Goal: Book appointment/travel/reservation

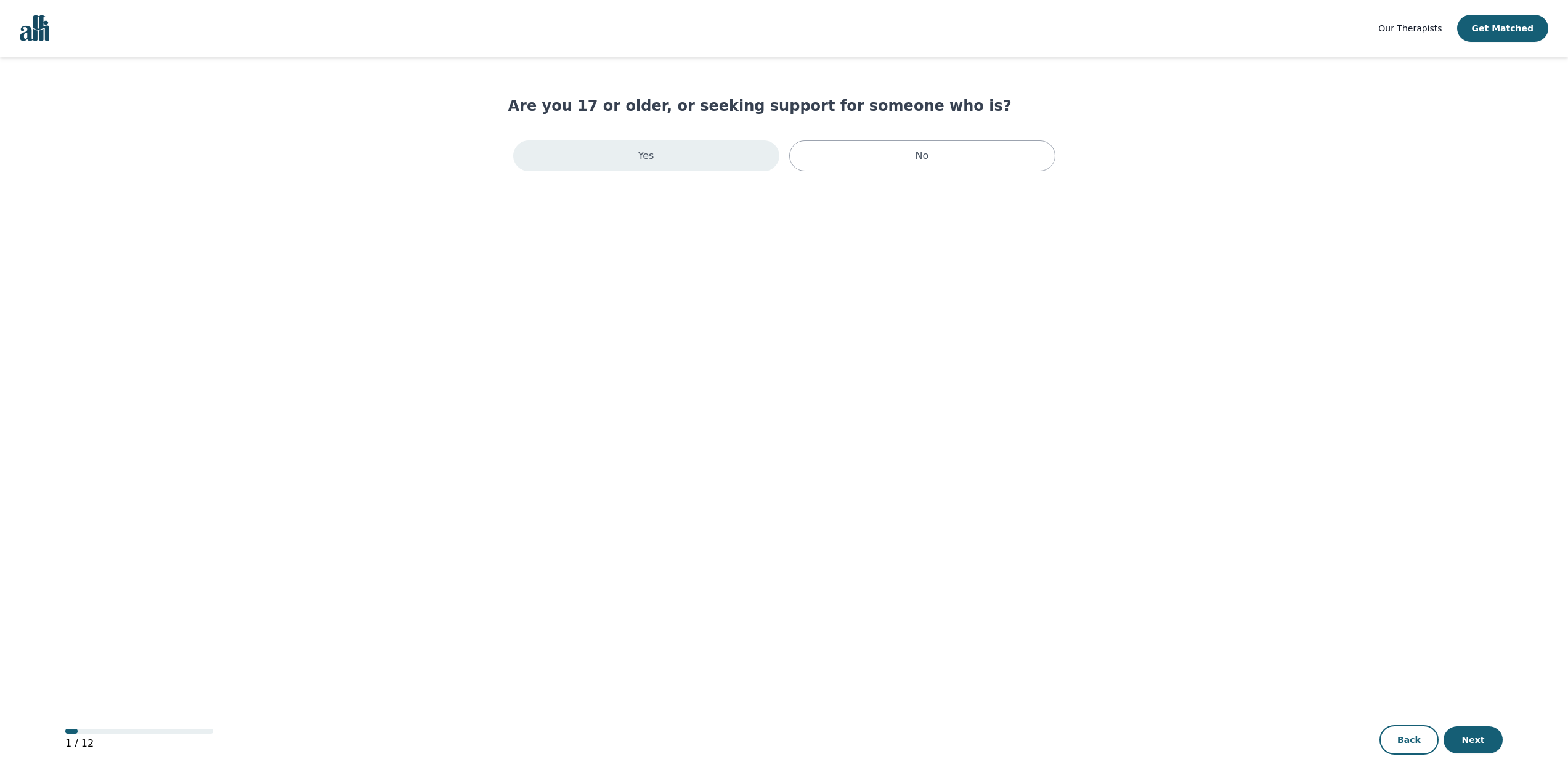
click at [631, 157] on div "Yes" at bounding box center [646, 156] width 266 height 31
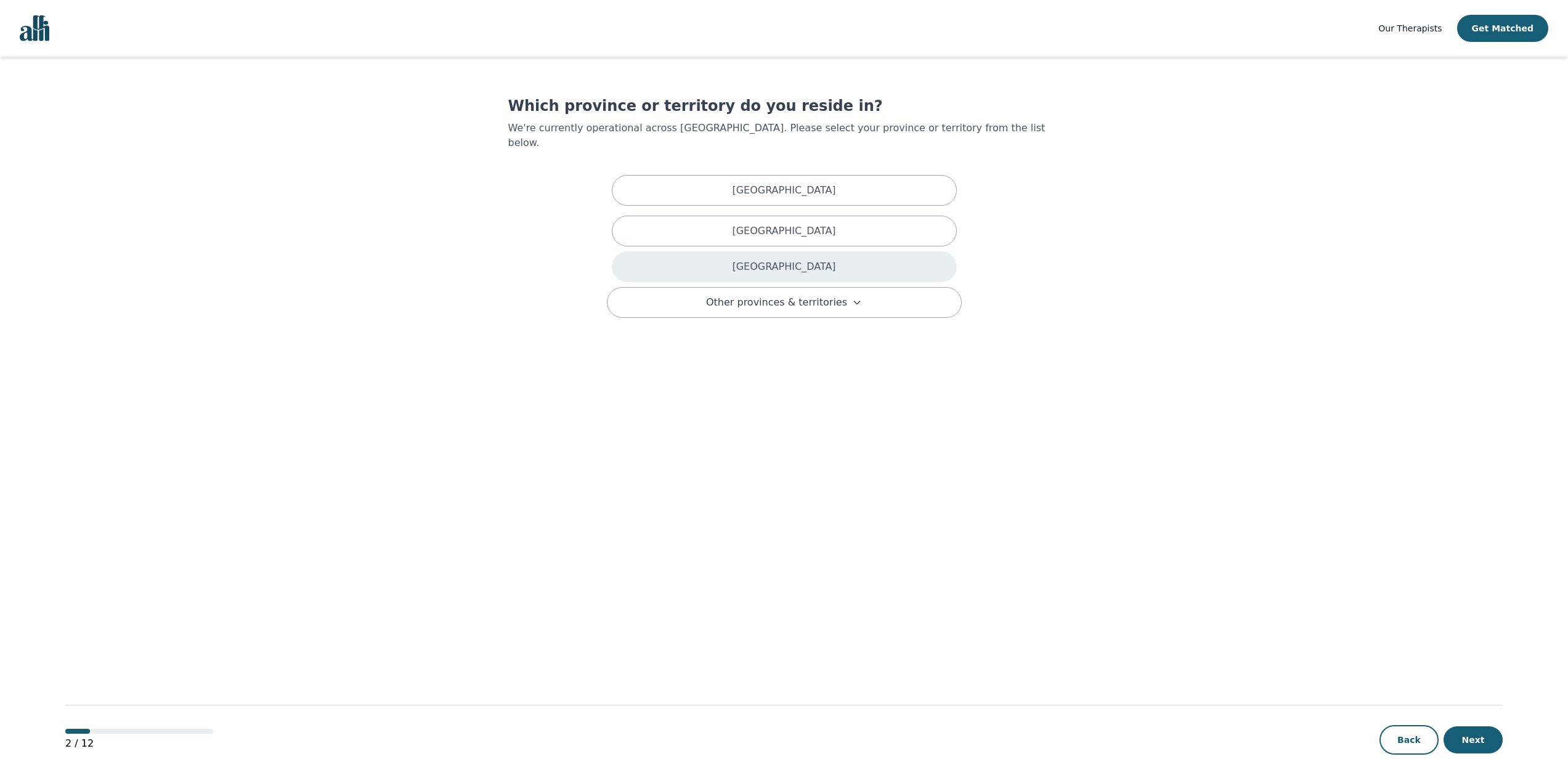
click at [671, 262] on div "[GEOGRAPHIC_DATA]" at bounding box center [784, 267] width 345 height 31
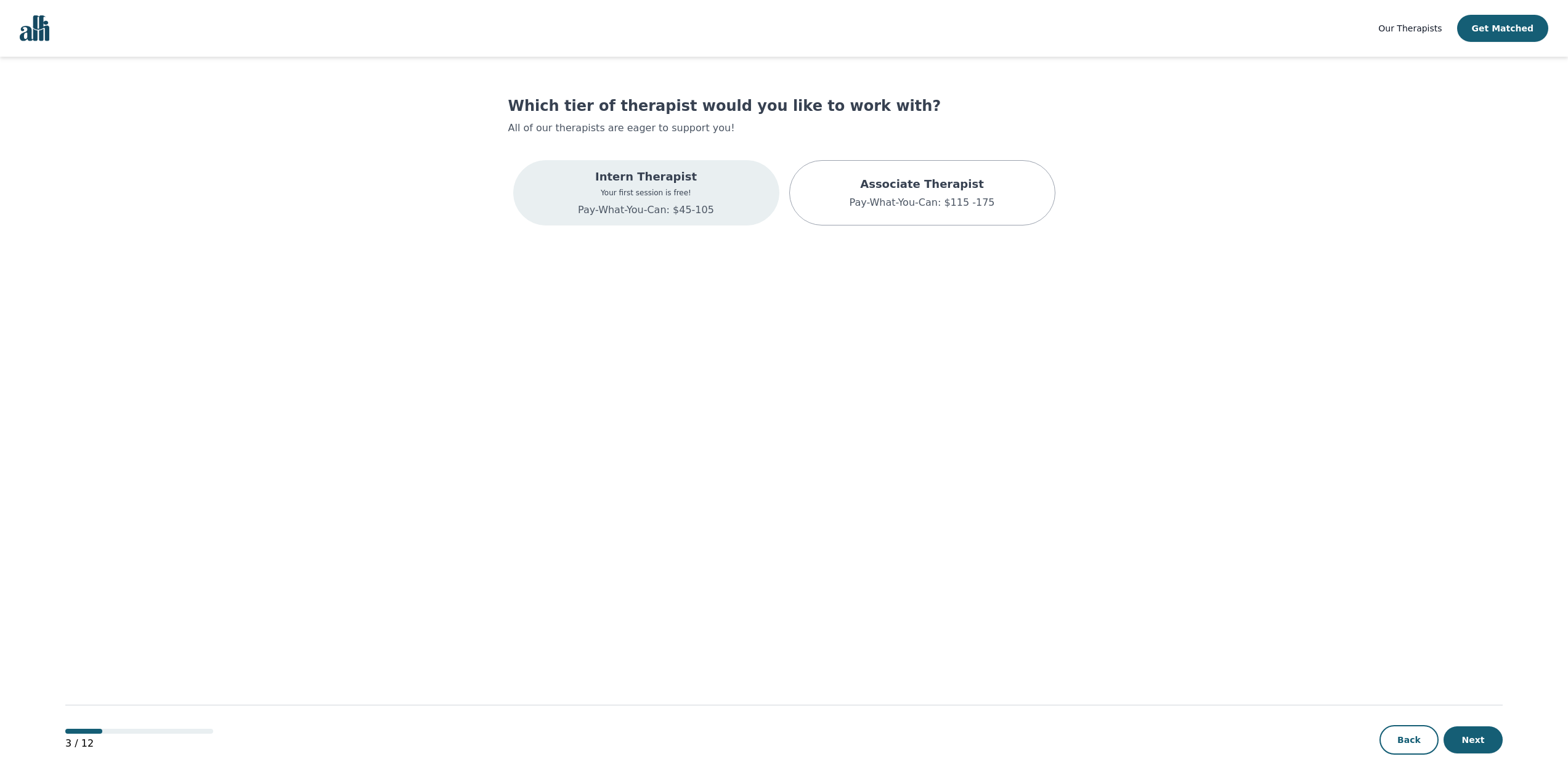
click at [655, 186] on div "Intern Therapist Your first session is free! Pay-What-You-Can: $45-105" at bounding box center [646, 193] width 136 height 49
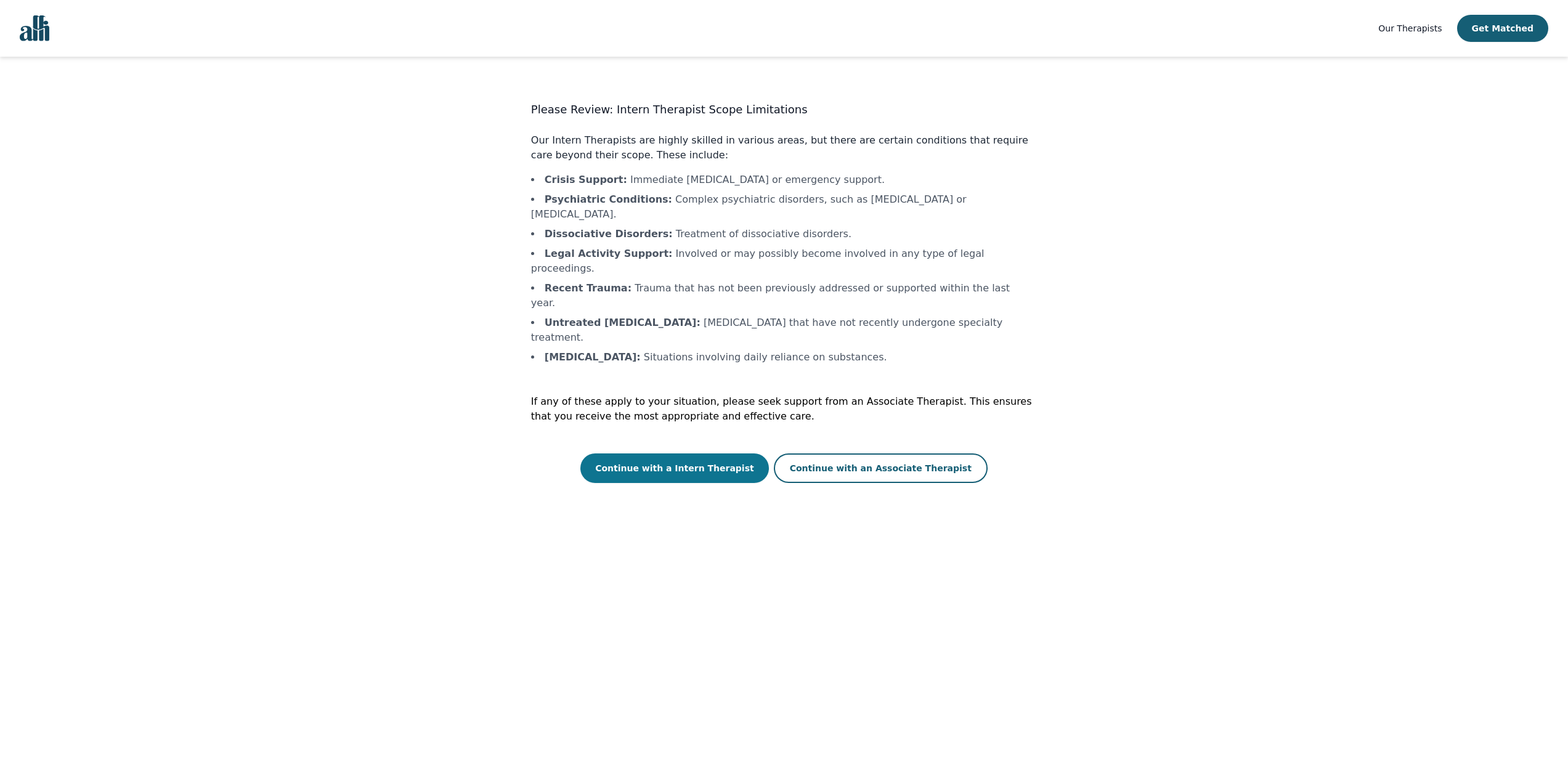
click at [692, 454] on button "Continue with a Intern Therapist" at bounding box center [675, 468] width 188 height 29
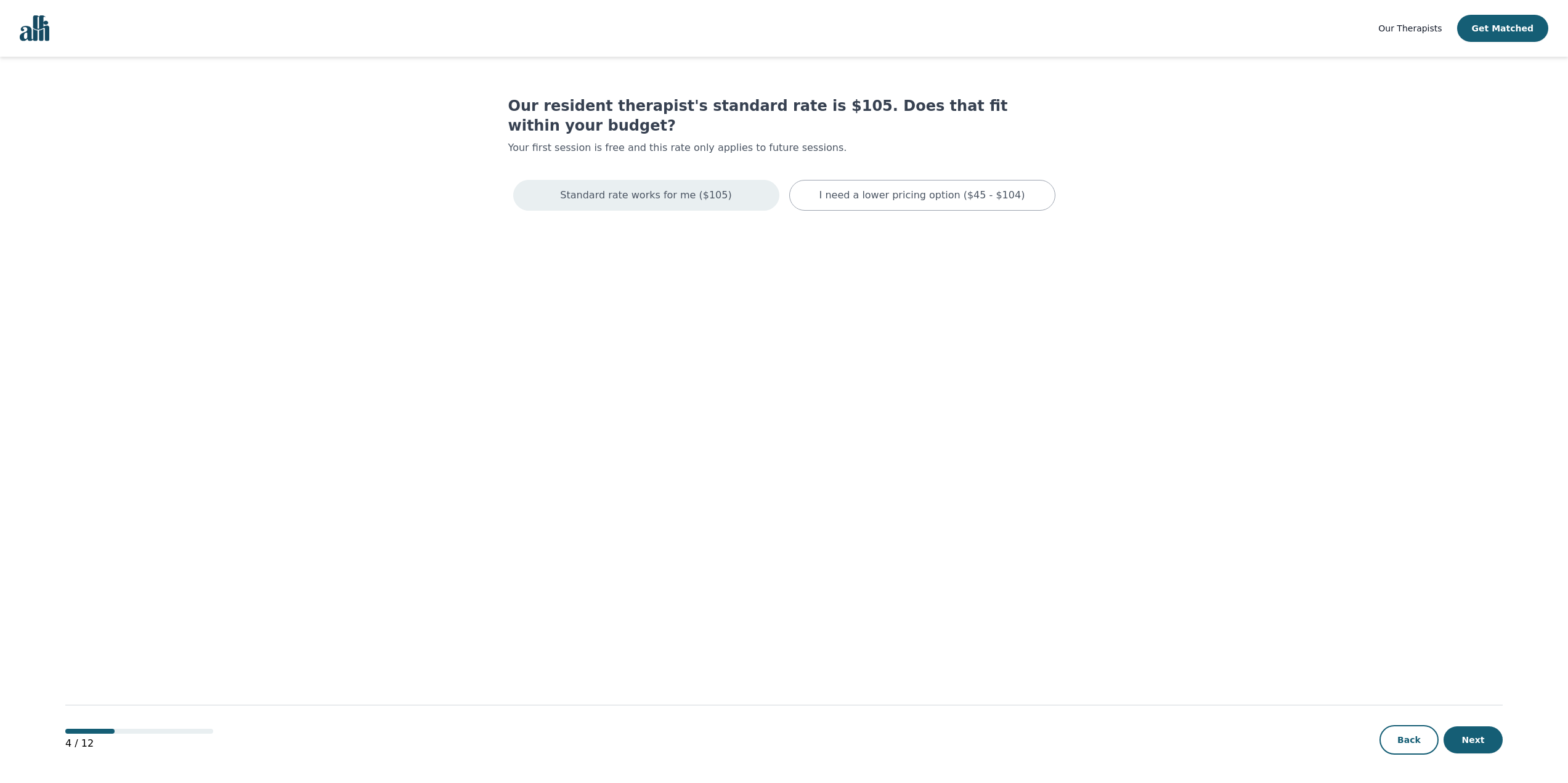
click at [679, 188] on p "Standard rate works for me ($105)" at bounding box center [645, 195] width 171 height 15
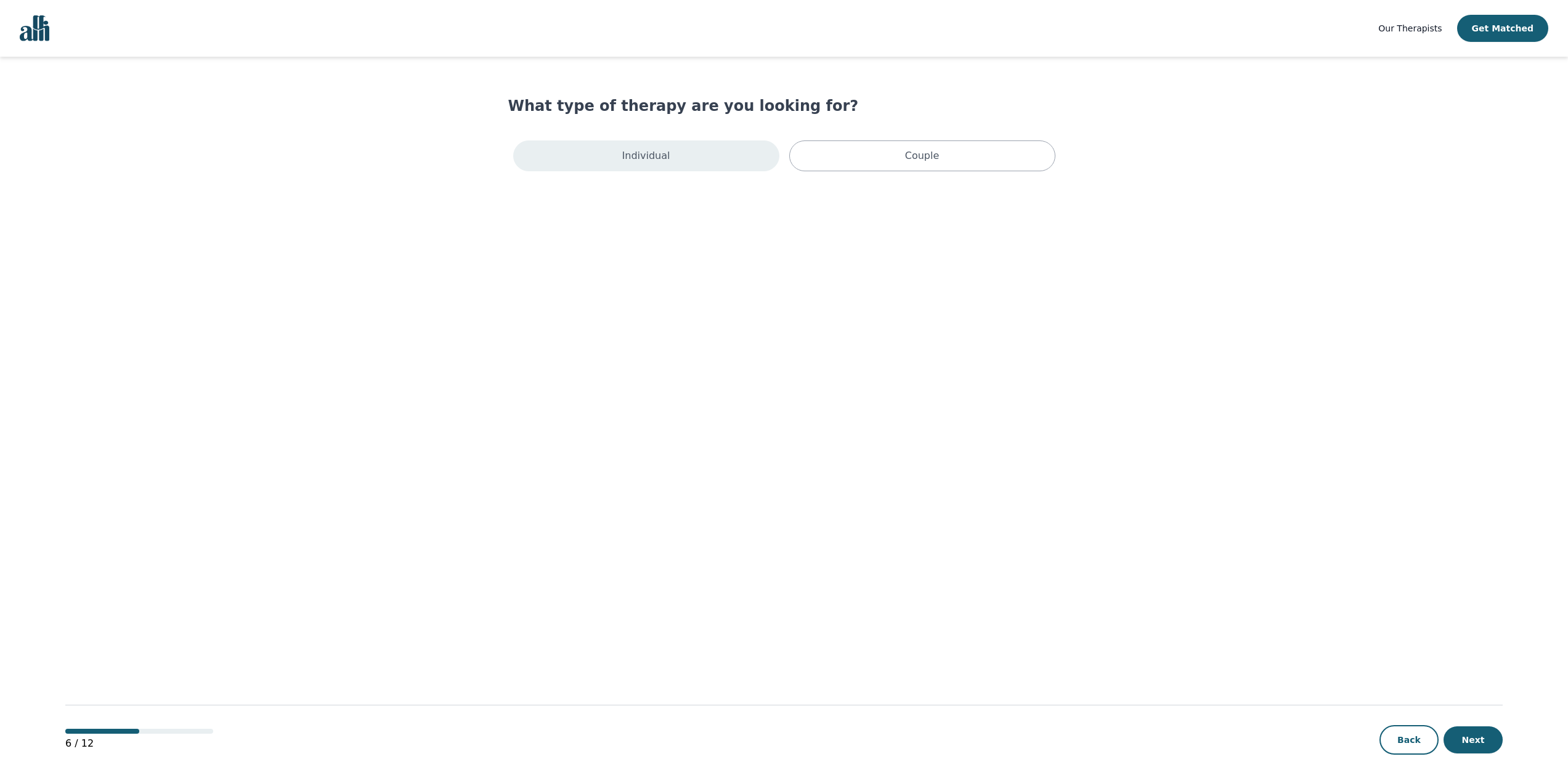
click at [688, 156] on div "Individual" at bounding box center [646, 156] width 266 height 31
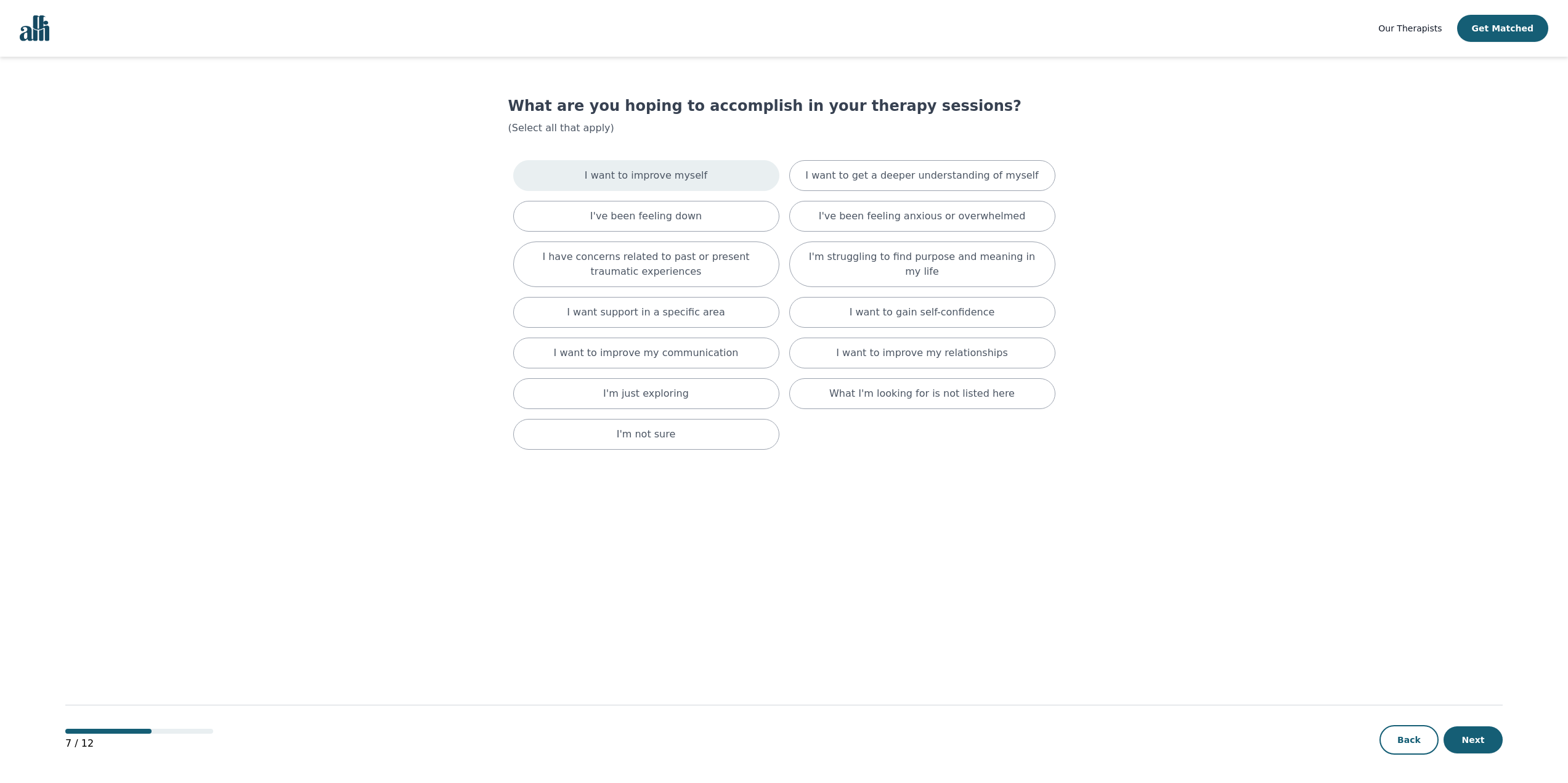
click at [683, 178] on p "I want to improve myself" at bounding box center [645, 176] width 122 height 15
click at [845, 186] on div "I want to get a deeper understanding of myself" at bounding box center [922, 178] width 266 height 35
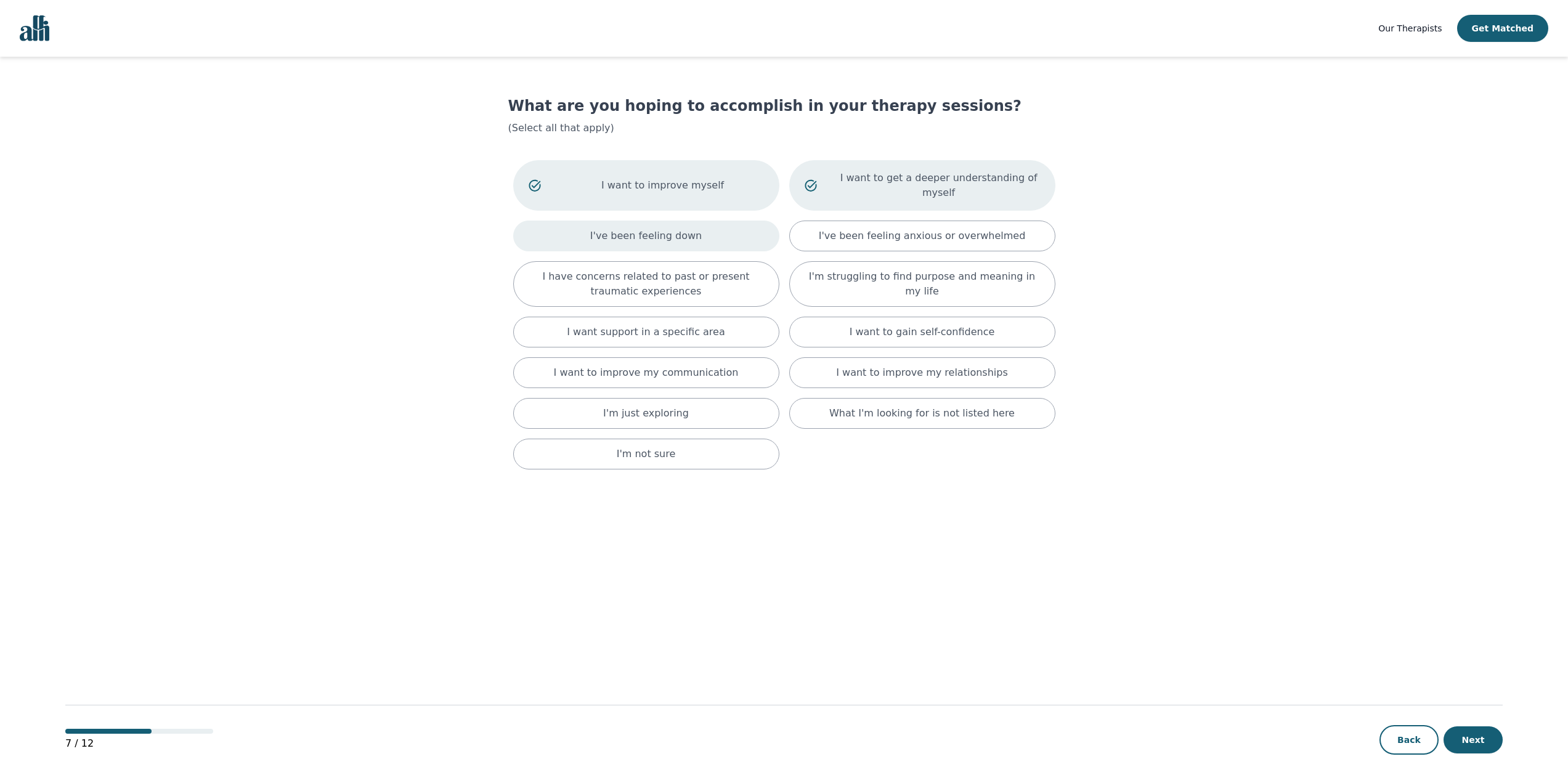
click at [587, 221] on div "I've been feeling down" at bounding box center [646, 236] width 266 height 31
click at [834, 221] on div "I've been feeling anxious or overwhelmed" at bounding box center [922, 238] width 266 height 35
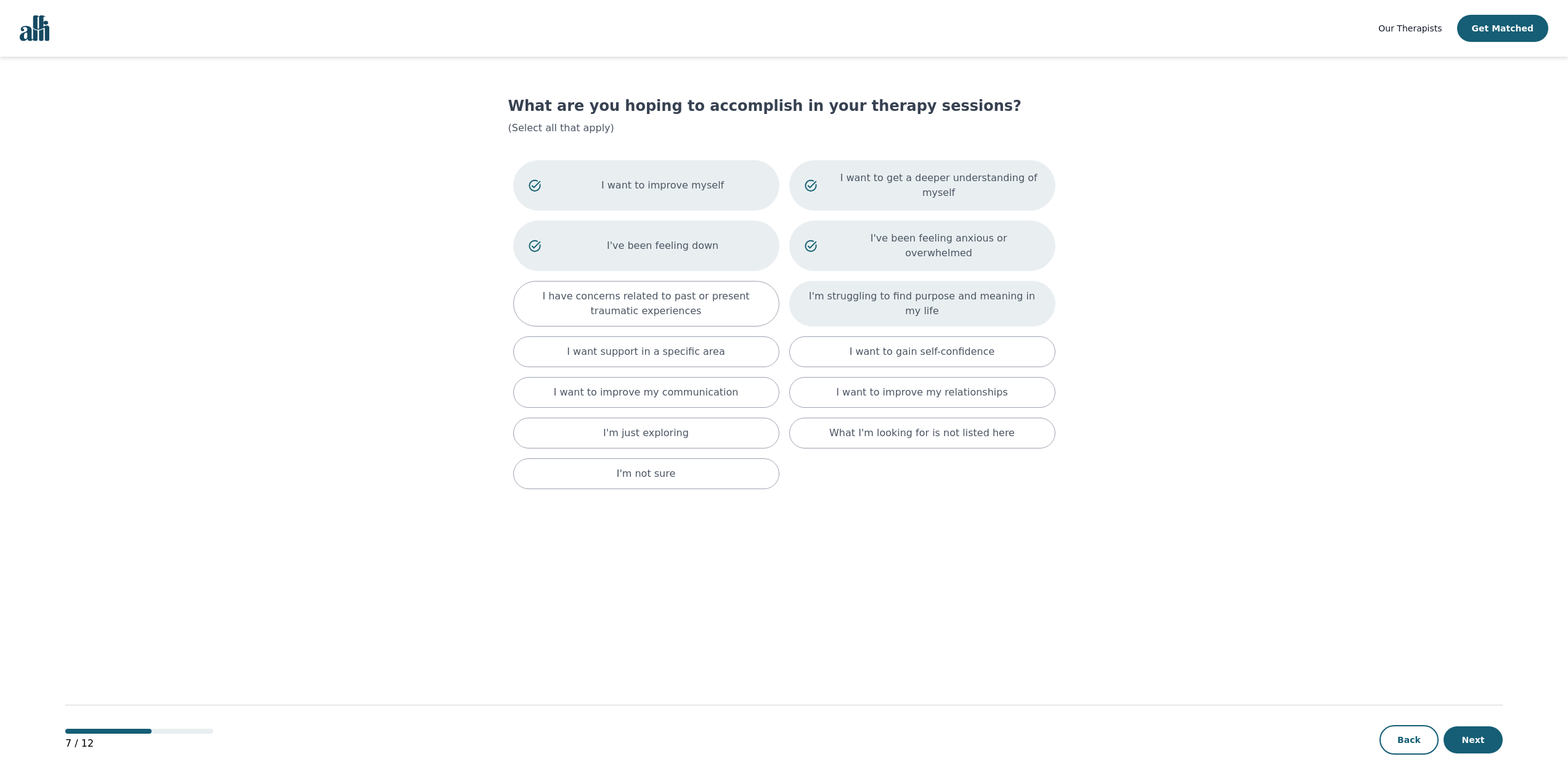
click at [847, 289] on p "I'm struggling to find purpose and meaning in my life" at bounding box center [922, 303] width 235 height 29
click at [816, 341] on div "I want to gain self-confidence" at bounding box center [922, 357] width 266 height 31
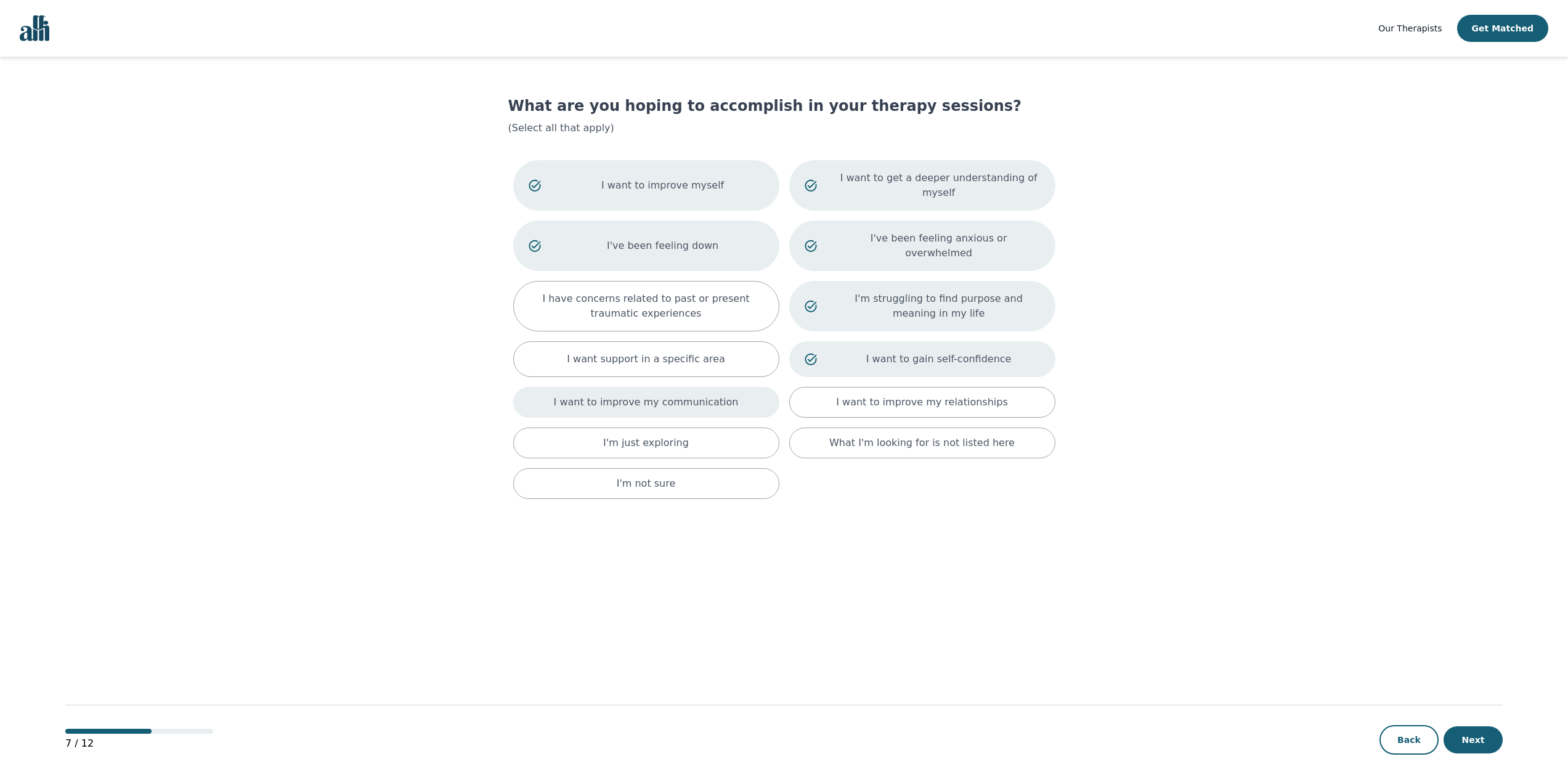
click at [716, 387] on div "I want to improve my communication" at bounding box center [646, 402] width 266 height 31
click at [831, 387] on div "I want to improve my relationships" at bounding box center [922, 404] width 266 height 35
click at [695, 432] on div "I'm just exploring" at bounding box center [646, 448] width 266 height 31
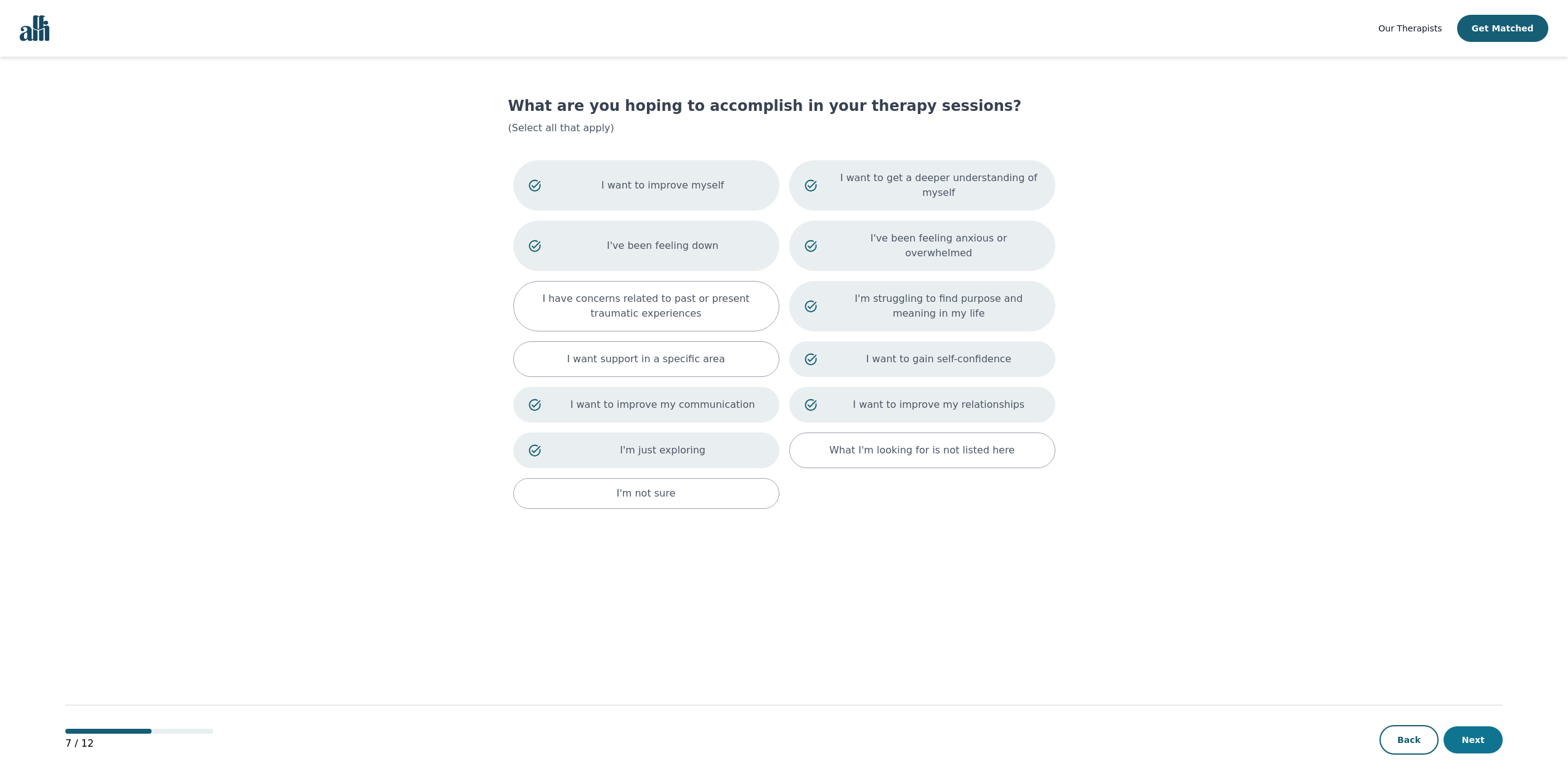
click at [1464, 734] on button "Next" at bounding box center [1472, 740] width 59 height 27
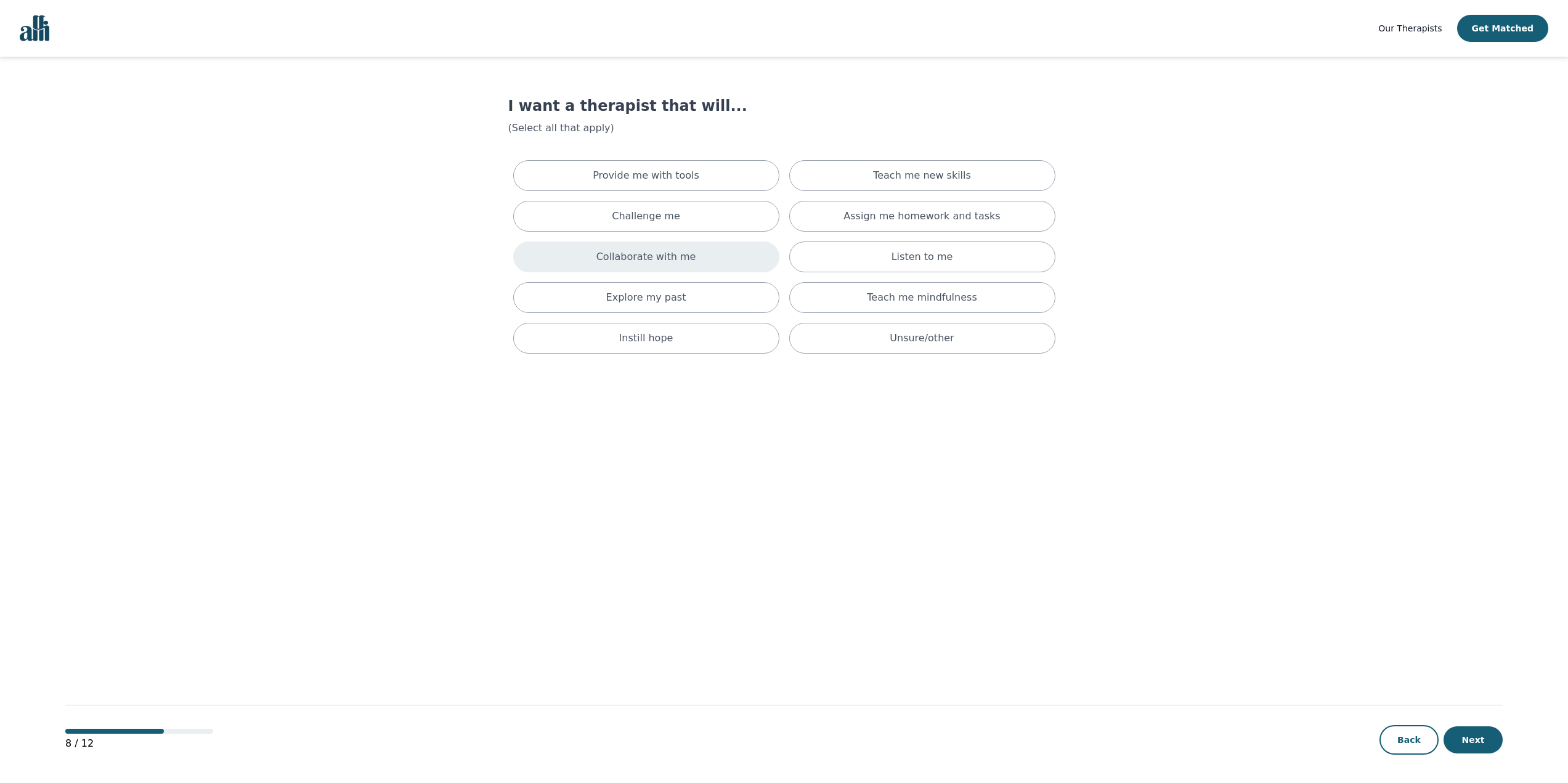
click at [586, 249] on div "Collaborate with me" at bounding box center [646, 257] width 266 height 31
click at [906, 297] on p "Teach me mindfulness" at bounding box center [921, 303] width 110 height 15
click at [676, 373] on main "I want a therapist that will... (Select all that apply) Provide me with tools T…" at bounding box center [784, 420] width 1437 height 728
click at [687, 365] on div "Provide me with tools Teach me new skills Challenge me Assign me homework and t…" at bounding box center [784, 261] width 552 height 213
click at [683, 353] on div "Instill hope" at bounding box center [646, 348] width 266 height 31
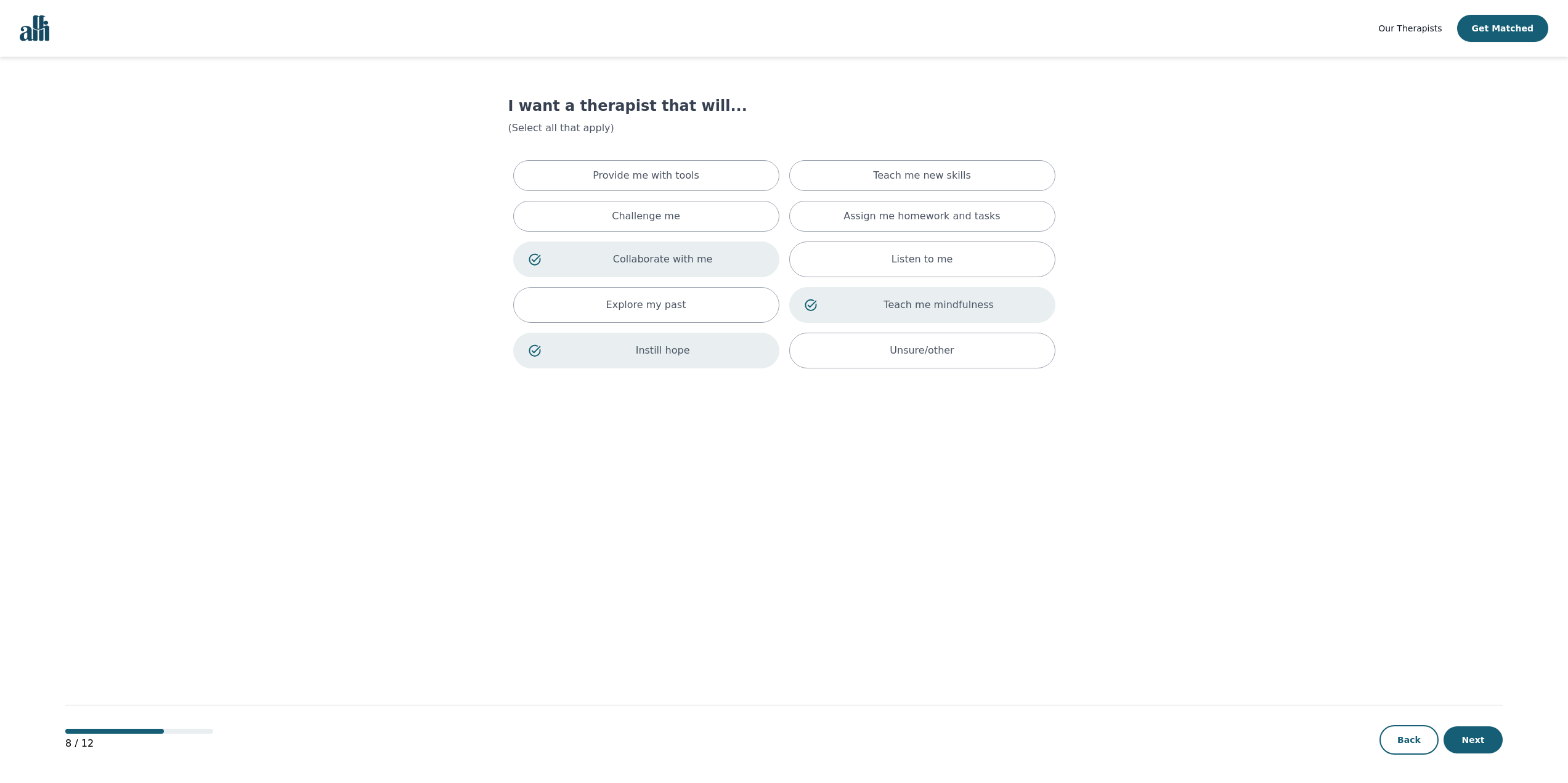
click at [870, 265] on div "Listen to me" at bounding box center [922, 259] width 266 height 35
click at [667, 259] on p "Collaborate with me" at bounding box center [663, 259] width 202 height 15
click at [828, 257] on div "Listen to me" at bounding box center [922, 259] width 266 height 35
click at [850, 303] on p "Teach me mindfulness" at bounding box center [939, 300] width 202 height 15
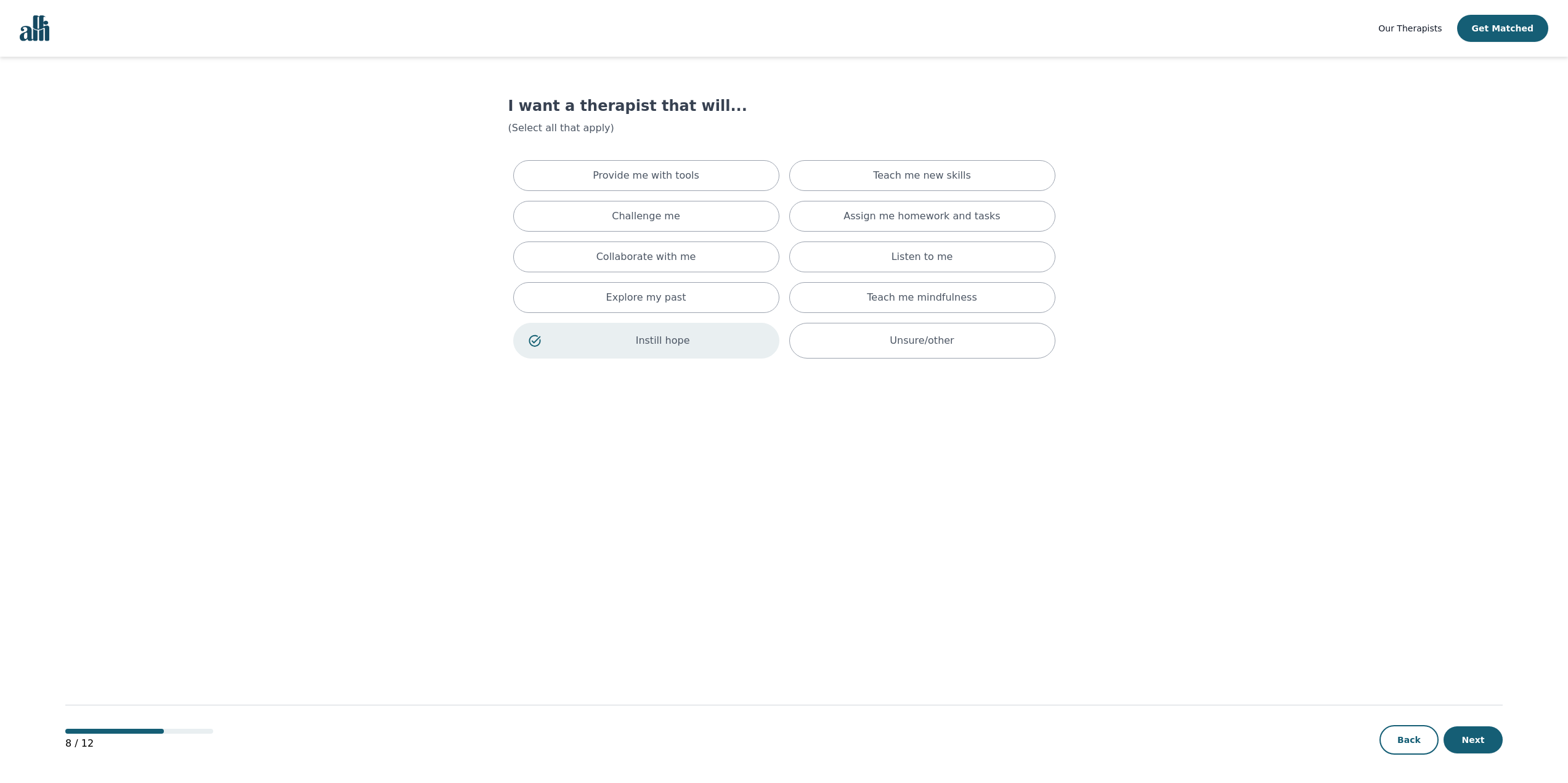
click at [710, 331] on div "Instill hope" at bounding box center [646, 340] width 266 height 35
drag, startPoint x: 884, startPoint y: 339, endPoint x: 1286, endPoint y: 426, distance: 411.3
click at [890, 339] on div "Unsure/other" at bounding box center [922, 338] width 266 height 31
click at [1457, 745] on button "Next" at bounding box center [1472, 740] width 59 height 27
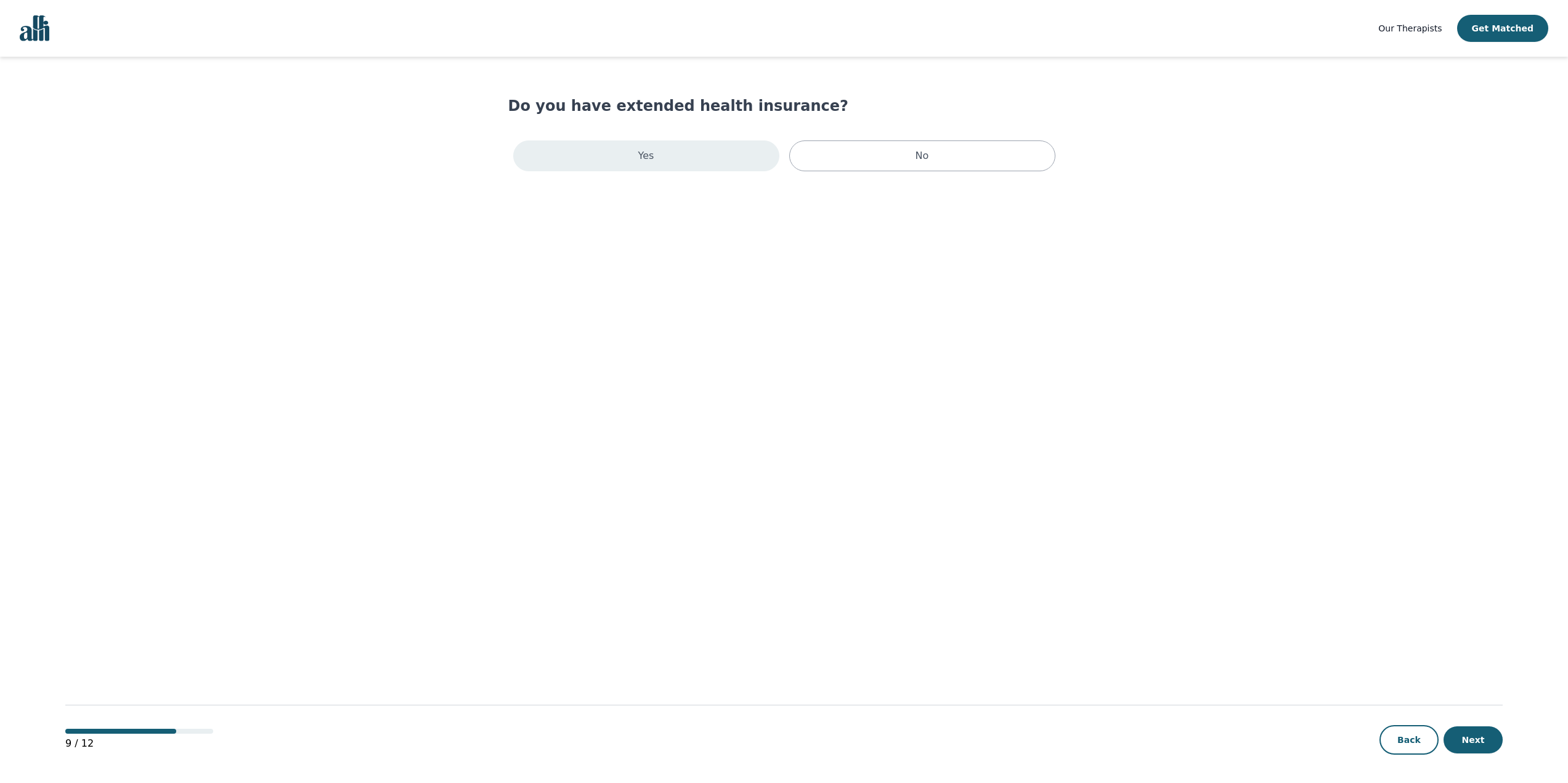
click at [660, 162] on div "Yes" at bounding box center [646, 156] width 266 height 31
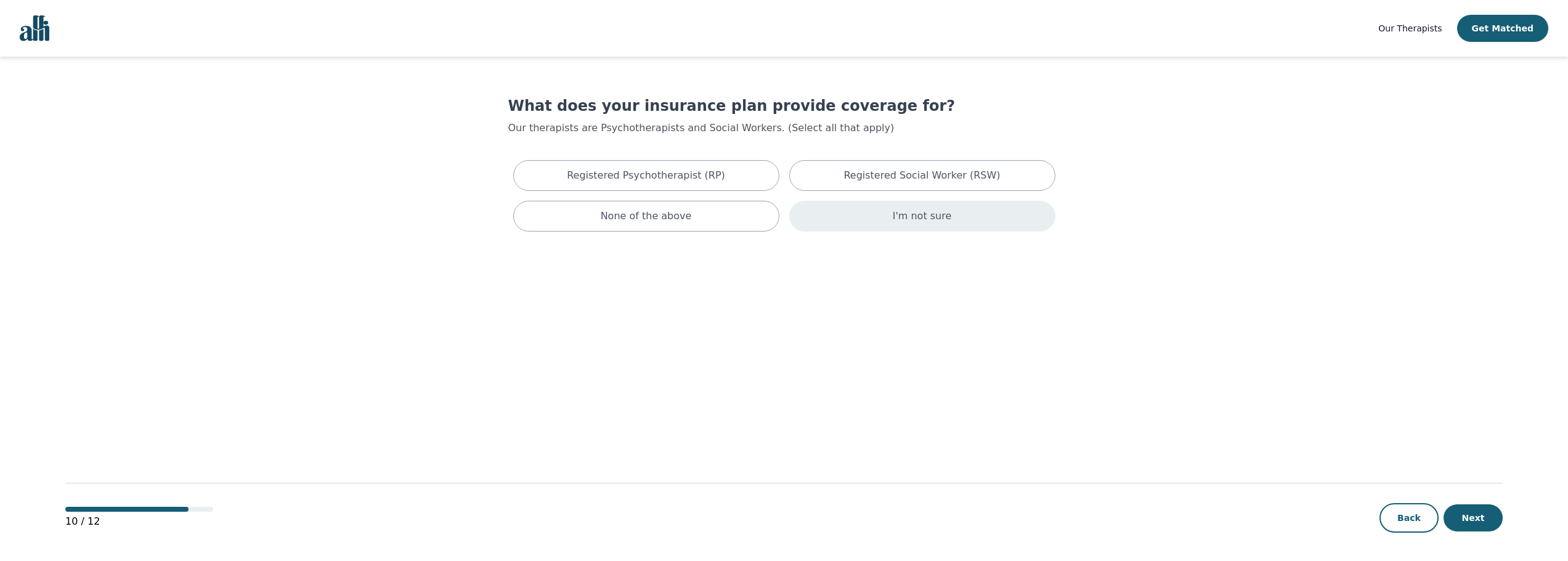
click at [927, 218] on p "I'm not sure" at bounding box center [922, 216] width 59 height 15
click at [1466, 514] on button "Next" at bounding box center [1472, 518] width 59 height 27
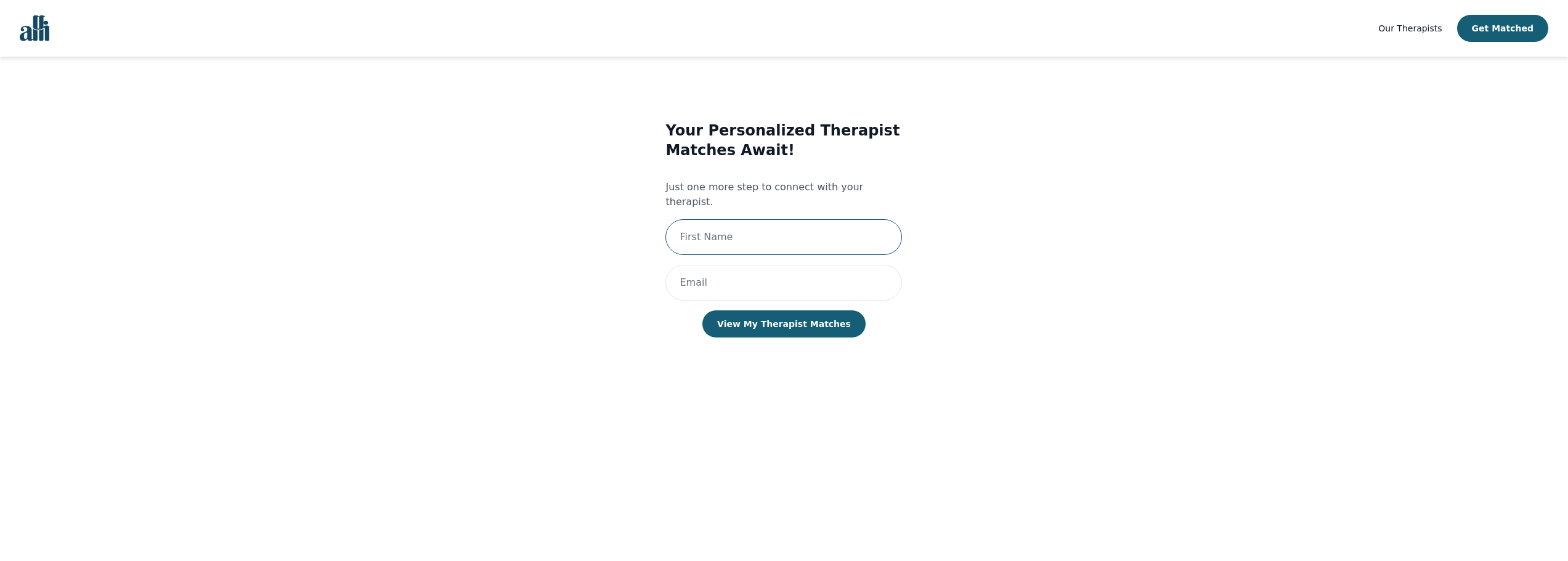
click at [743, 232] on input "text" at bounding box center [784, 236] width 237 height 35
type input "Andy"
click at [718, 266] on input "email" at bounding box center [784, 282] width 237 height 35
type input "warchiefgarrkhan@gmail.com"
click at [772, 311] on button "View My Therapist Matches" at bounding box center [784, 324] width 163 height 27
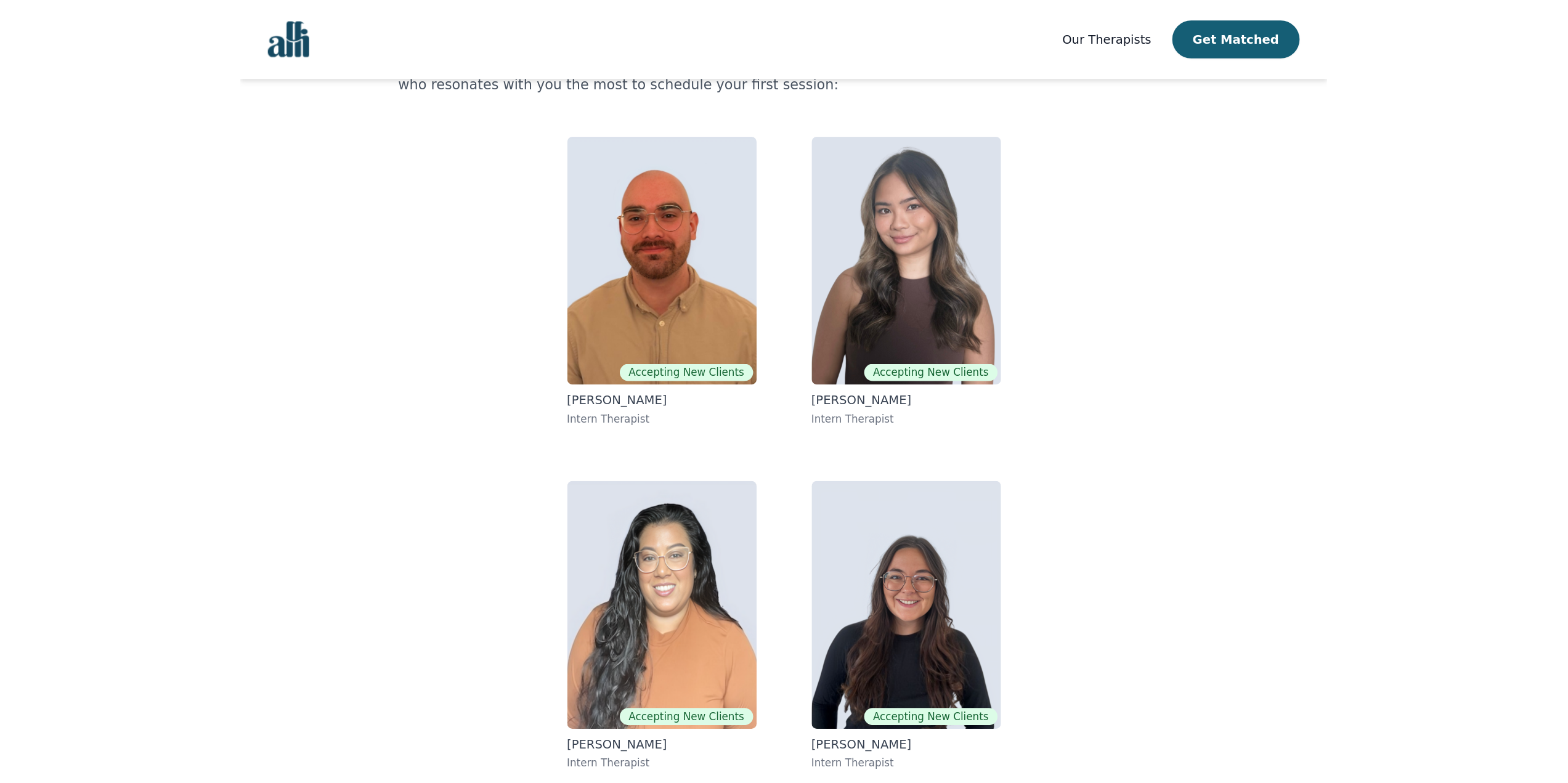
scroll to position [1, 0]
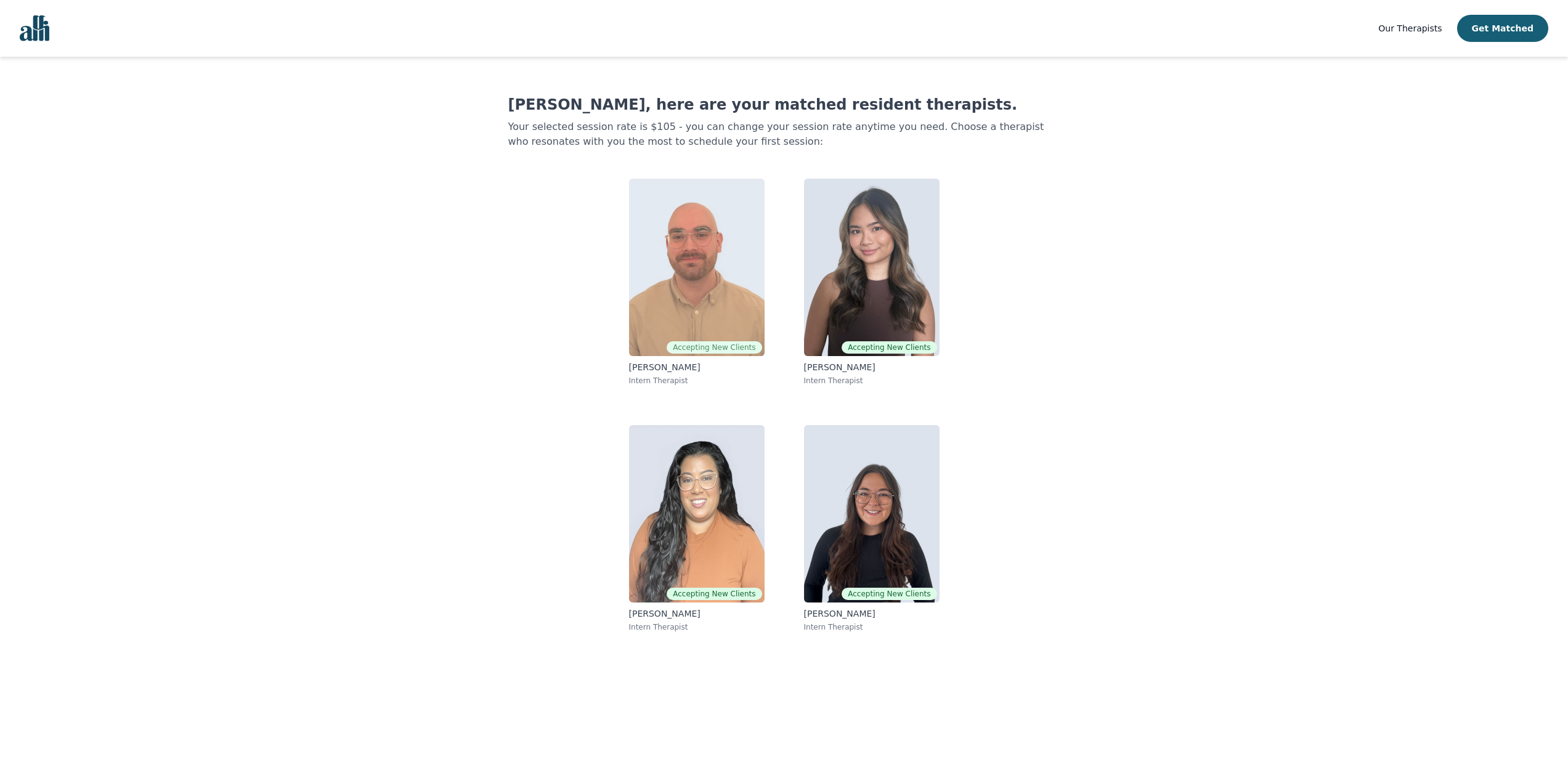
click at [719, 291] on img at bounding box center [696, 267] width 136 height 178
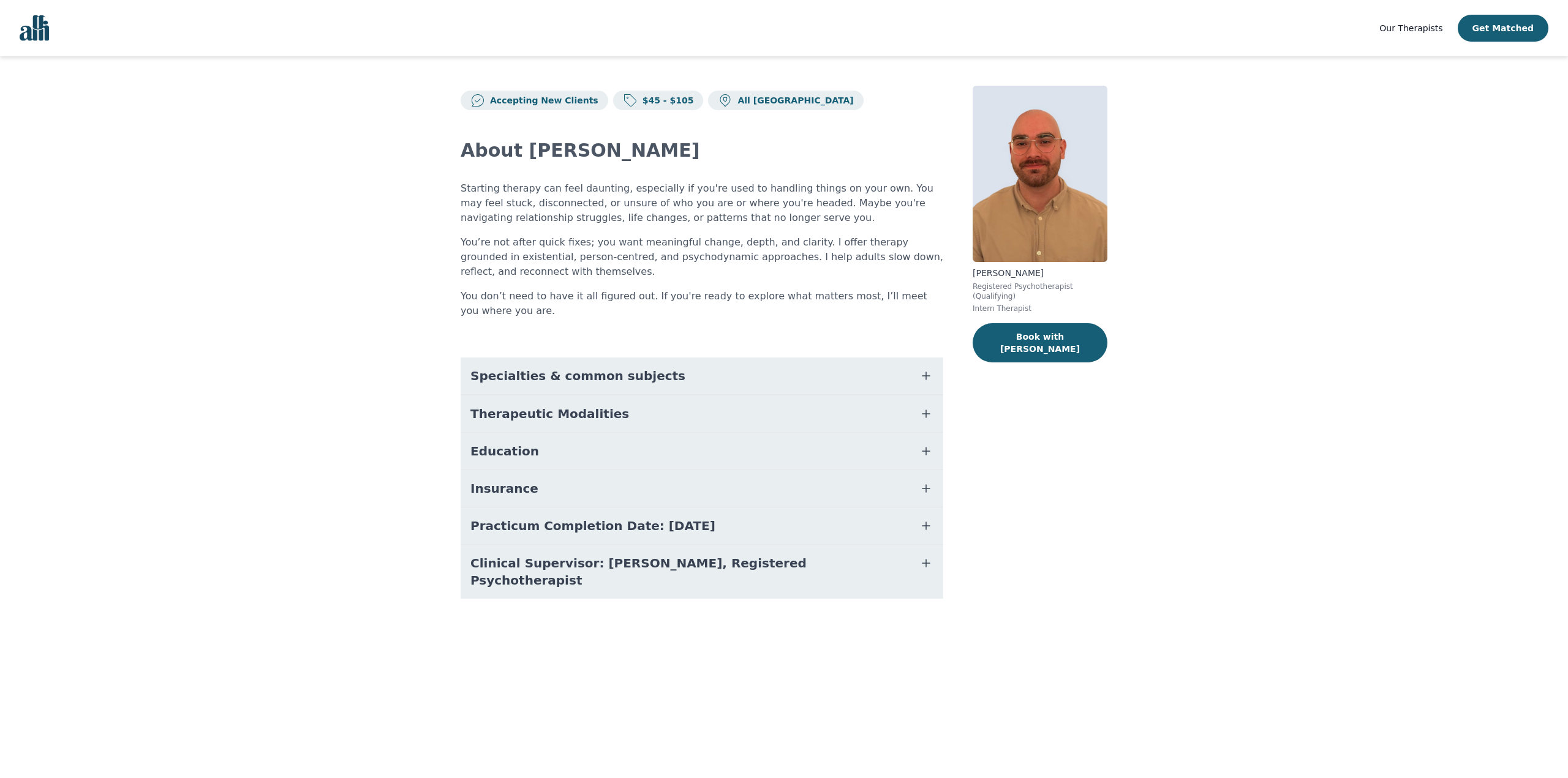
click at [929, 370] on icon "button" at bounding box center [926, 376] width 15 height 15
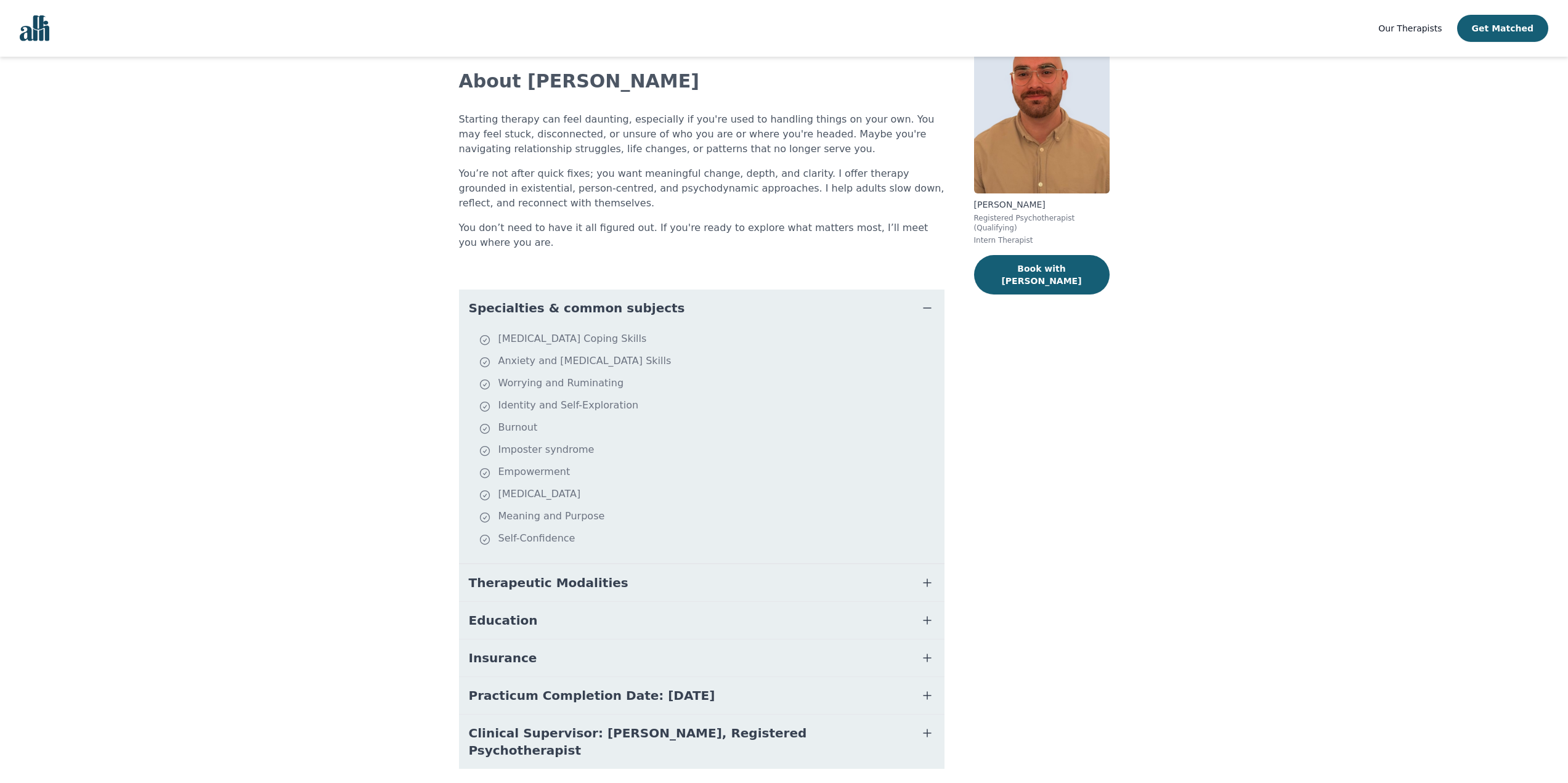
scroll to position [98, 0]
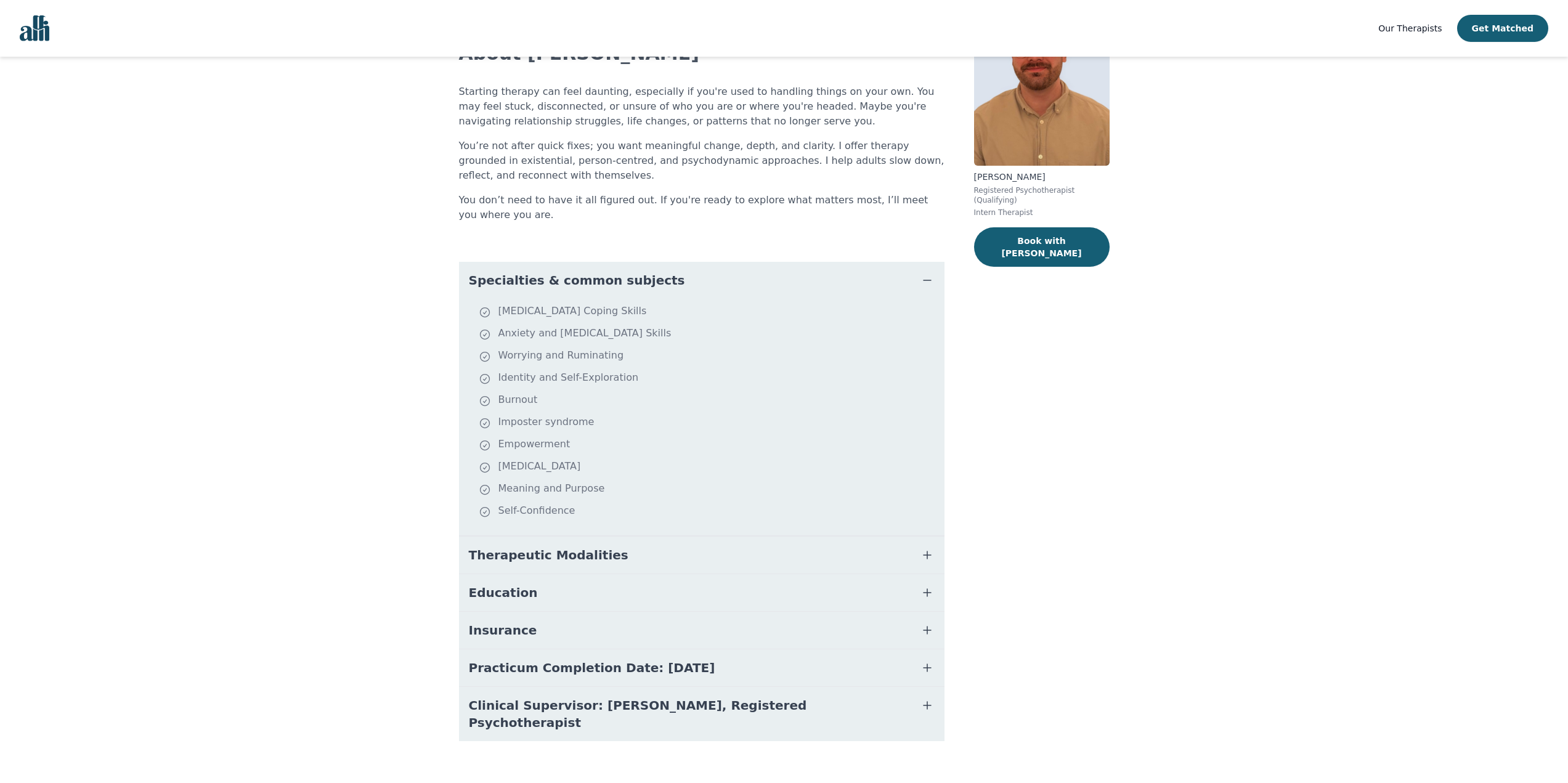
click at [920, 561] on icon "button" at bounding box center [927, 555] width 15 height 15
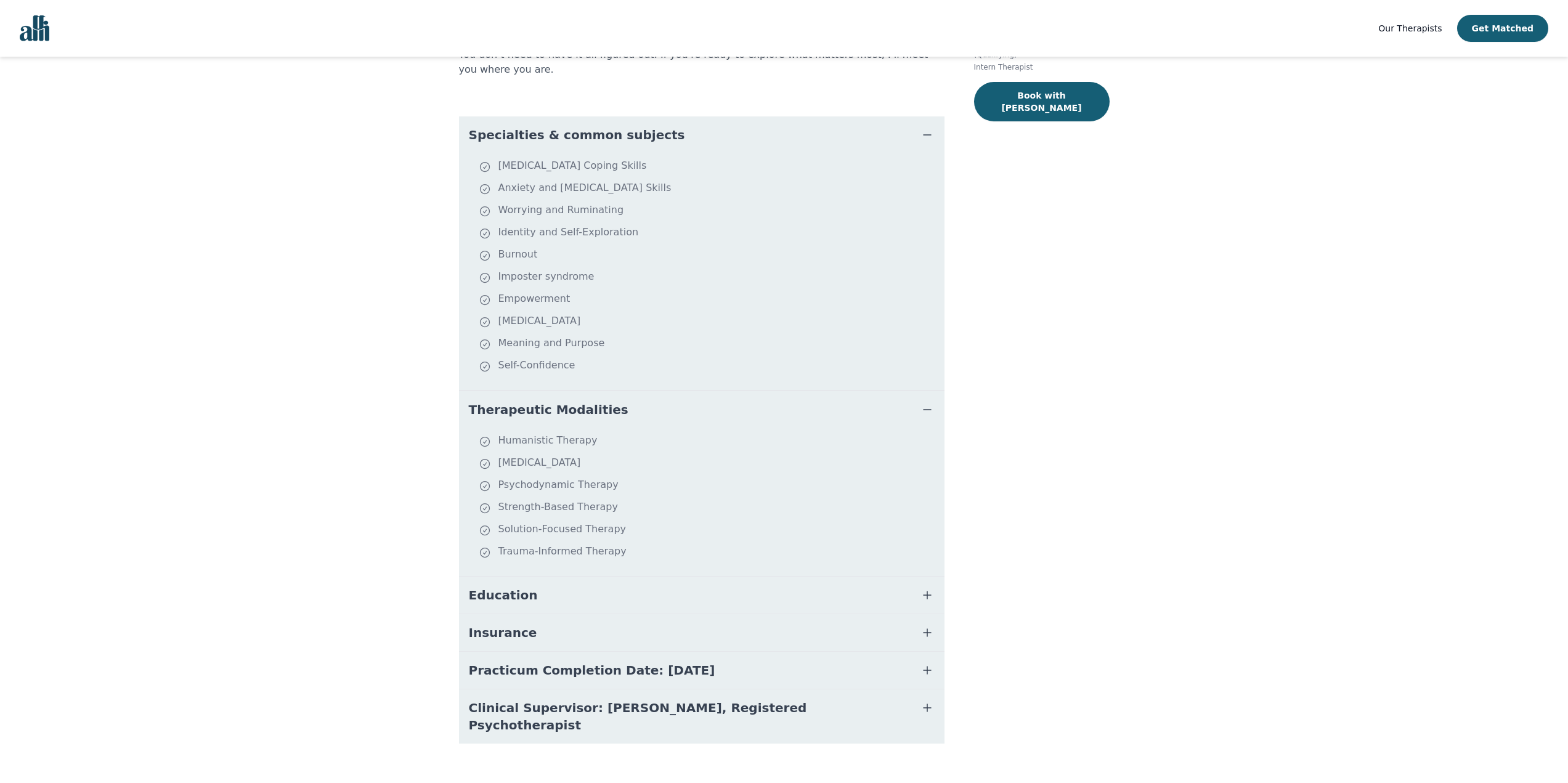
scroll to position [246, 0]
click at [923, 589] on icon "button" at bounding box center [927, 593] width 15 height 15
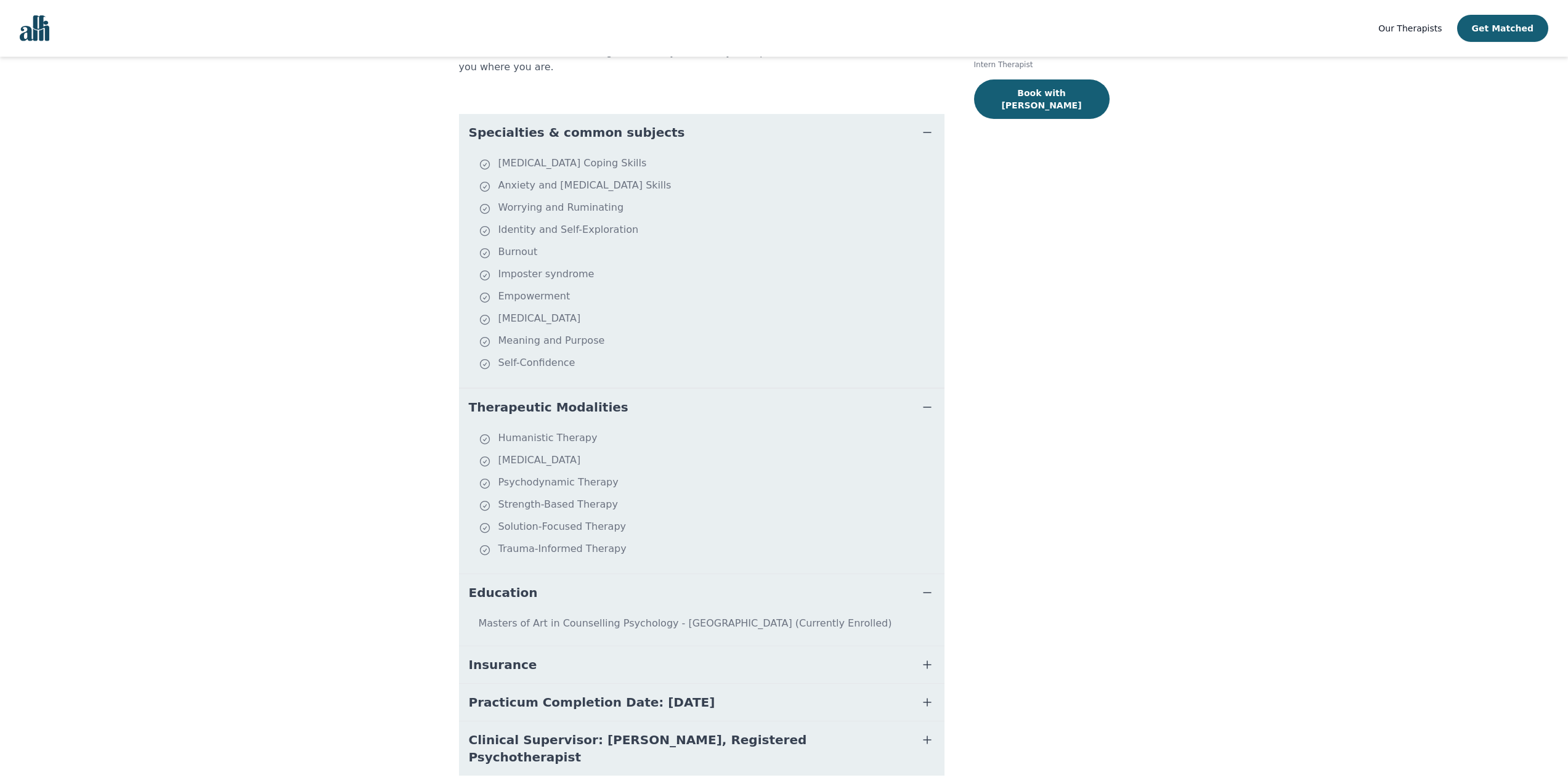
click at [931, 667] on icon "button" at bounding box center [927, 665] width 15 height 15
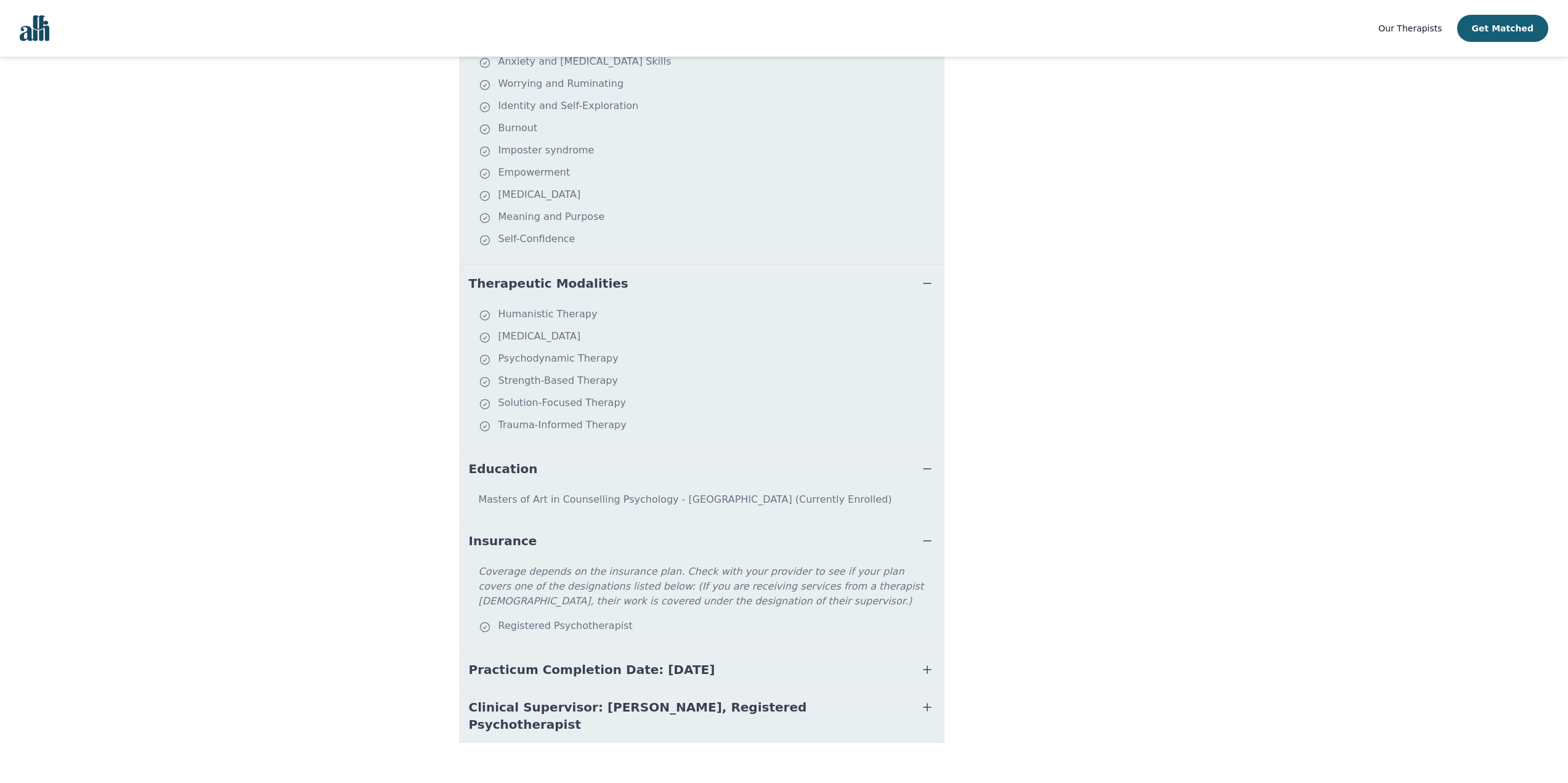
scroll to position [371, 0]
click at [910, 662] on button "Practicum Completion Date: [DATE]" at bounding box center [701, 667] width 486 height 37
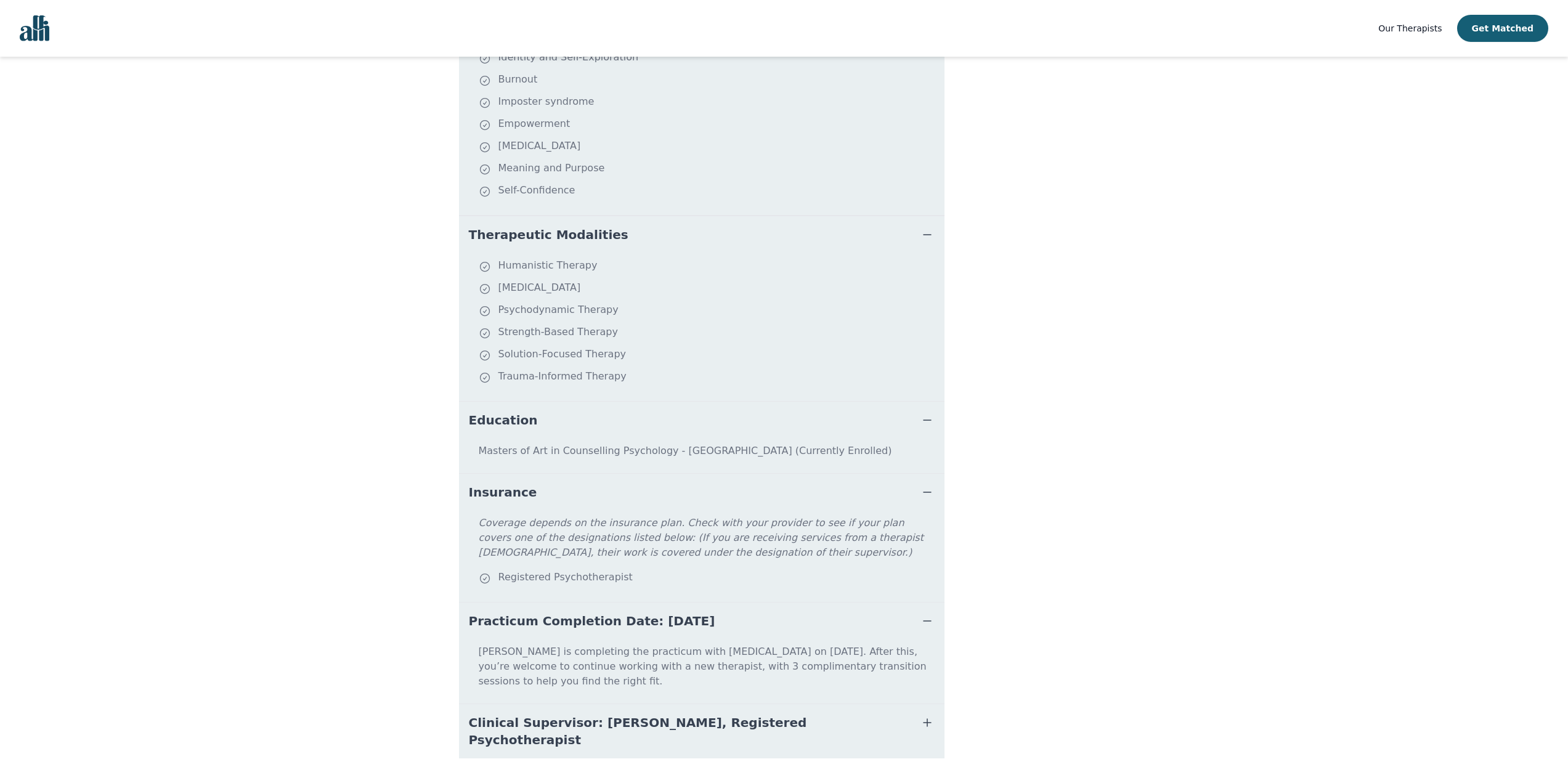
scroll to position [421, 0]
click at [921, 712] on span "button" at bounding box center [927, 720] width 15 height 17
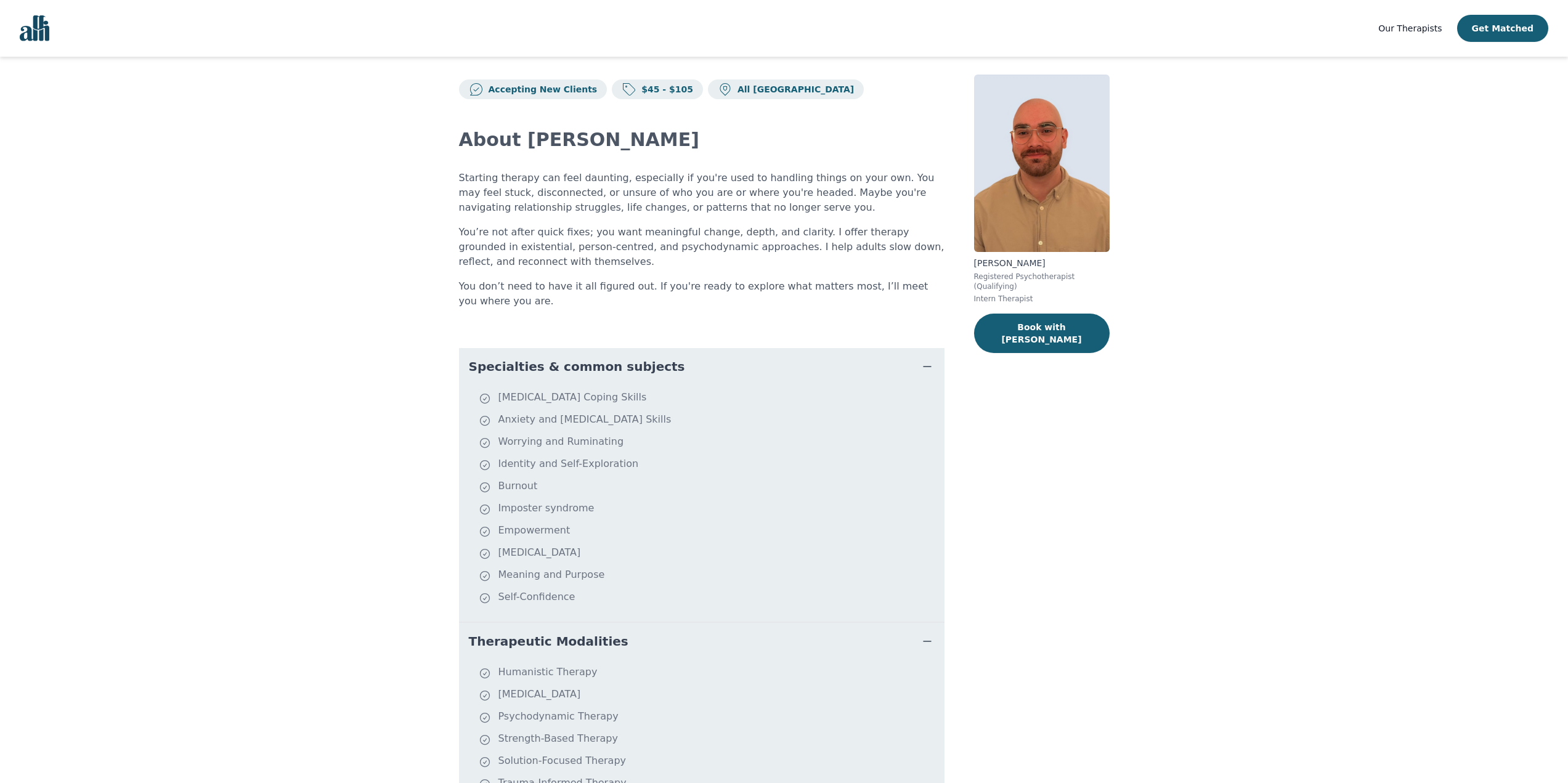
scroll to position [0, 0]
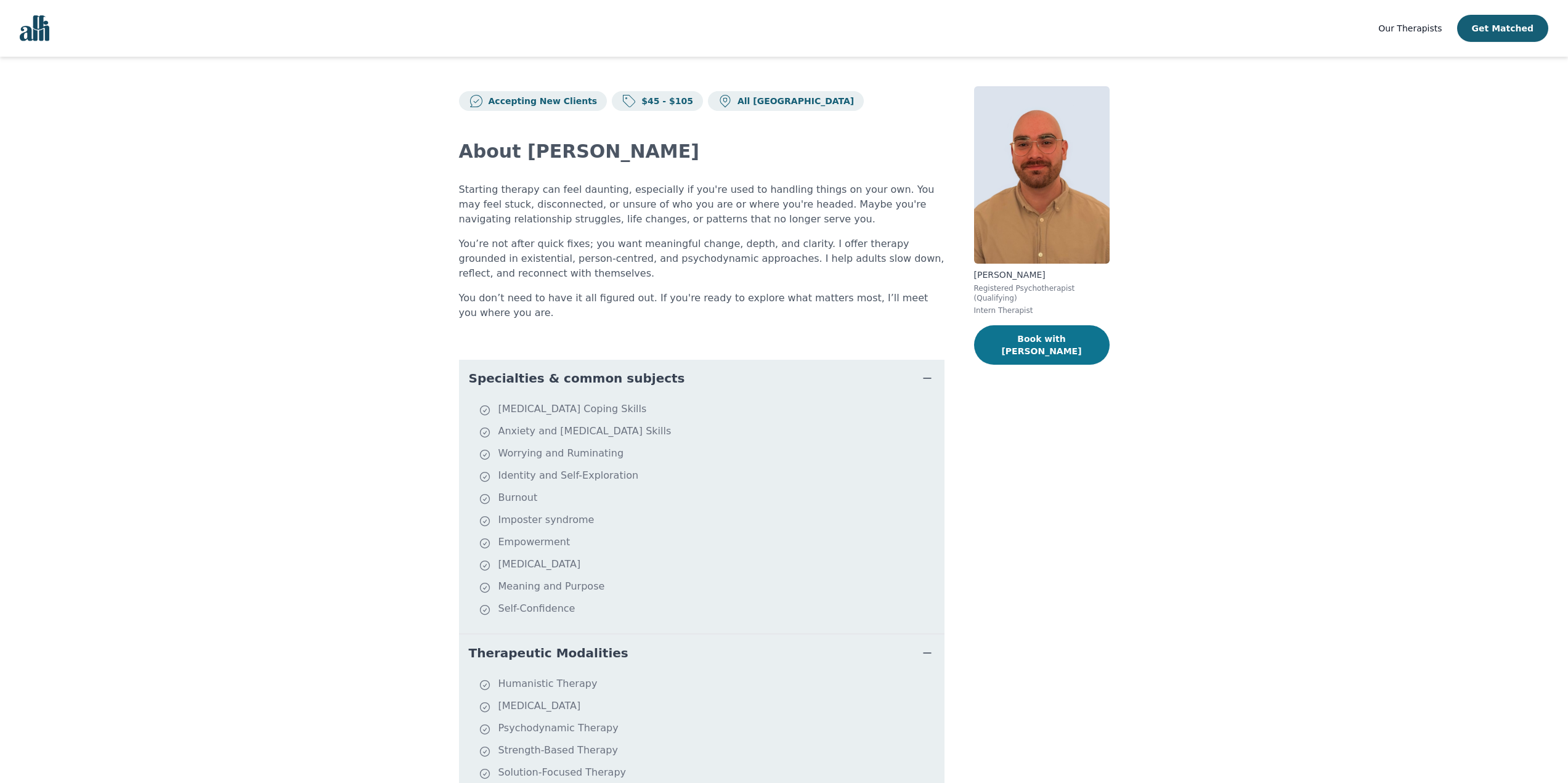
click at [1019, 331] on button "Book with [PERSON_NAME]" at bounding box center [1042, 345] width 136 height 39
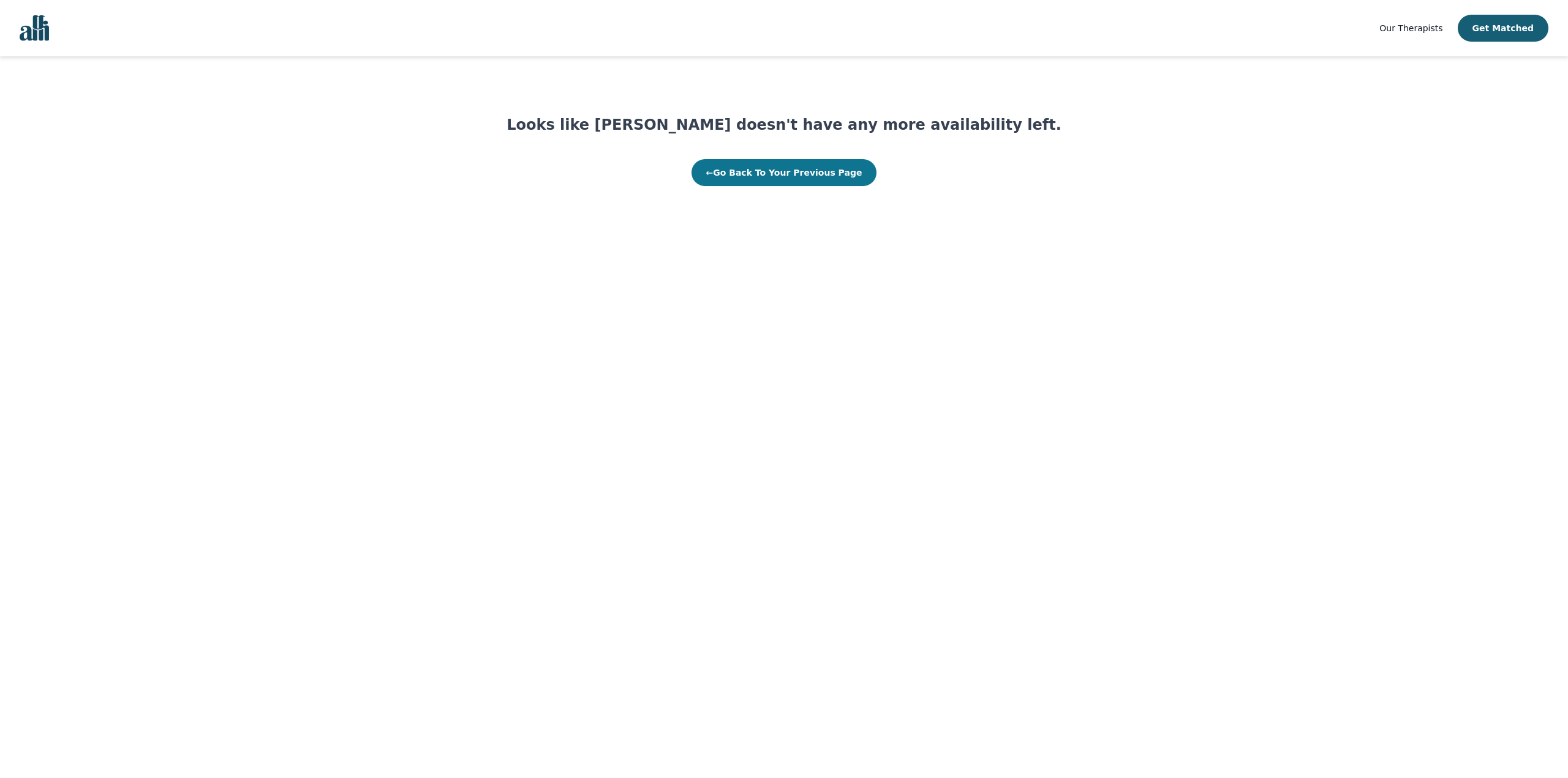
click at [806, 175] on button "← Go Back To Your Previous Page" at bounding box center [784, 173] width 185 height 27
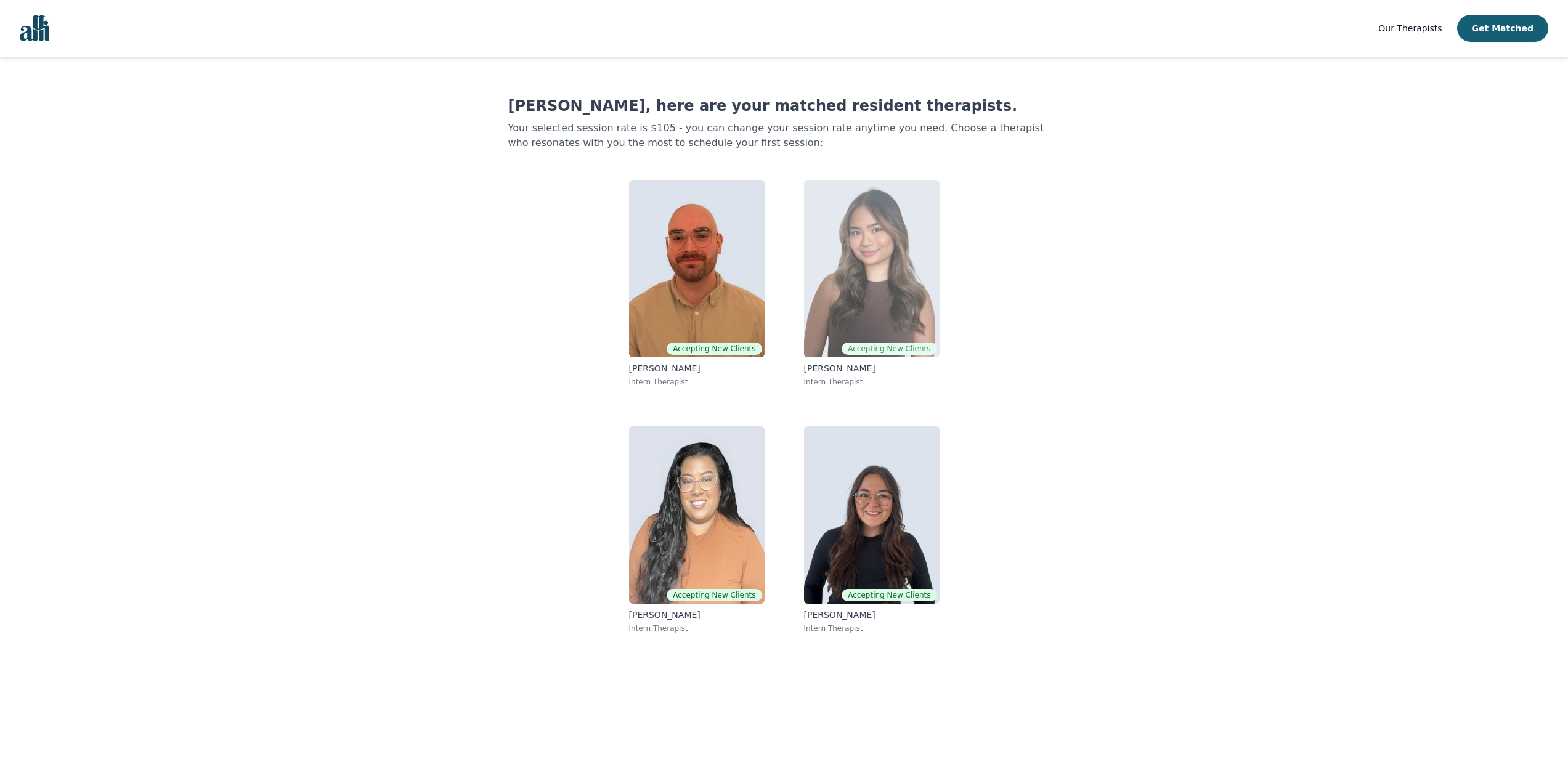
click at [809, 265] on img at bounding box center [871, 269] width 136 height 178
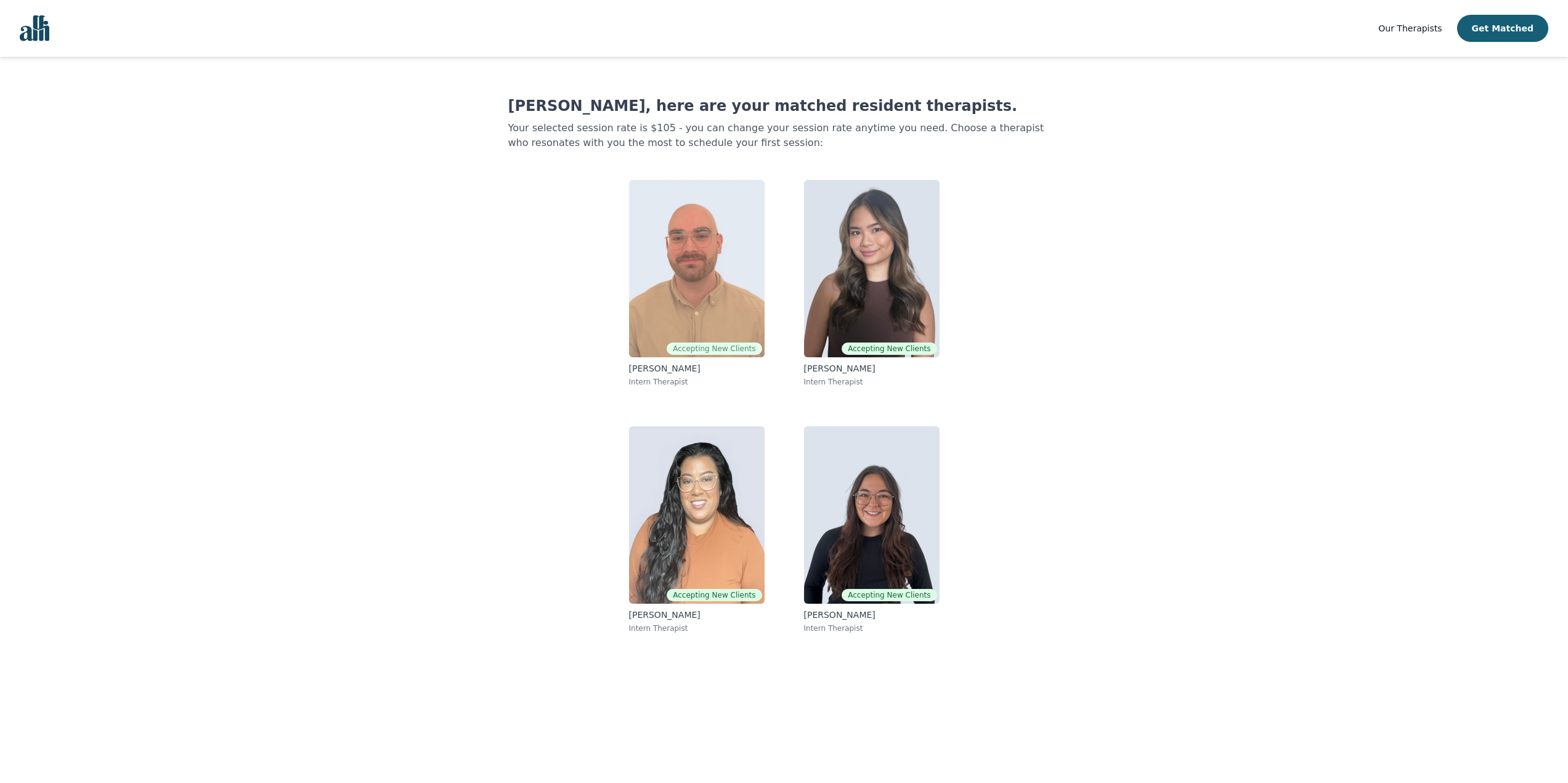
click at [661, 289] on img at bounding box center [696, 269] width 136 height 178
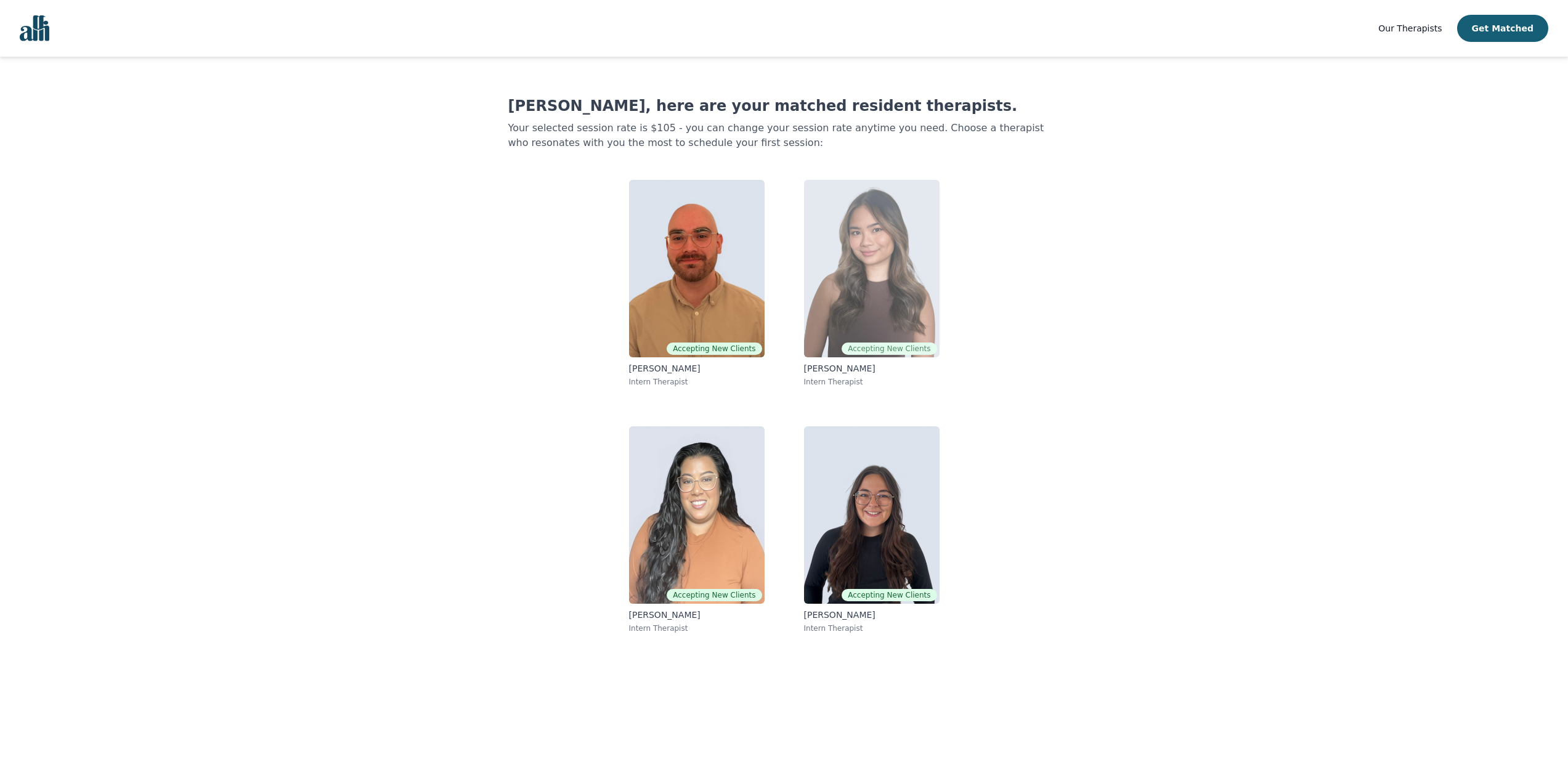
click at [834, 238] on img at bounding box center [871, 269] width 136 height 178
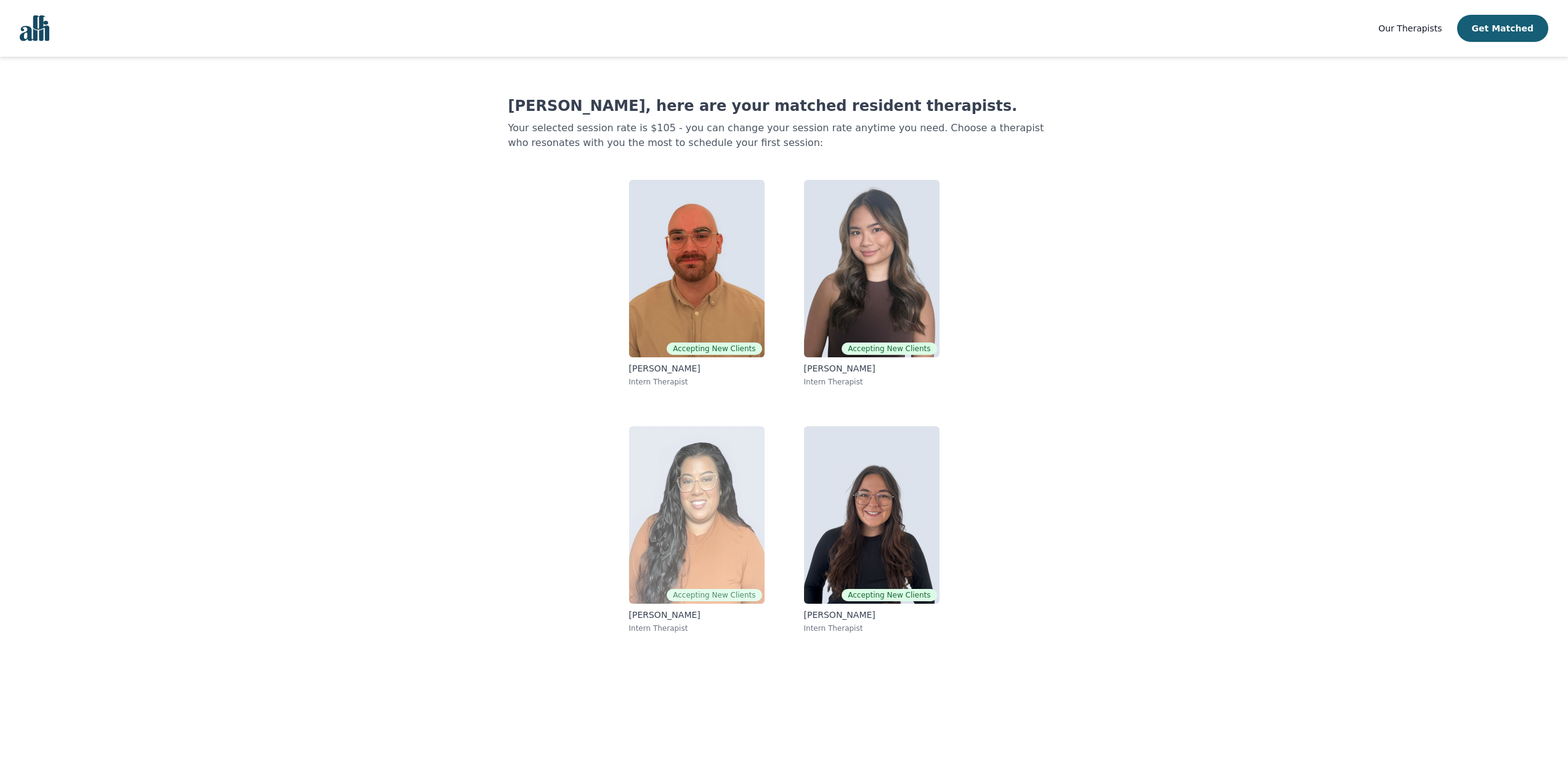
click at [722, 518] on img at bounding box center [696, 515] width 136 height 178
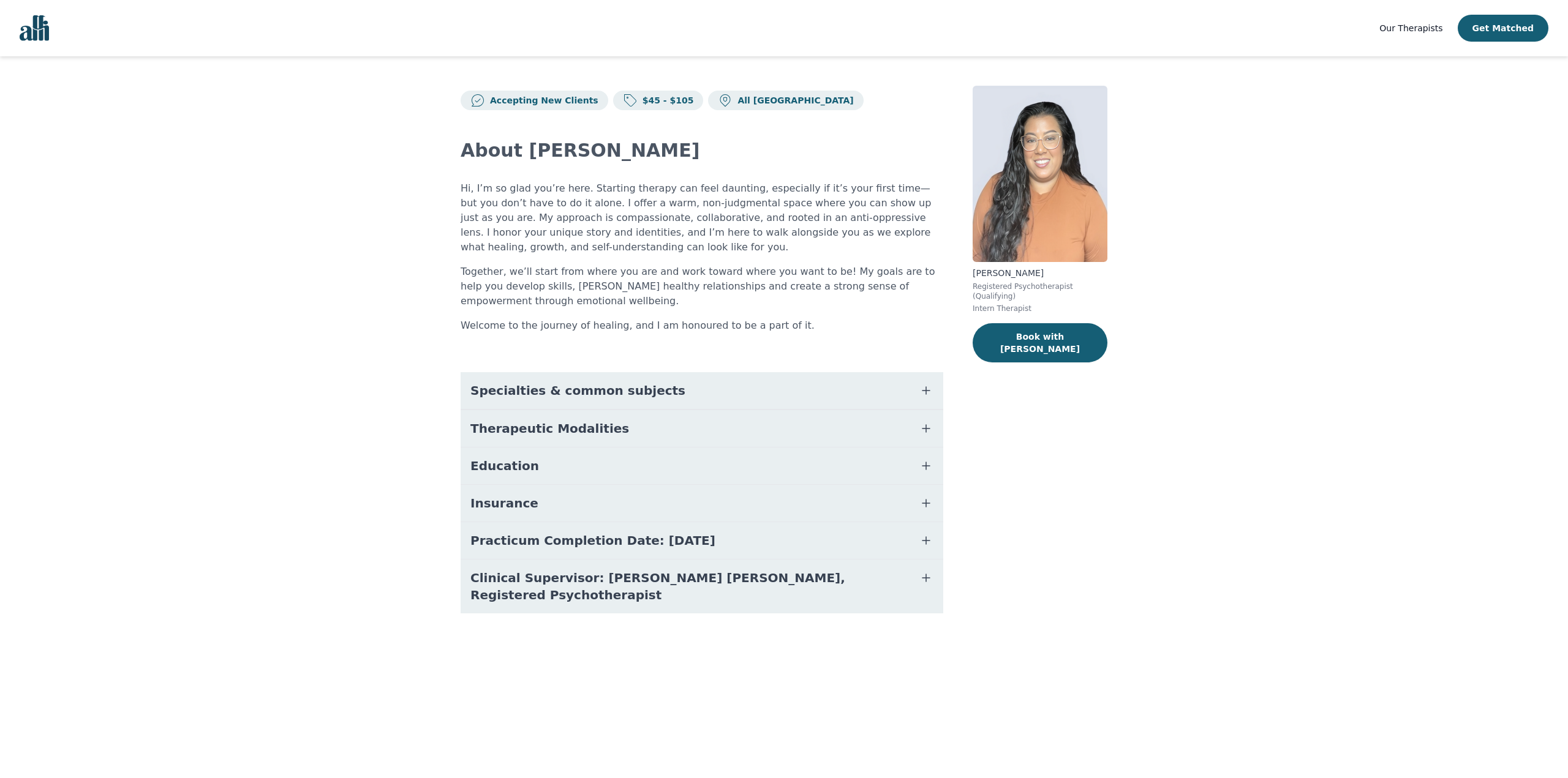
click at [667, 391] on button "Specialties & common subjects" at bounding box center [701, 390] width 483 height 37
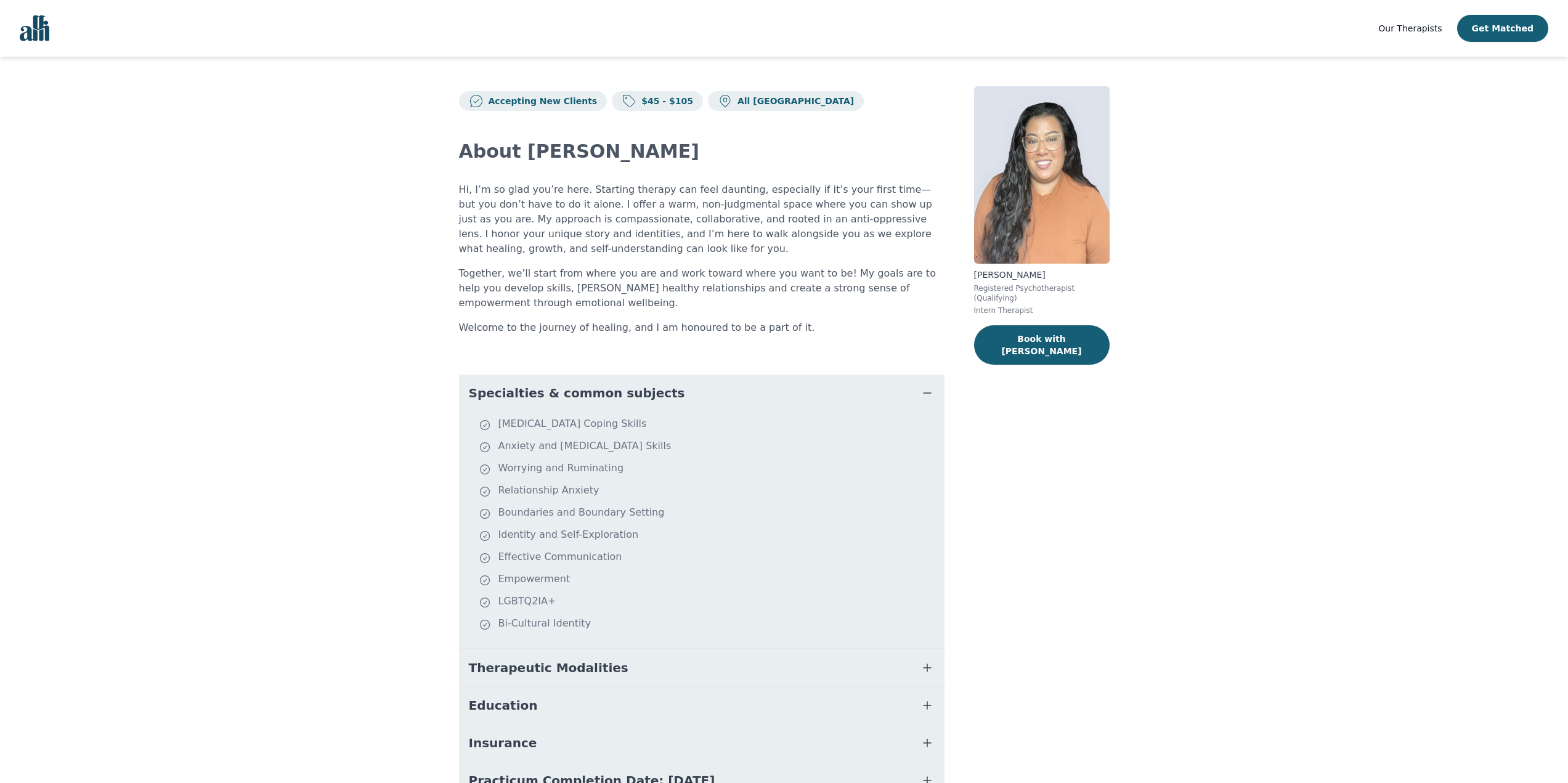
click at [496, 748] on span "Insurance" at bounding box center [503, 743] width 68 height 17
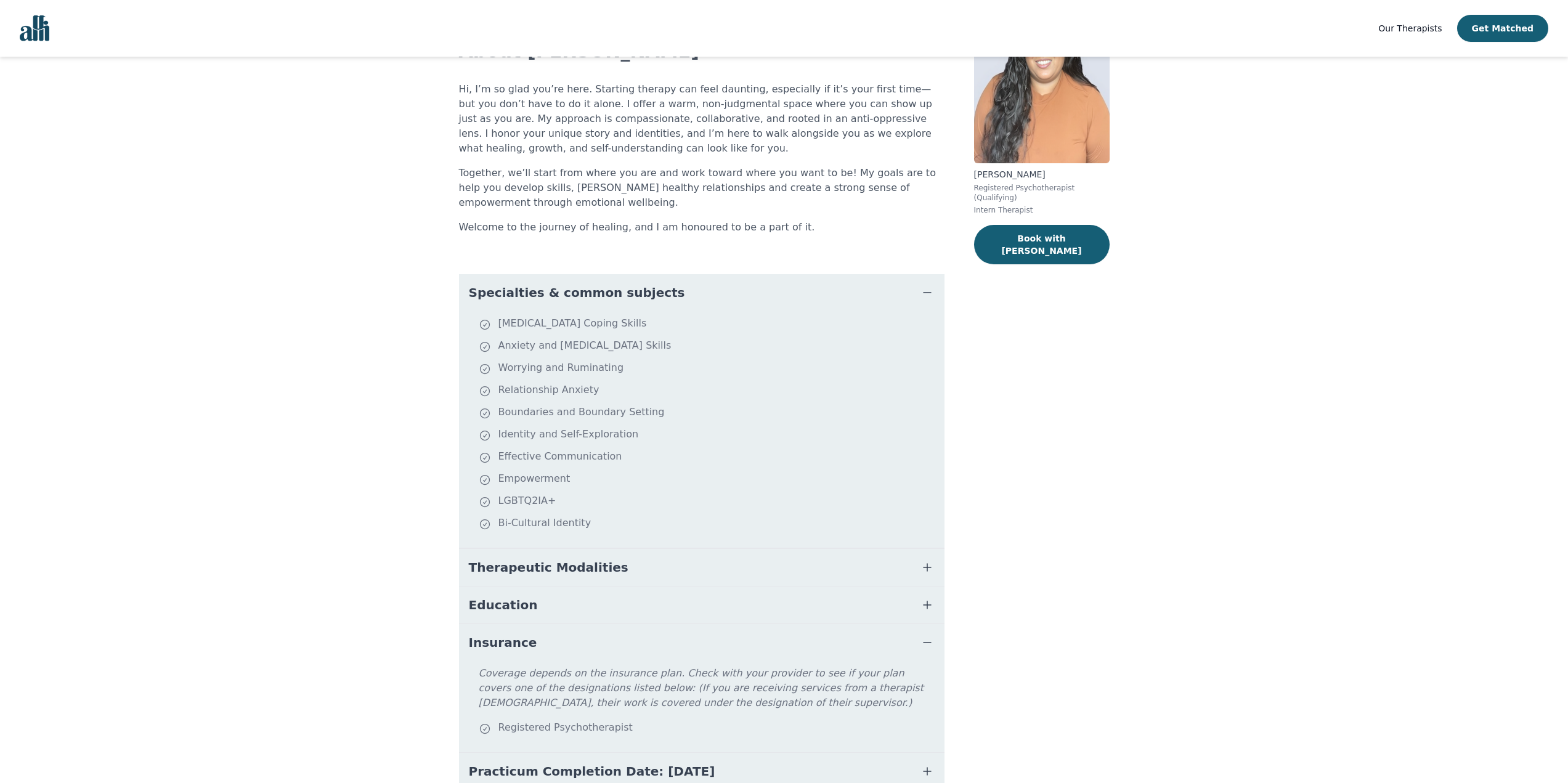
scroll to position [123, 0]
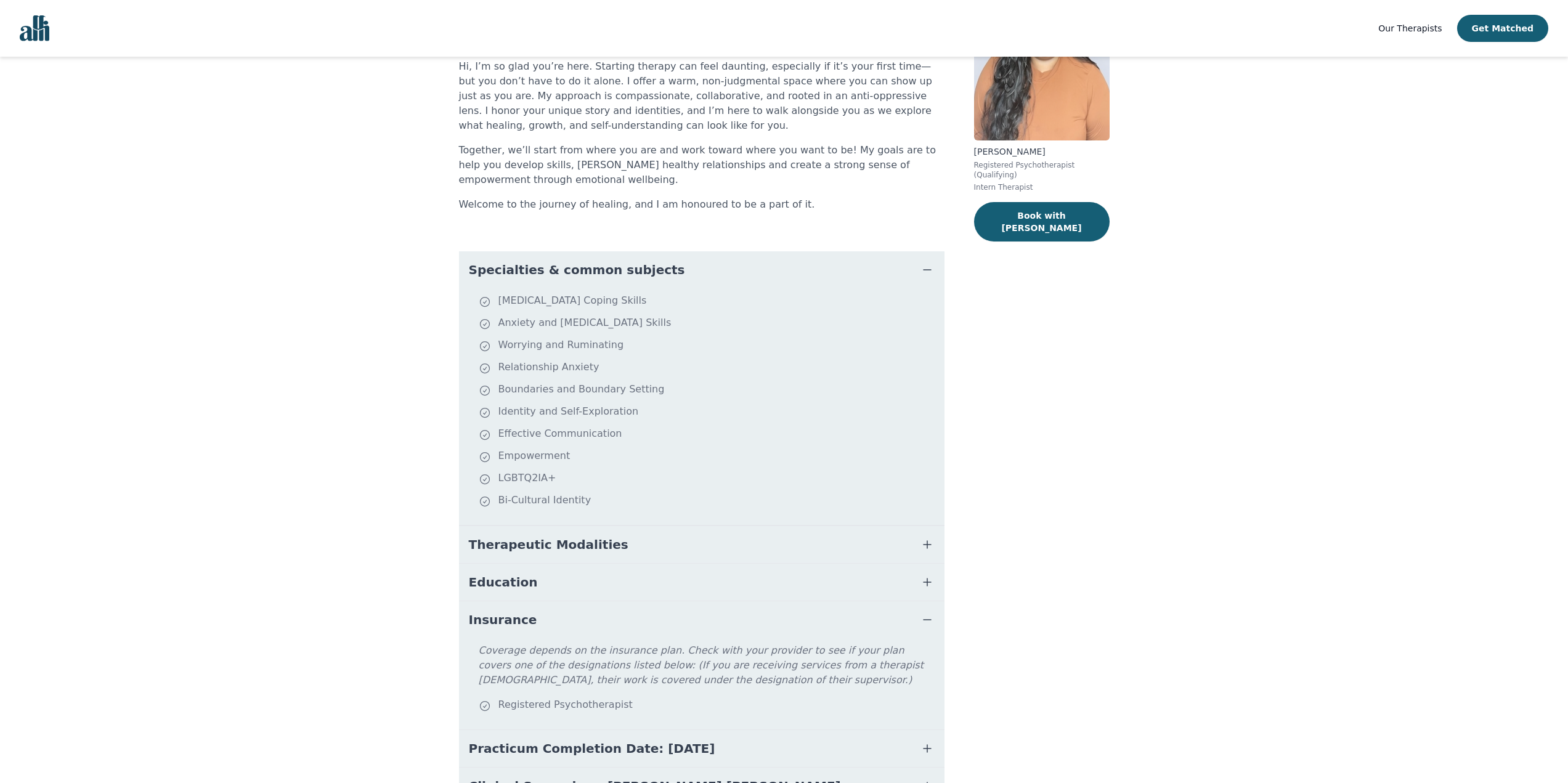
scroll to position [1, 0]
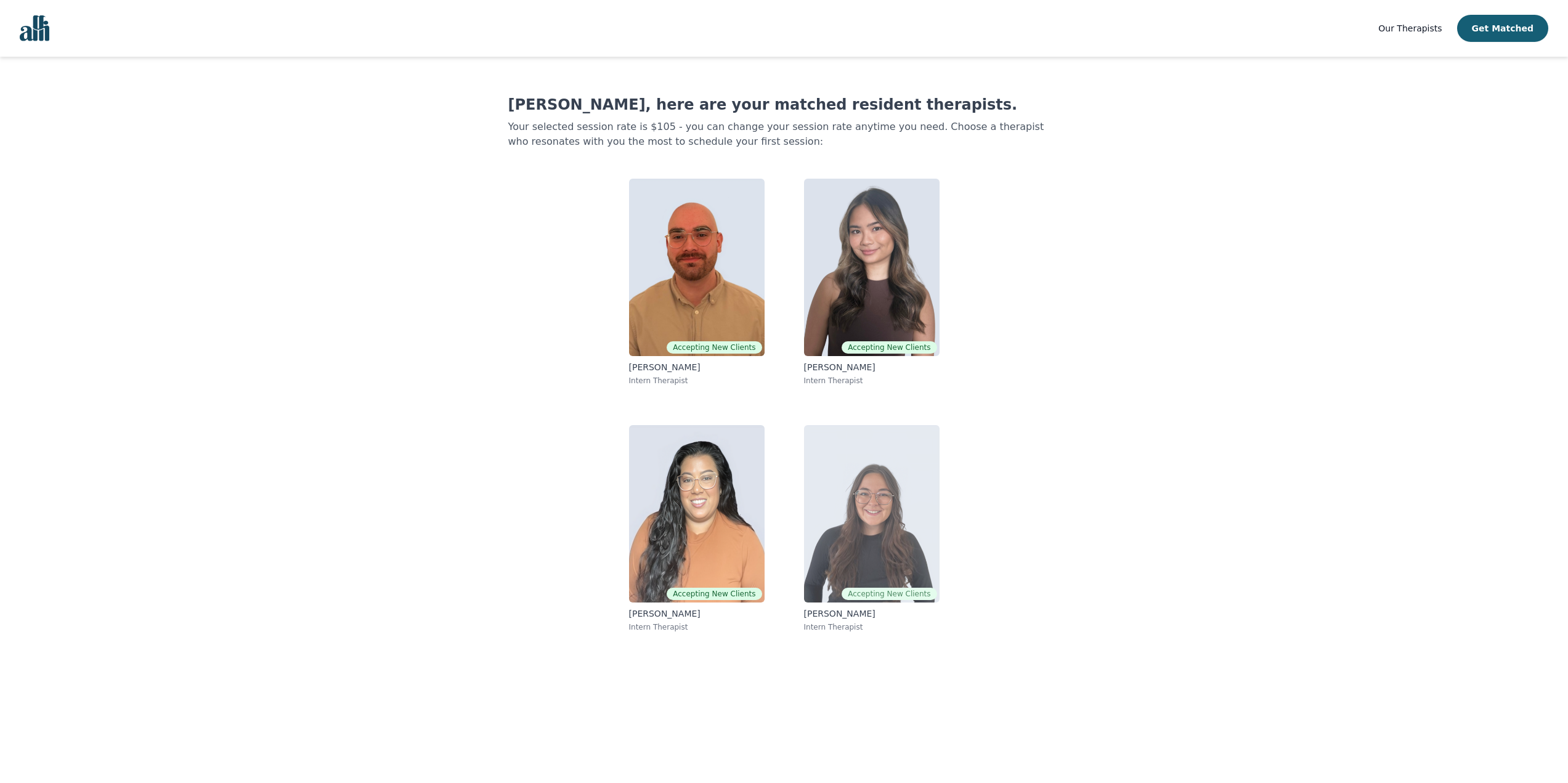
click at [897, 510] on img at bounding box center [871, 514] width 136 height 178
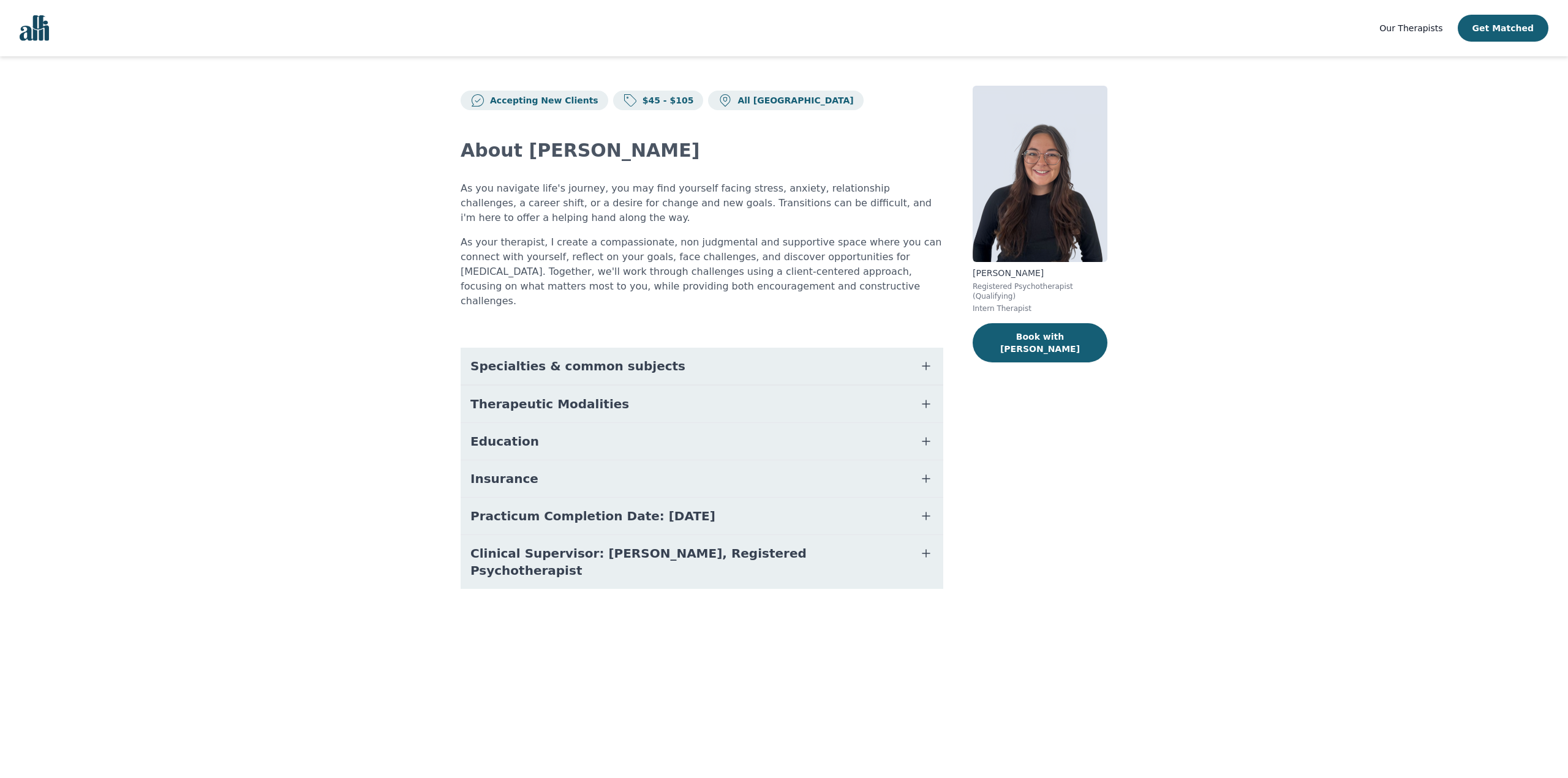
click at [576, 357] on span "Specialties & common subjects" at bounding box center [578, 366] width 215 height 17
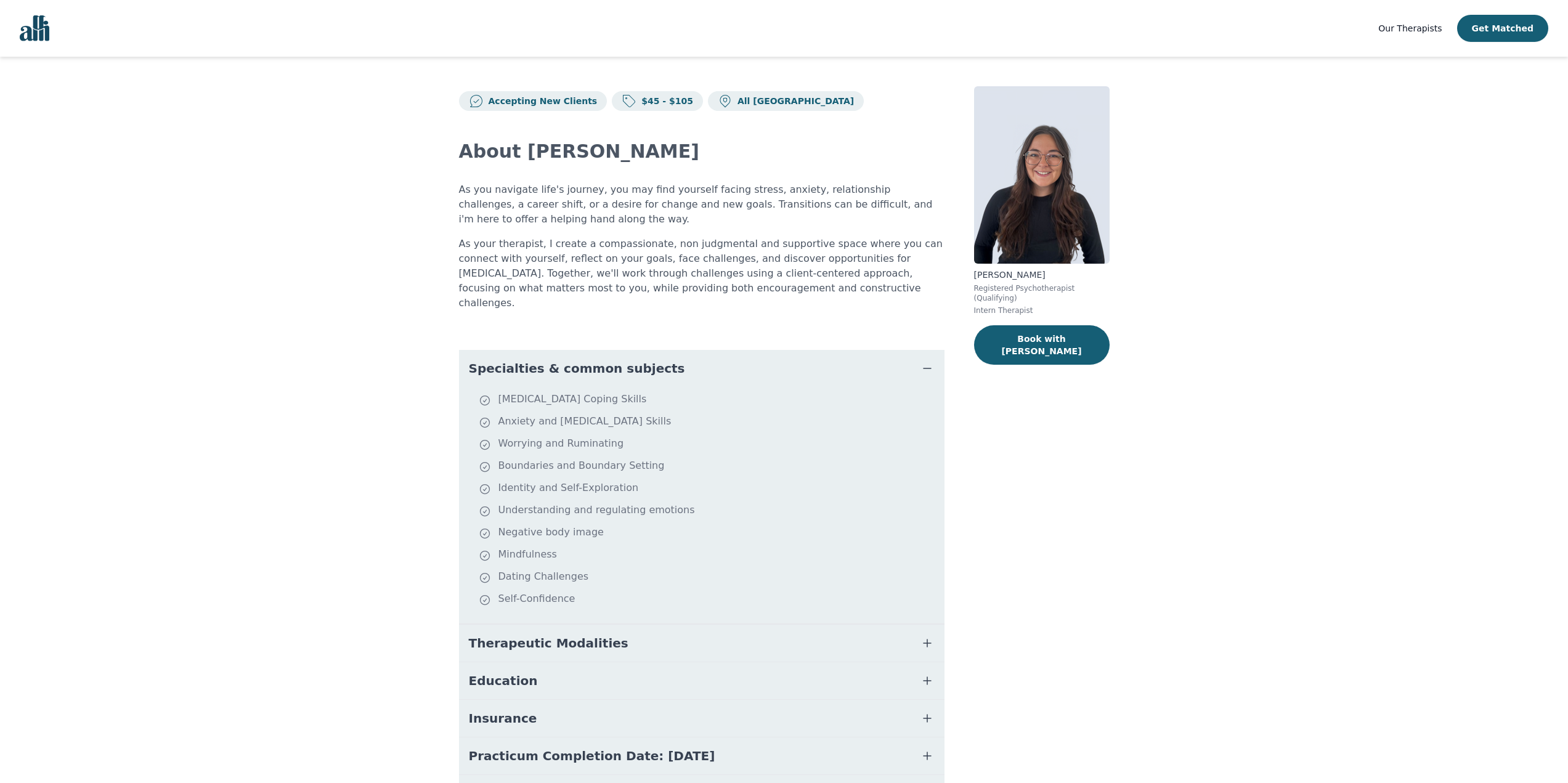
scroll to position [1, 0]
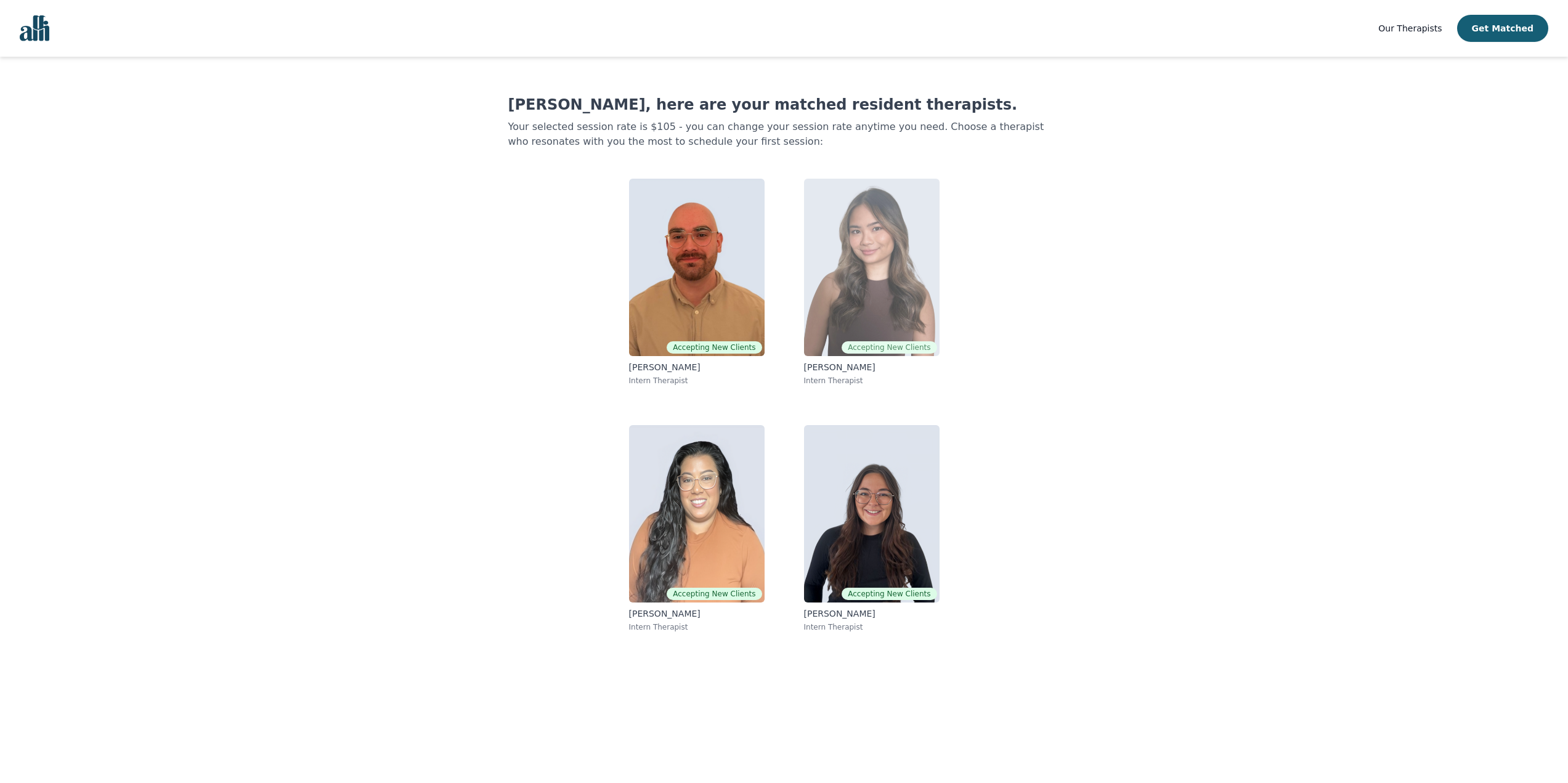
click at [834, 257] on img at bounding box center [871, 267] width 136 height 178
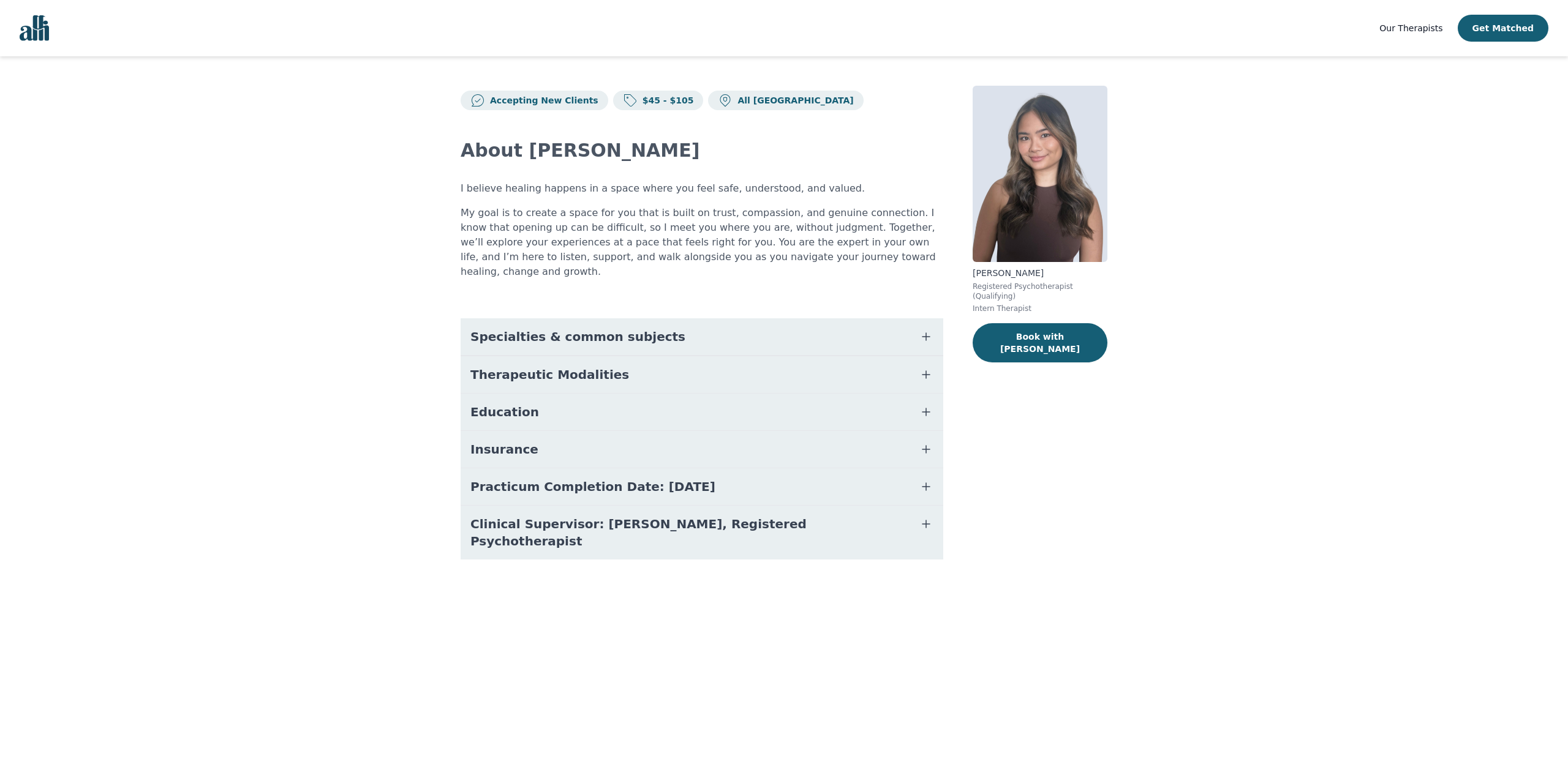
click at [618, 356] on button "Therapeutic Modalities" at bounding box center [701, 374] width 483 height 37
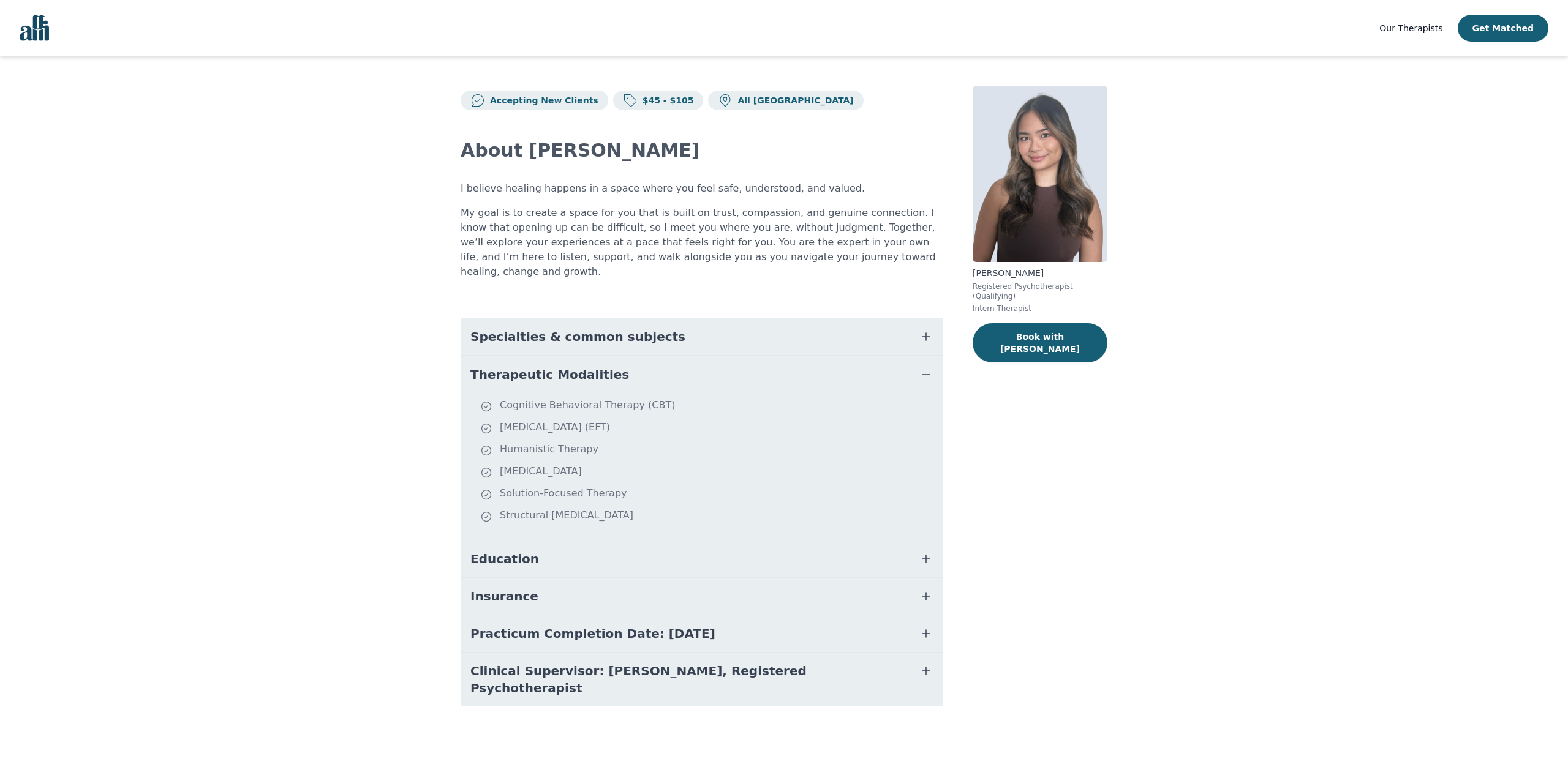
click at [539, 332] on button "Specialties & common subjects" at bounding box center [701, 336] width 483 height 37
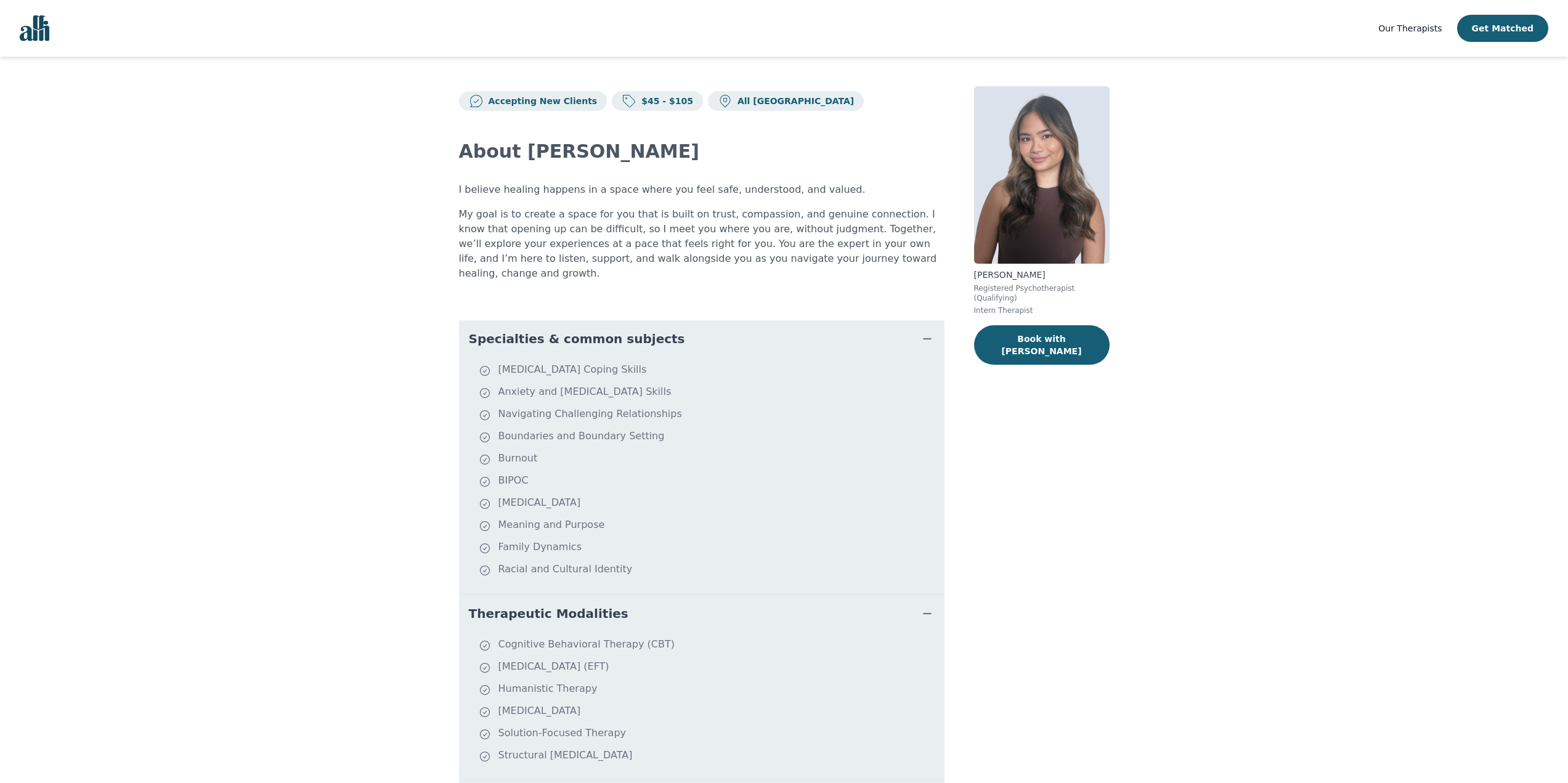
click at [559, 605] on span "Therapeutic Modalities" at bounding box center [548, 613] width 160 height 17
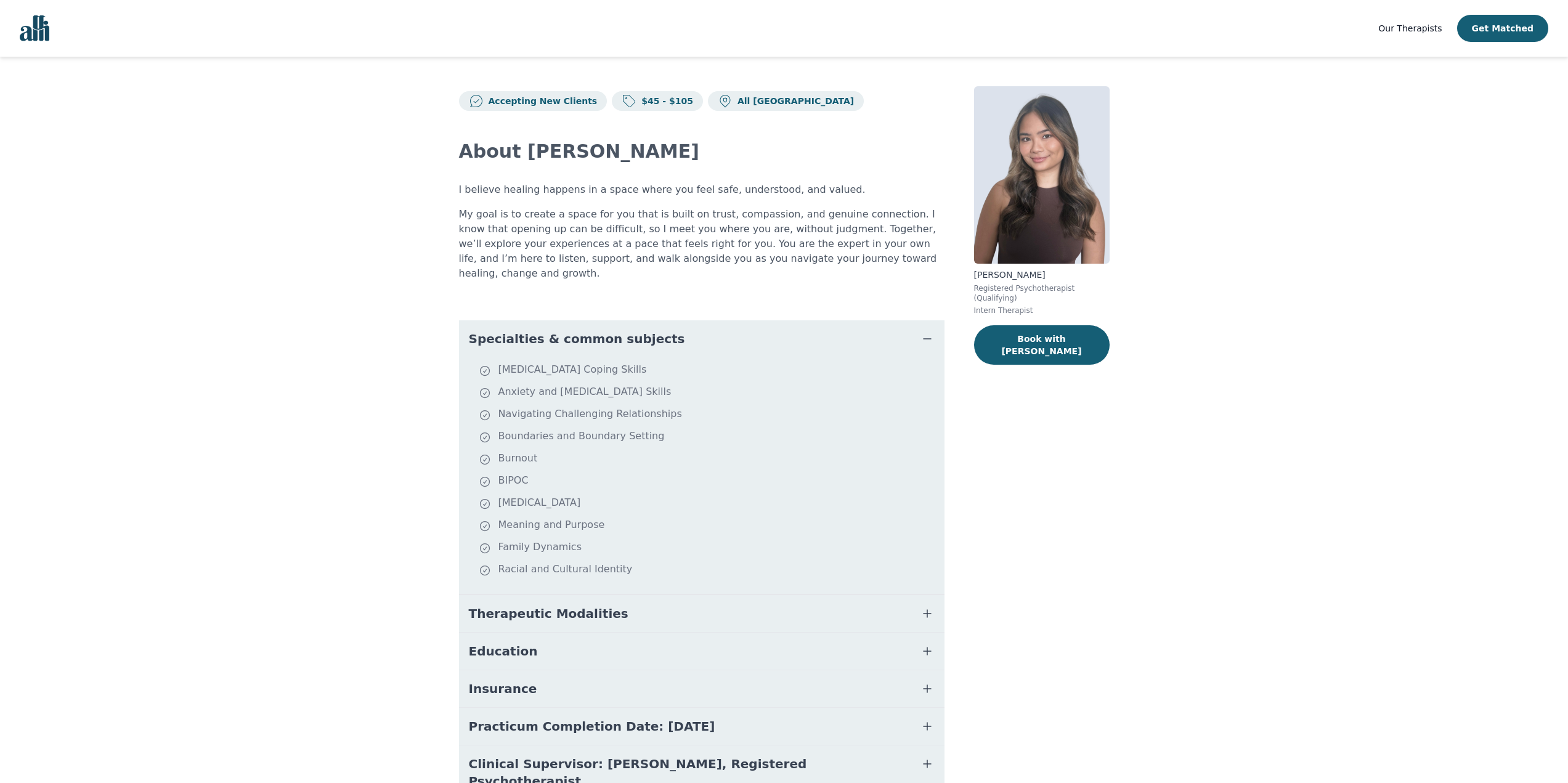
scroll to position [1, 0]
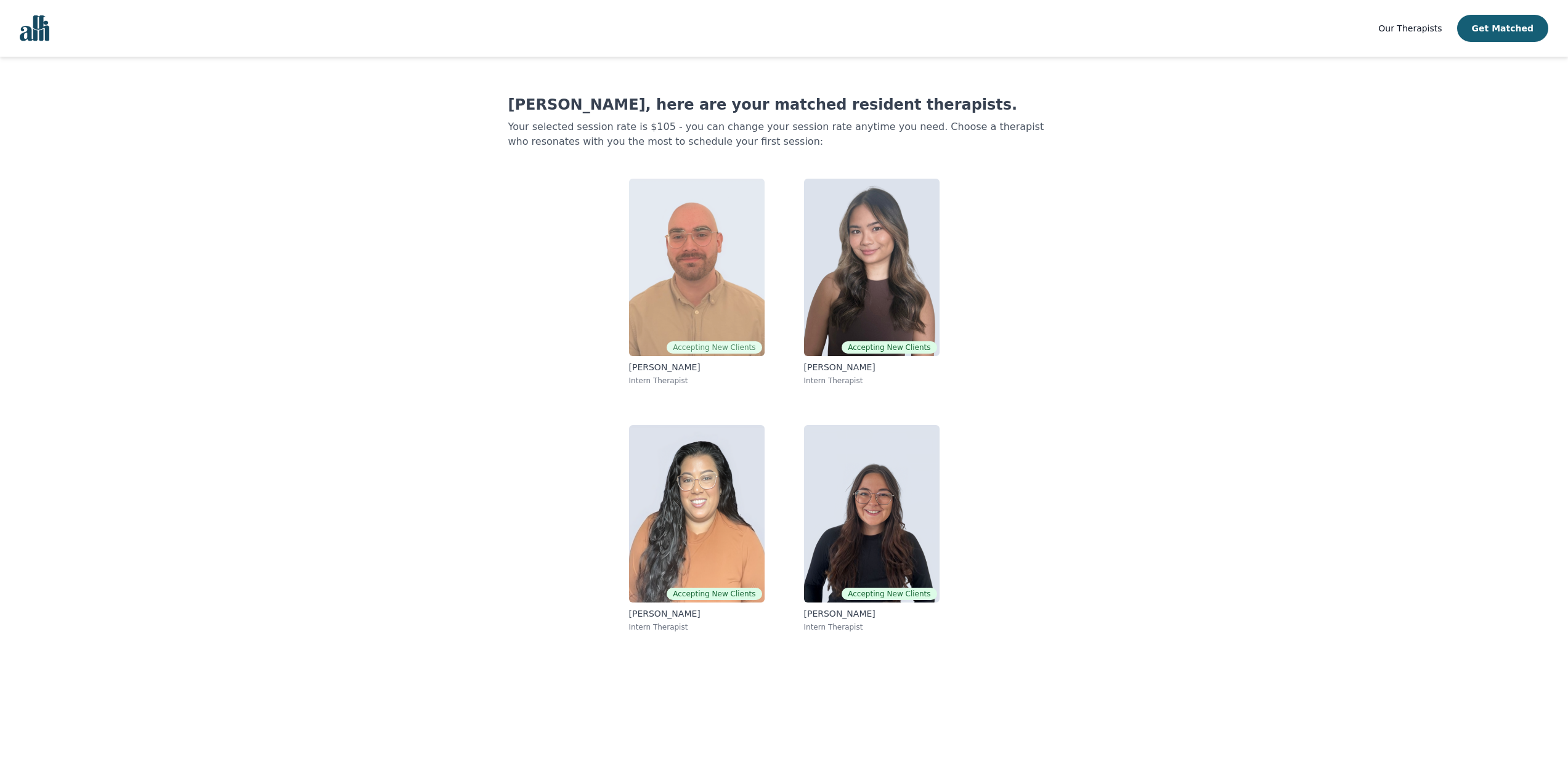
click at [685, 275] on img at bounding box center [696, 267] width 136 height 178
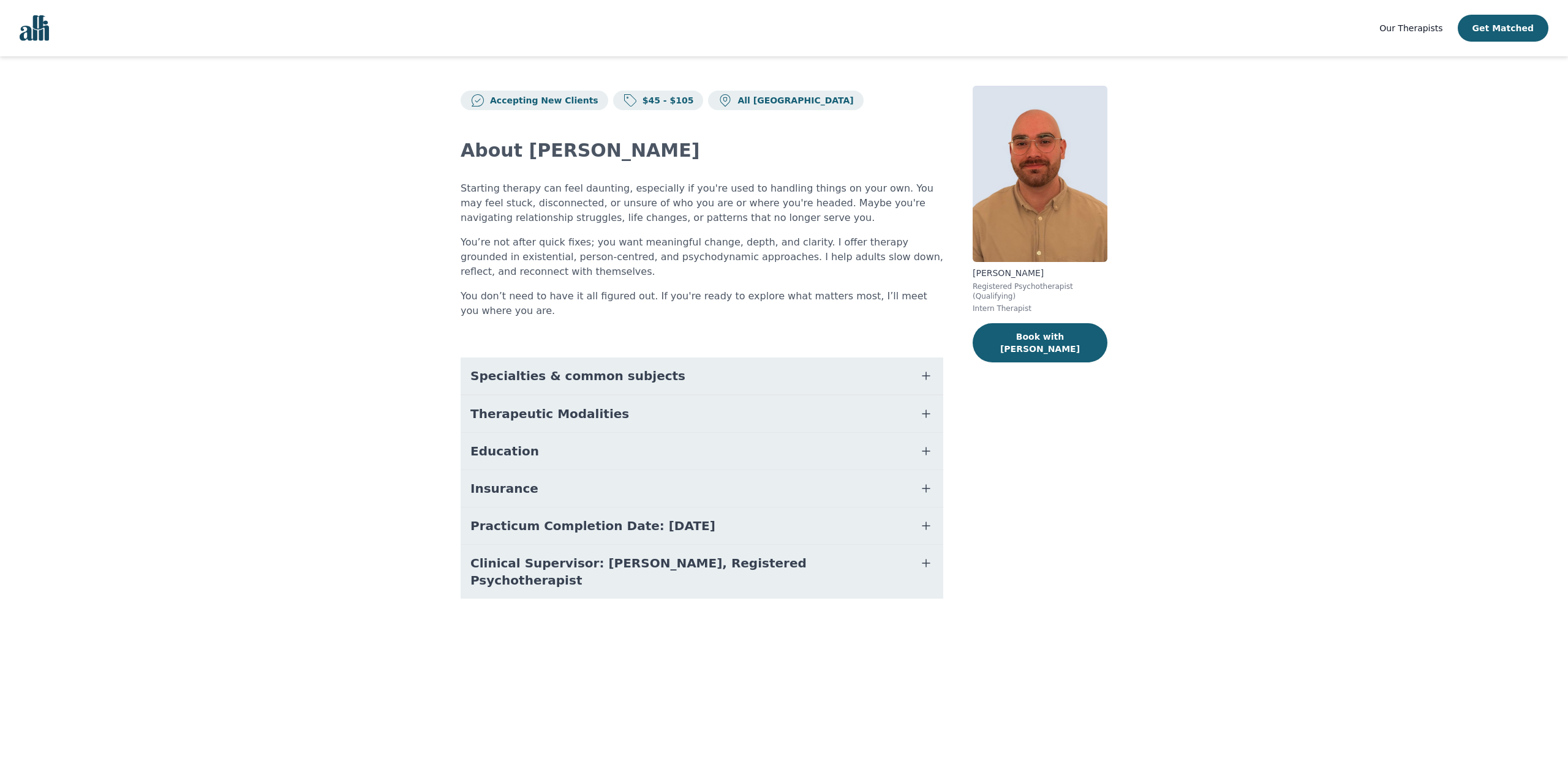
click at [547, 381] on span "Specialties & common subjects" at bounding box center [578, 376] width 215 height 17
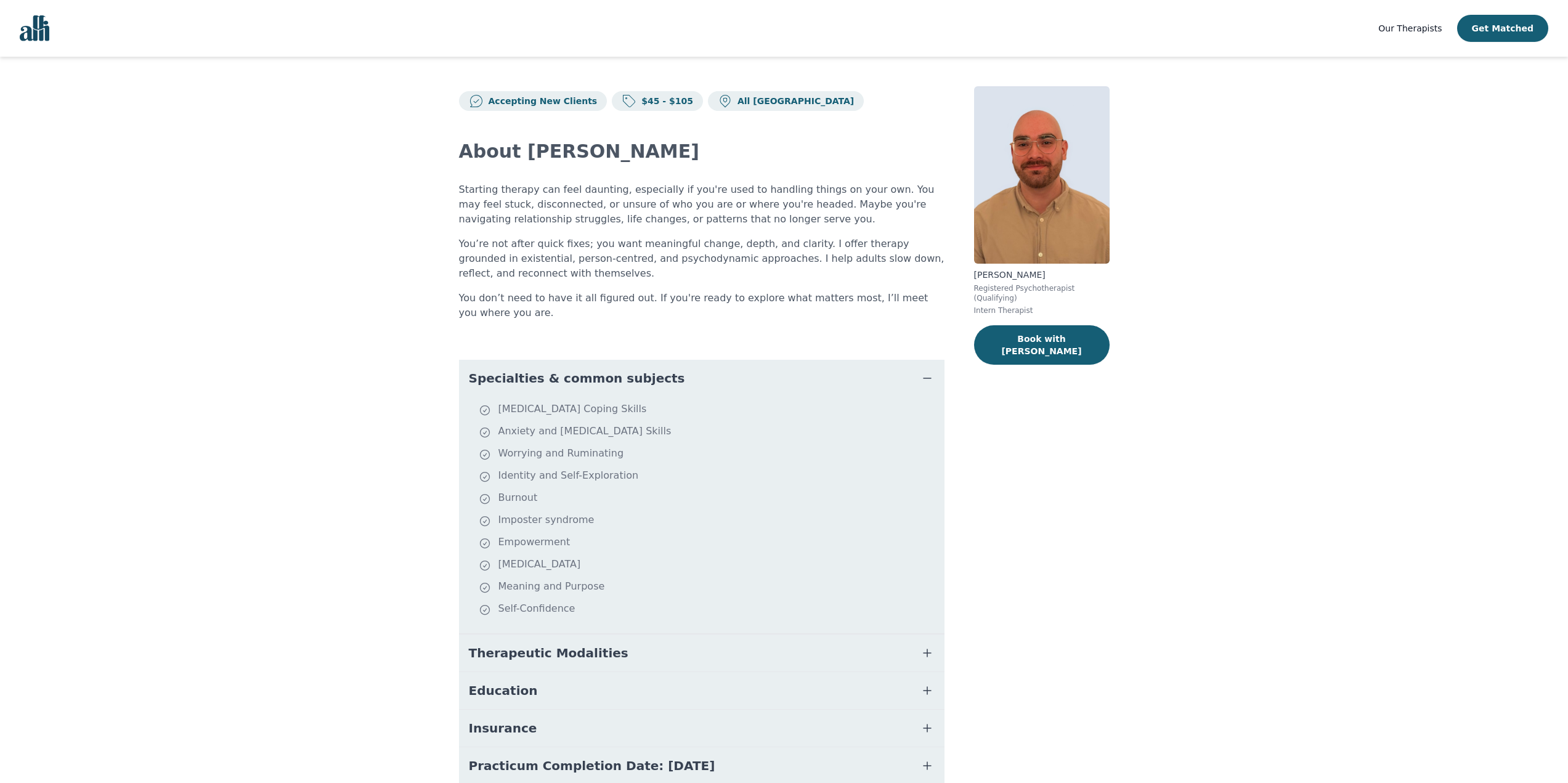
scroll to position [1, 0]
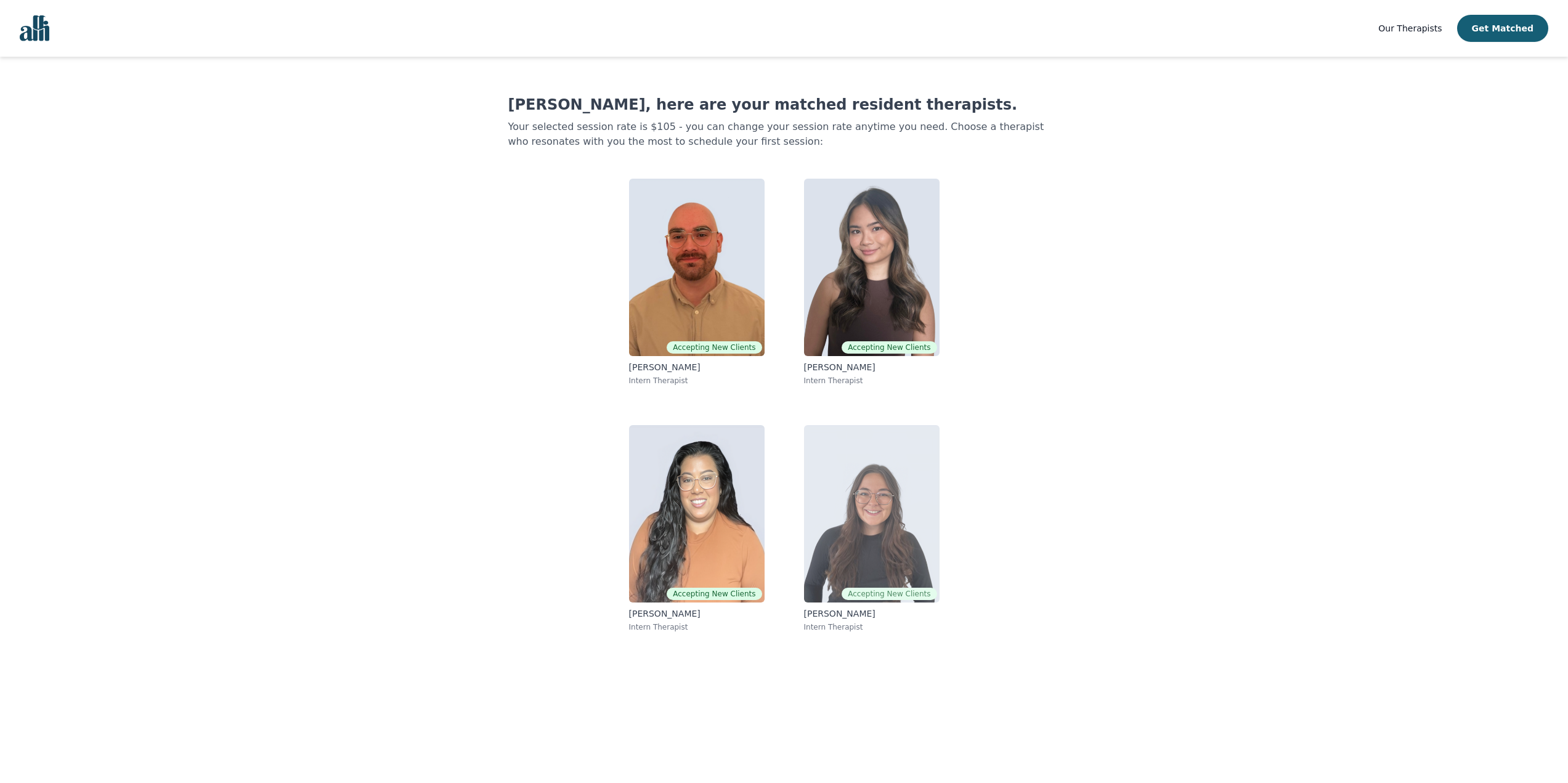
click at [845, 525] on img at bounding box center [871, 514] width 136 height 178
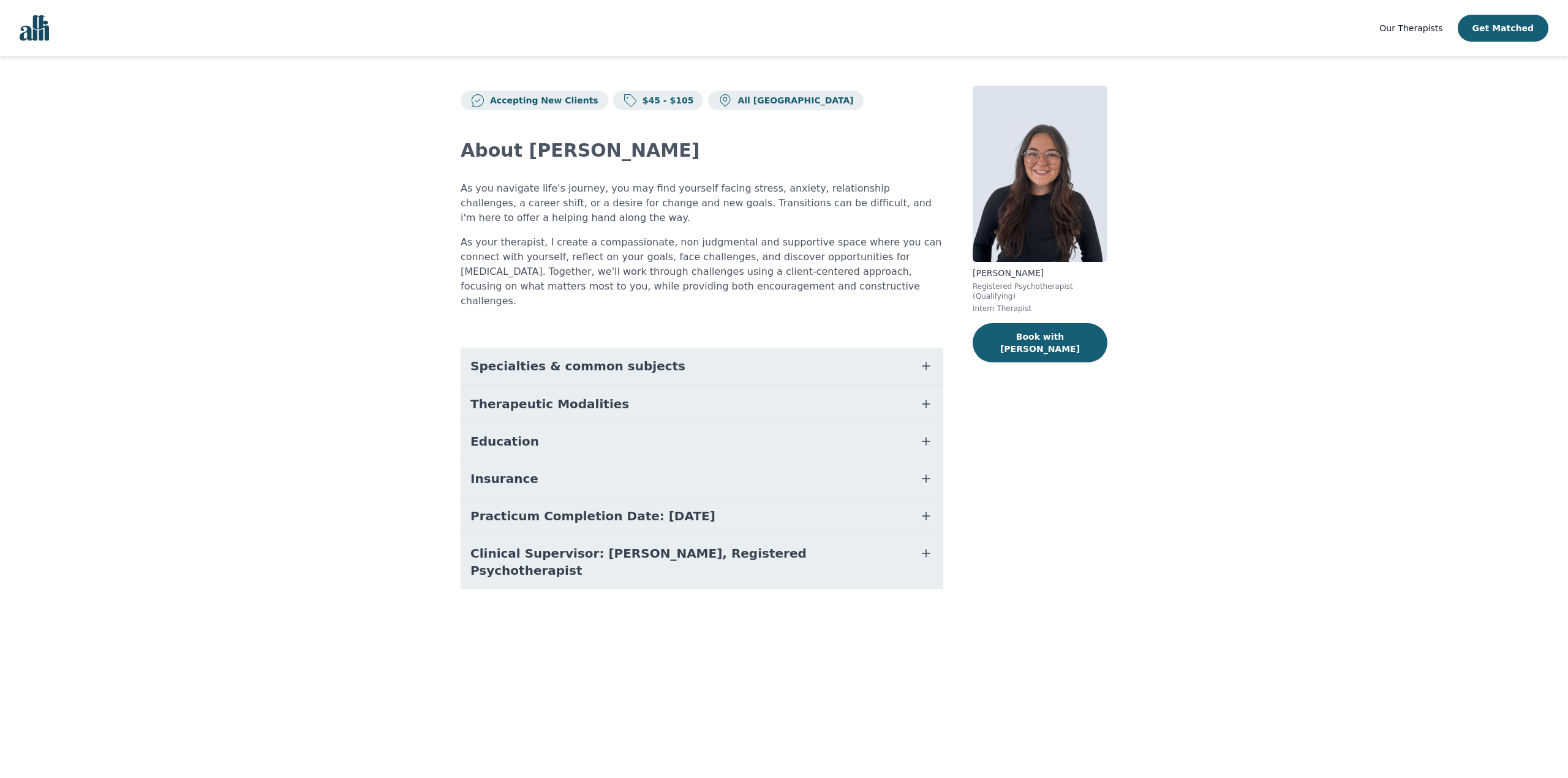
click at [528, 348] on button "Specialties & common subjects" at bounding box center [701, 366] width 483 height 37
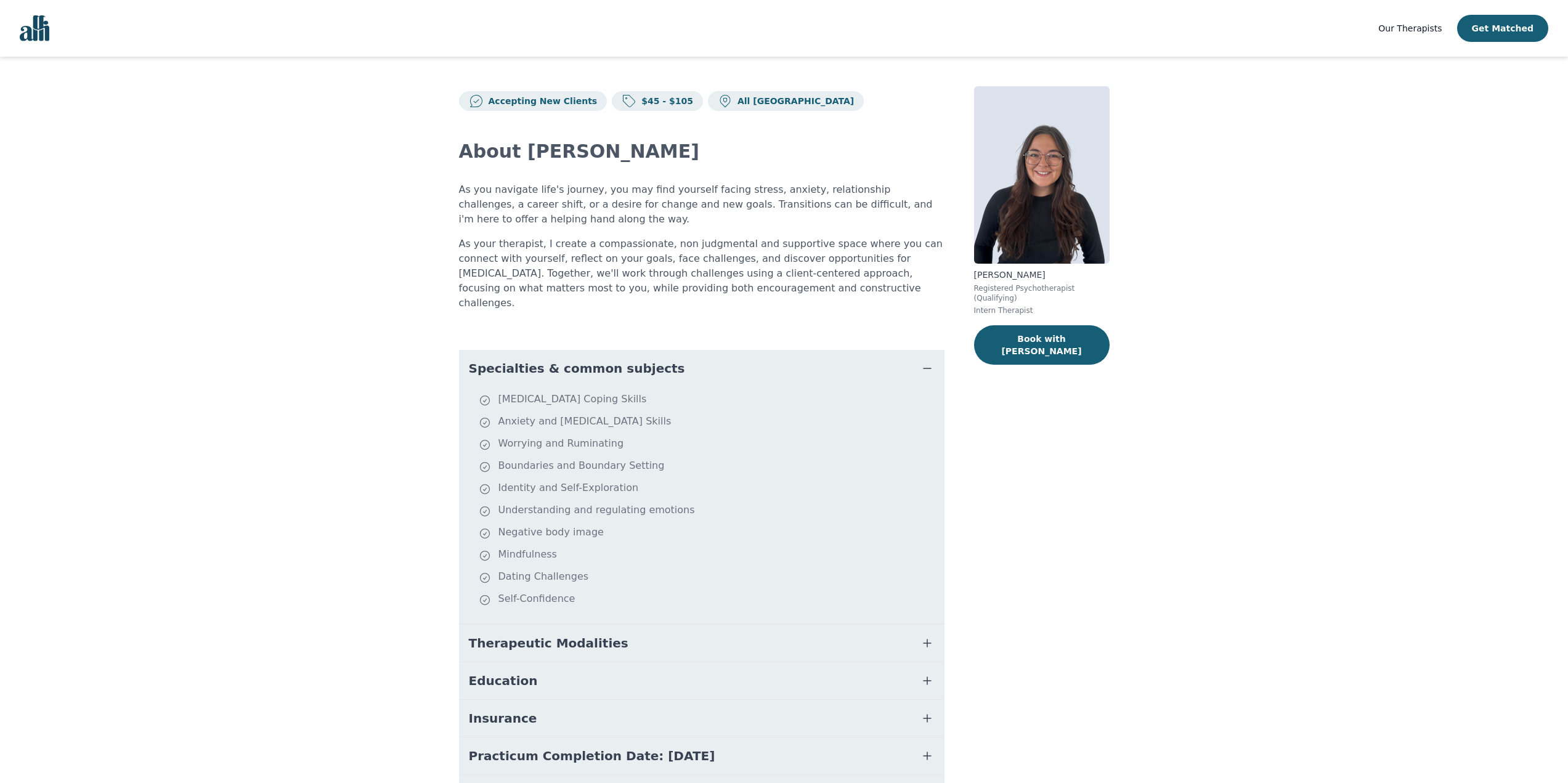
scroll to position [1, 0]
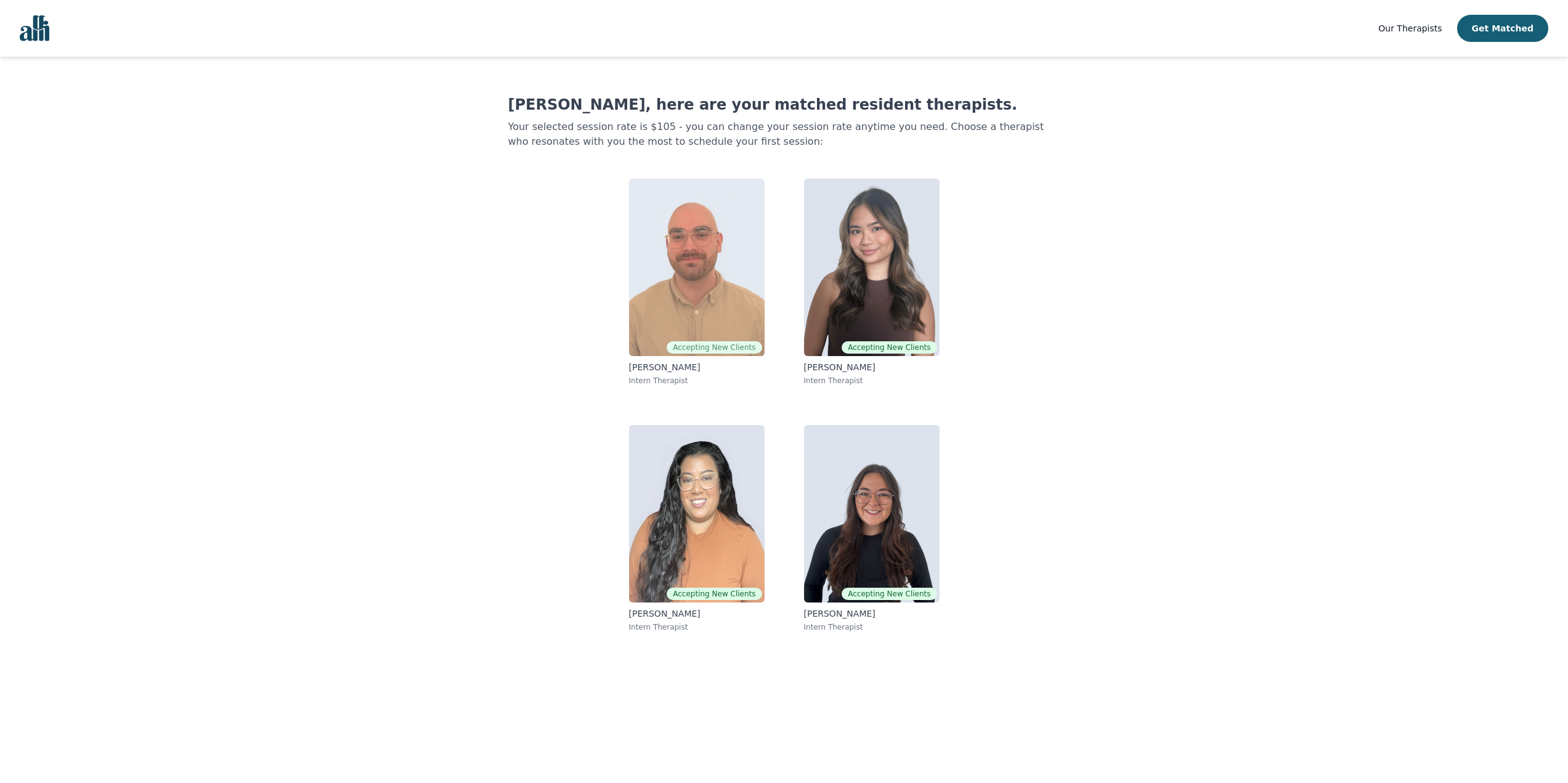
click at [672, 264] on img at bounding box center [696, 267] width 136 height 178
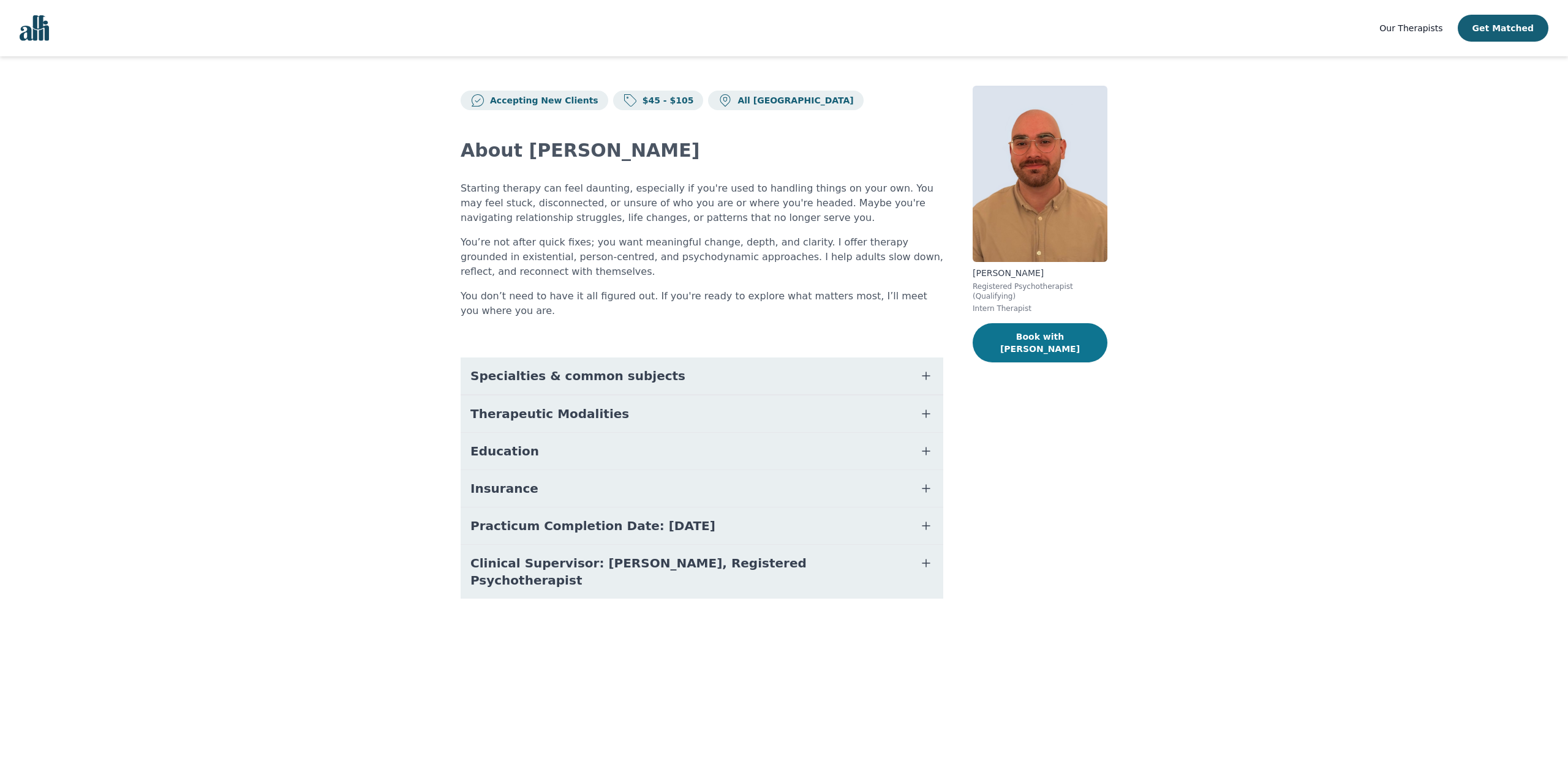
click at [1069, 325] on button "Book with Ryan" at bounding box center [1039, 343] width 135 height 39
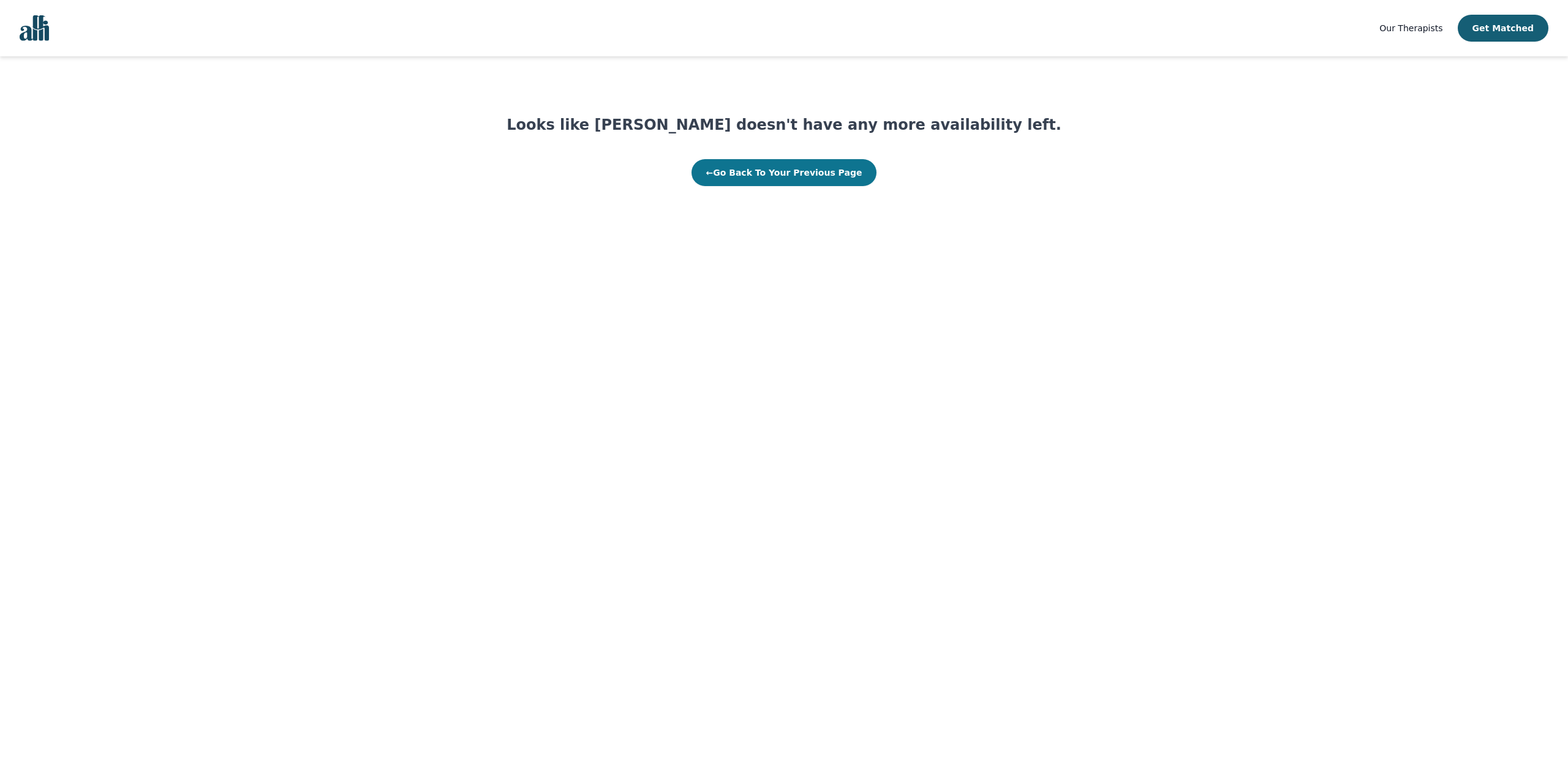
click at [812, 174] on button "← Go Back To Your Previous Page" at bounding box center [784, 173] width 185 height 27
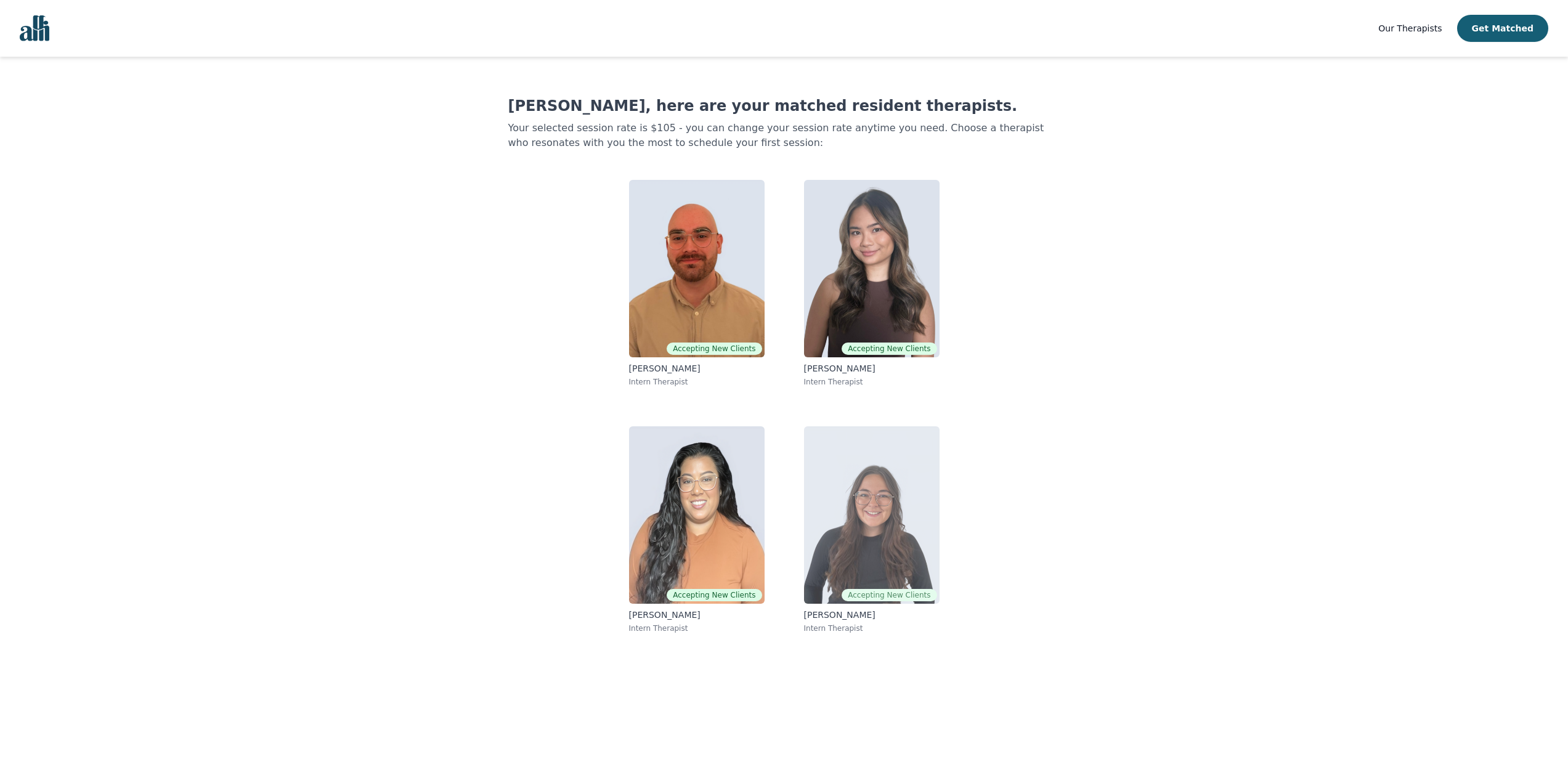
click at [875, 506] on img at bounding box center [871, 515] width 136 height 178
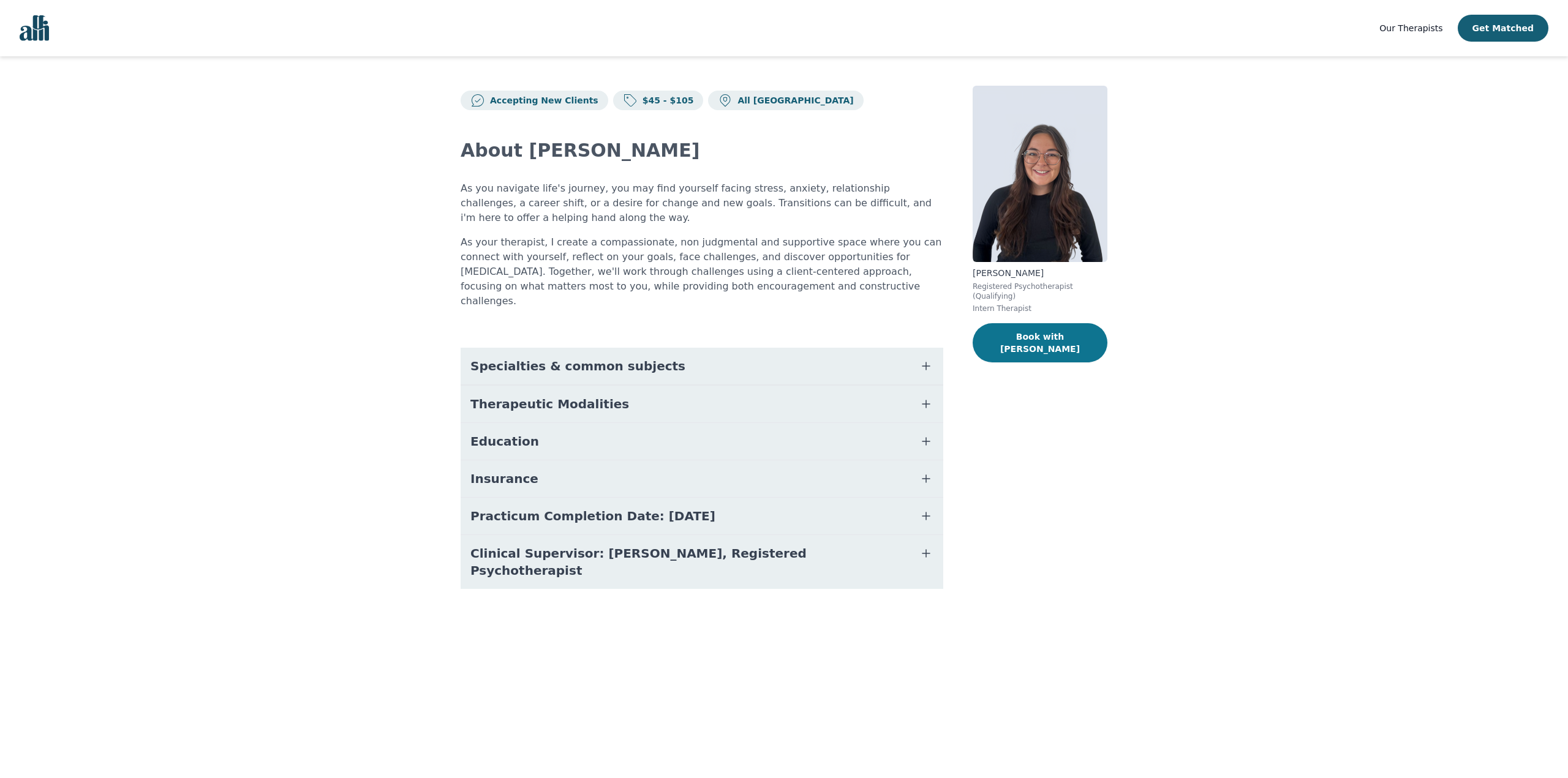
click at [1037, 325] on button "Book with Haile" at bounding box center [1039, 343] width 135 height 39
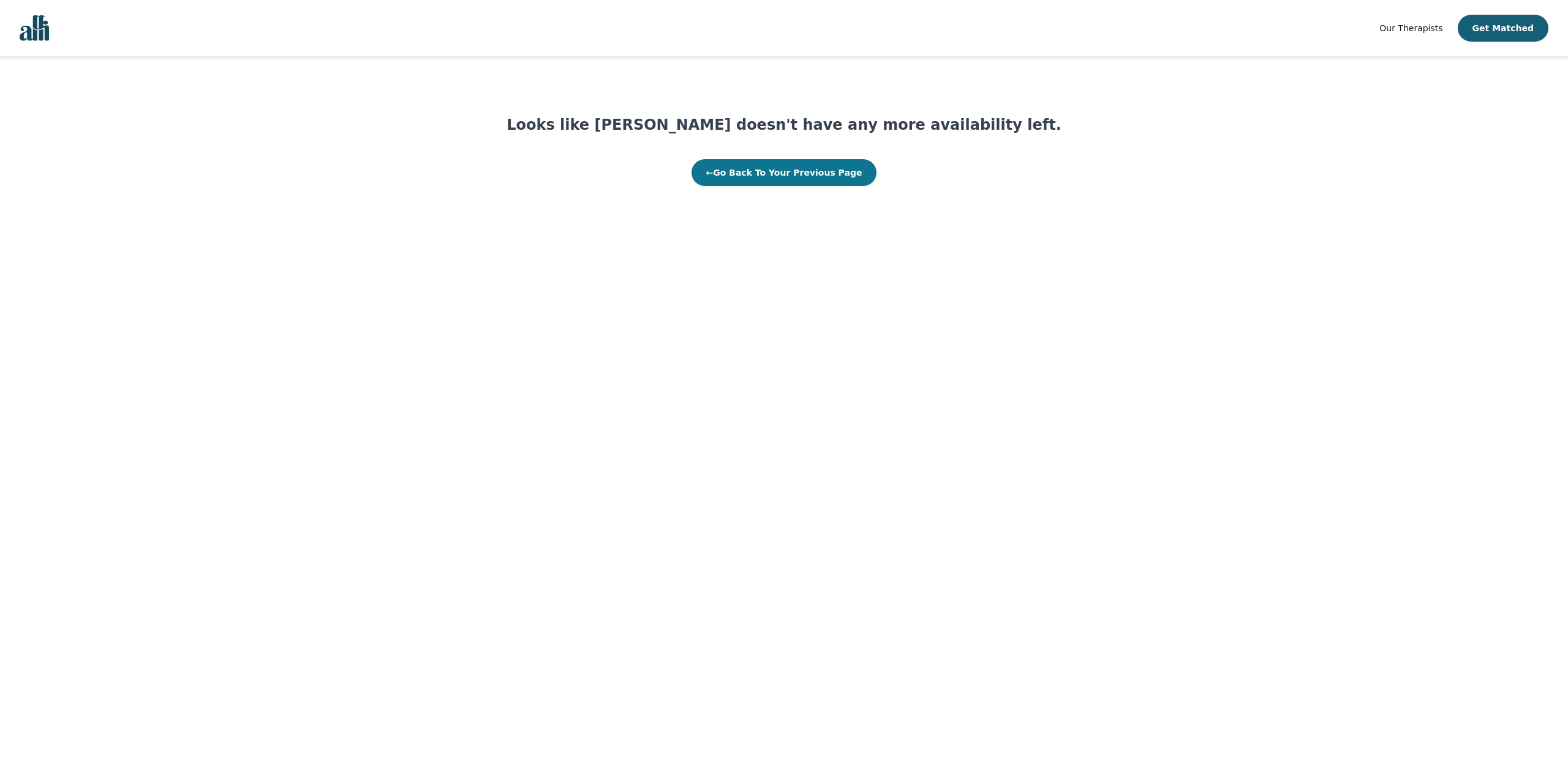
click at [790, 170] on button "← Go Back To Your Previous Page" at bounding box center [784, 173] width 185 height 27
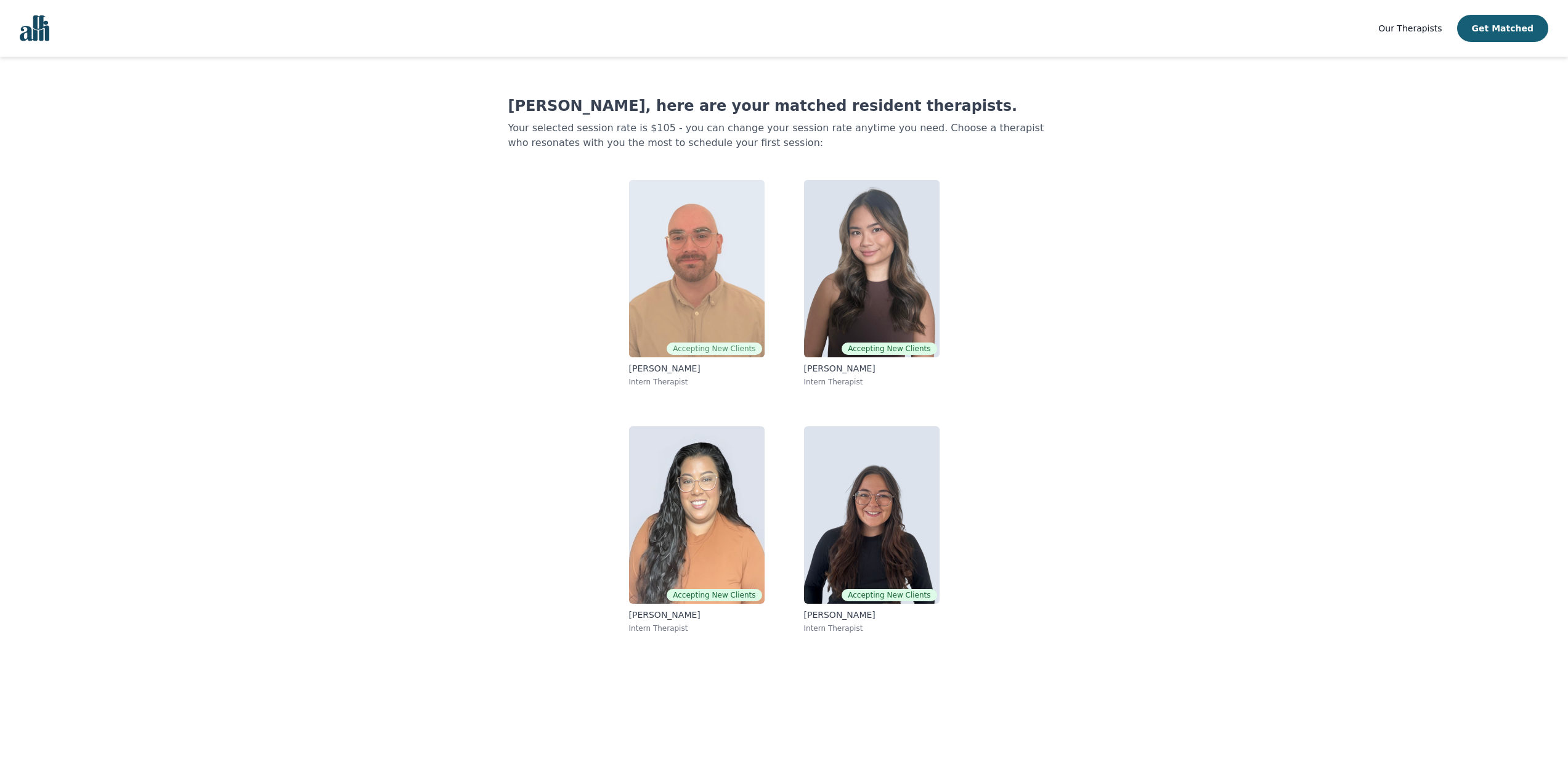
click at [690, 271] on img at bounding box center [696, 269] width 136 height 178
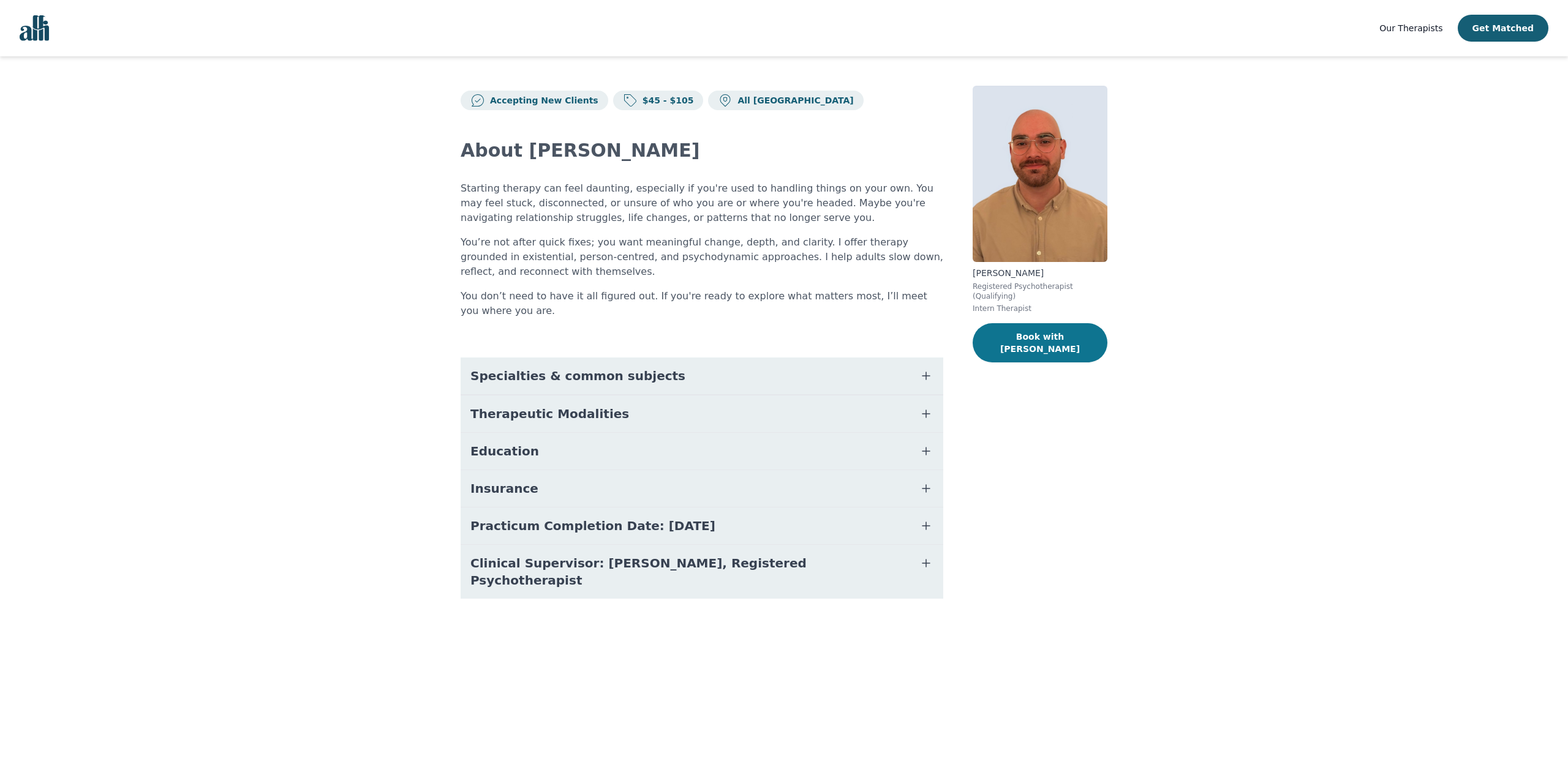
click at [1053, 323] on button "Book with Ryan" at bounding box center [1039, 343] width 135 height 39
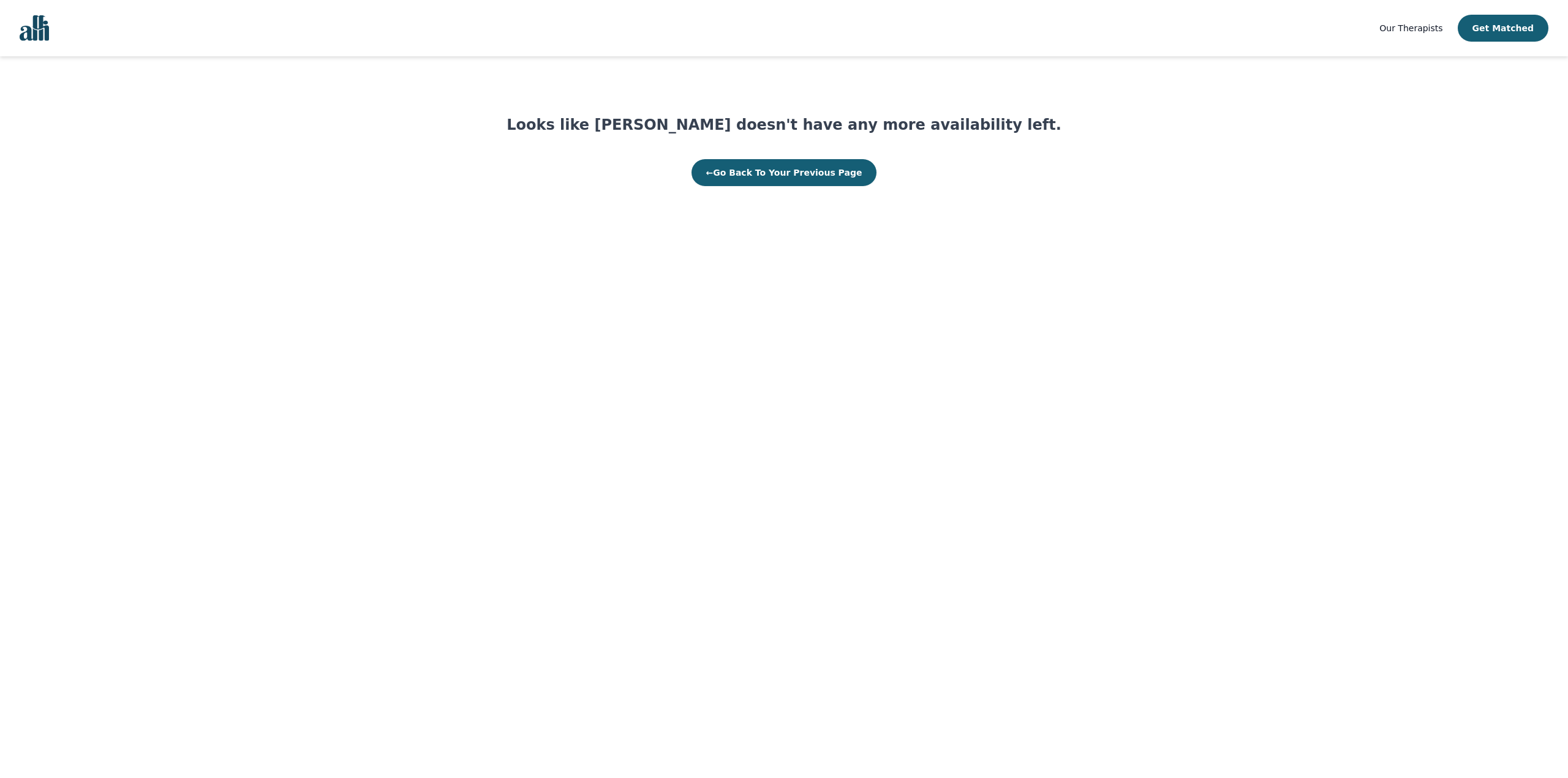
click at [731, 153] on div "Looks like Ryan Ingleby doesn't have any more availability left. ← Go Back To Y…" at bounding box center [784, 150] width 555 height 71
click at [750, 163] on button "← Go Back To Your Previous Page" at bounding box center [784, 173] width 185 height 27
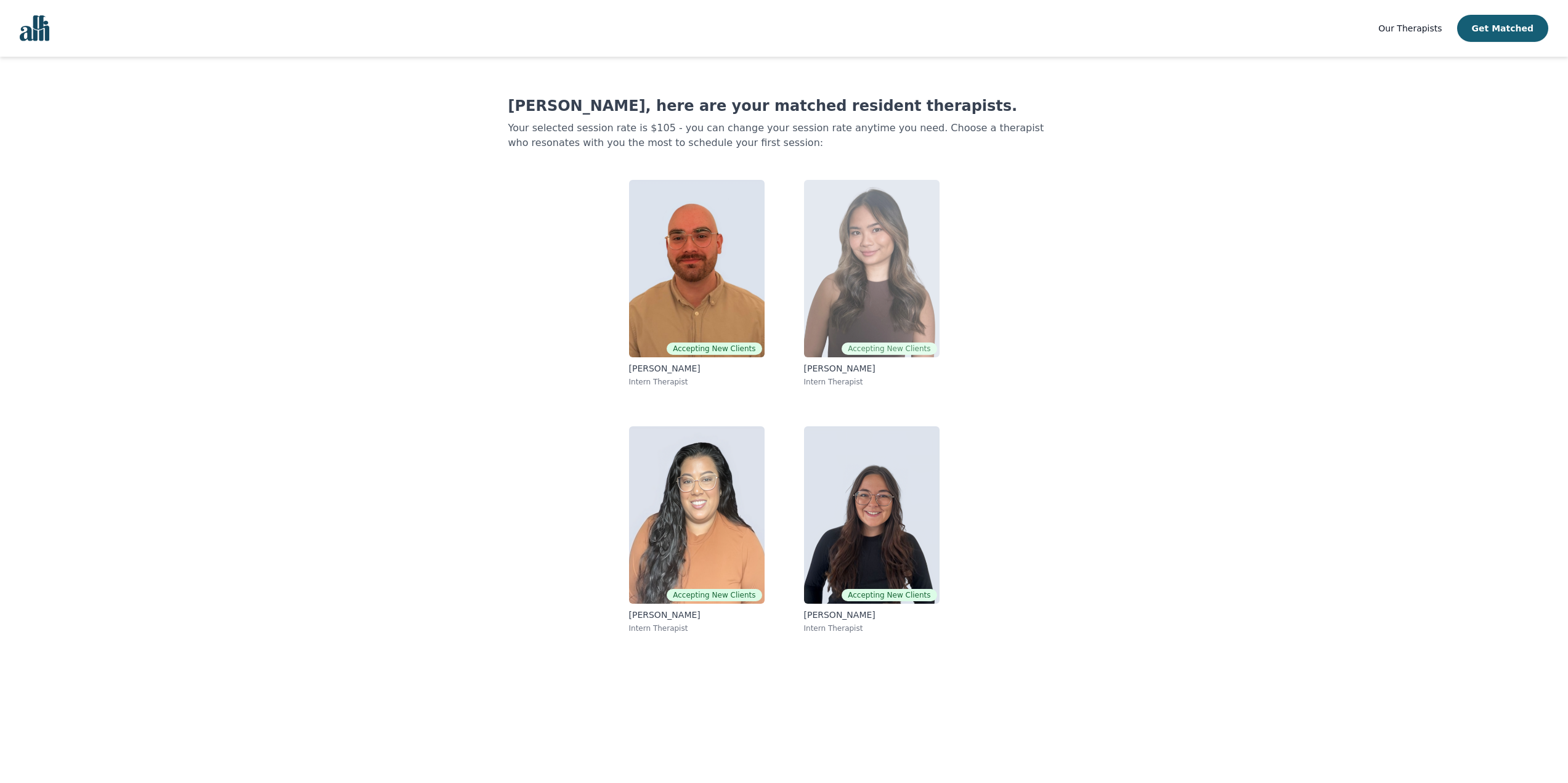
click at [836, 234] on img at bounding box center [871, 269] width 136 height 178
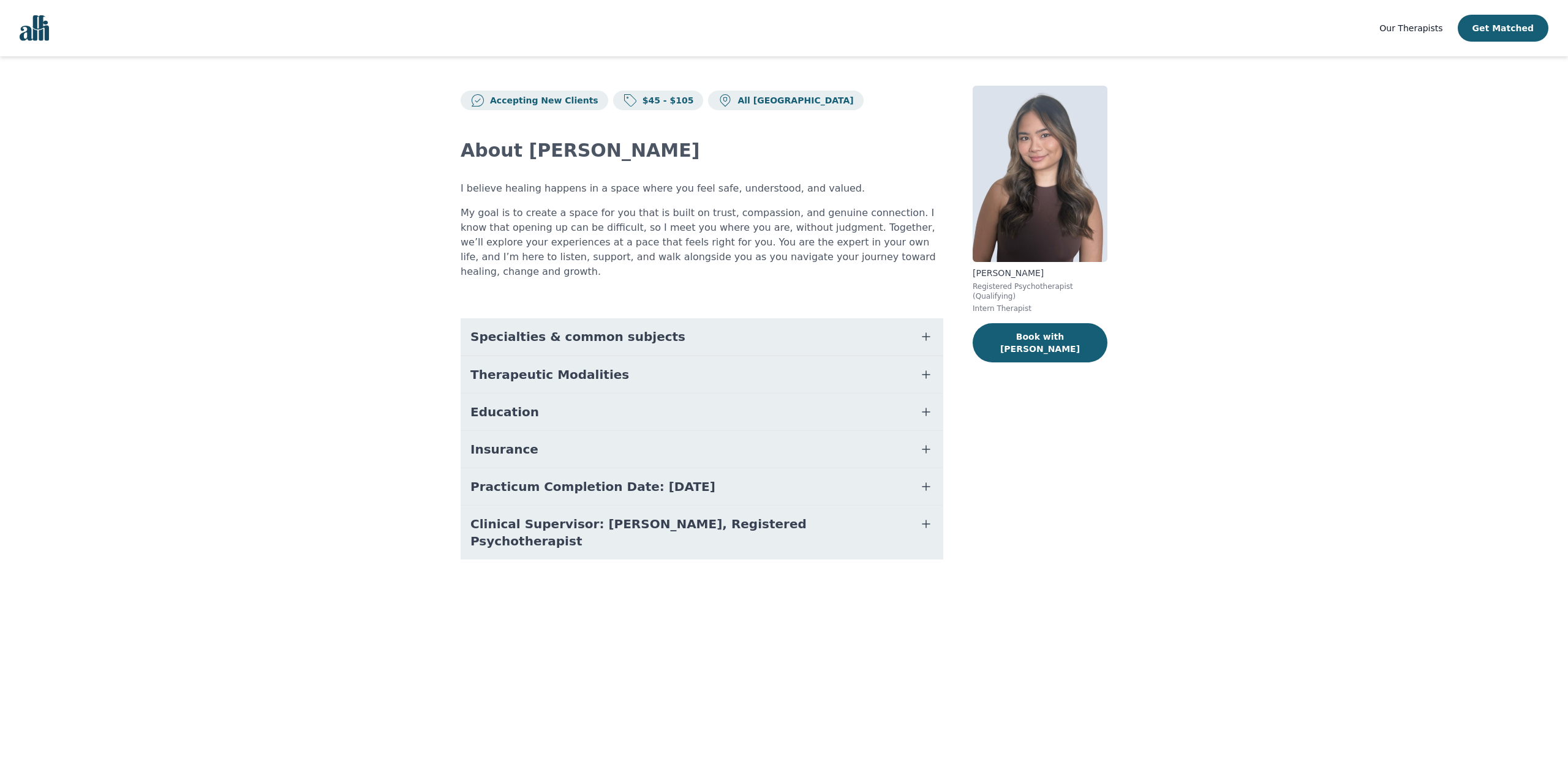
click at [629, 328] on span "Specialties & common subjects" at bounding box center [578, 337] width 215 height 17
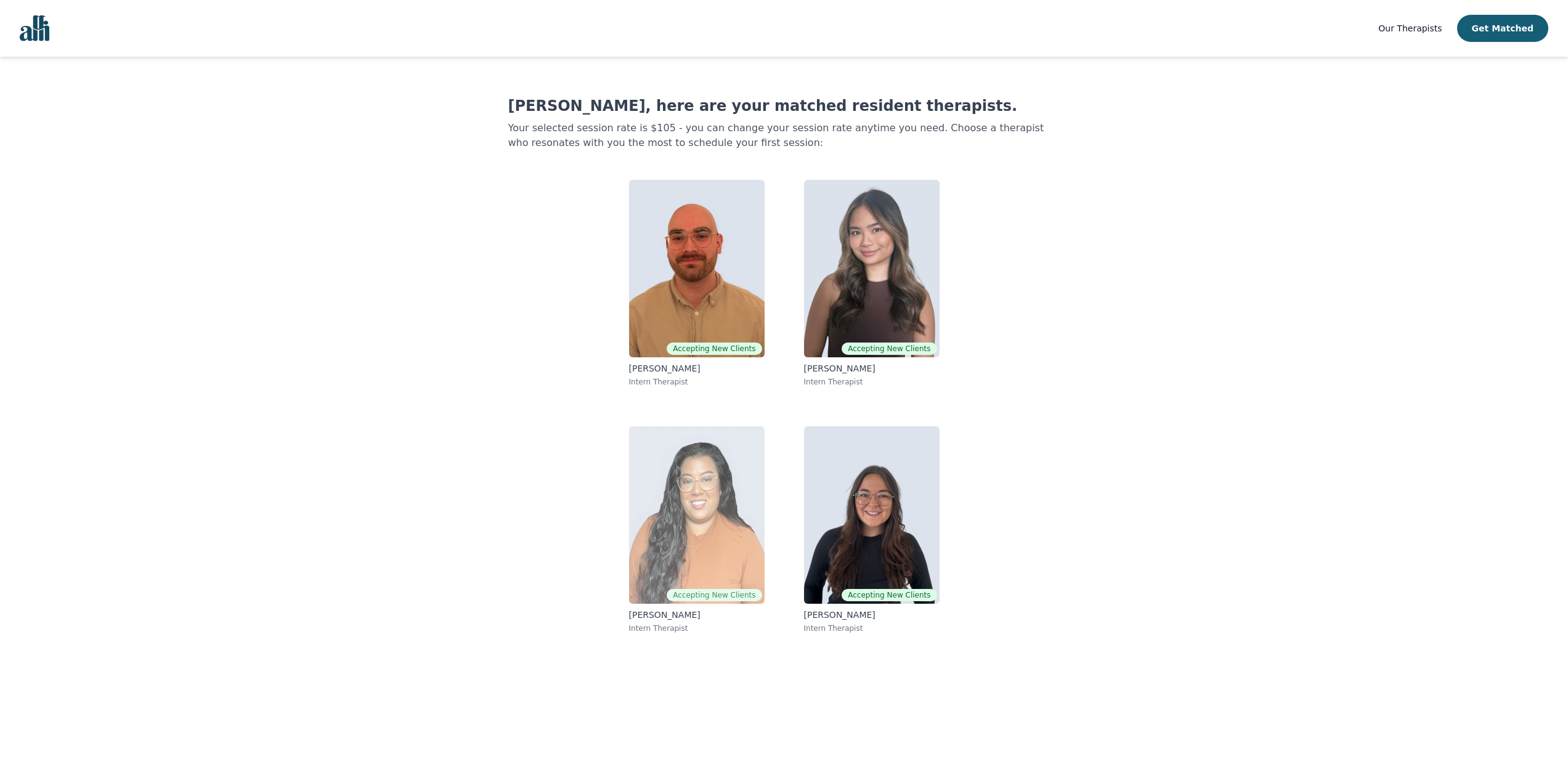
click at [661, 468] on img at bounding box center [696, 515] width 136 height 178
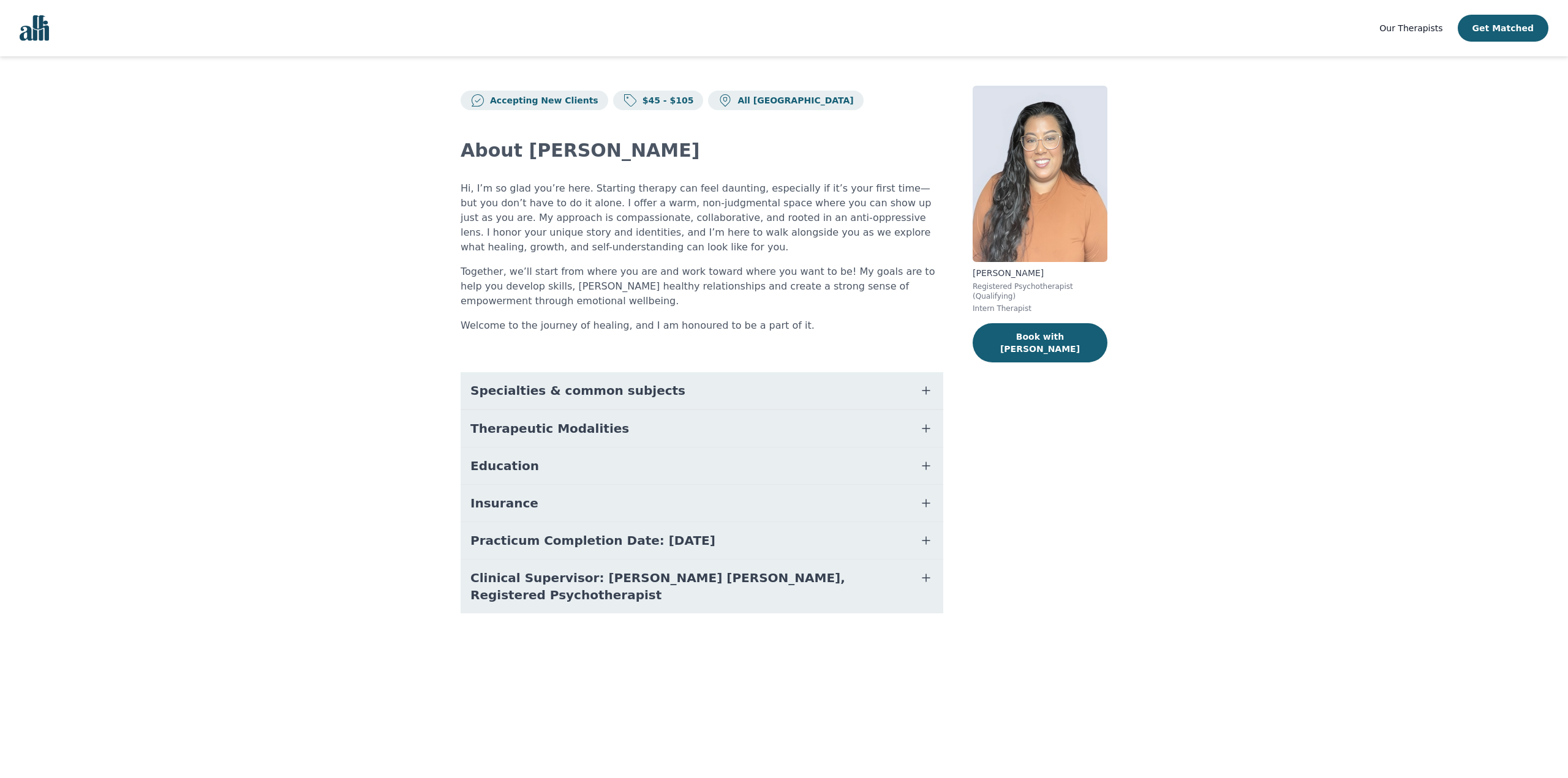
click at [490, 386] on span "Specialties & common subjects" at bounding box center [578, 390] width 215 height 17
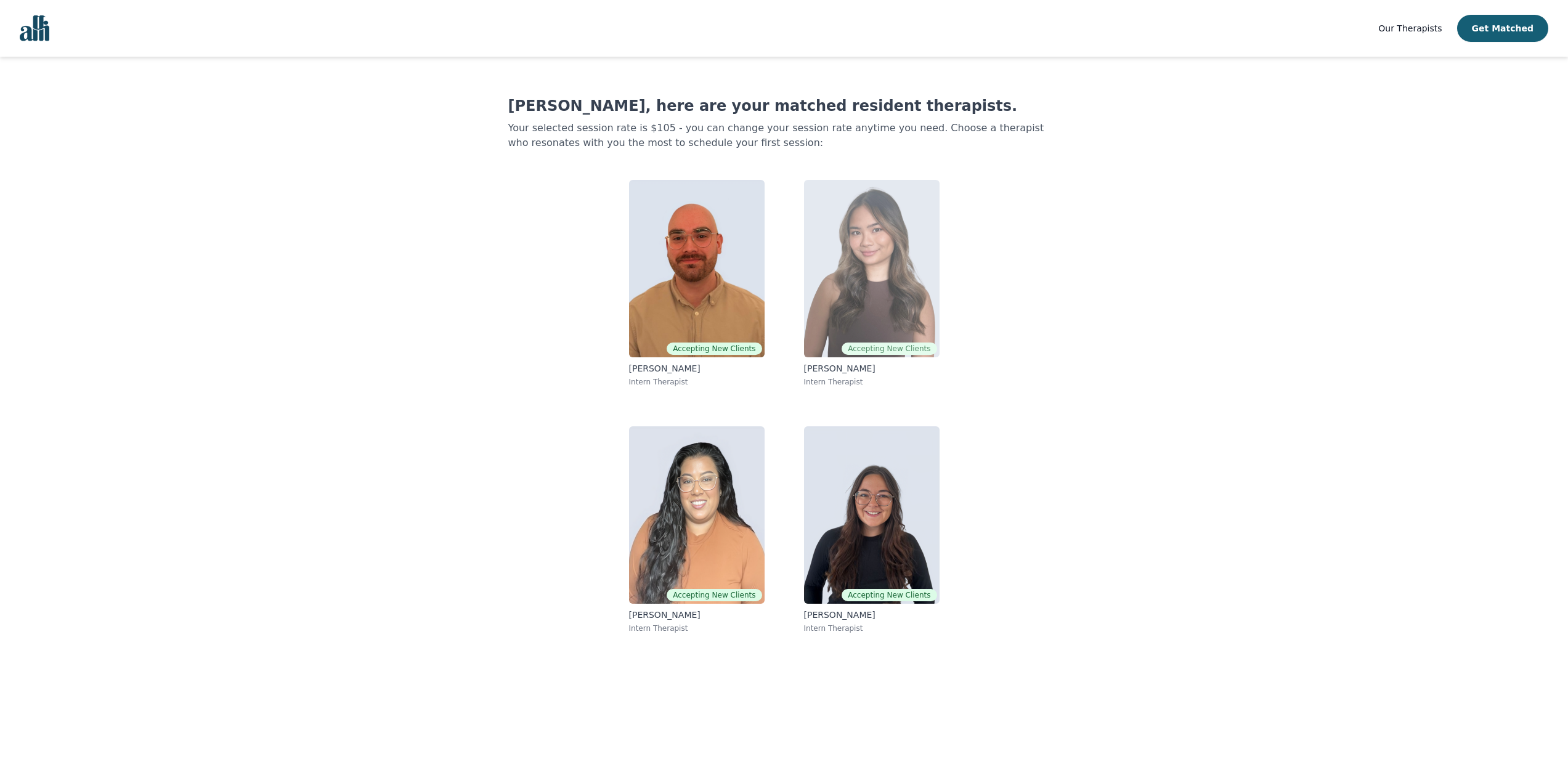
click at [866, 262] on img at bounding box center [871, 269] width 136 height 178
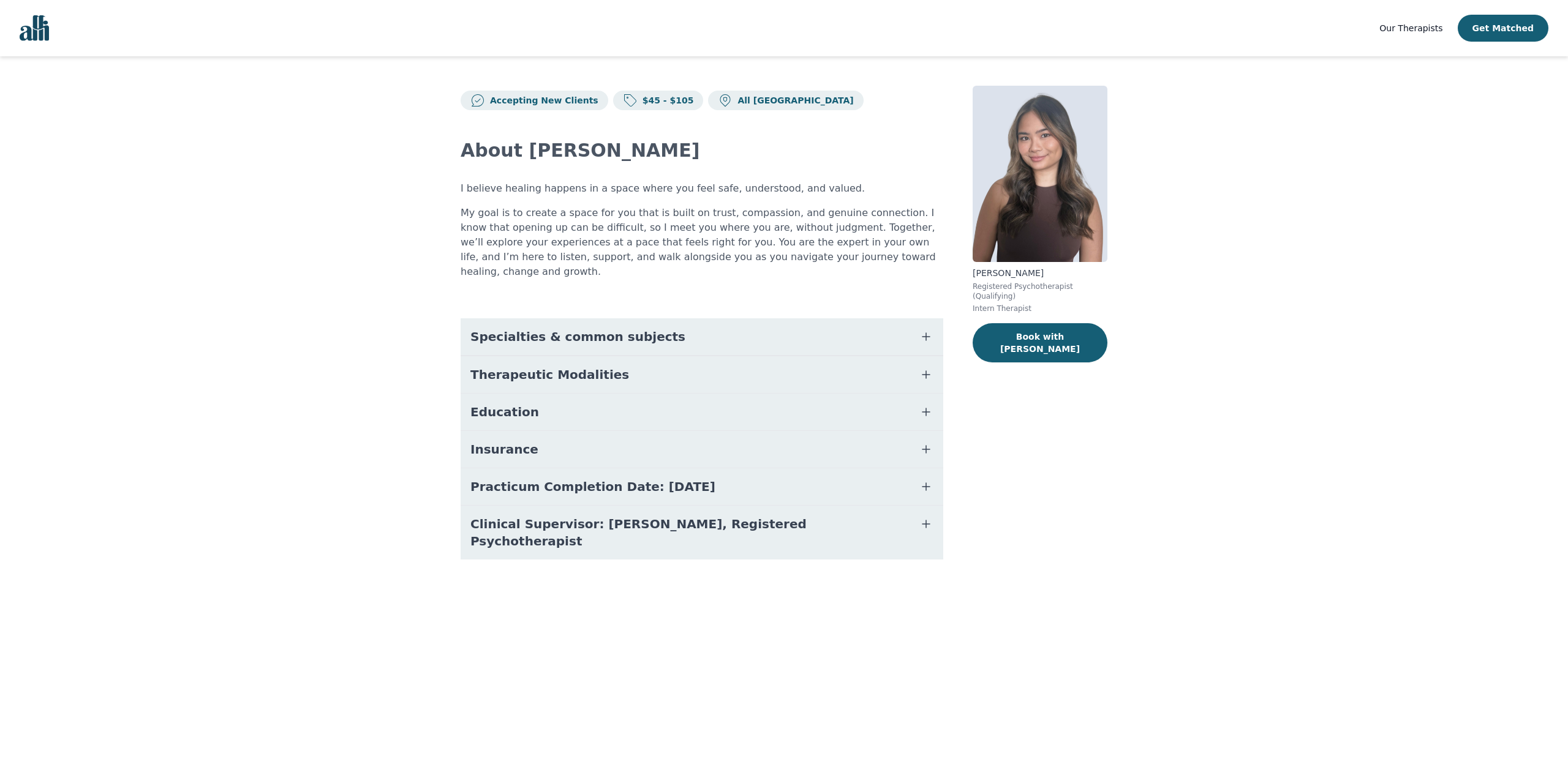
click at [515, 328] on span "Specialties & common subjects" at bounding box center [578, 337] width 215 height 17
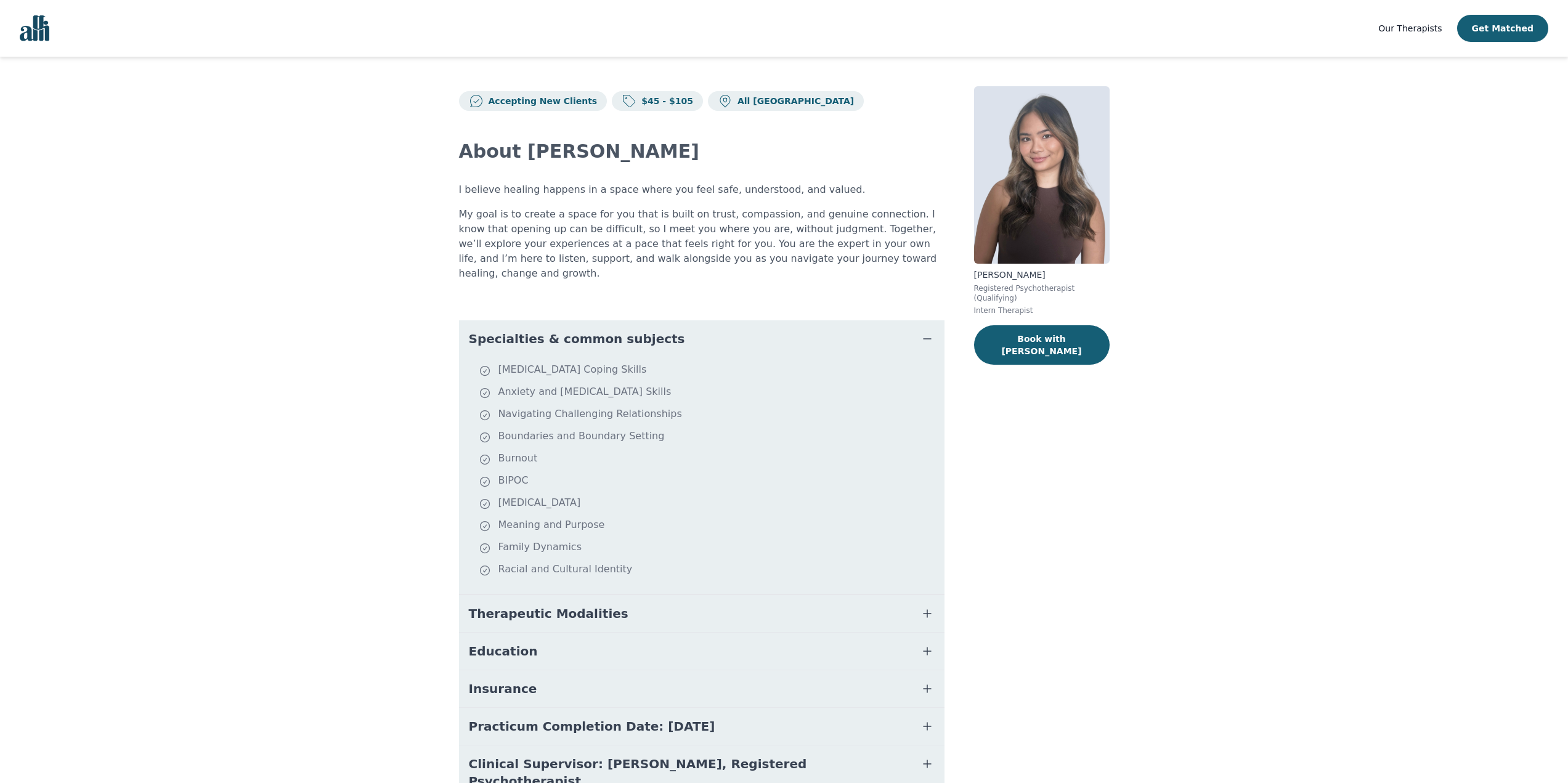
click at [518, 330] on span "Specialties & common subjects" at bounding box center [577, 339] width 216 height 17
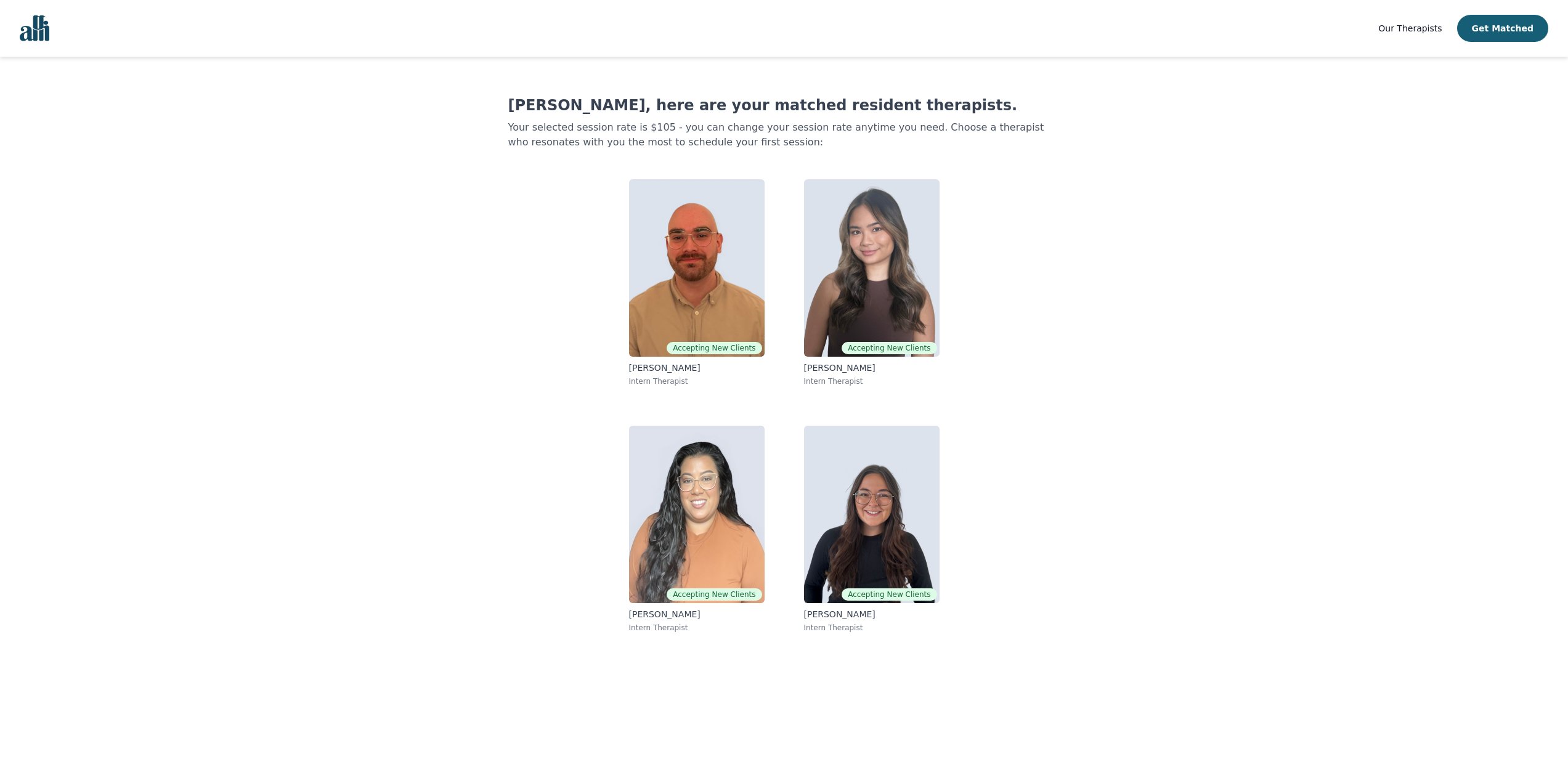
scroll to position [1, 0]
click at [1505, 31] on button "Get Matched" at bounding box center [1503, 28] width 91 height 27
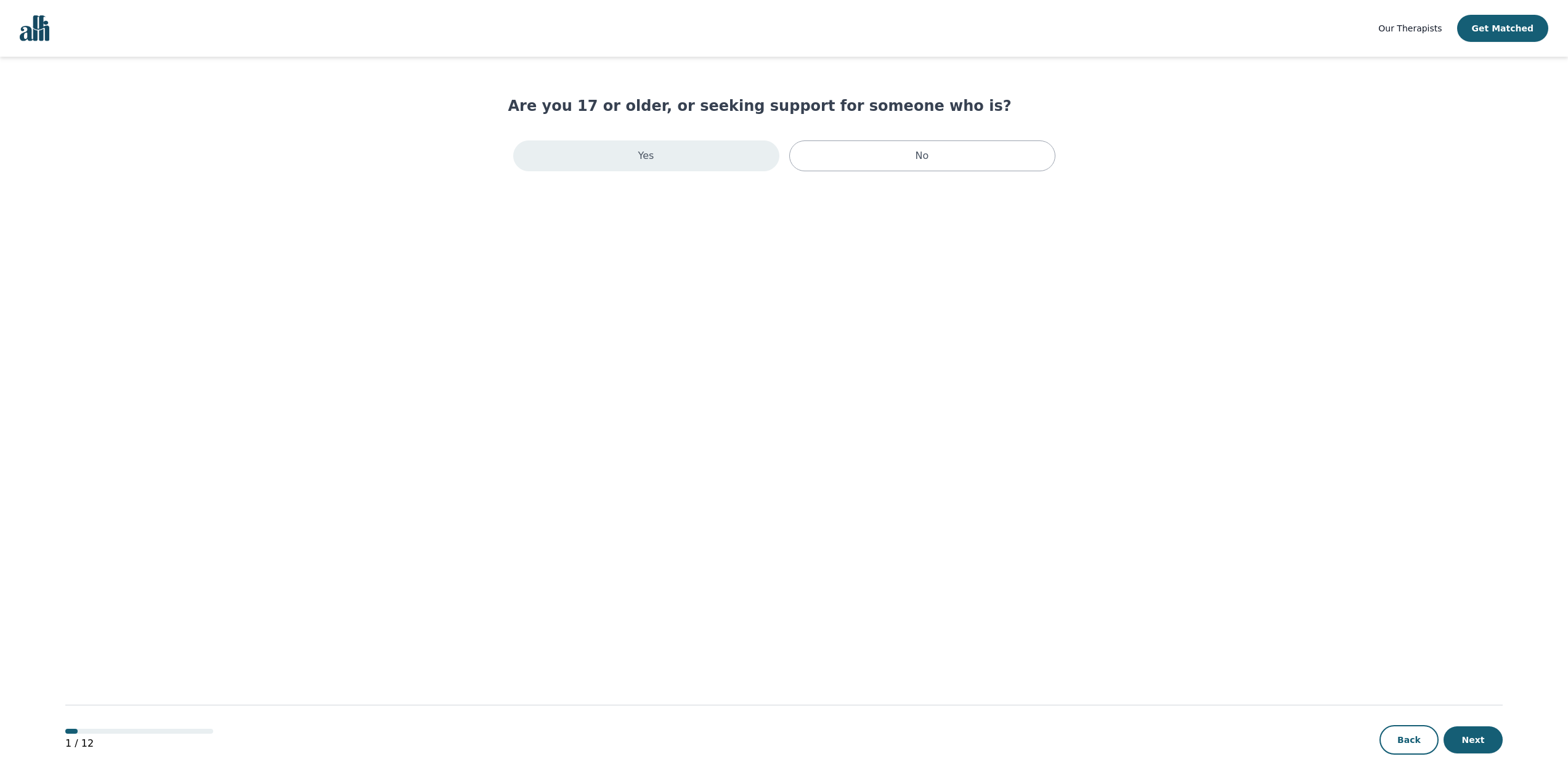
click at [646, 156] on p "Yes" at bounding box center [646, 156] width 16 height 15
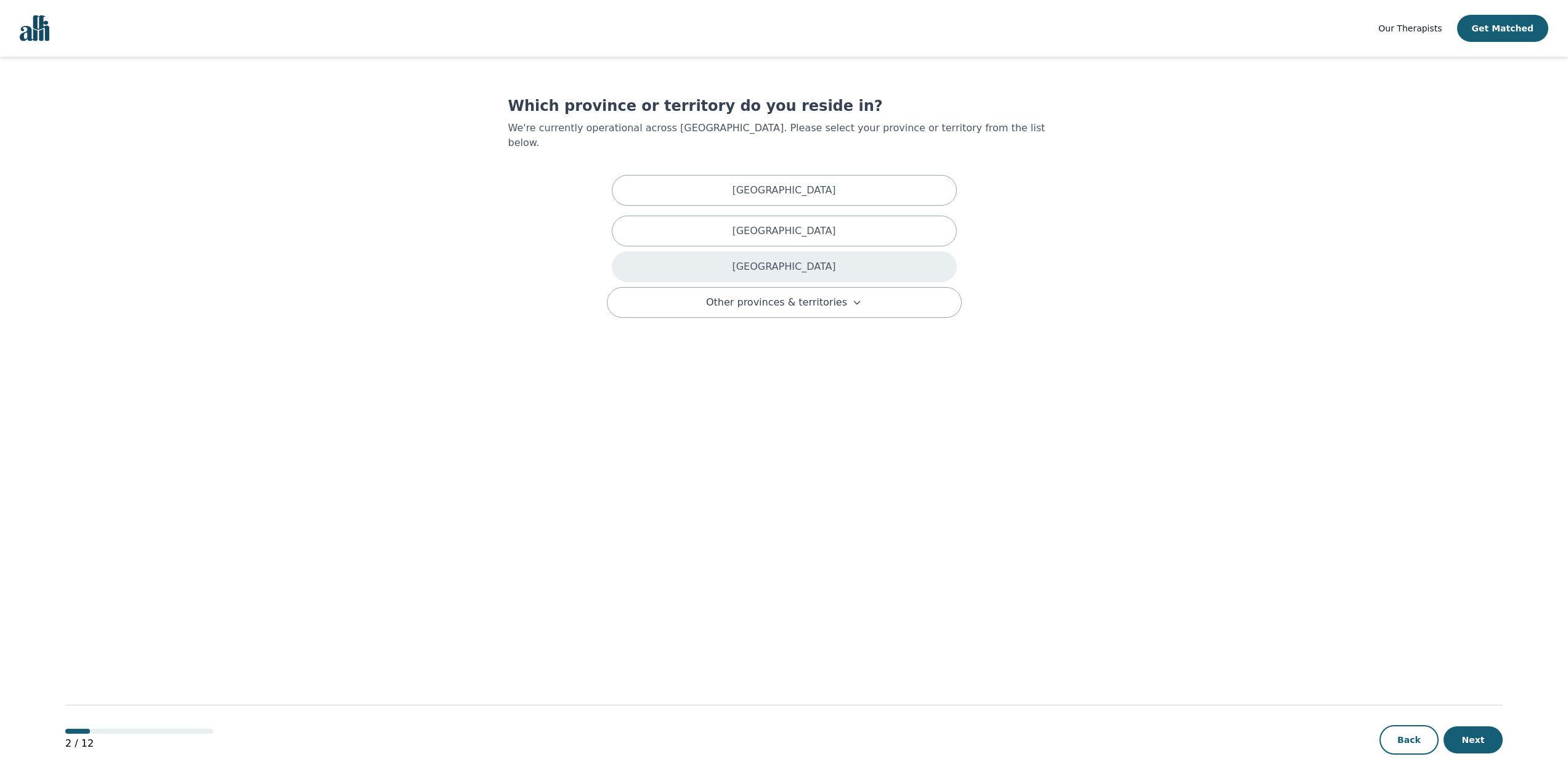
click at [685, 254] on div "[GEOGRAPHIC_DATA]" at bounding box center [784, 267] width 345 height 31
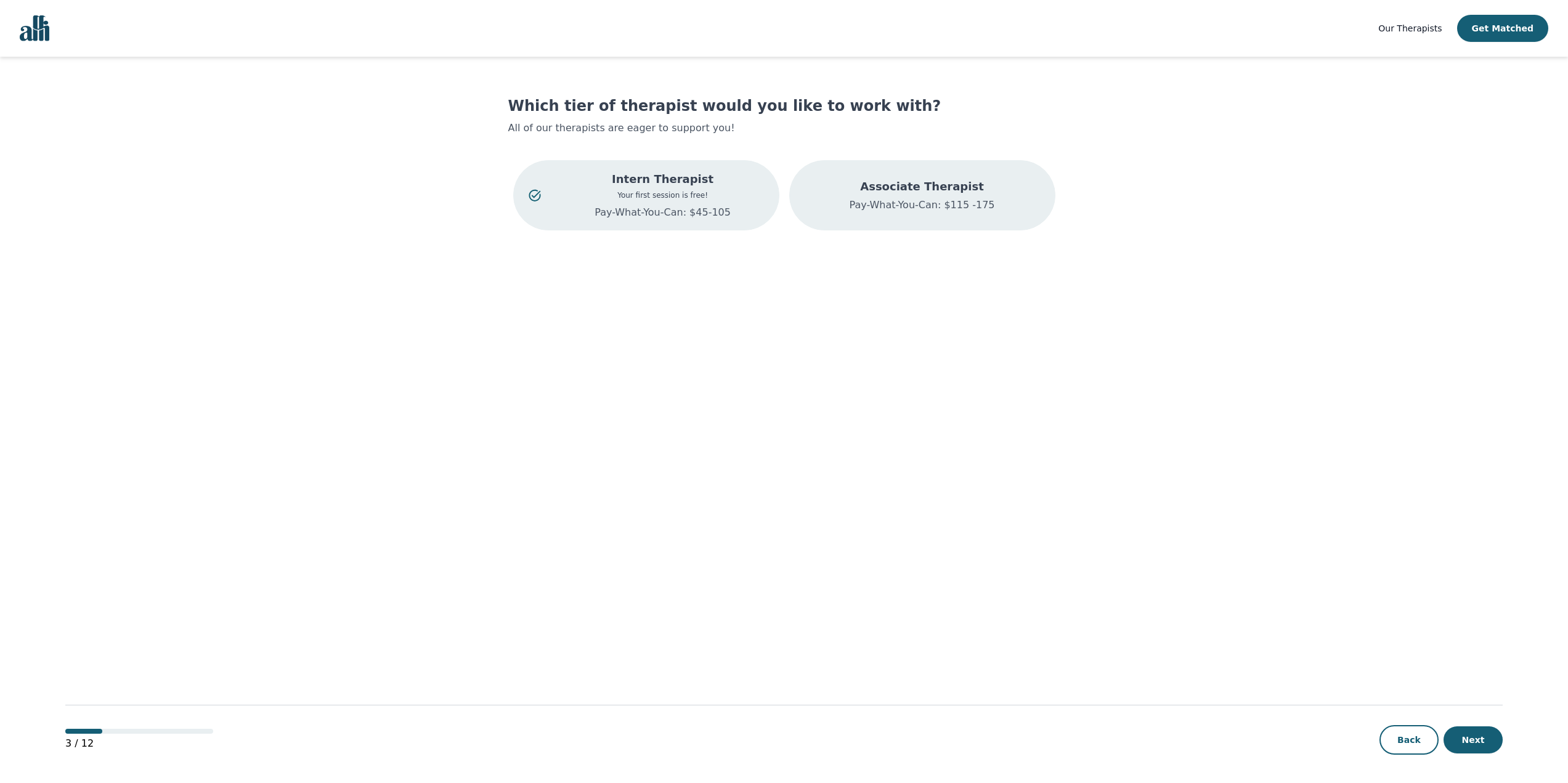
click at [931, 217] on div "Associate Therapist Pay-What-You-Can: $115 -175" at bounding box center [922, 195] width 266 height 70
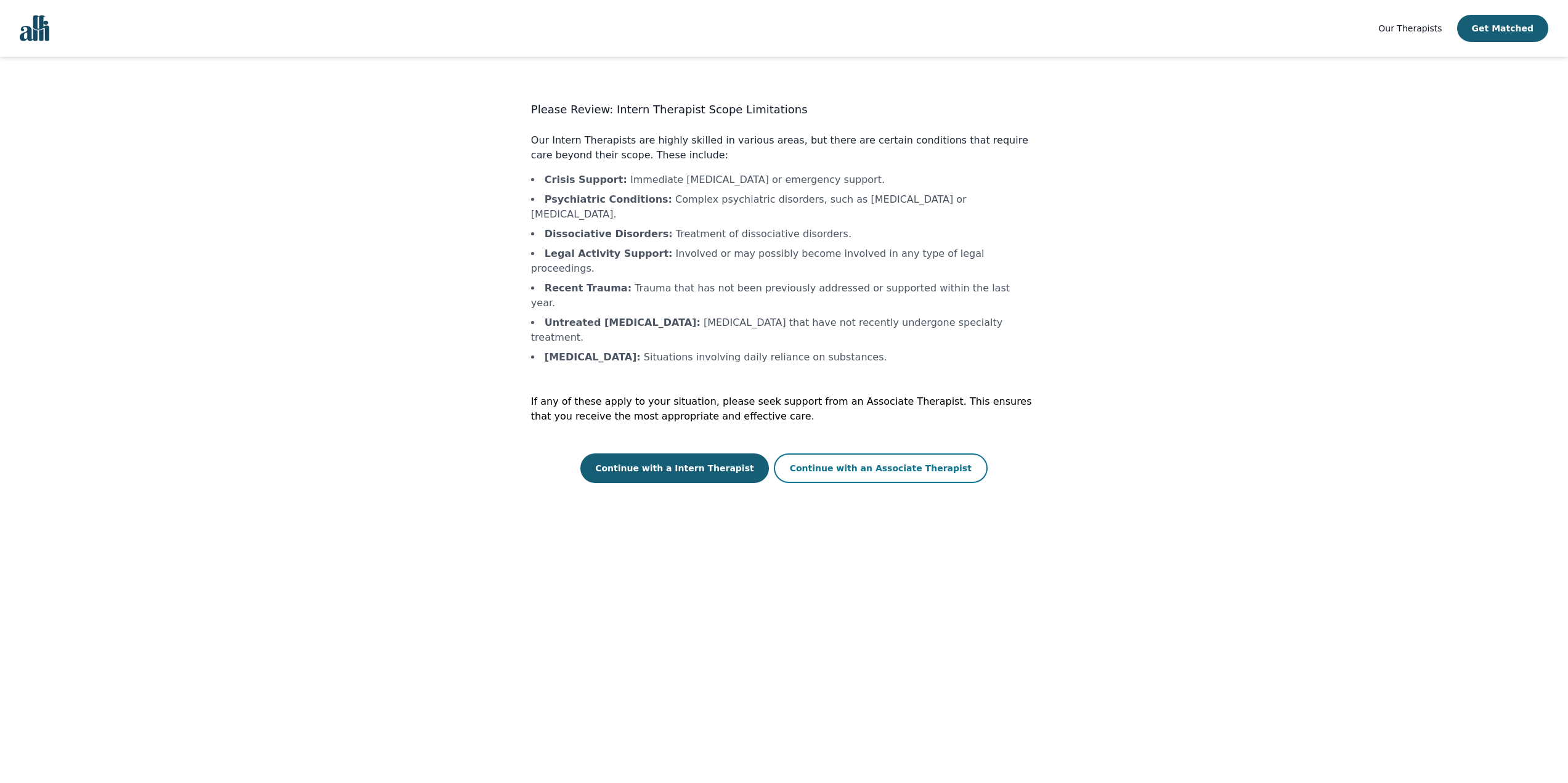
click at [919, 454] on button "Continue with an Associate Therapist" at bounding box center [881, 468] width 214 height 29
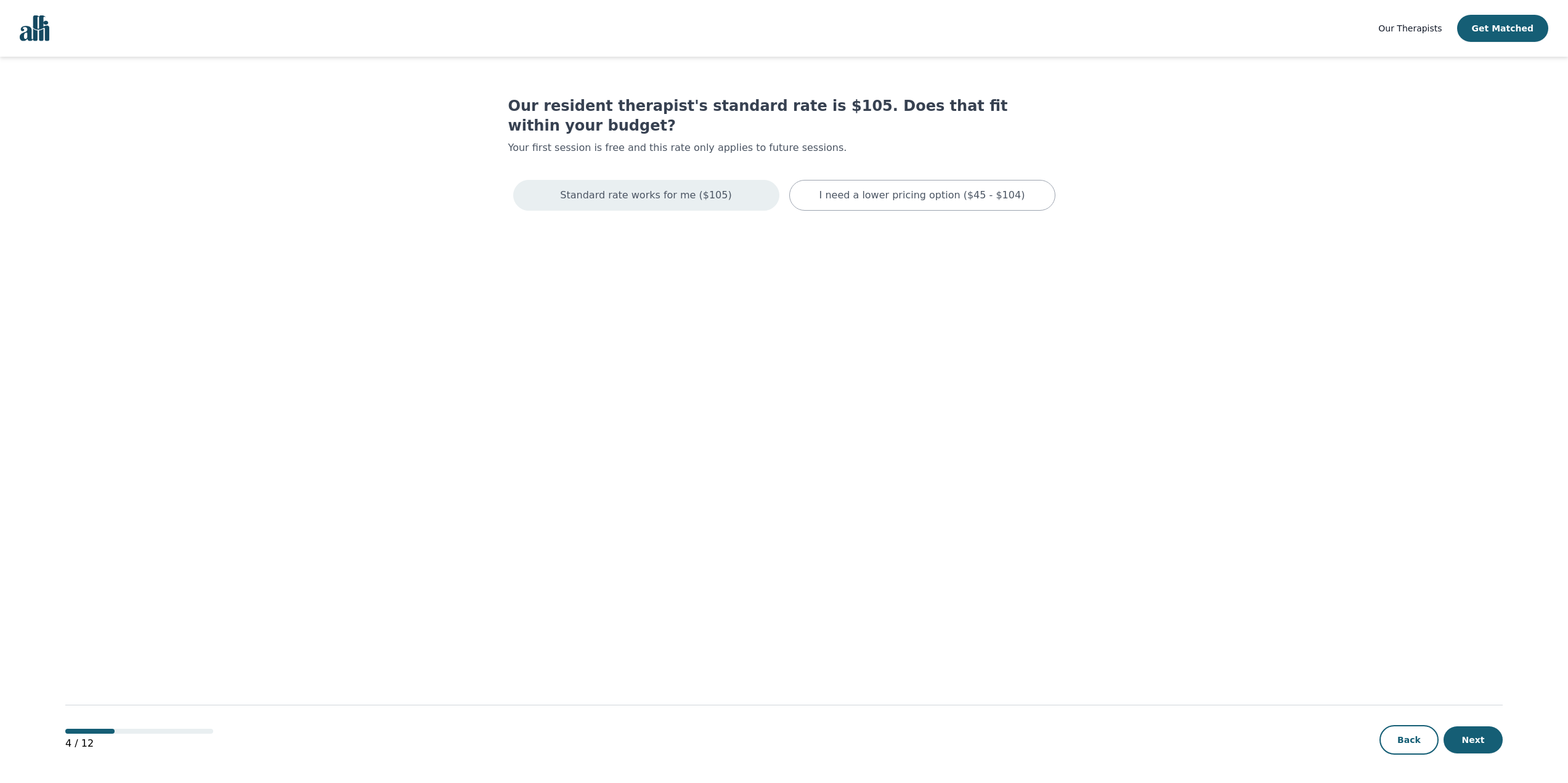
click at [733, 180] on div "Standard rate works for me ($105)" at bounding box center [646, 195] width 266 height 31
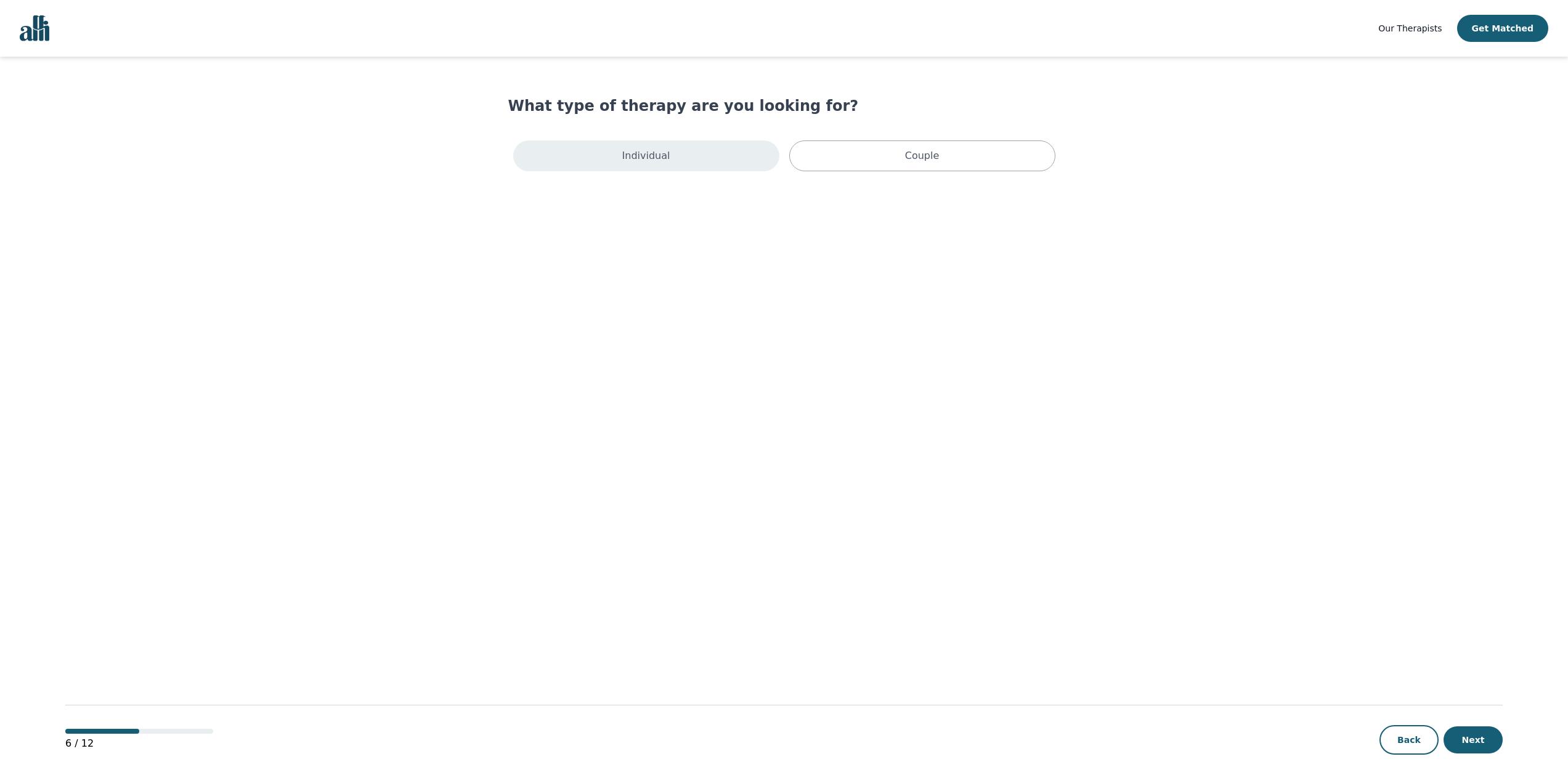
click at [740, 152] on div "Individual" at bounding box center [646, 156] width 266 height 31
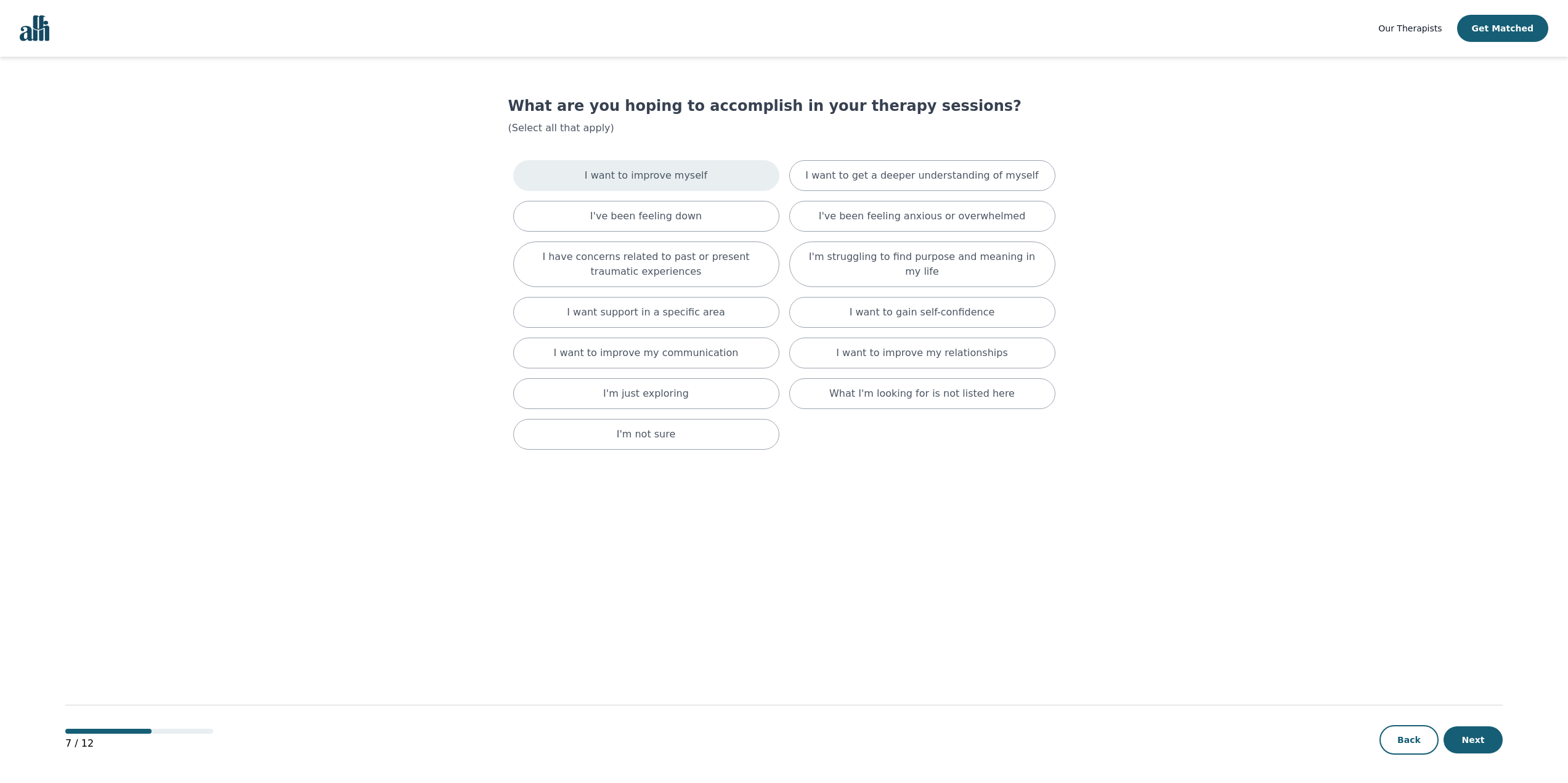
click at [729, 175] on div "I want to improve myself" at bounding box center [646, 176] width 266 height 31
click at [813, 176] on div "I want to get a deeper understanding of myself" at bounding box center [922, 178] width 266 height 35
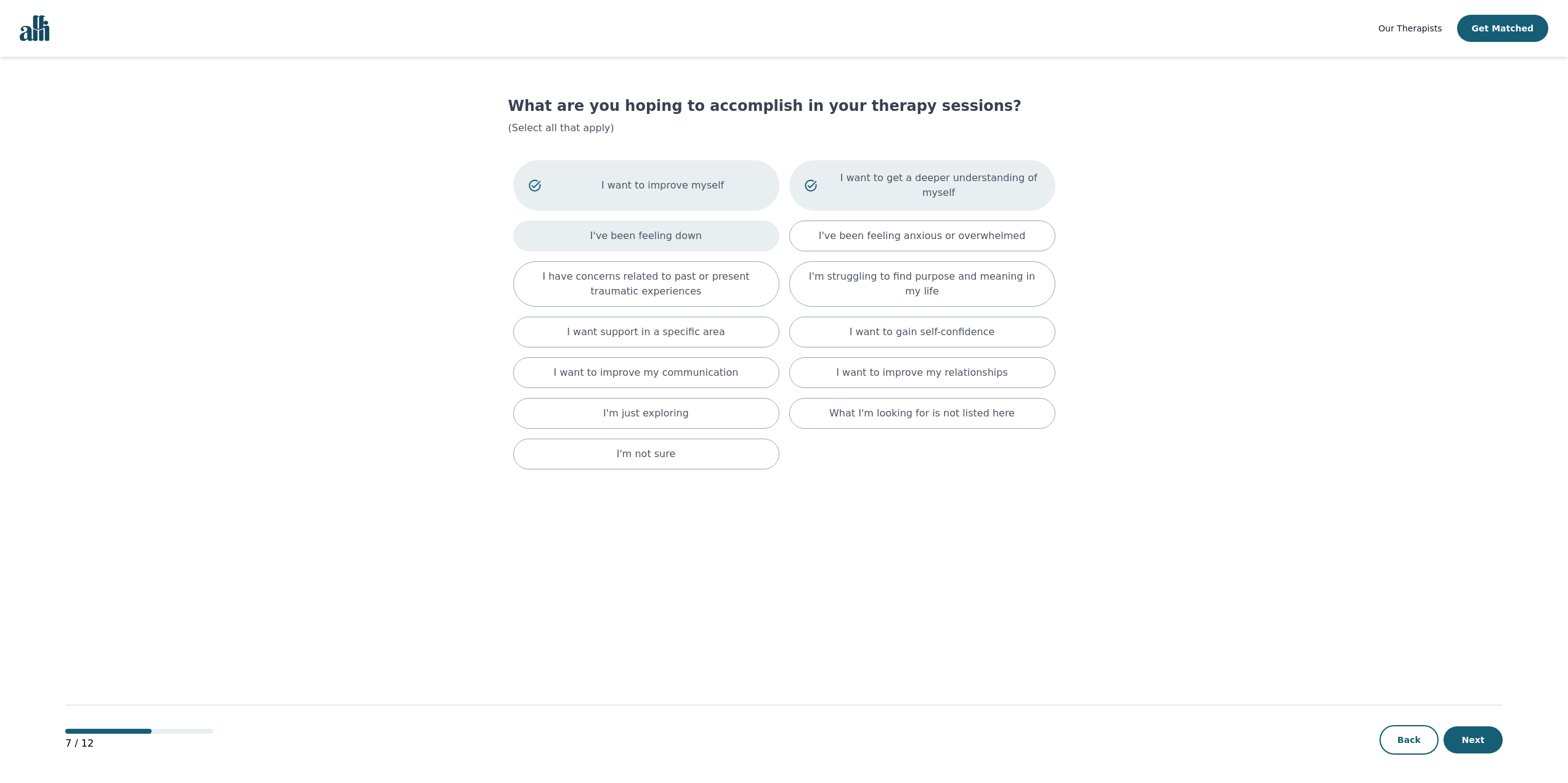
click at [736, 220] on div "I've been feeling down" at bounding box center [646, 236] width 266 height 31
click at [854, 274] on p "I'm struggling to find purpose and meaning in my life" at bounding box center [922, 289] width 235 height 29
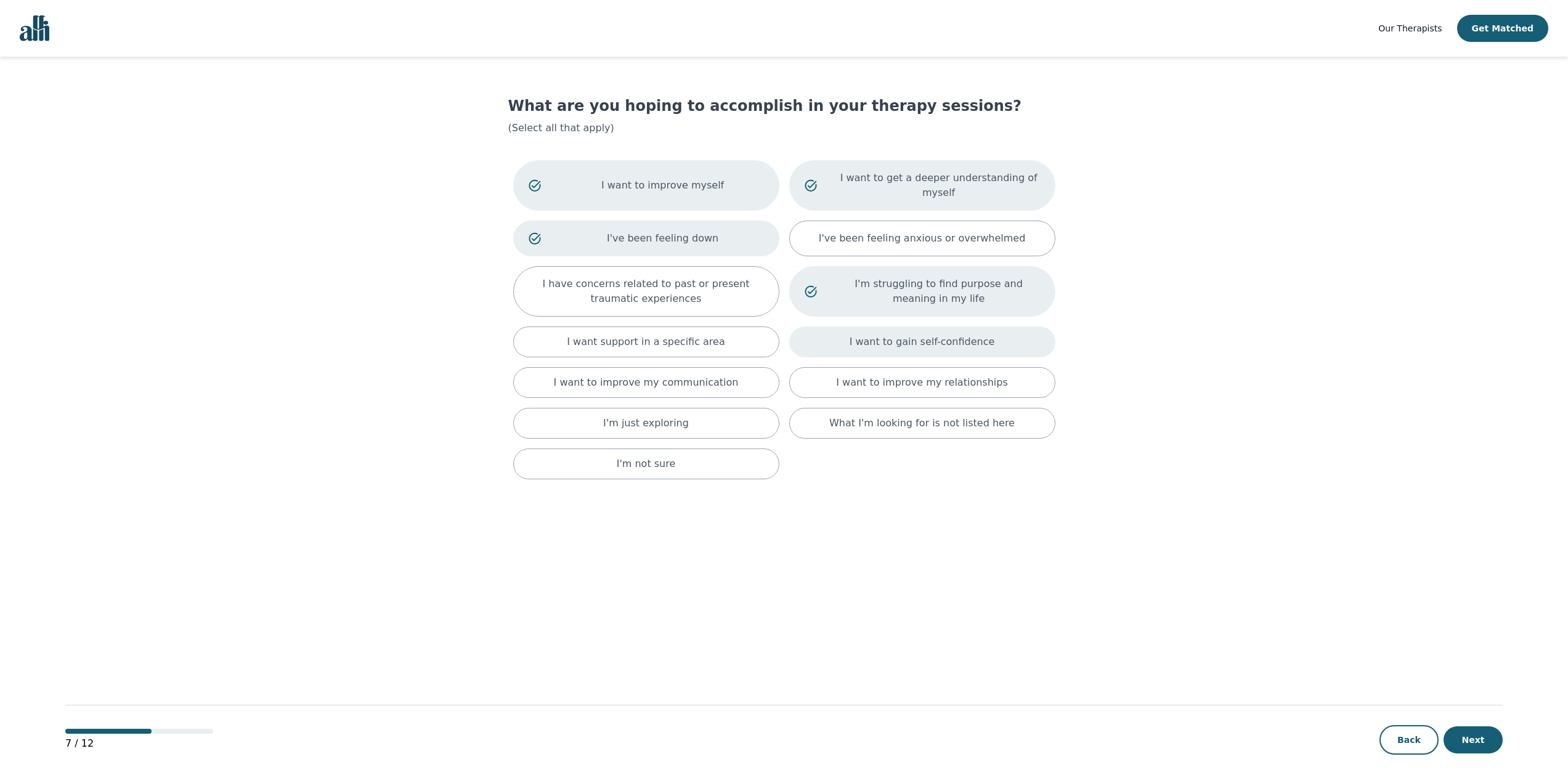
click at [853, 327] on div "I want to gain self-confidence" at bounding box center [922, 342] width 266 height 31
click at [838, 372] on div "I want to improve my relationships" at bounding box center [922, 387] width 266 height 31
click at [722, 383] on p "I want to improve my communication" at bounding box center [646, 390] width 185 height 15
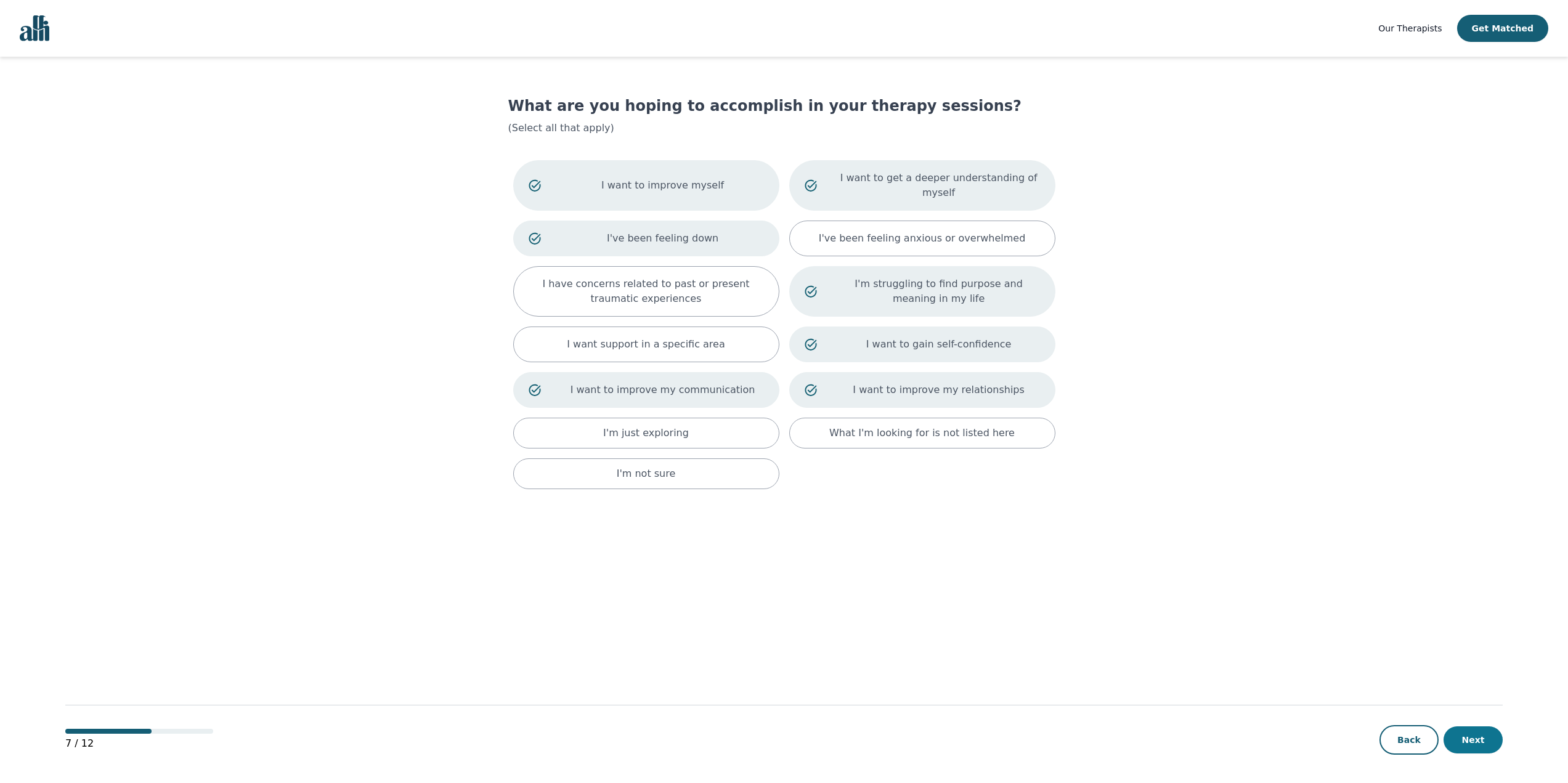
click at [1471, 740] on button "Next" at bounding box center [1472, 740] width 59 height 27
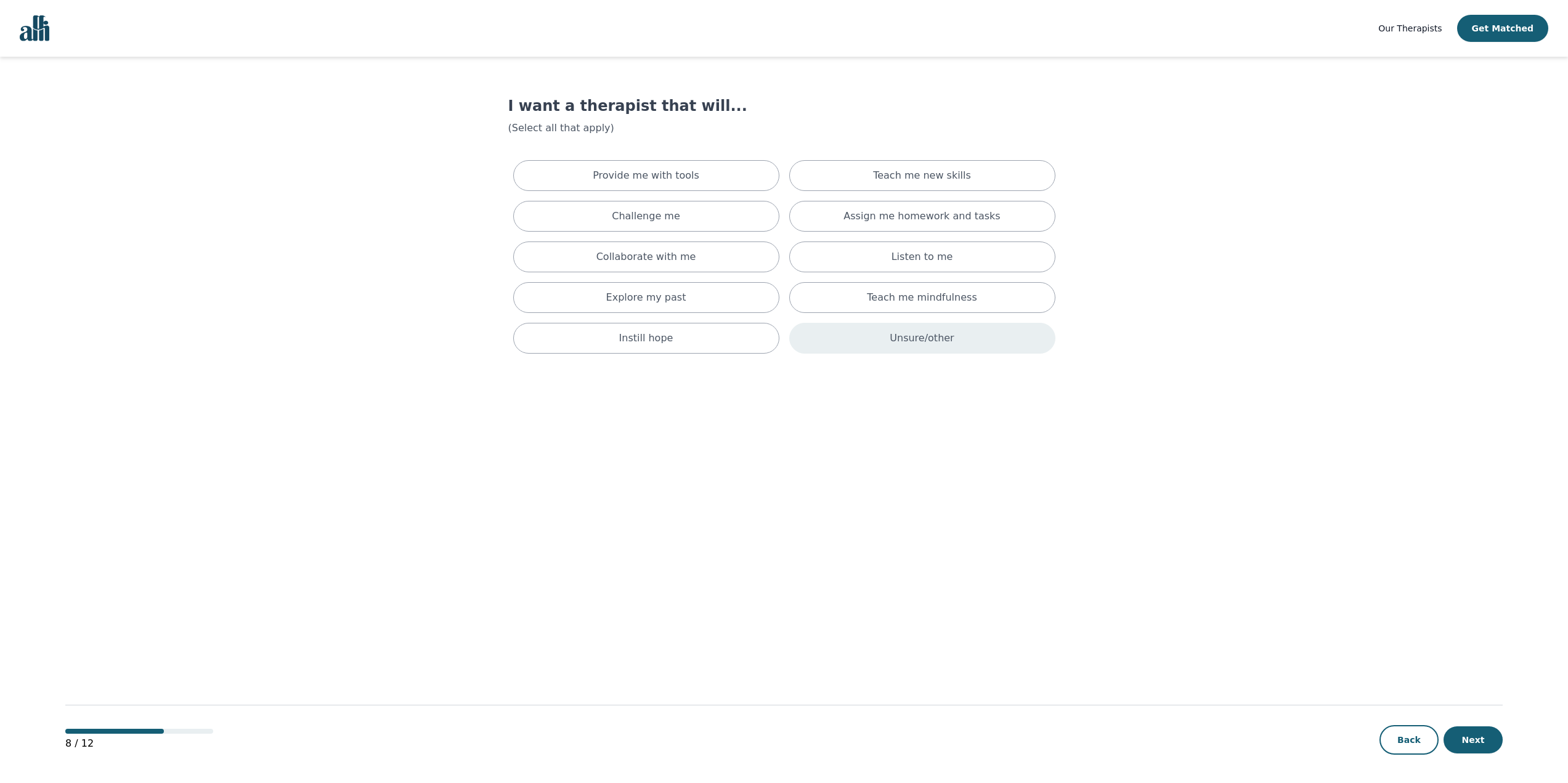
click at [859, 341] on div "Unsure/other" at bounding box center [922, 338] width 266 height 31
click at [1486, 736] on button "Next" at bounding box center [1472, 740] width 59 height 27
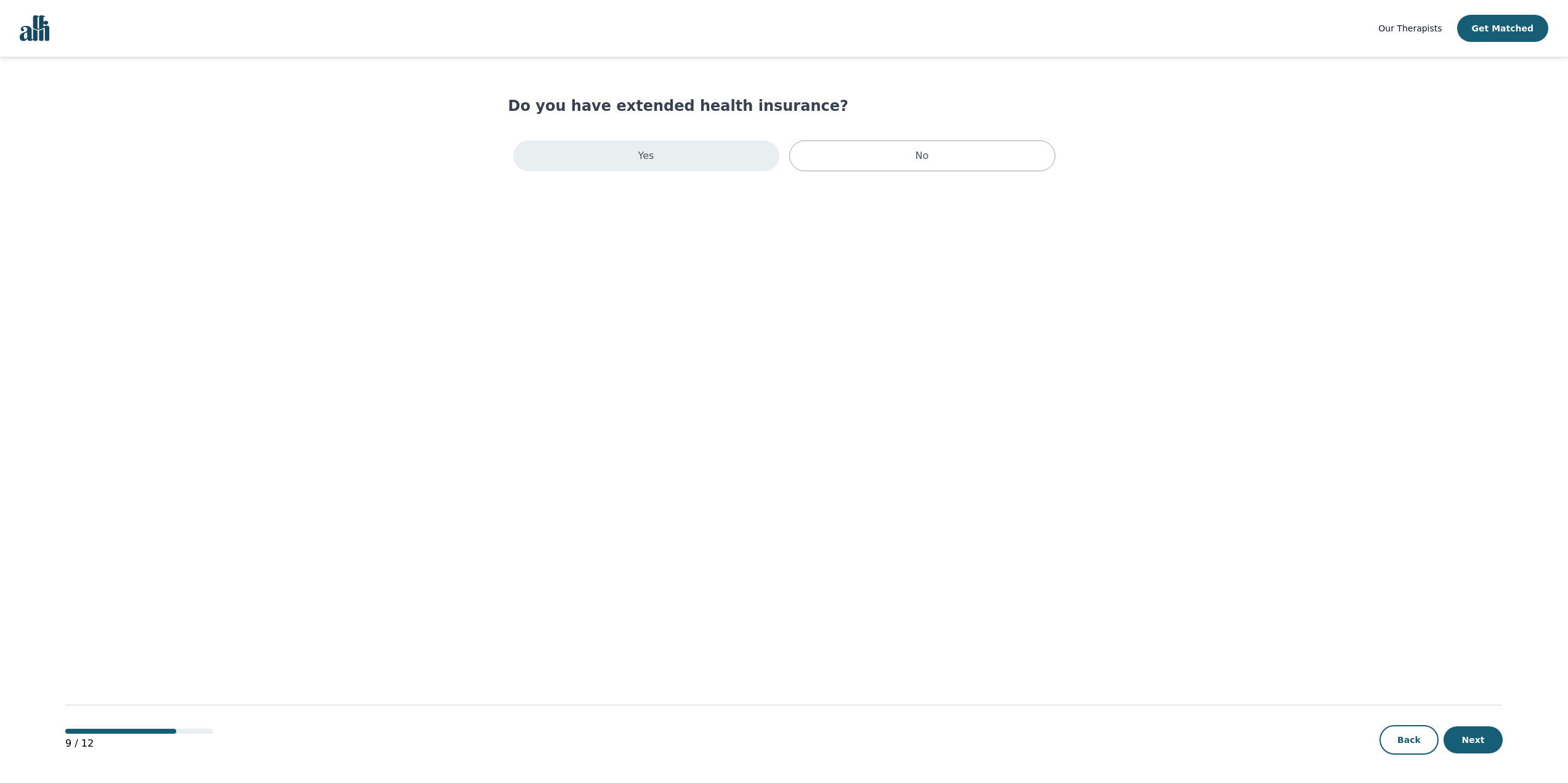
click at [694, 162] on div "Yes" at bounding box center [646, 156] width 266 height 31
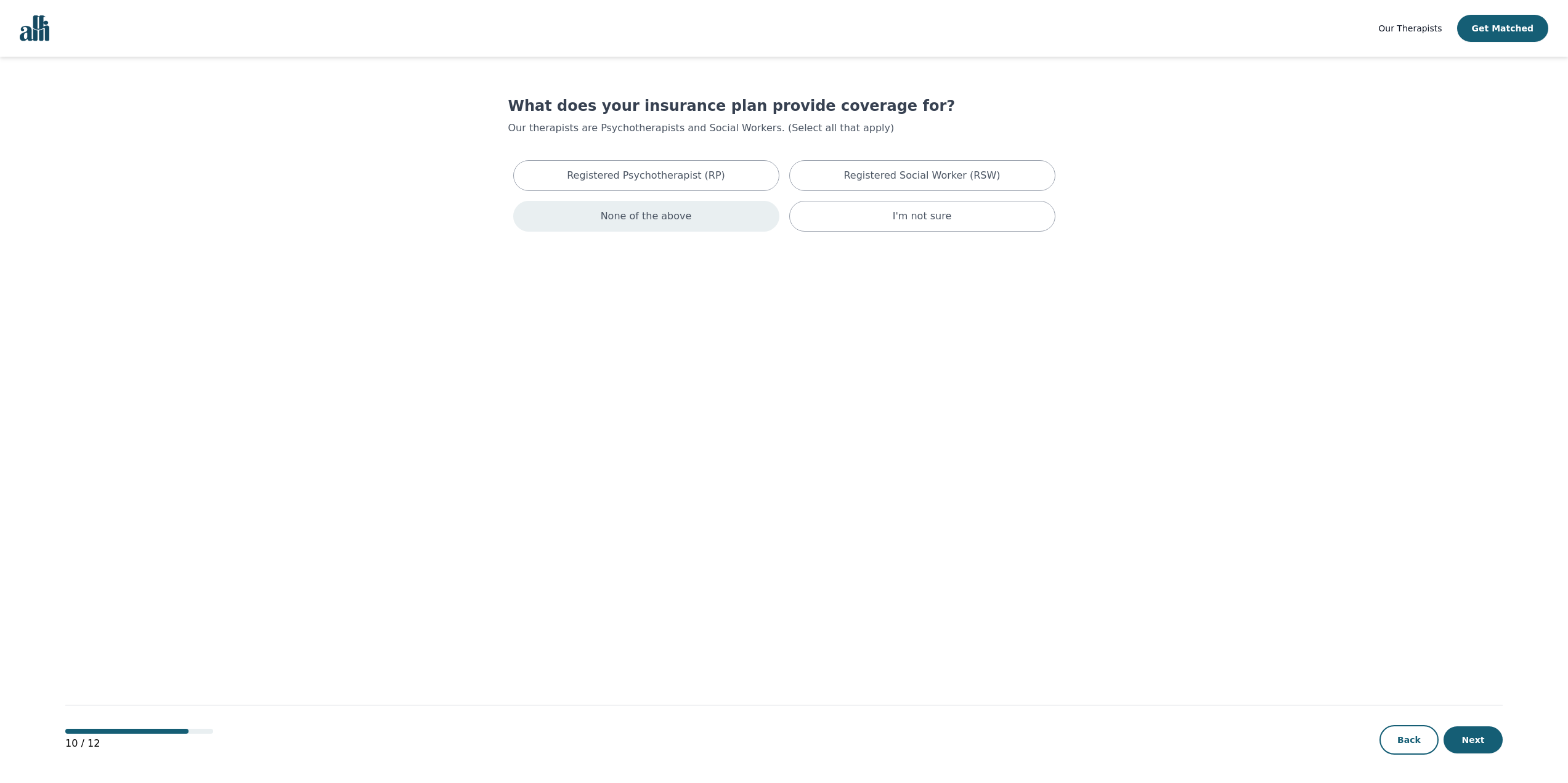
click at [678, 212] on p "None of the above" at bounding box center [646, 216] width 91 height 15
click at [1473, 733] on button "Next" at bounding box center [1472, 740] width 59 height 27
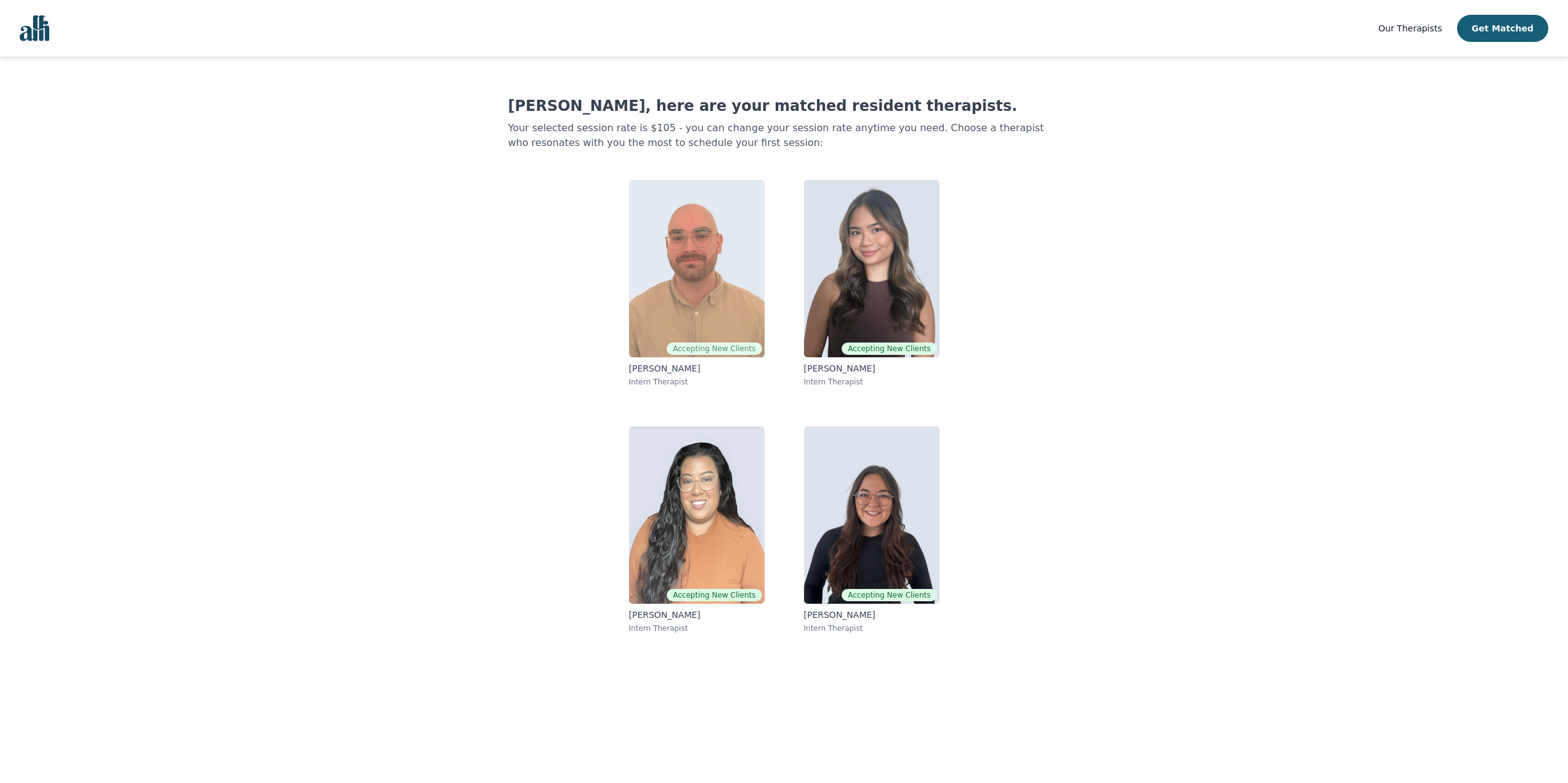
click at [700, 277] on img at bounding box center [696, 269] width 136 height 178
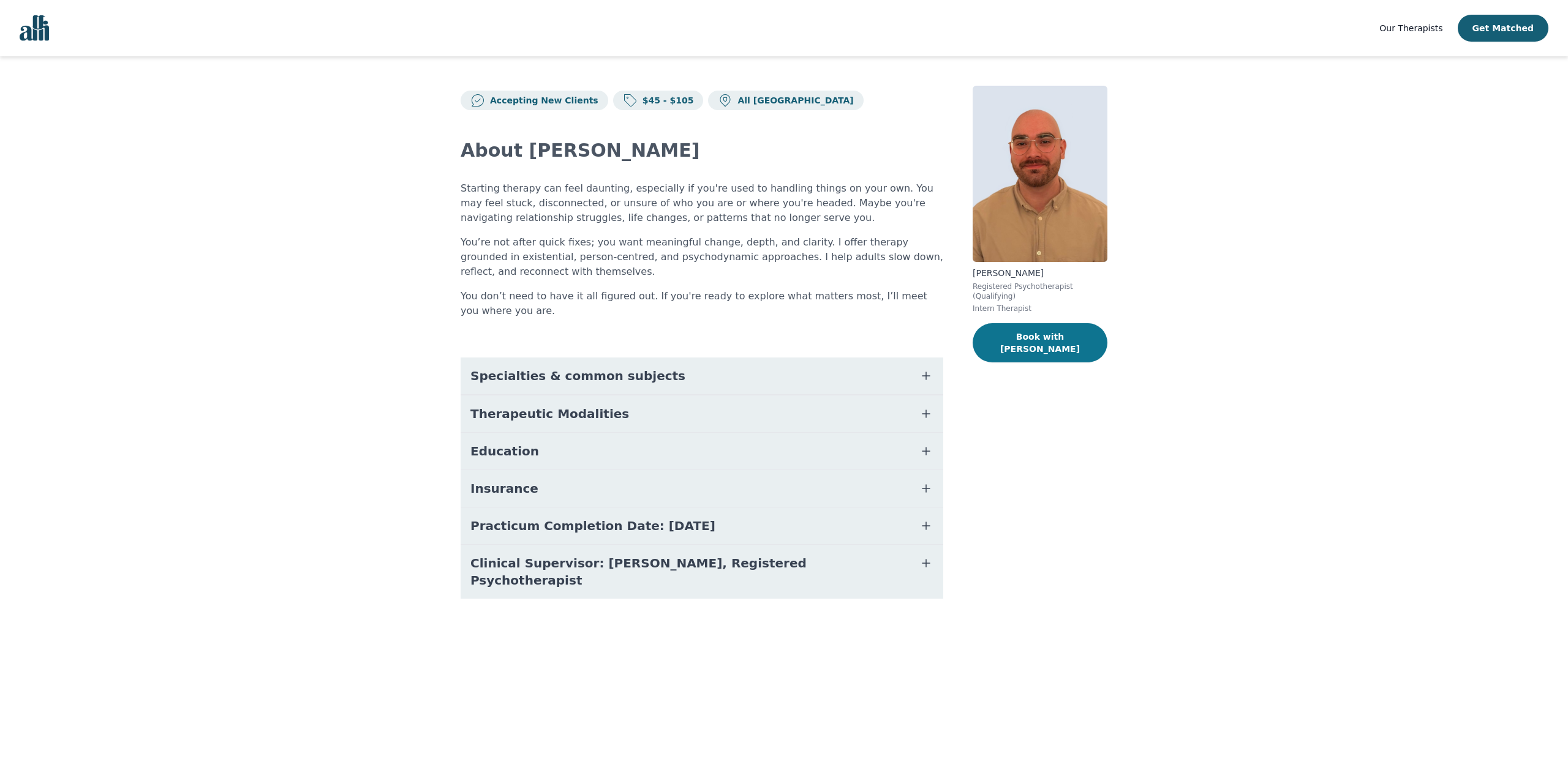
click at [1084, 325] on button "Book with [PERSON_NAME]" at bounding box center [1039, 343] width 135 height 39
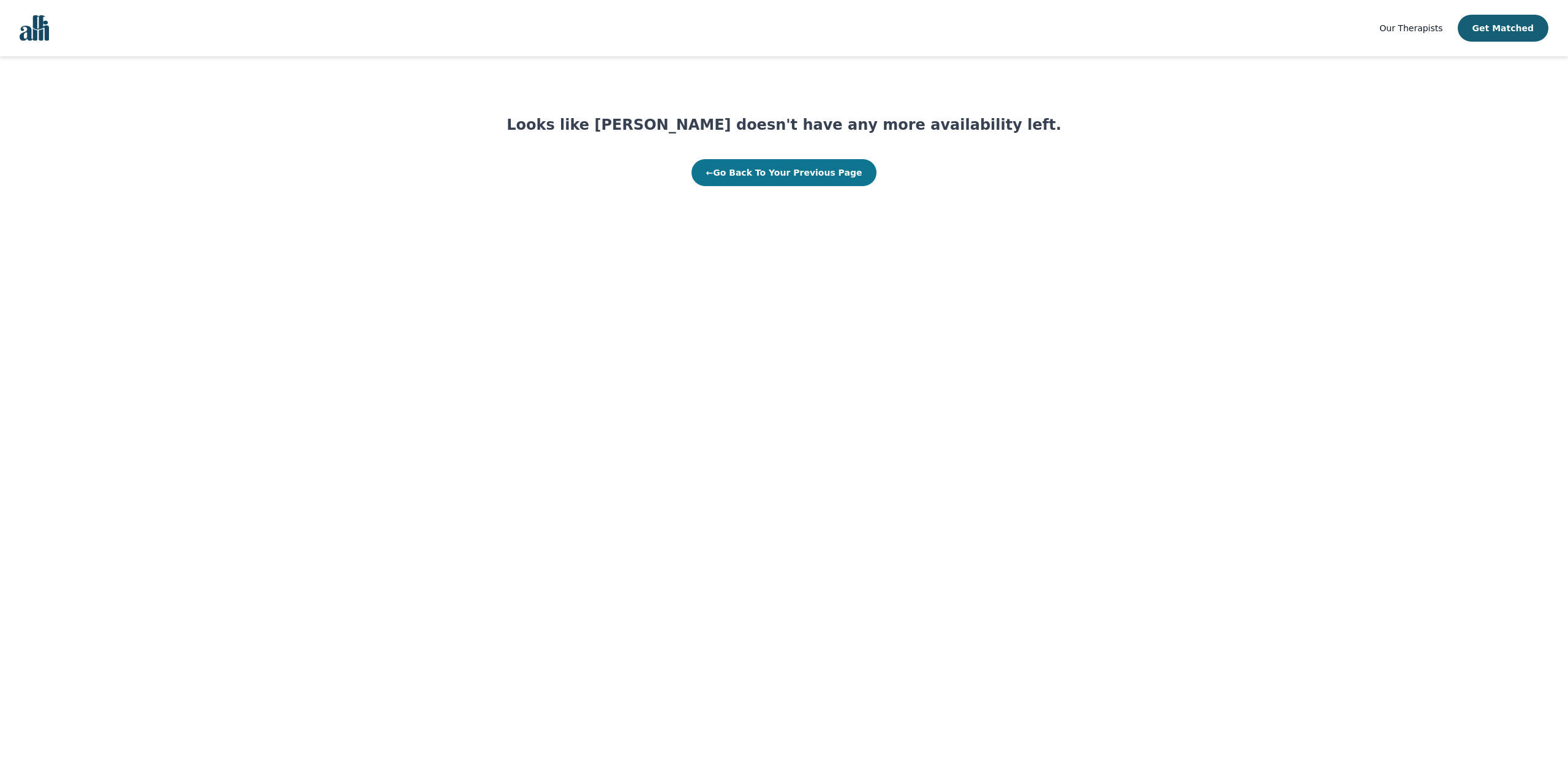
click at [772, 181] on button "← Go Back To Your Previous Page" at bounding box center [784, 173] width 185 height 27
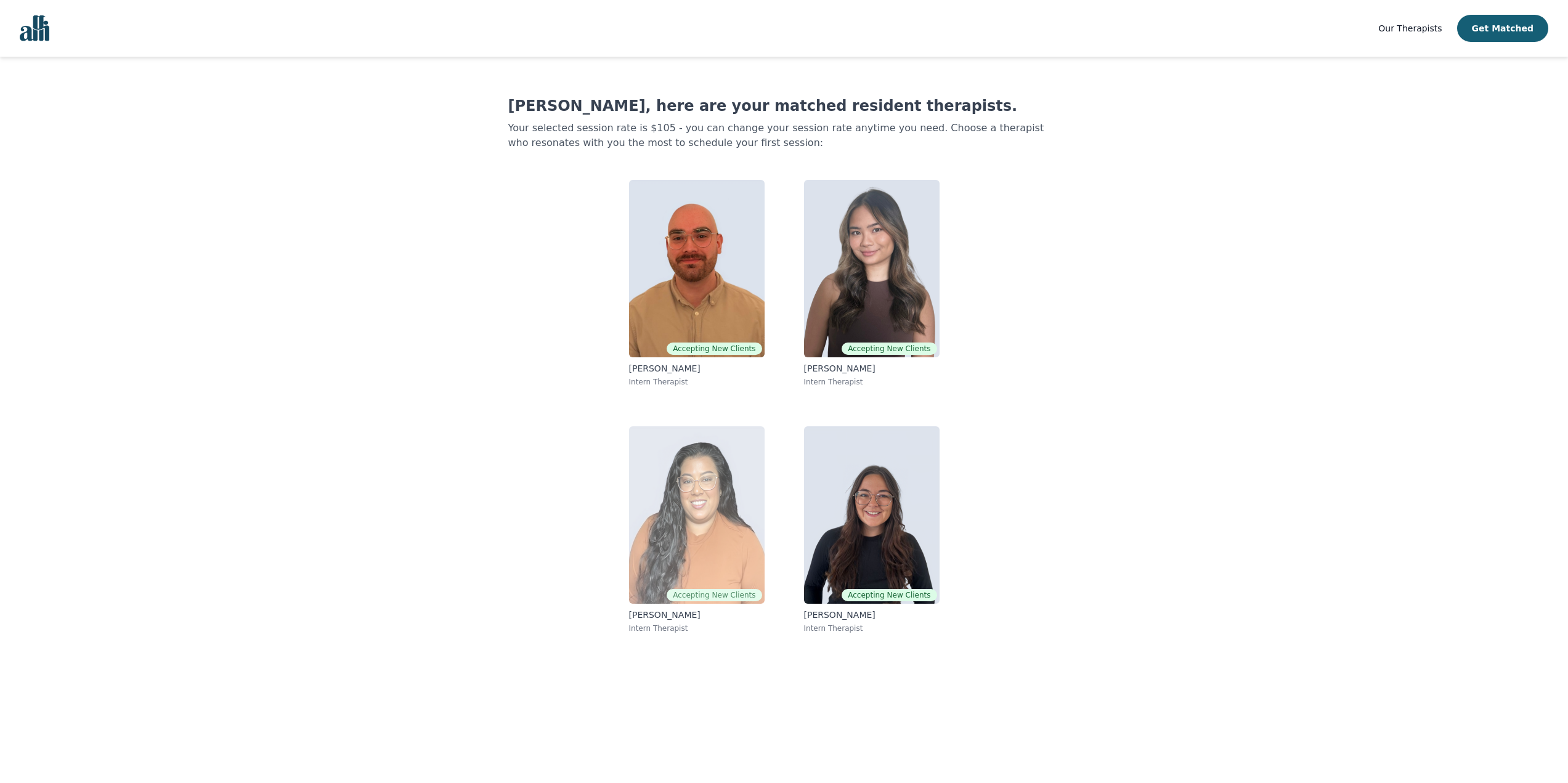
click at [708, 553] on img at bounding box center [696, 515] width 136 height 178
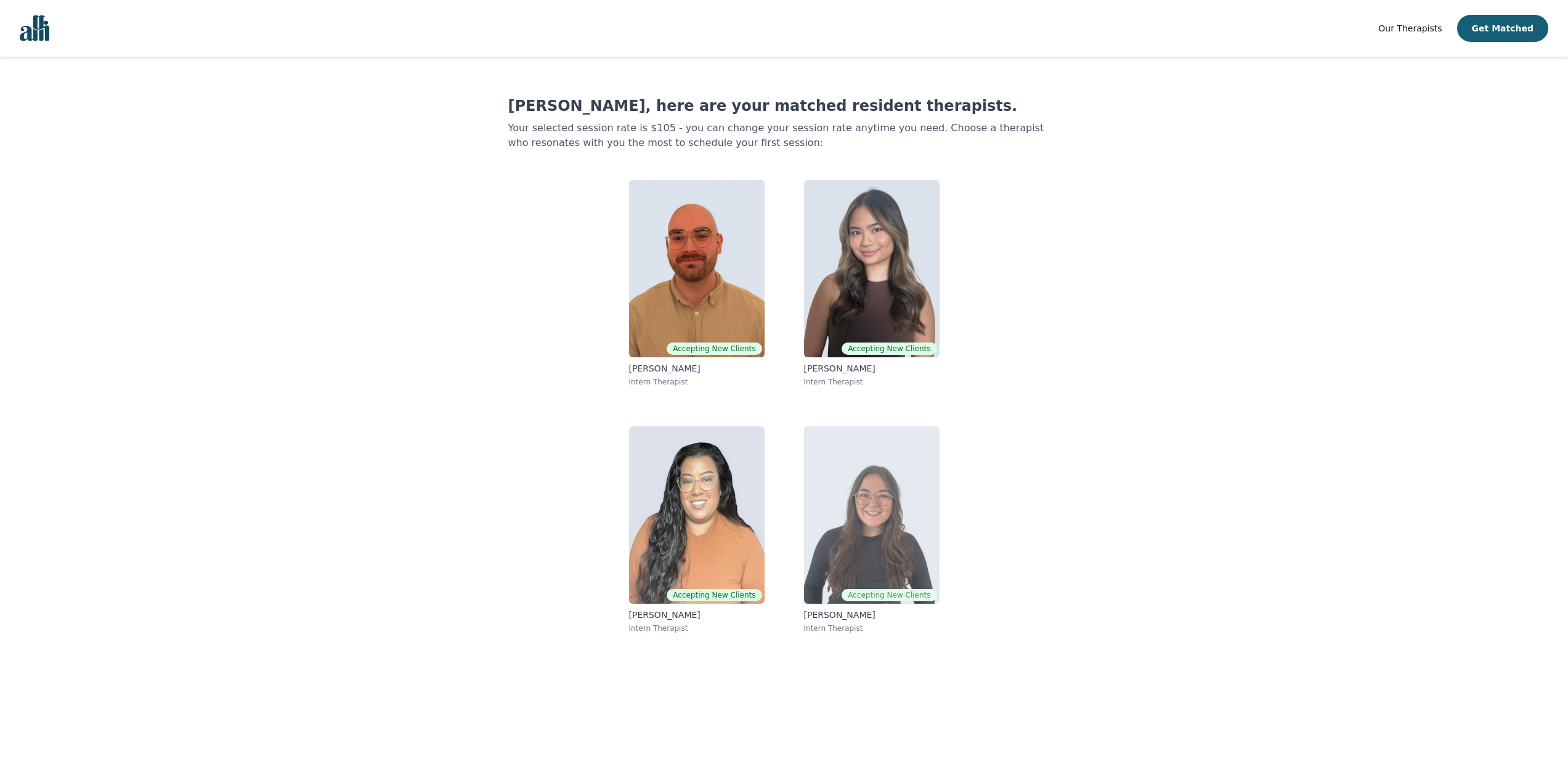
click at [824, 518] on img at bounding box center [871, 515] width 136 height 178
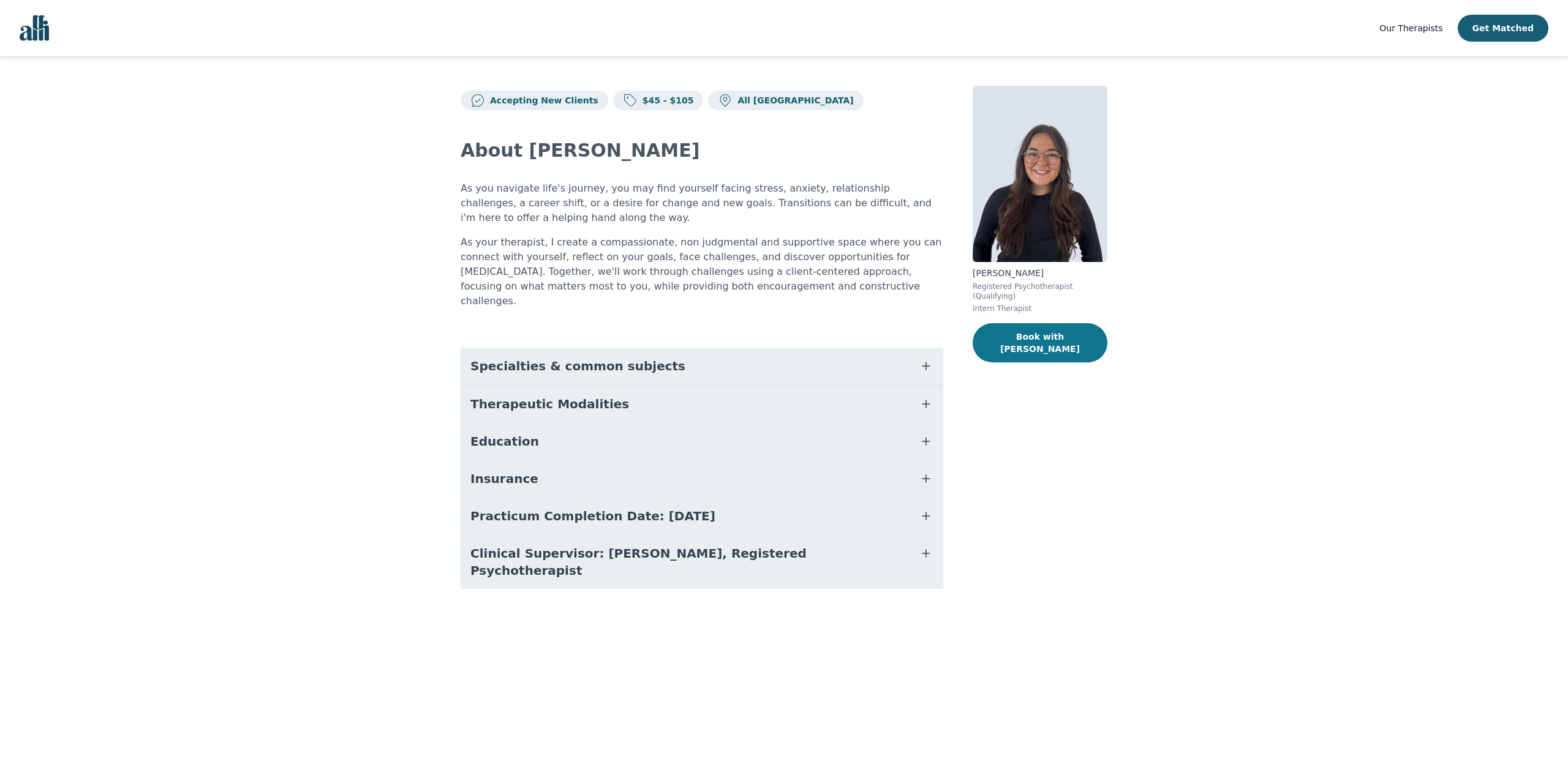
click at [1089, 327] on button "Book with Haile" at bounding box center [1039, 343] width 135 height 39
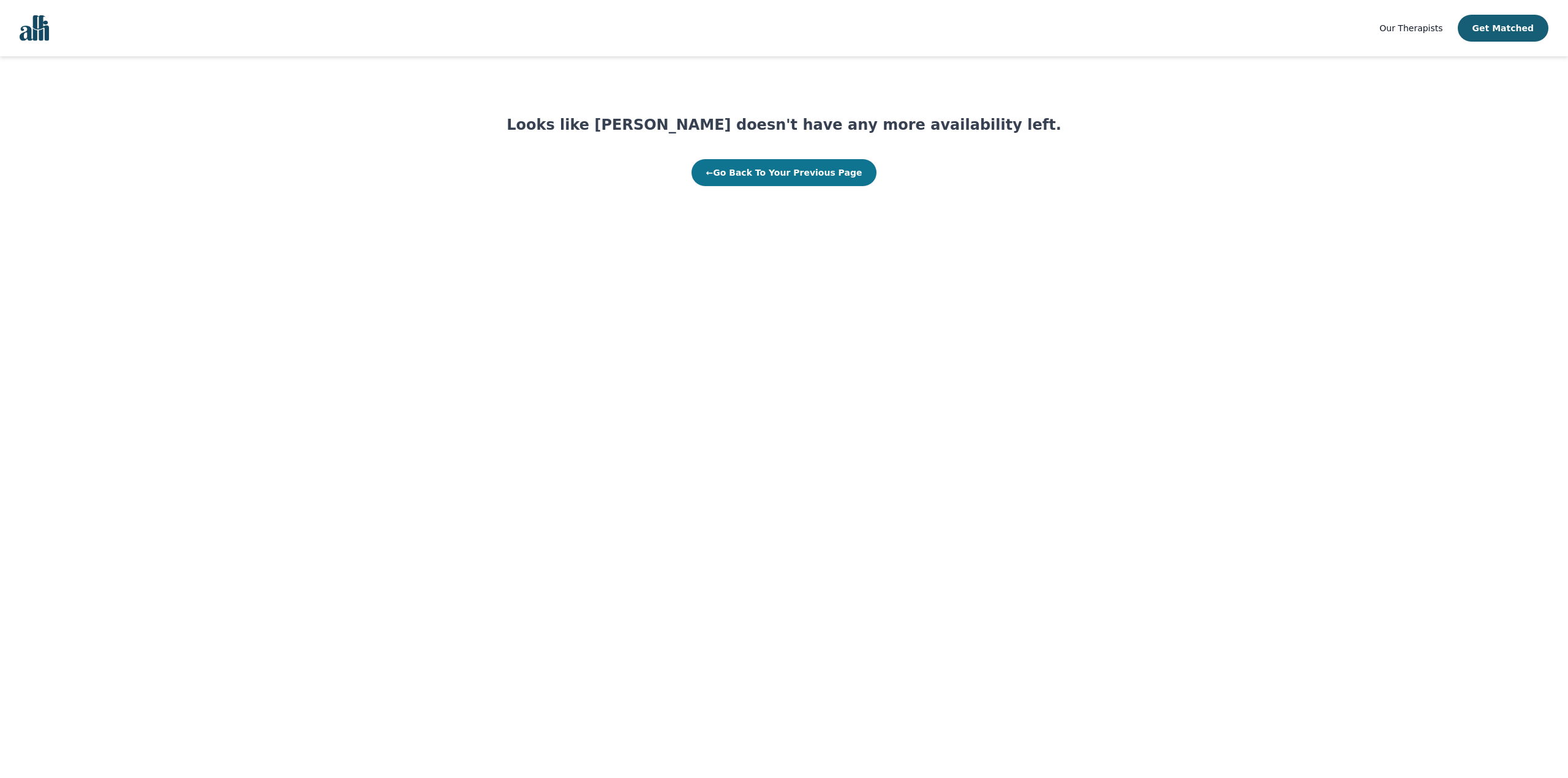
click at [773, 177] on button "← Go Back To Your Previous Page" at bounding box center [784, 173] width 185 height 27
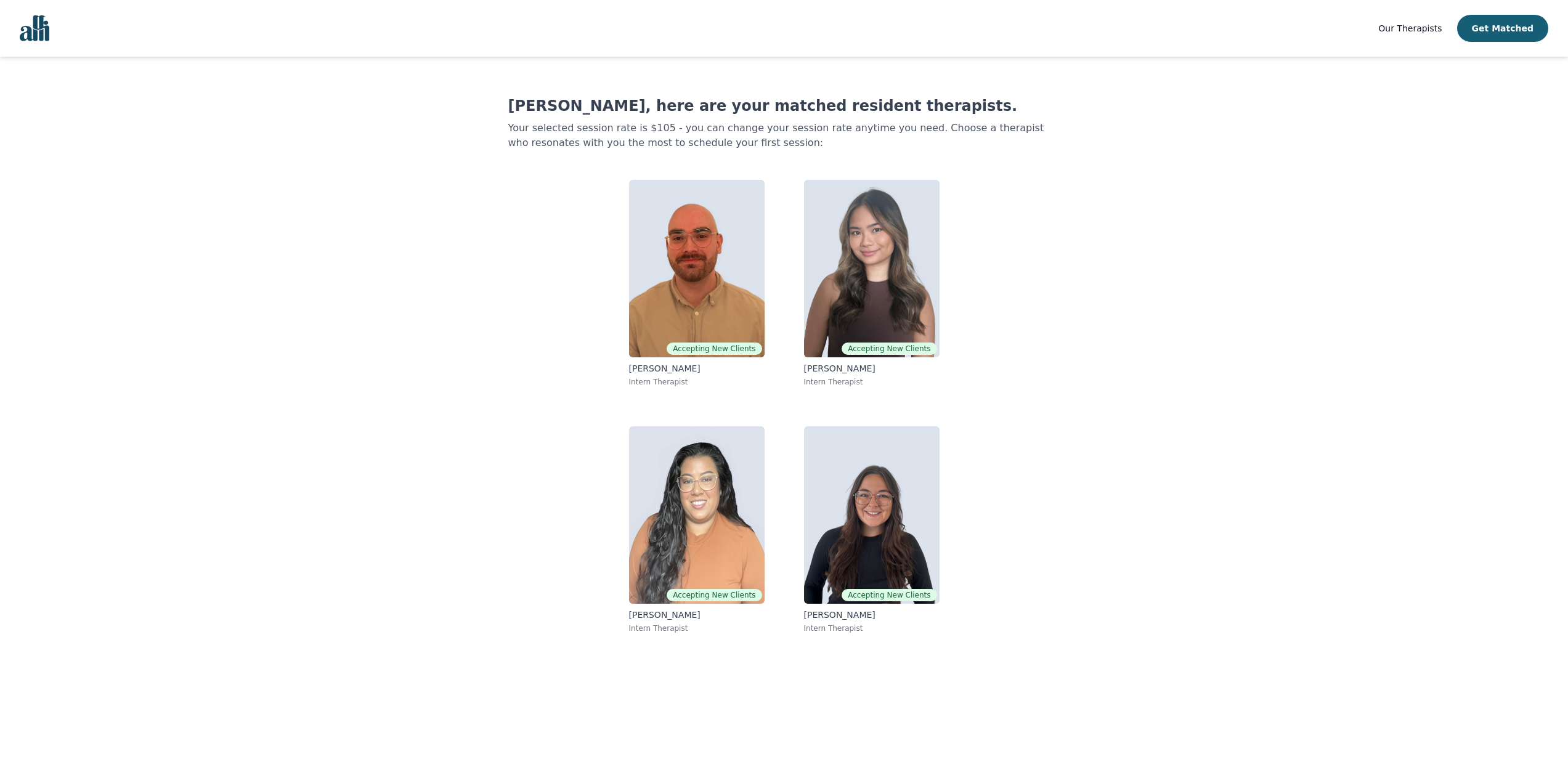
click at [1420, 33] on span "Our Therapists" at bounding box center [1410, 28] width 63 height 10
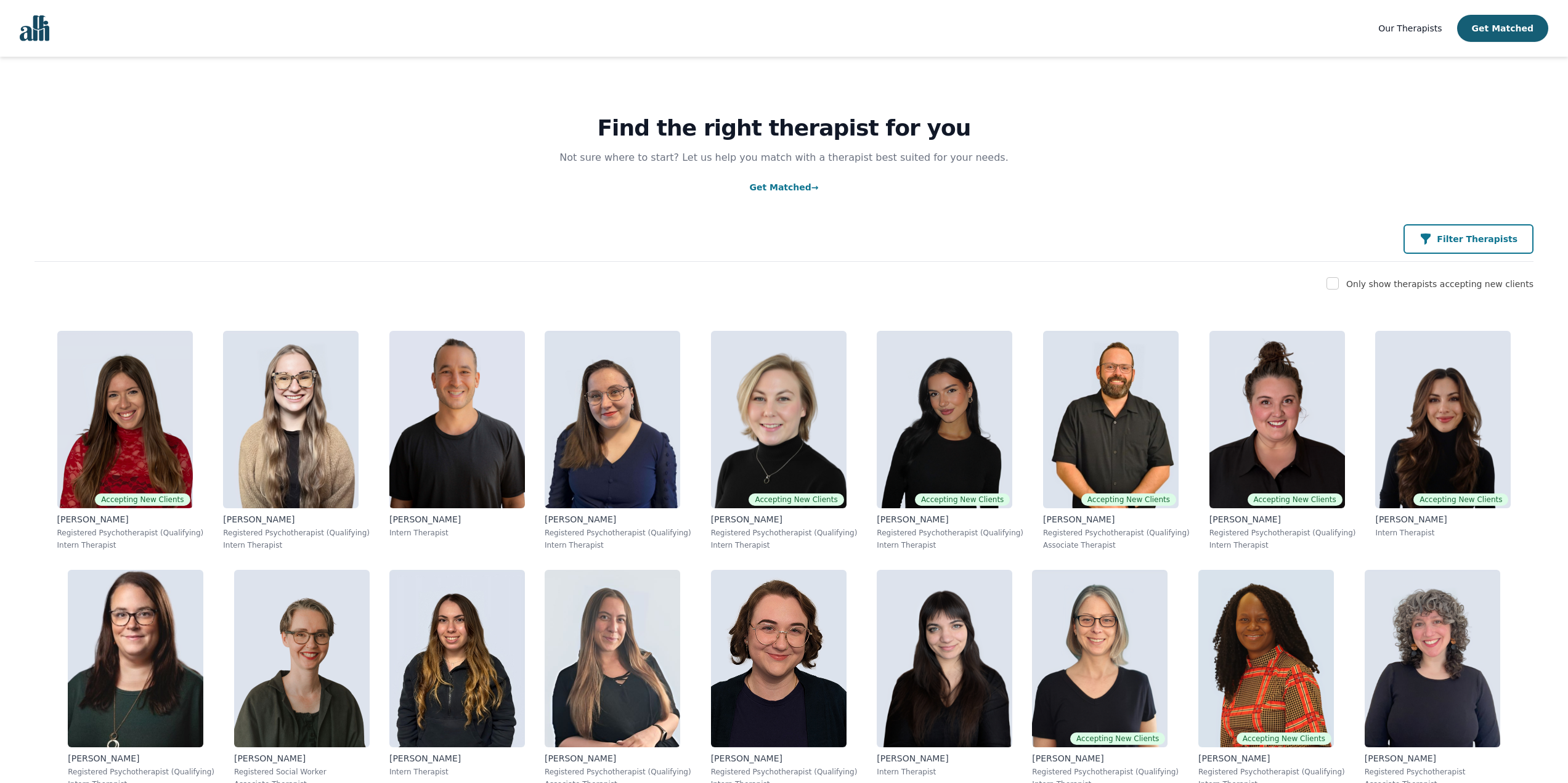
click at [1491, 246] on button "Filter Therapists" at bounding box center [1468, 239] width 130 height 29
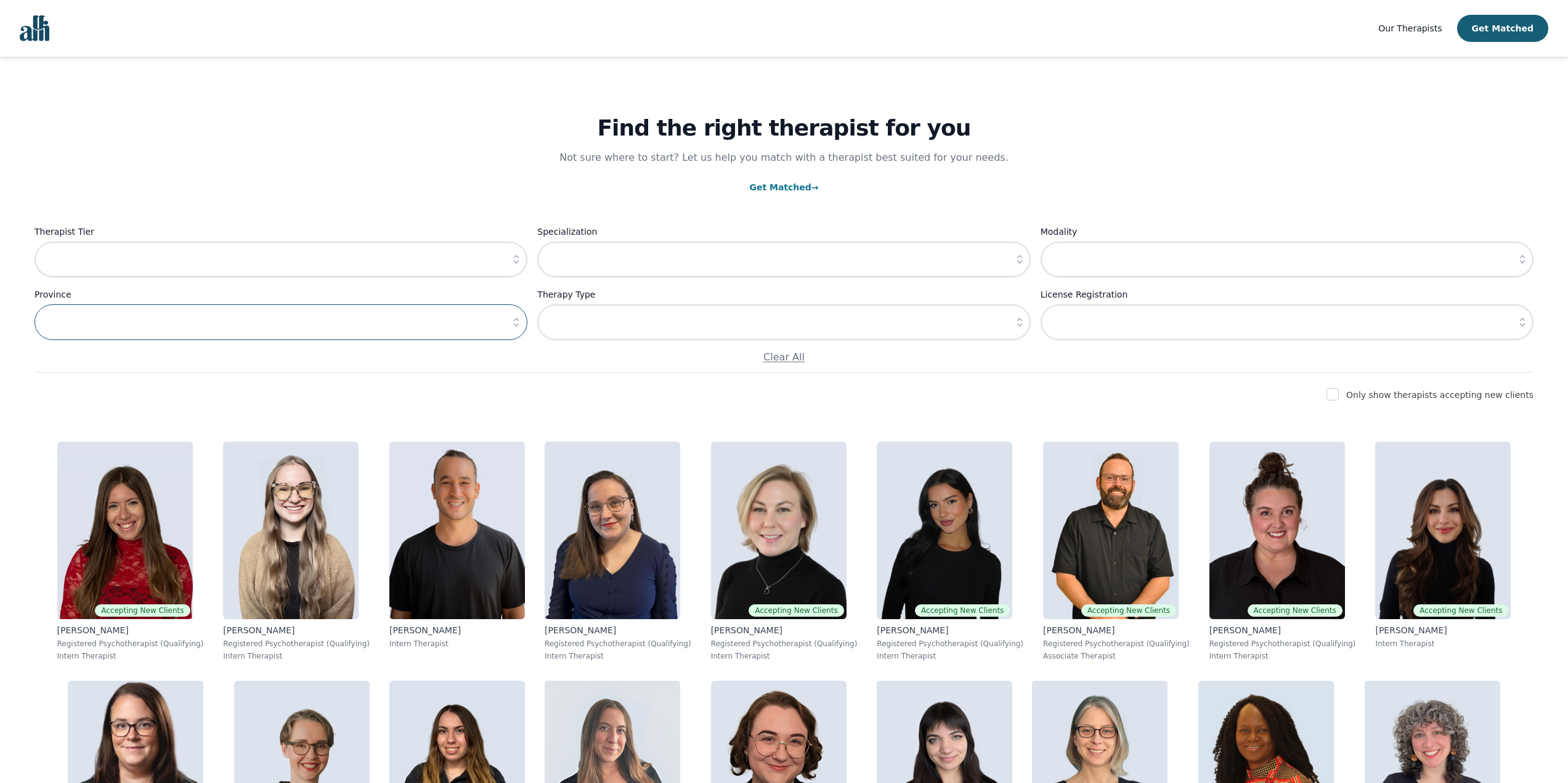
click at [249, 322] on input "text" at bounding box center [281, 322] width 493 height 35
click at [518, 326] on icon "button" at bounding box center [516, 322] width 5 height 9
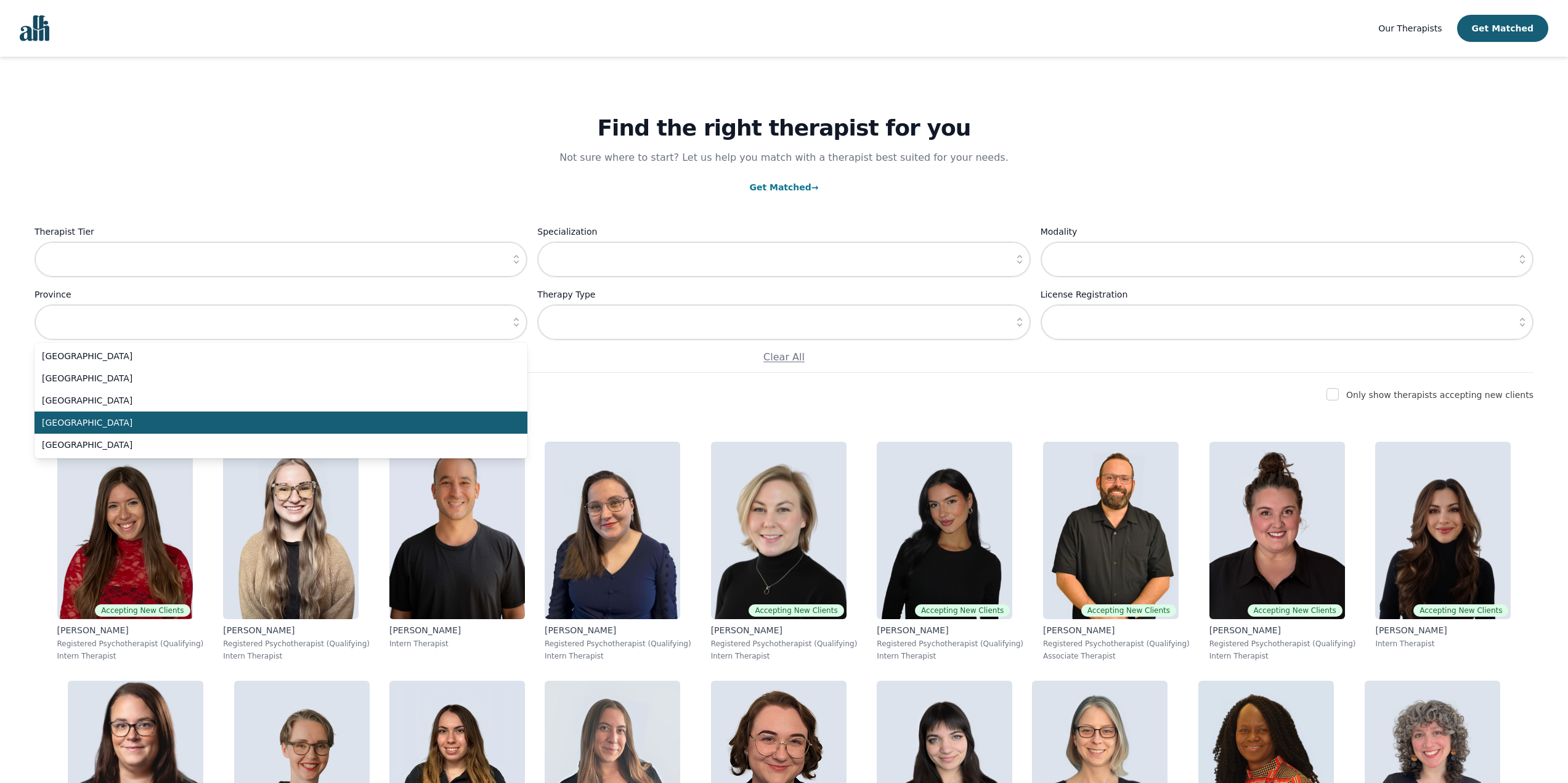
click at [59, 421] on span "Ontario" at bounding box center [273, 422] width 463 height 12
type input "Ontario"
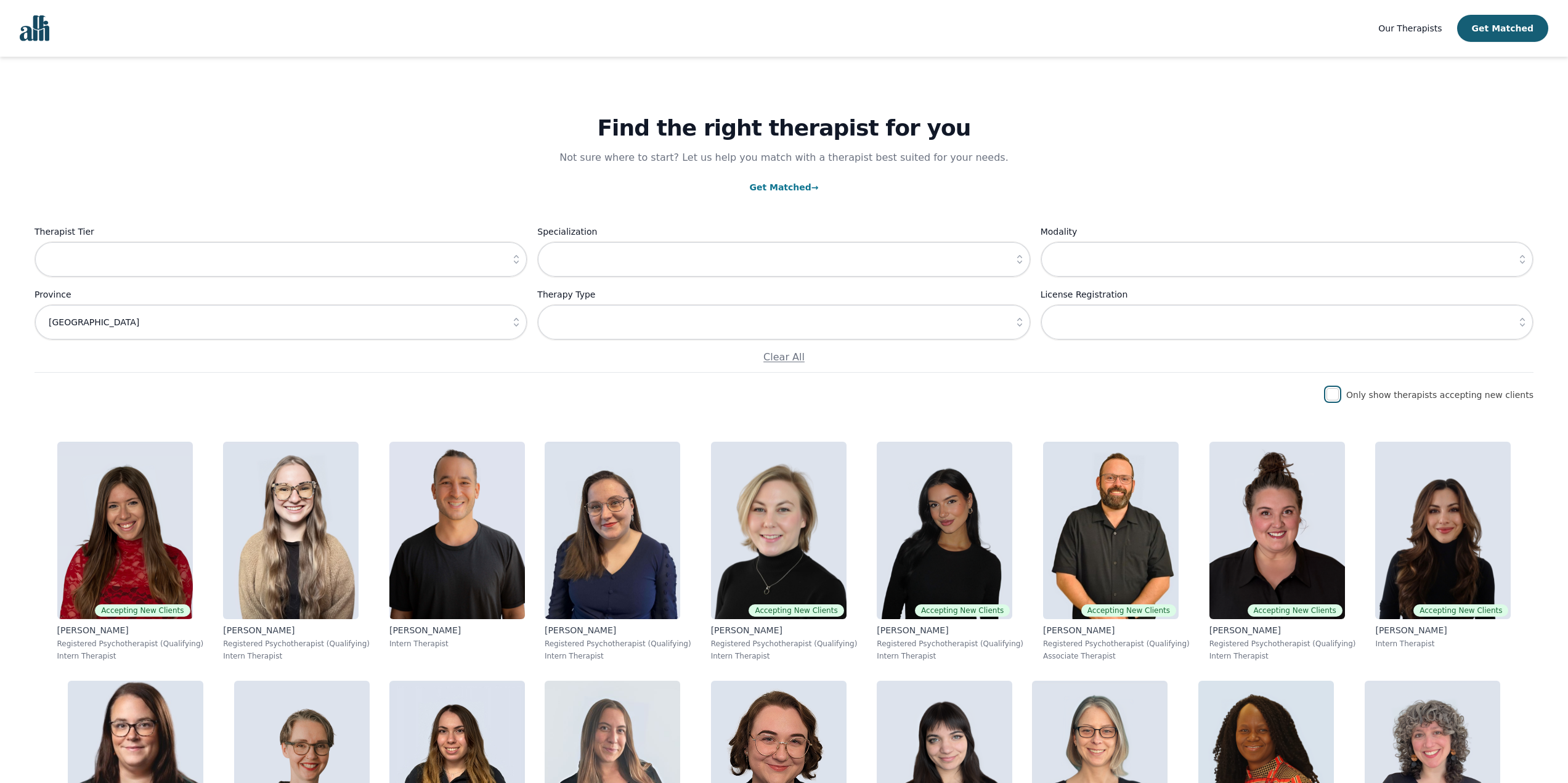
click at [1339, 392] on input "checkbox" at bounding box center [1332, 394] width 12 height 12
checkbox input "true"
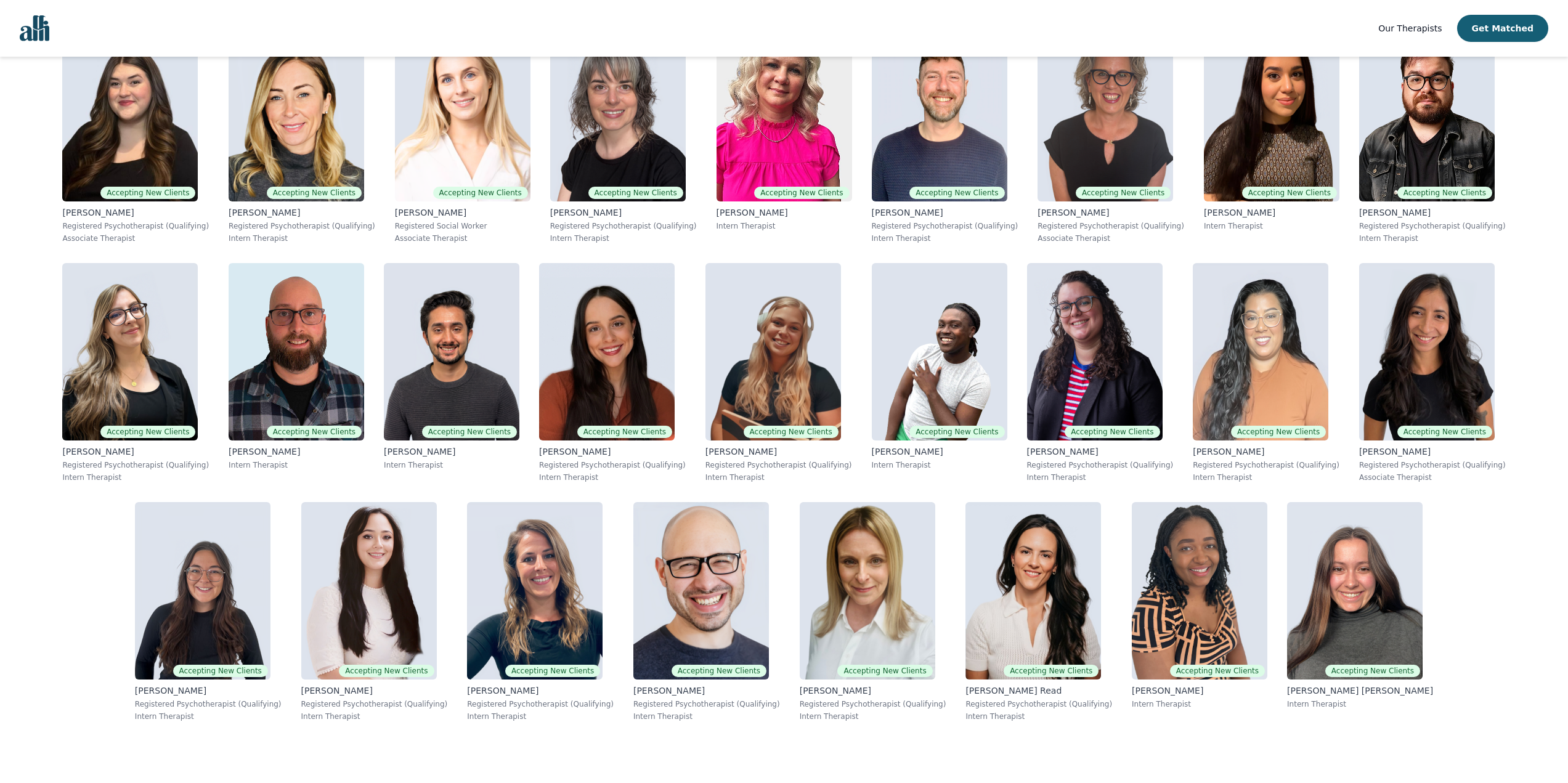
scroll to position [1382, 0]
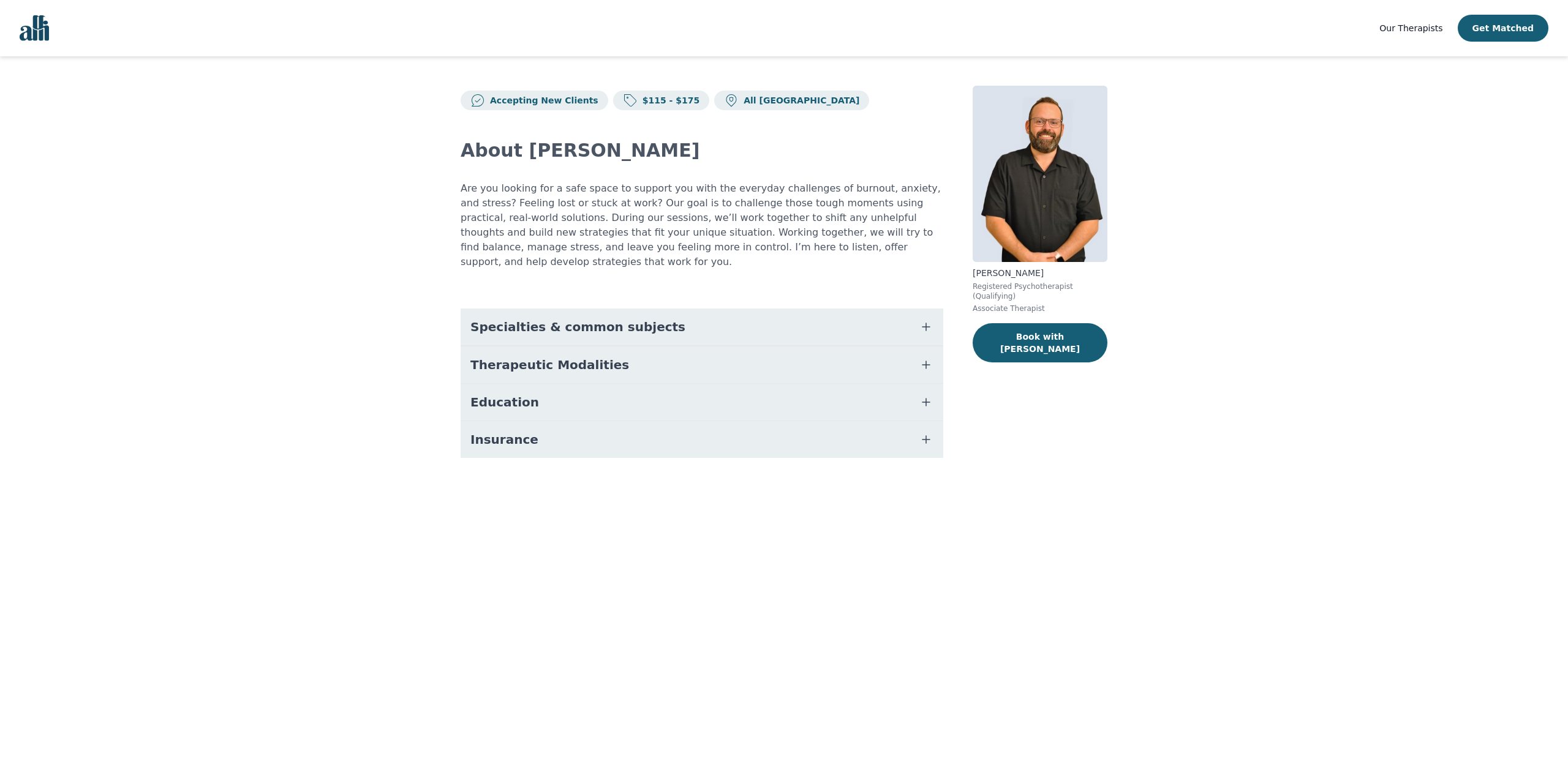
click at [558, 318] on span "Specialties & common subjects" at bounding box center [578, 327] width 215 height 17
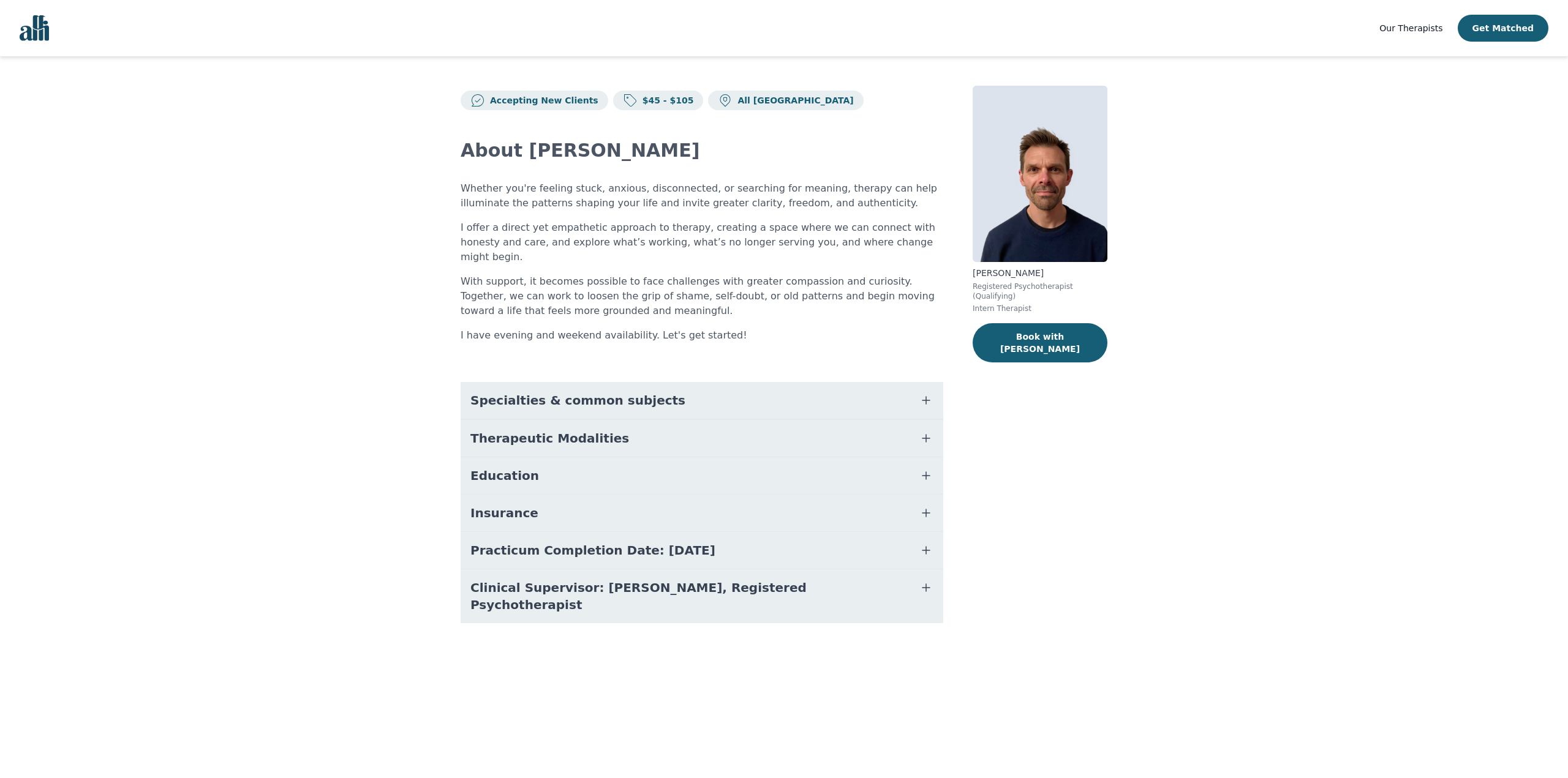
click at [578, 392] on span "Specialties & common subjects" at bounding box center [578, 400] width 215 height 17
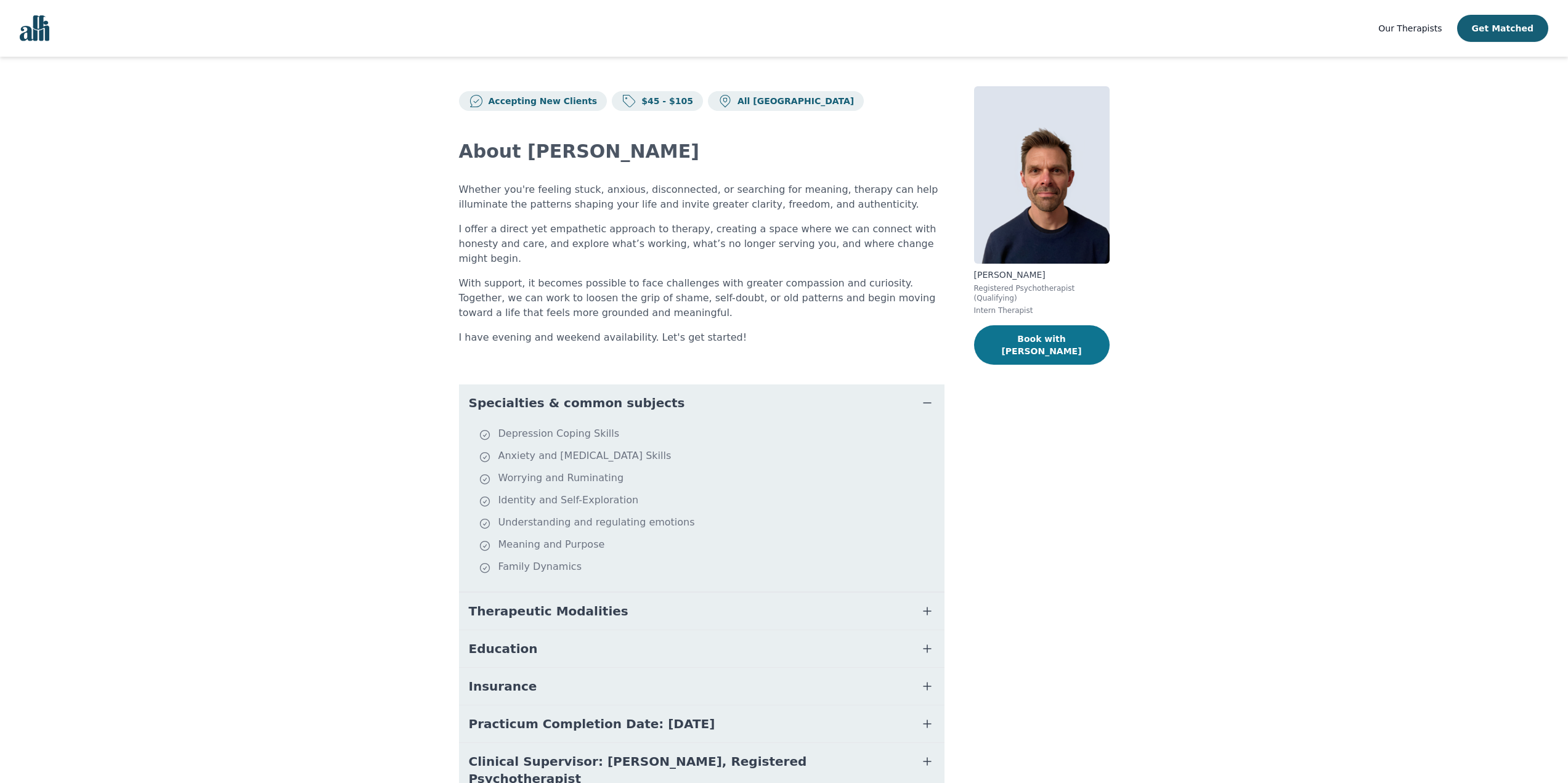
click at [1050, 325] on button "Book with [PERSON_NAME]" at bounding box center [1042, 345] width 136 height 39
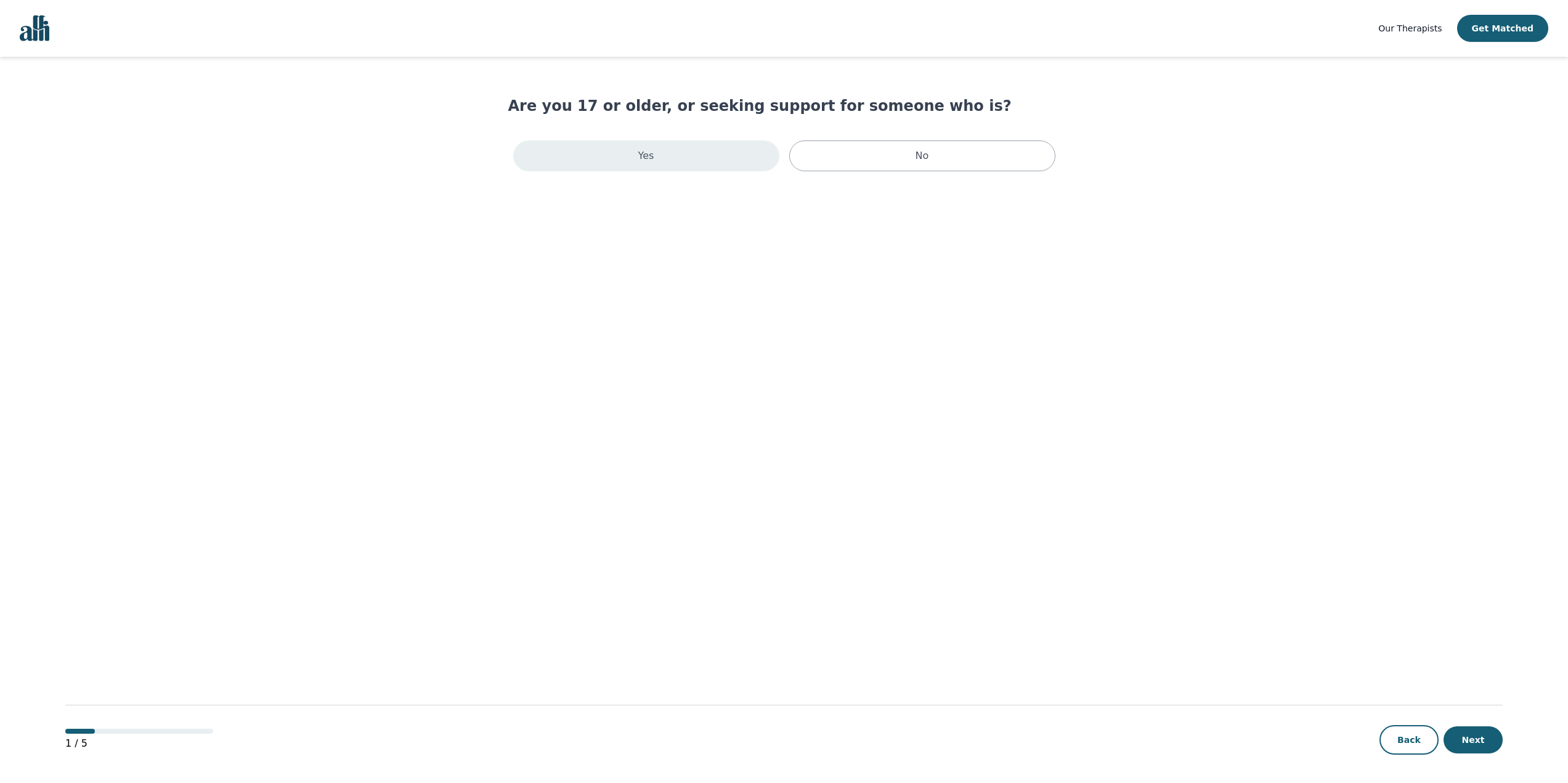
click at [720, 163] on div "Yes" at bounding box center [646, 156] width 266 height 31
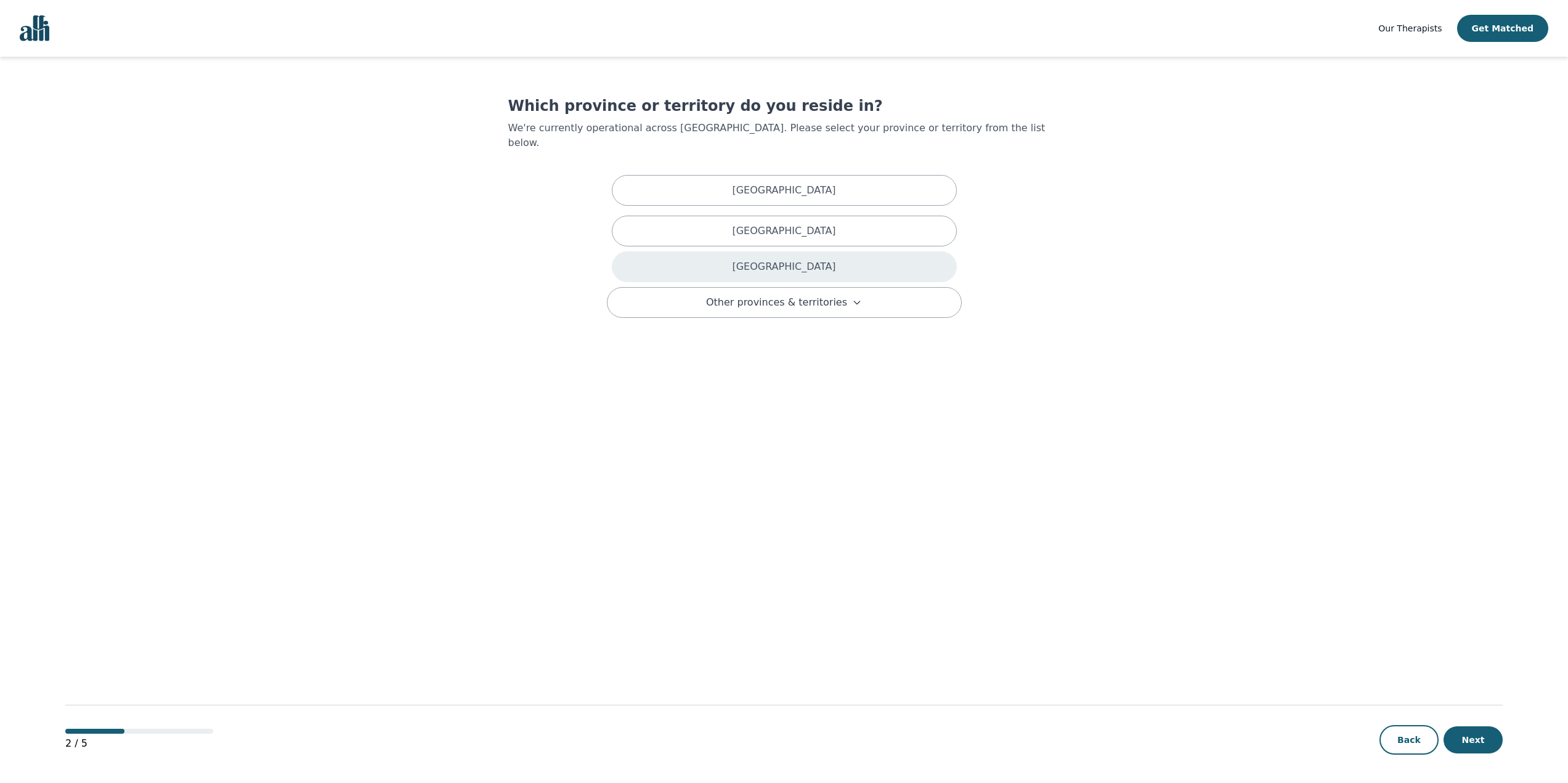
click at [747, 260] on div "[GEOGRAPHIC_DATA]" at bounding box center [784, 267] width 345 height 31
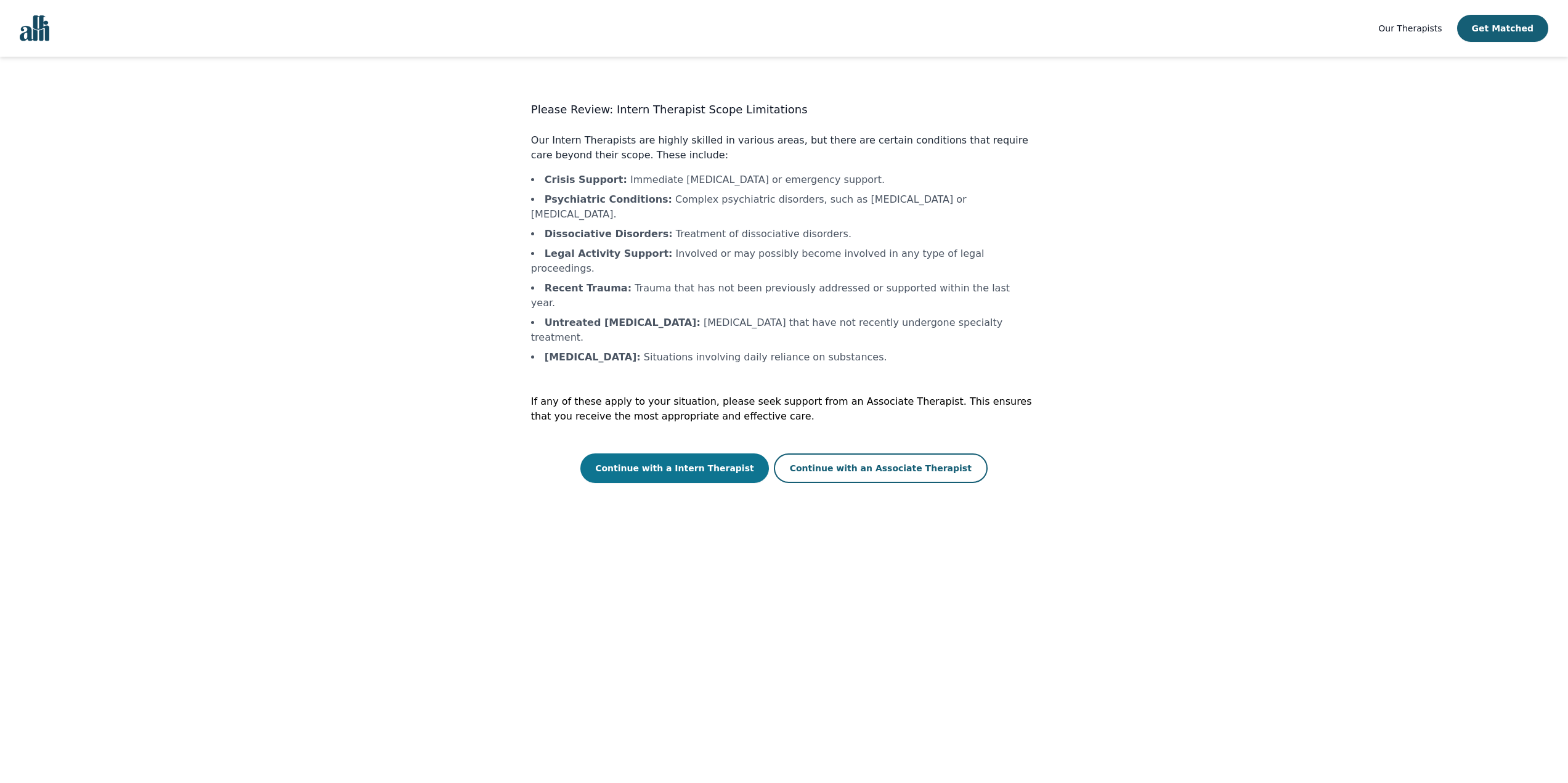
click at [693, 454] on button "Continue with a Intern Therapist" at bounding box center [675, 468] width 188 height 29
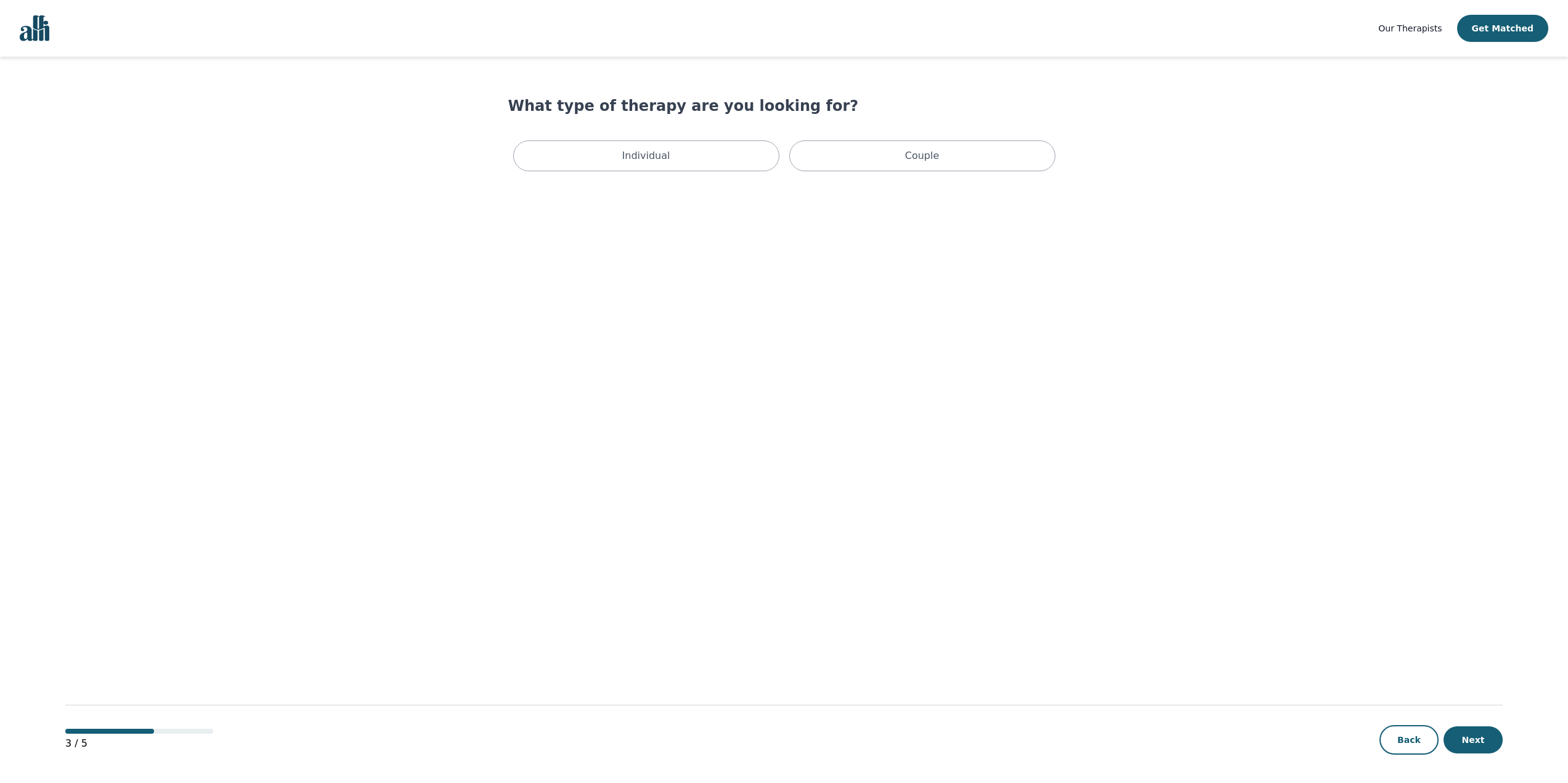
click at [633, 174] on div "Individual Couple" at bounding box center [784, 156] width 552 height 41
click at [645, 154] on p "Individual" at bounding box center [646, 156] width 48 height 15
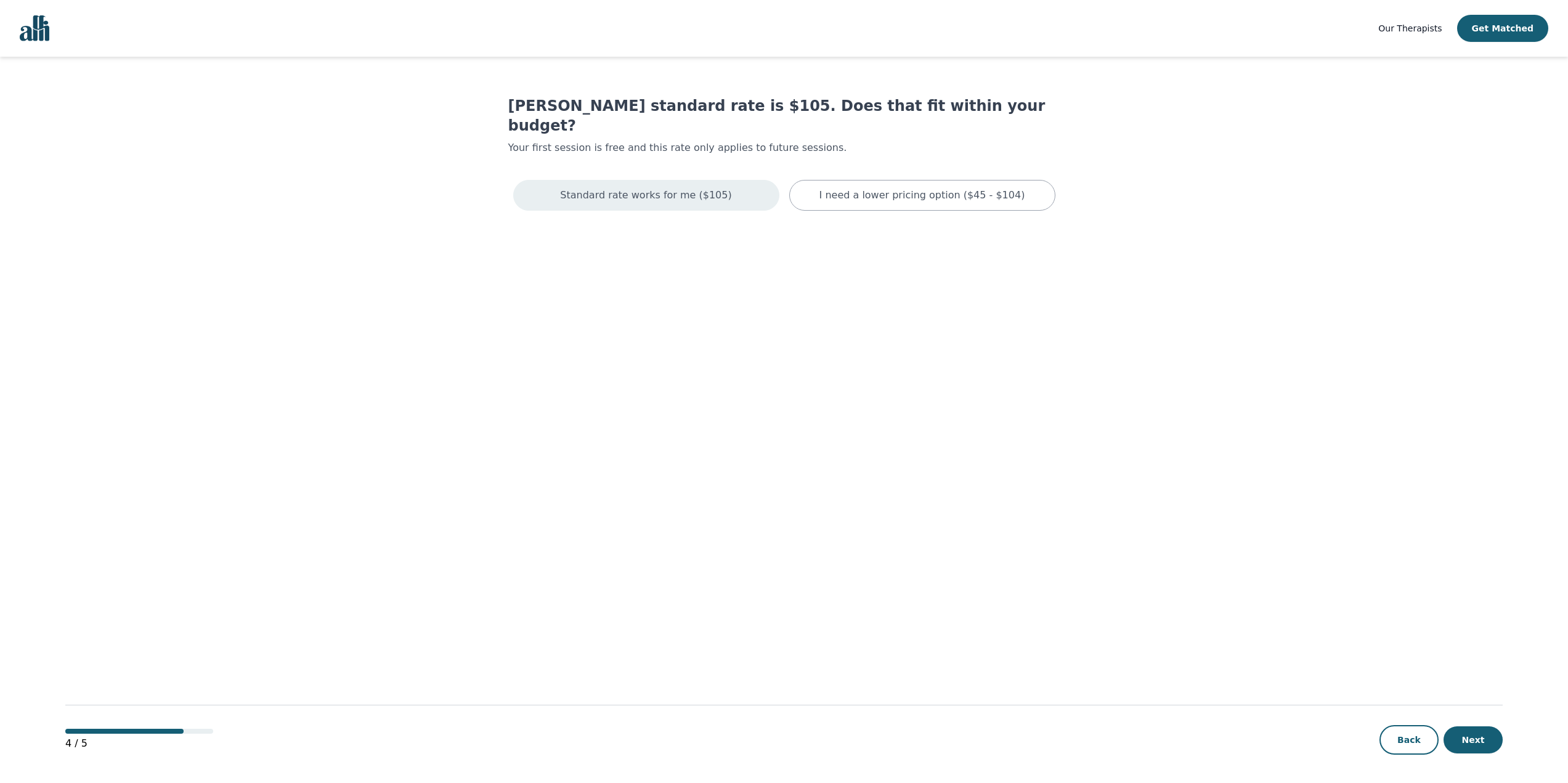
click at [643, 188] on p "Standard rate works for me ($105)" at bounding box center [645, 195] width 171 height 15
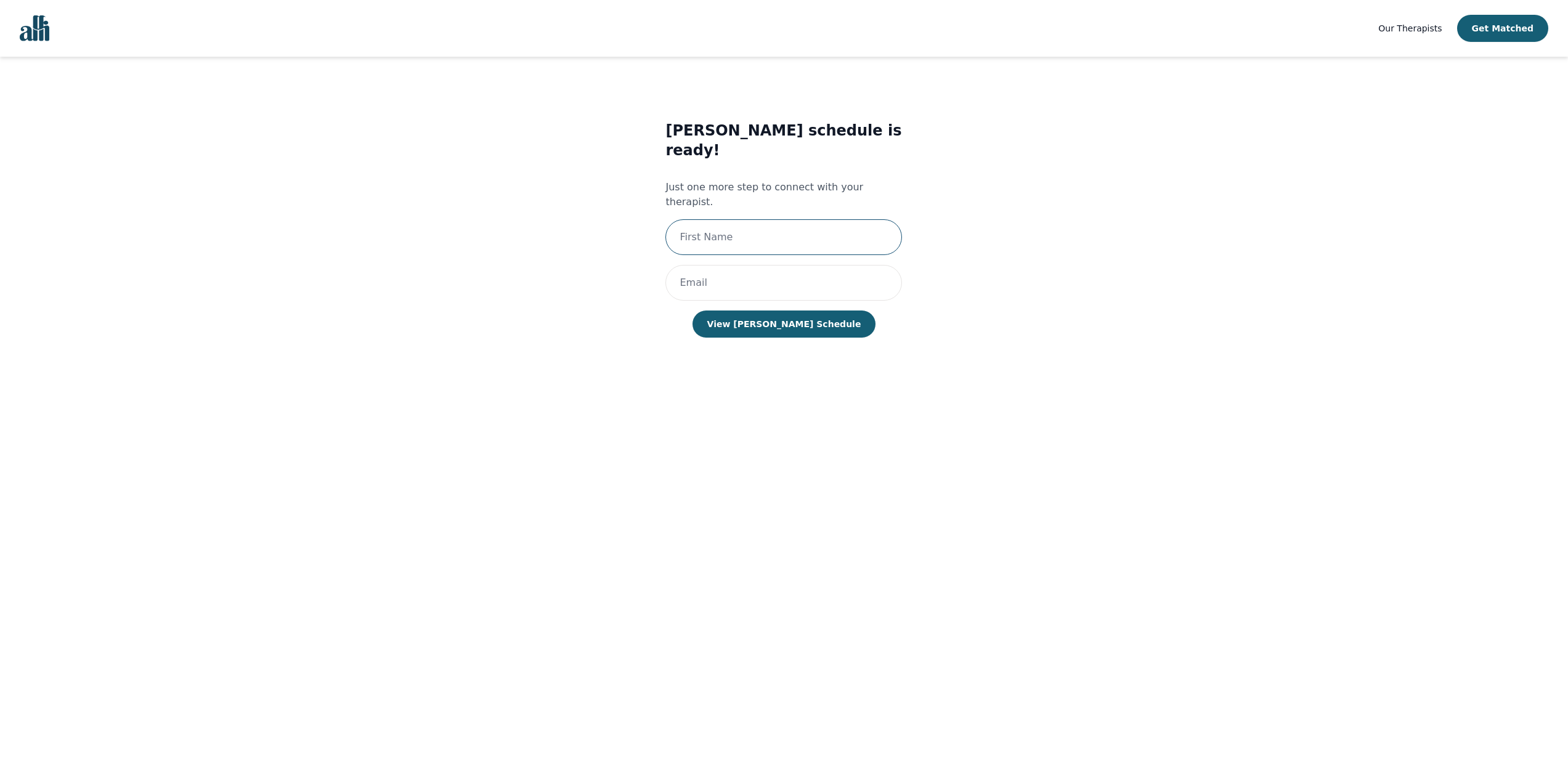
click at [720, 219] on input "text" at bounding box center [784, 237] width 237 height 35
type input "[PERSON_NAME]"
click at [732, 265] on input "email" at bounding box center [784, 282] width 237 height 35
type input "[EMAIL_ADDRESS][DOMAIN_NAME]"
click at [787, 311] on button "View Todd's Schedule" at bounding box center [784, 324] width 184 height 27
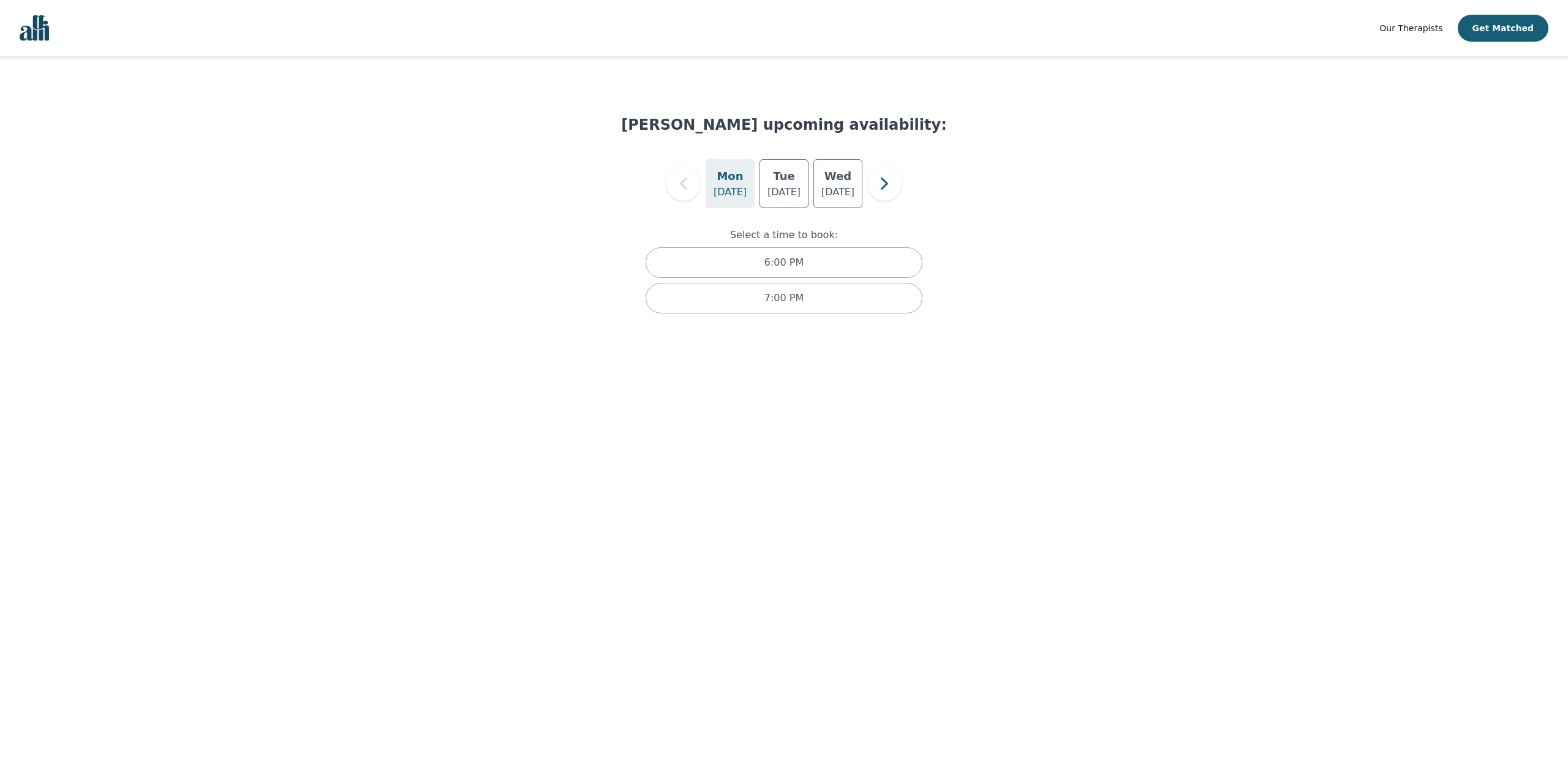
click at [233, 188] on div "Todd Schiedel's upcoming availability: Mon Aug 18 Tue Aug 19 Wed Aug 20 Select …" at bounding box center [784, 206] width 1538 height 262
click at [784, 184] on h5 "Tue" at bounding box center [784, 177] width 21 height 17
click at [831, 187] on p "Aug 20" at bounding box center [838, 192] width 33 height 15
click at [730, 192] on p "Aug 18" at bounding box center [730, 192] width 33 height 15
click at [760, 298] on div "7:00 PM" at bounding box center [784, 298] width 277 height 31
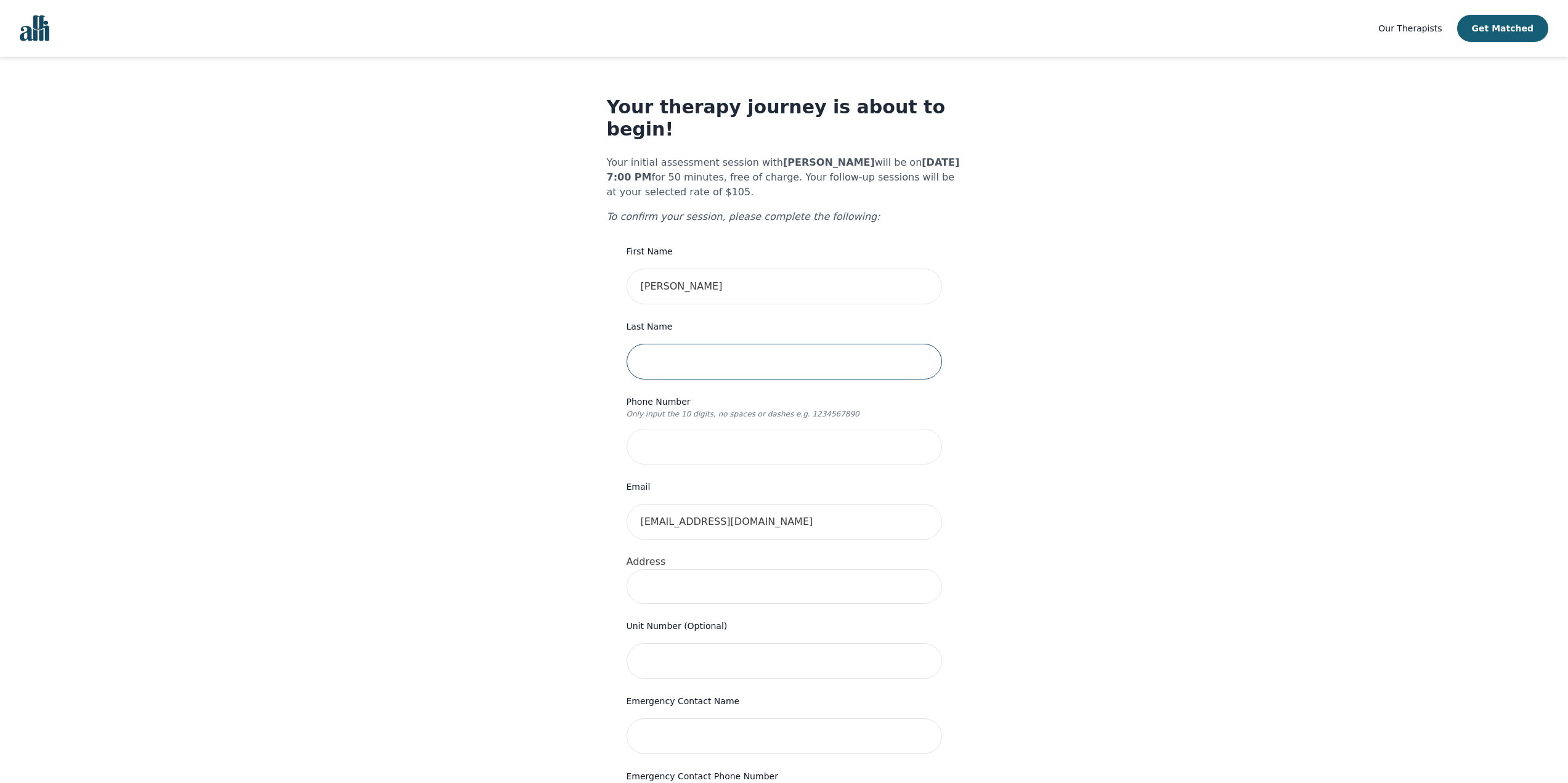
click at [667, 344] on input "text" at bounding box center [784, 361] width 315 height 35
type input "Coutts"
type input "5194367550"
type input "56 Massey Drive"
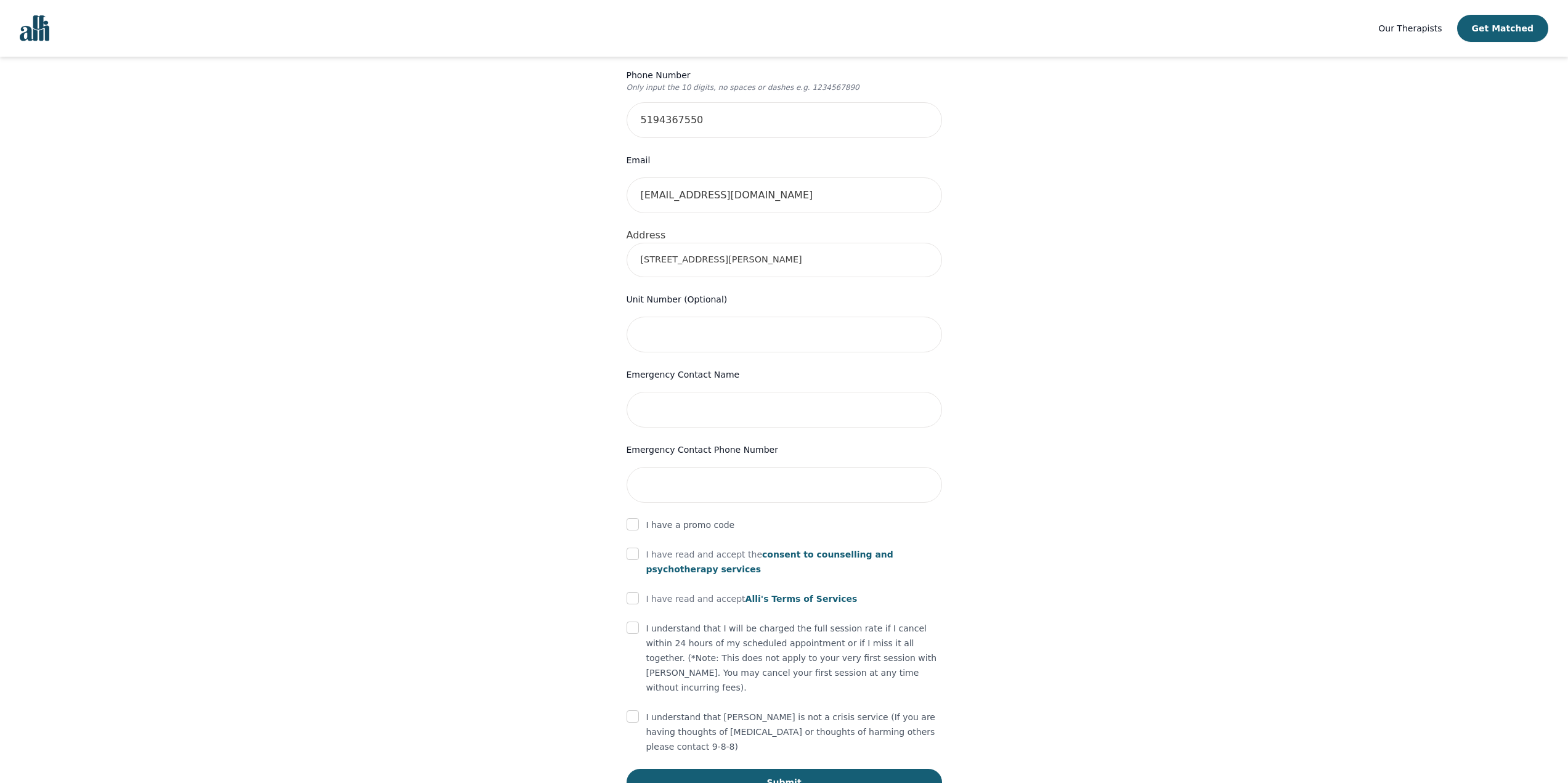
scroll to position [327, 0]
click at [632, 547] on input "checkbox" at bounding box center [633, 553] width 12 height 12
checkbox input "true"
click at [628, 591] on input "checkbox" at bounding box center [633, 597] width 12 height 12
checkbox input "true"
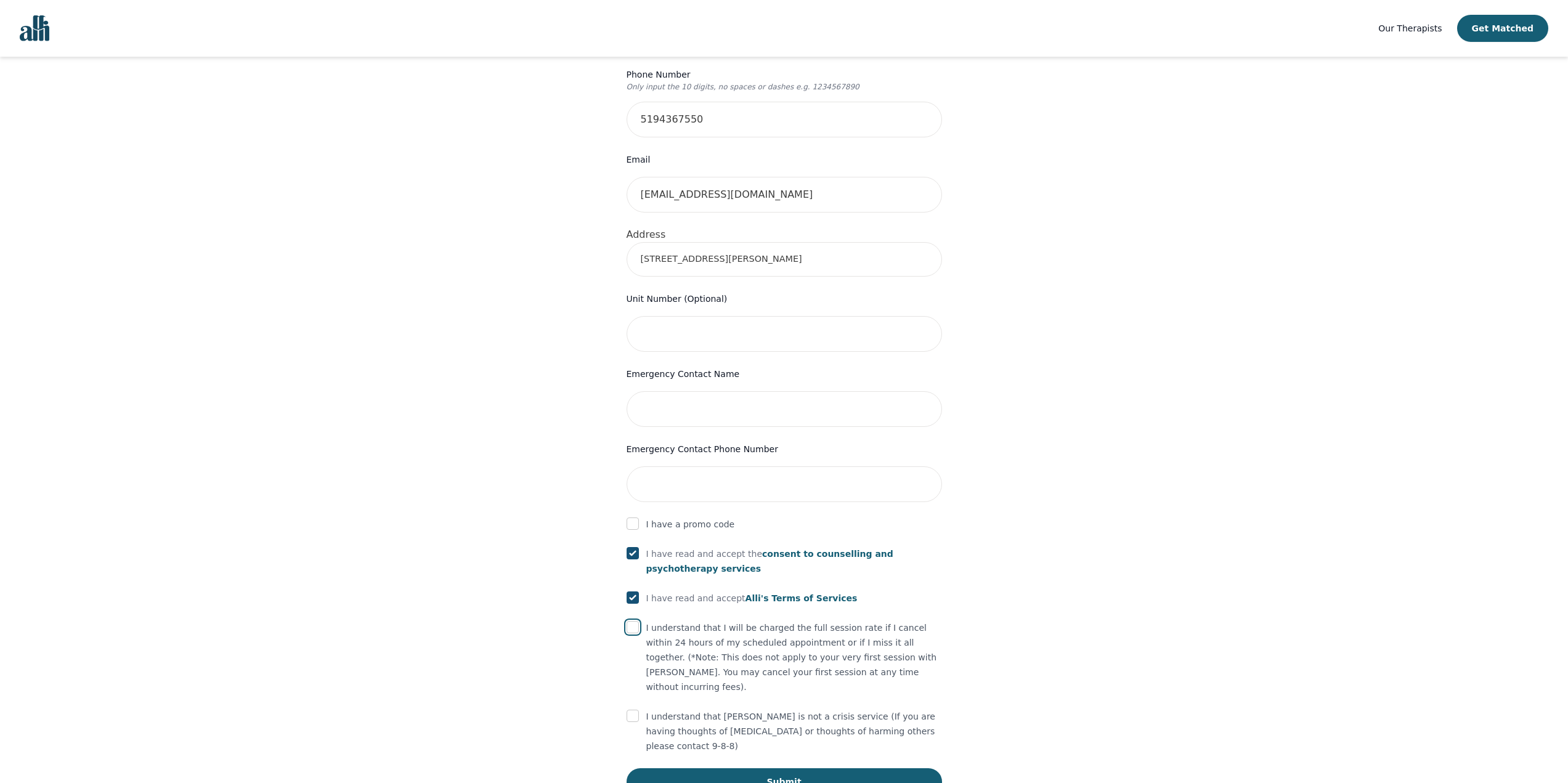
click at [629, 621] on input "checkbox" at bounding box center [633, 627] width 12 height 12
checkbox input "true"
click at [631, 710] on input "checkbox" at bounding box center [633, 716] width 12 height 12
checkbox input "true"
click at [728, 768] on button "Submit" at bounding box center [784, 782] width 315 height 27
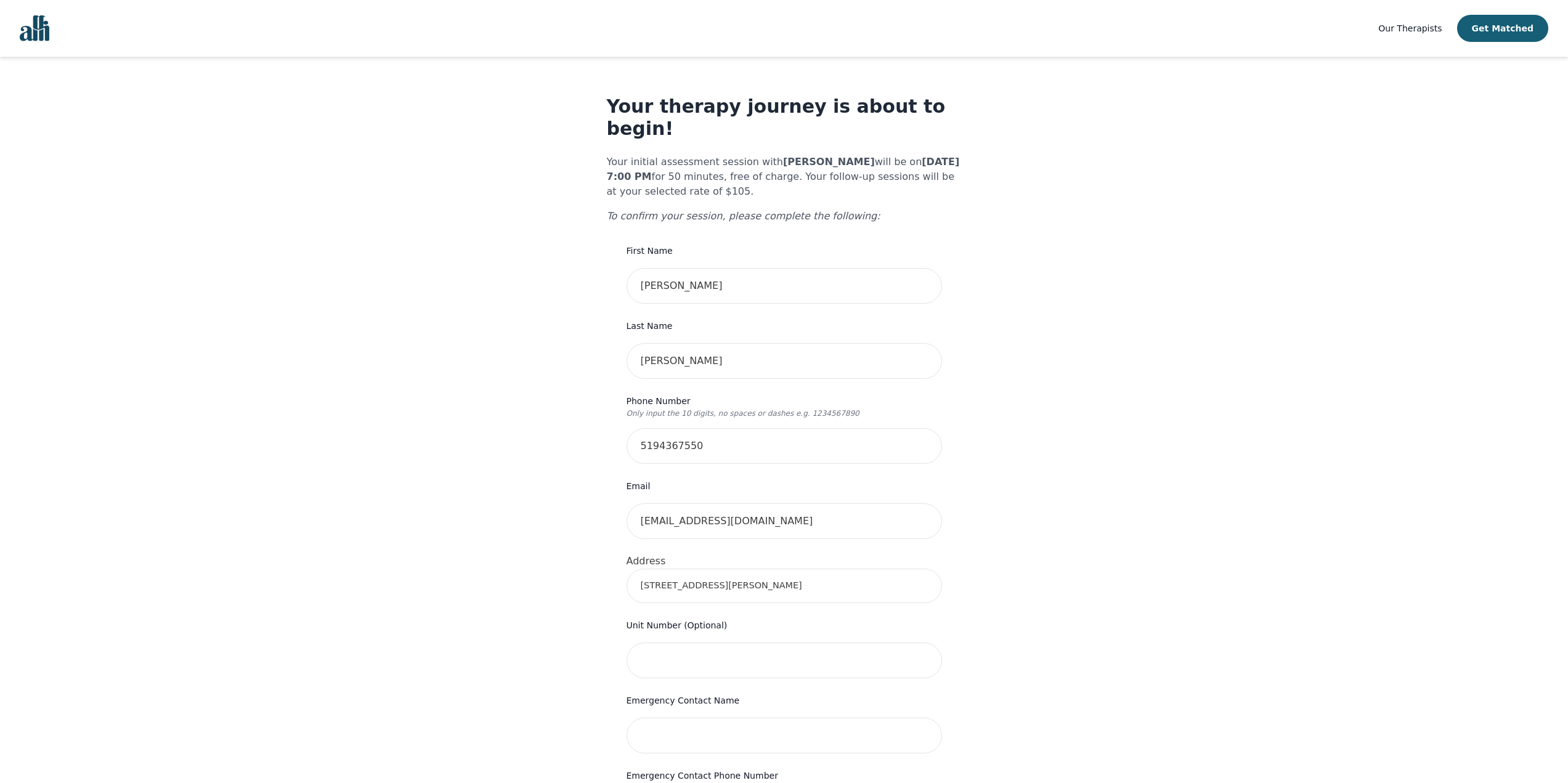
scroll to position [0, 0]
click at [808, 573] on input "56 Massey Drive" at bounding box center [784, 587] width 315 height 35
click at [1067, 576] on div "Your therapy journey is about to begin! Your initial assessment session with To…" at bounding box center [784, 633] width 1538 height 1152
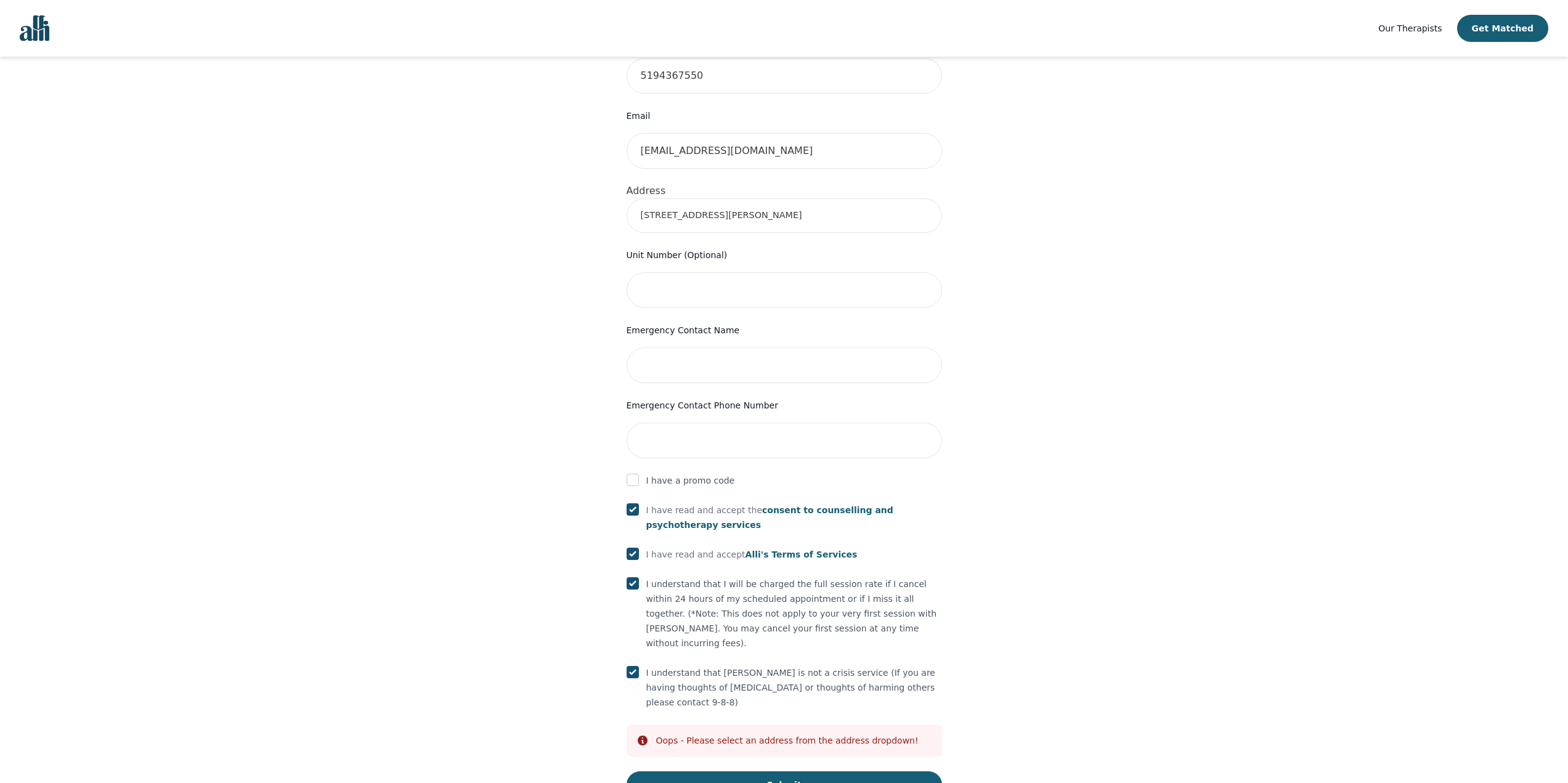
scroll to position [374, 0]
click at [848, 732] on div "Oops - Please select an address from the address dropdown!" at bounding box center [787, 738] width 263 height 12
click at [685, 732] on div "Oops - Please select an address from the address dropdown!" at bounding box center [787, 738] width 263 height 12
click at [637, 722] on div "Info Oops - Please select an address from the address dropdown!" at bounding box center [784, 738] width 315 height 32
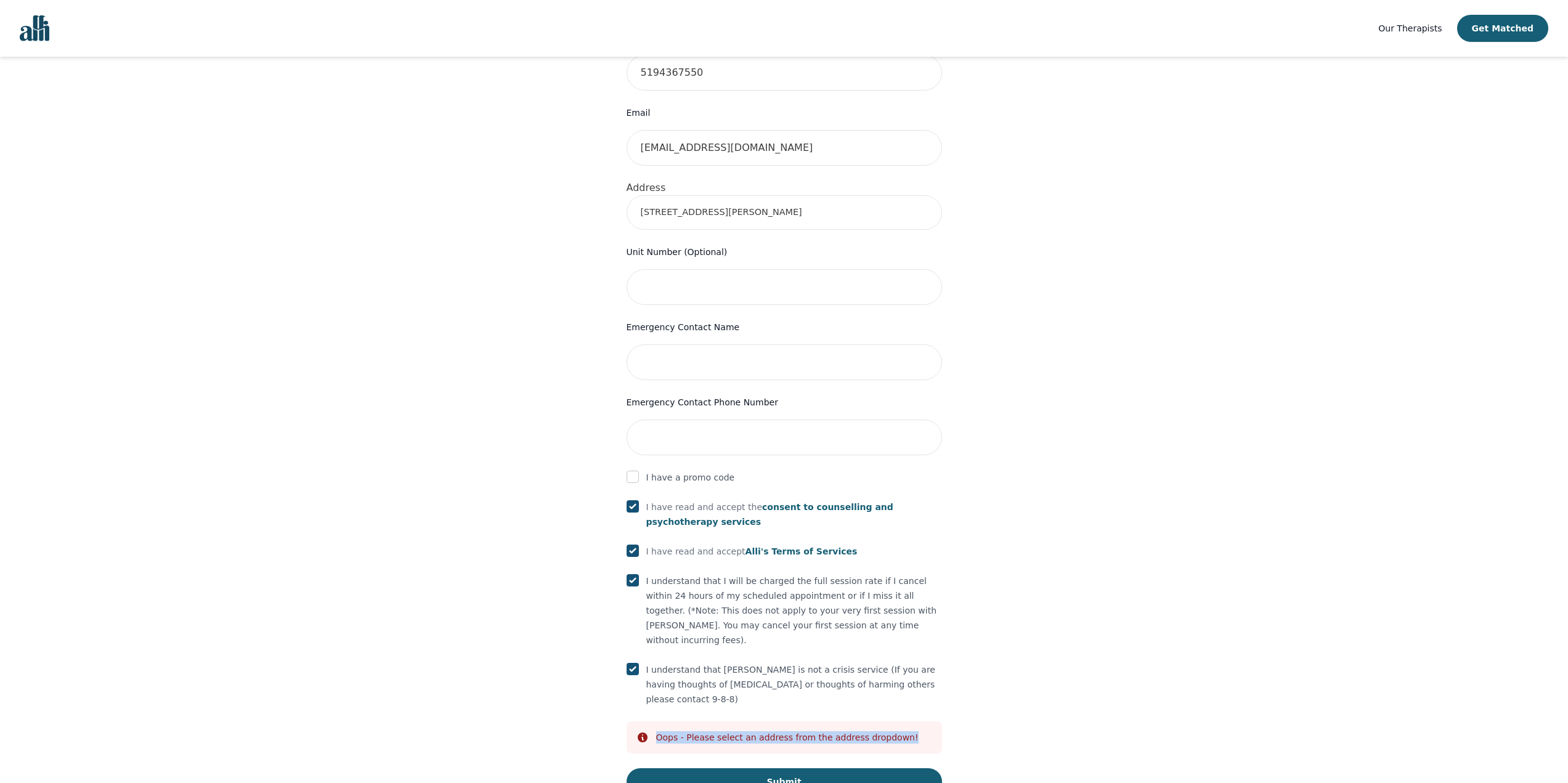
drag, startPoint x: 661, startPoint y: 687, endPoint x: 1059, endPoint y: 650, distance: 399.7
click at [1025, 674] on div "Your therapy journey is about to begin! Your initial assessment session with To…" at bounding box center [784, 259] width 1538 height 1152
click at [1062, 647] on div "Your therapy journey is about to begin! Your initial assessment session with To…" at bounding box center [784, 259] width 1538 height 1152
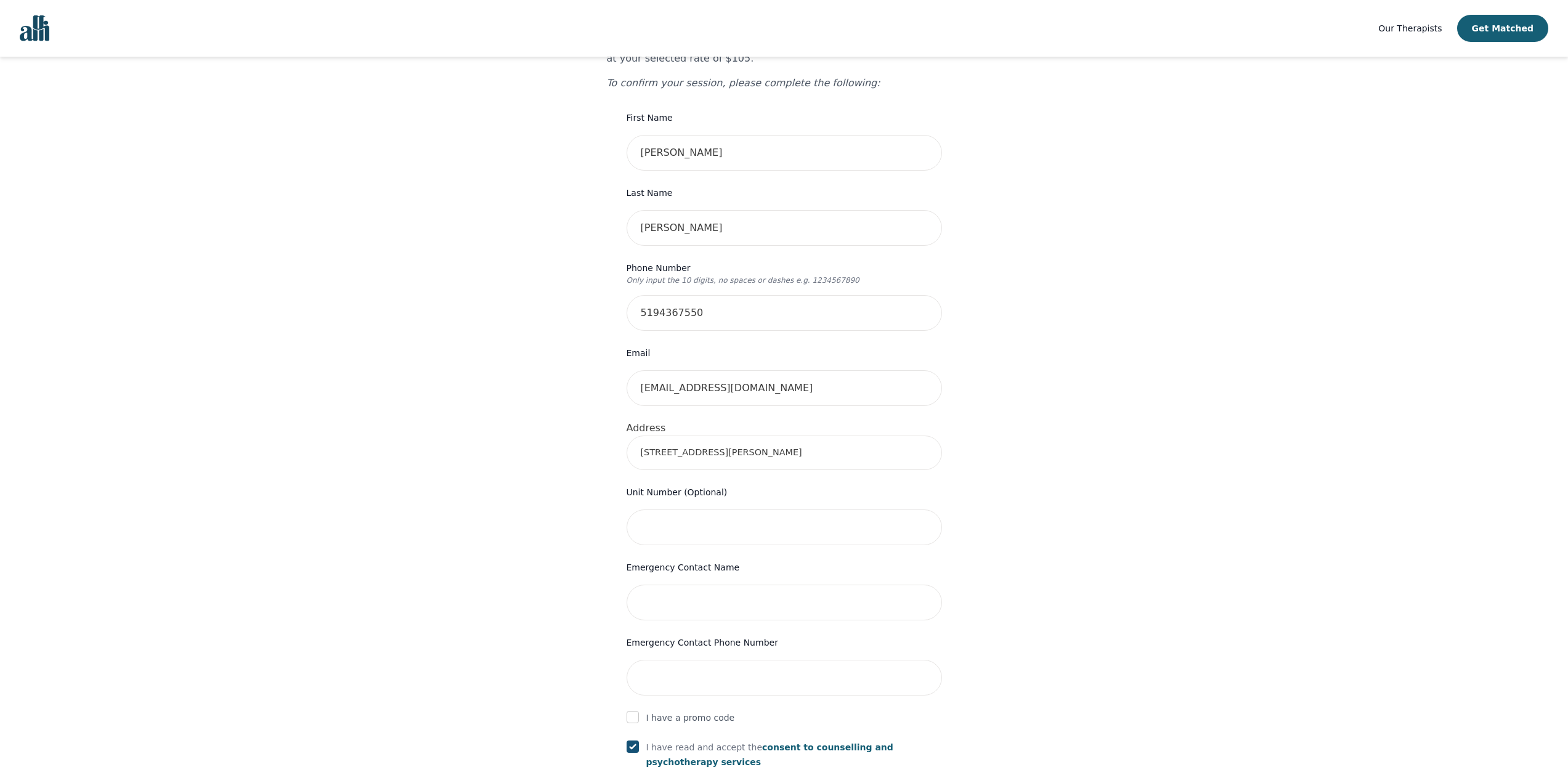
scroll to position [4, 0]
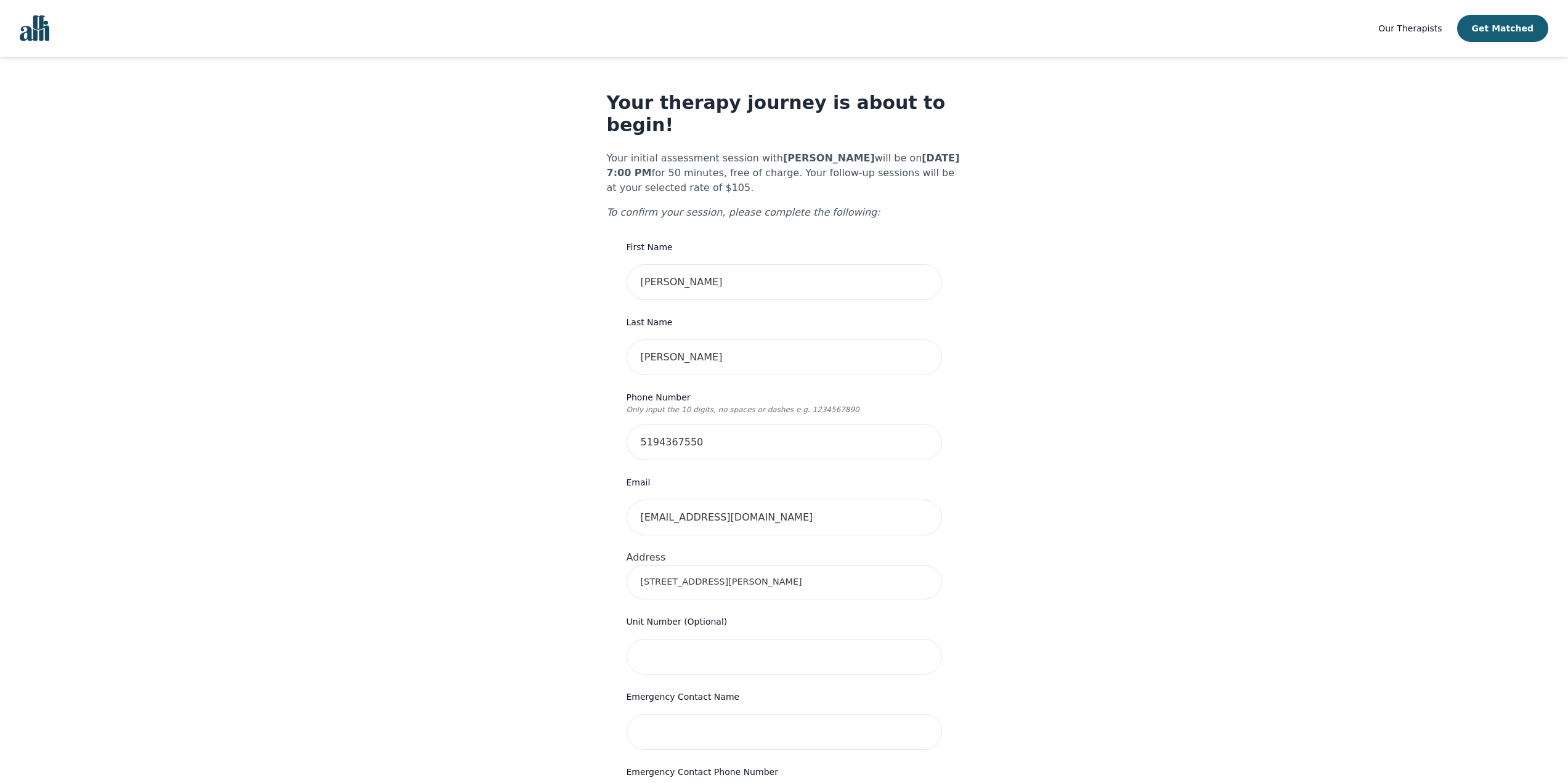
click at [740, 565] on input "56 Massey Drive" at bounding box center [784, 583] width 315 height 35
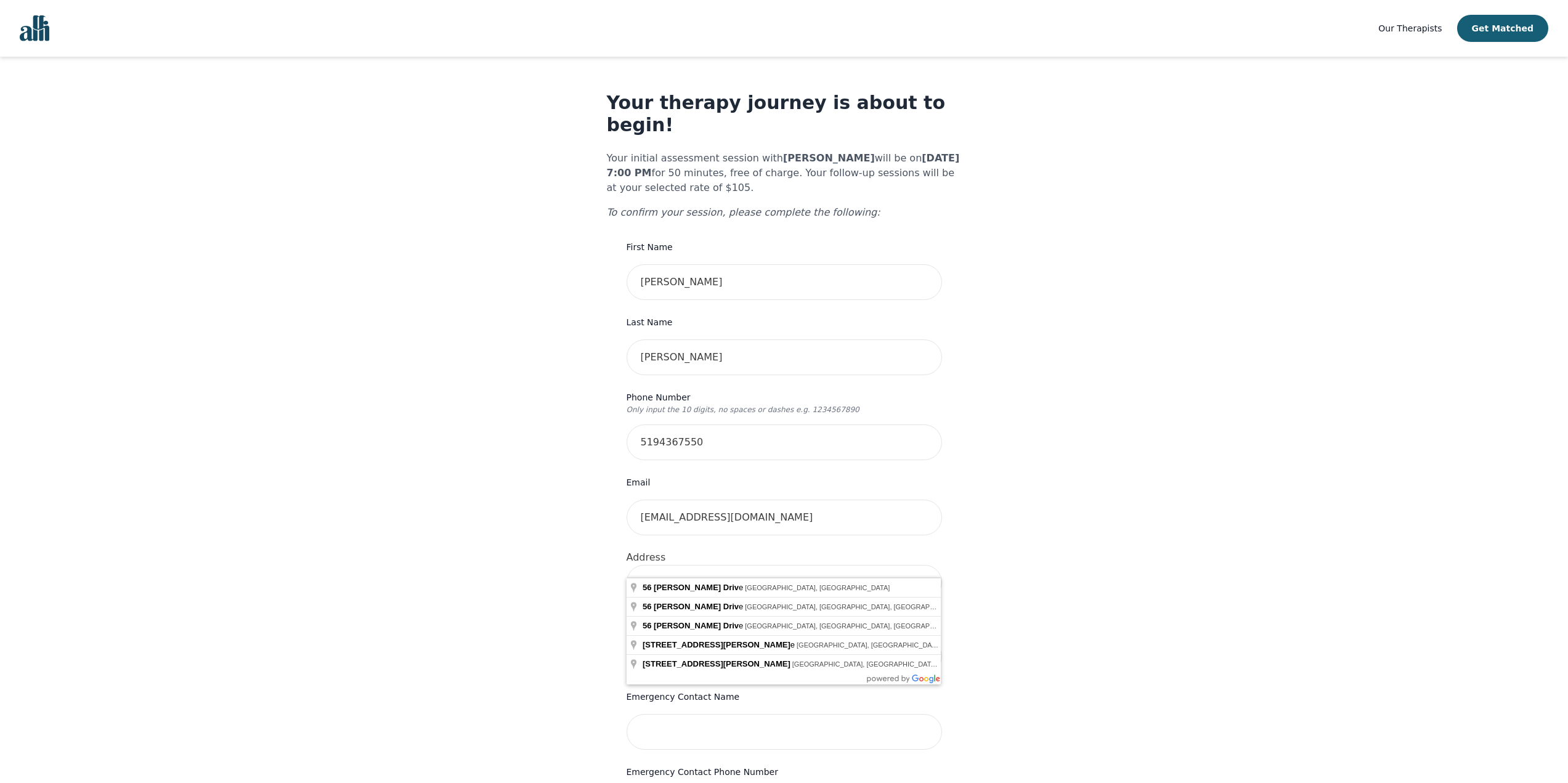
type input "5"
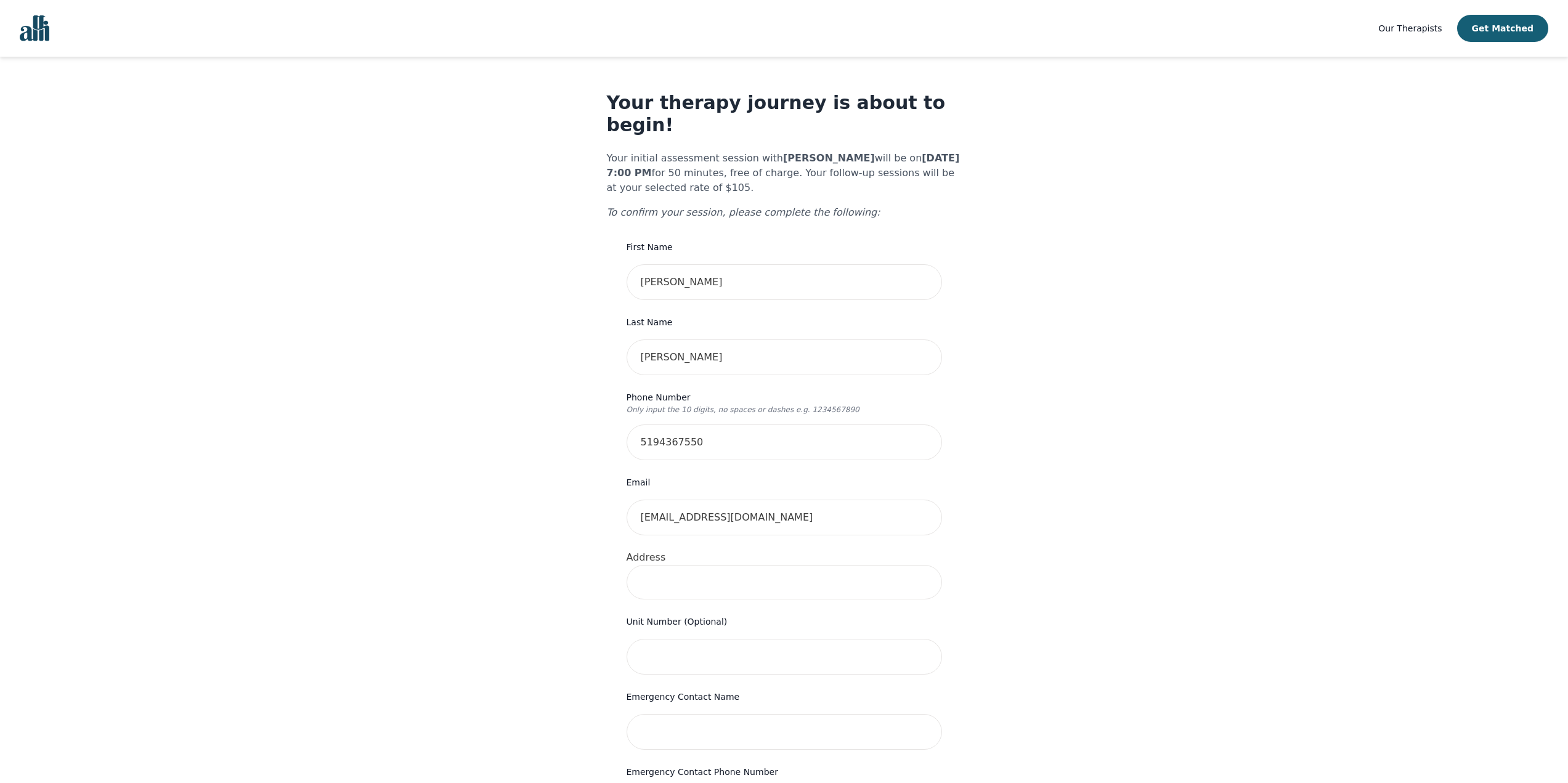
type input "%"
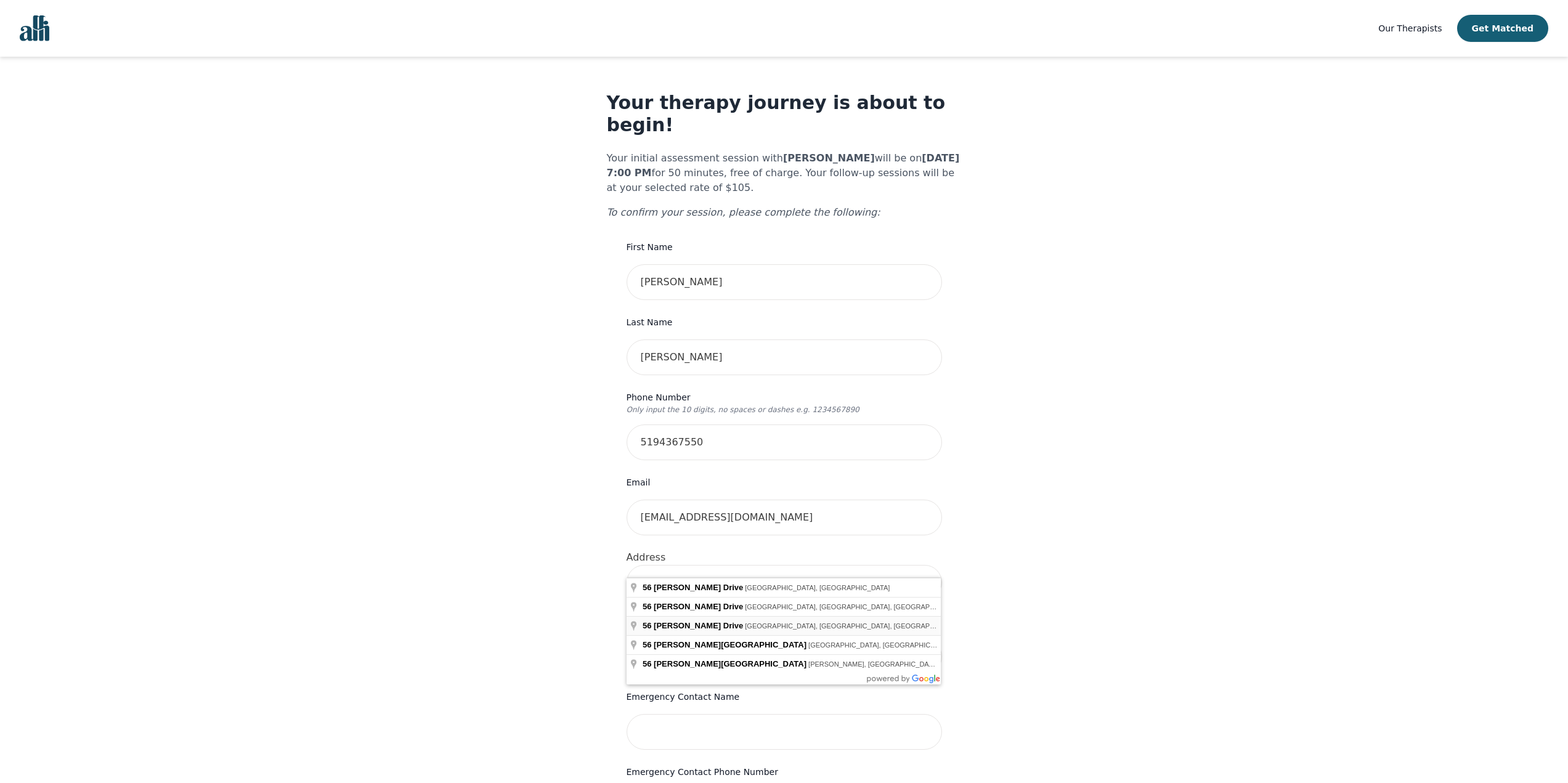
type input "56 Massey Dr, Tilbury, ON N0P 2L0, Canada"
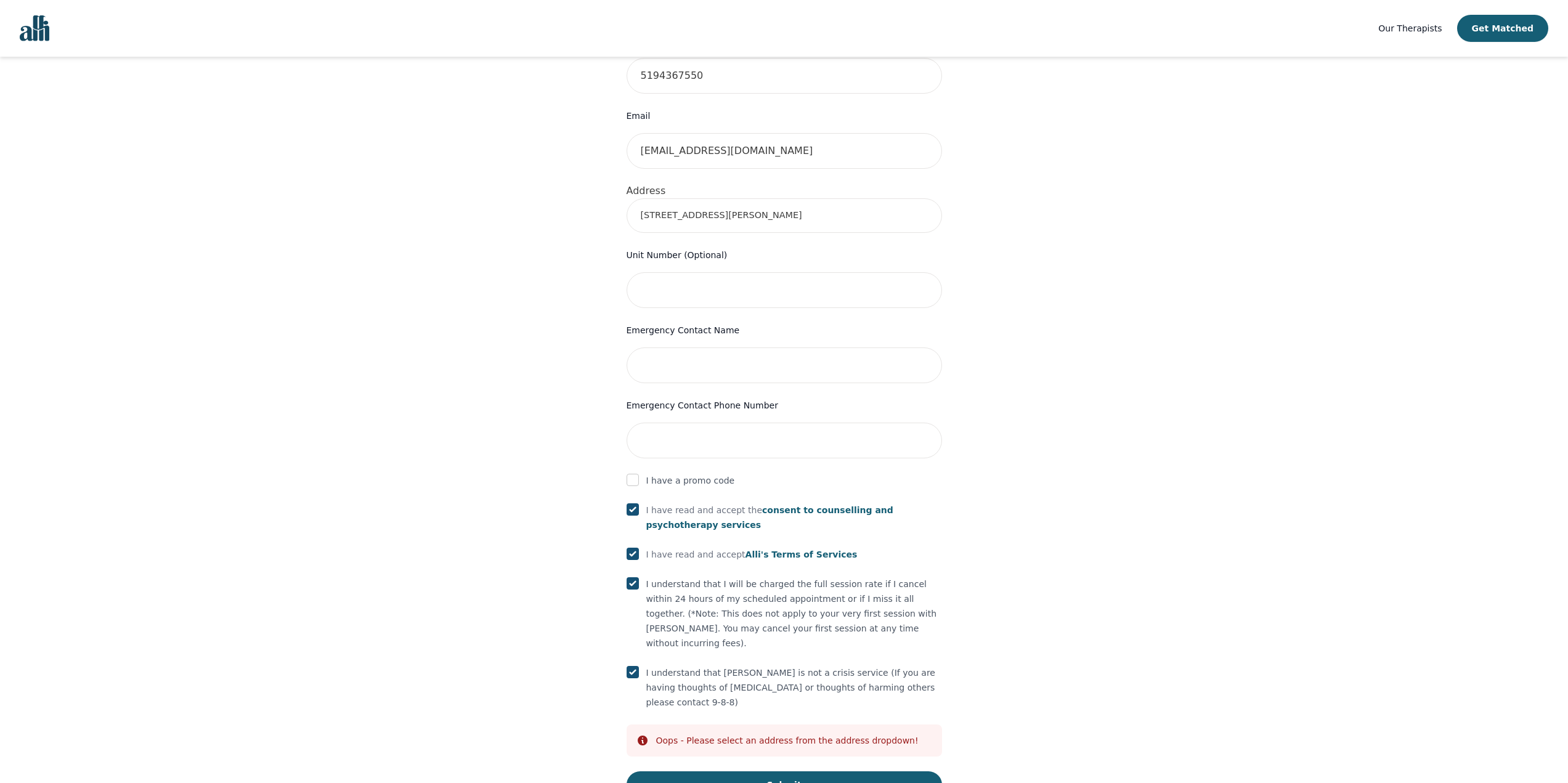
scroll to position [374, 0]
click at [819, 768] on button "Submit" at bounding box center [784, 782] width 315 height 27
click at [759, 352] on input "text" at bounding box center [784, 361] width 315 height 35
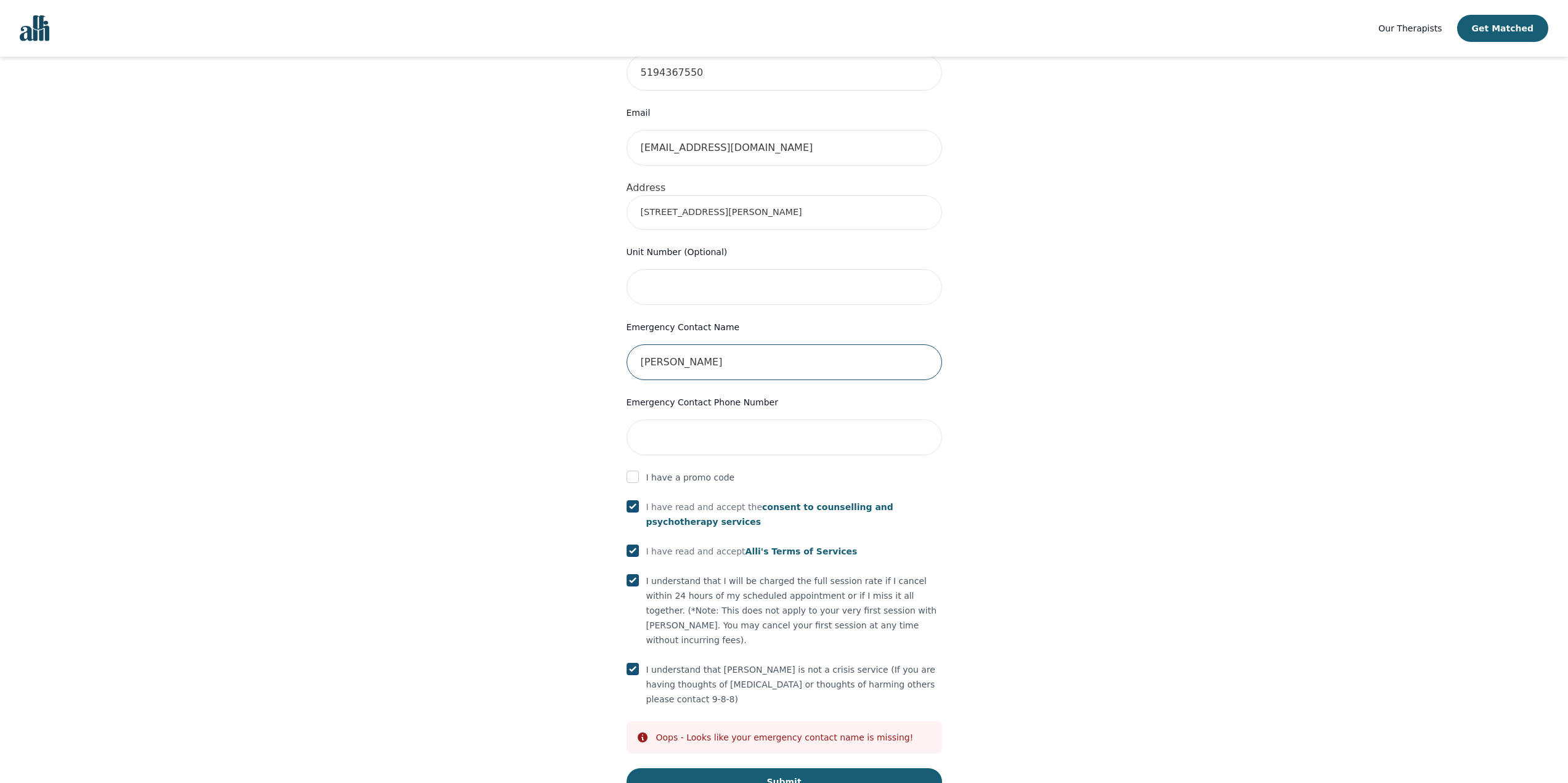
type input "Joanne Turton"
click at [756, 420] on input "tel" at bounding box center [784, 437] width 315 height 35
click at [705, 420] on input "519358" at bounding box center [784, 437] width 315 height 35
type input "5193586440"
click at [796, 768] on button "Submit" at bounding box center [784, 782] width 315 height 27
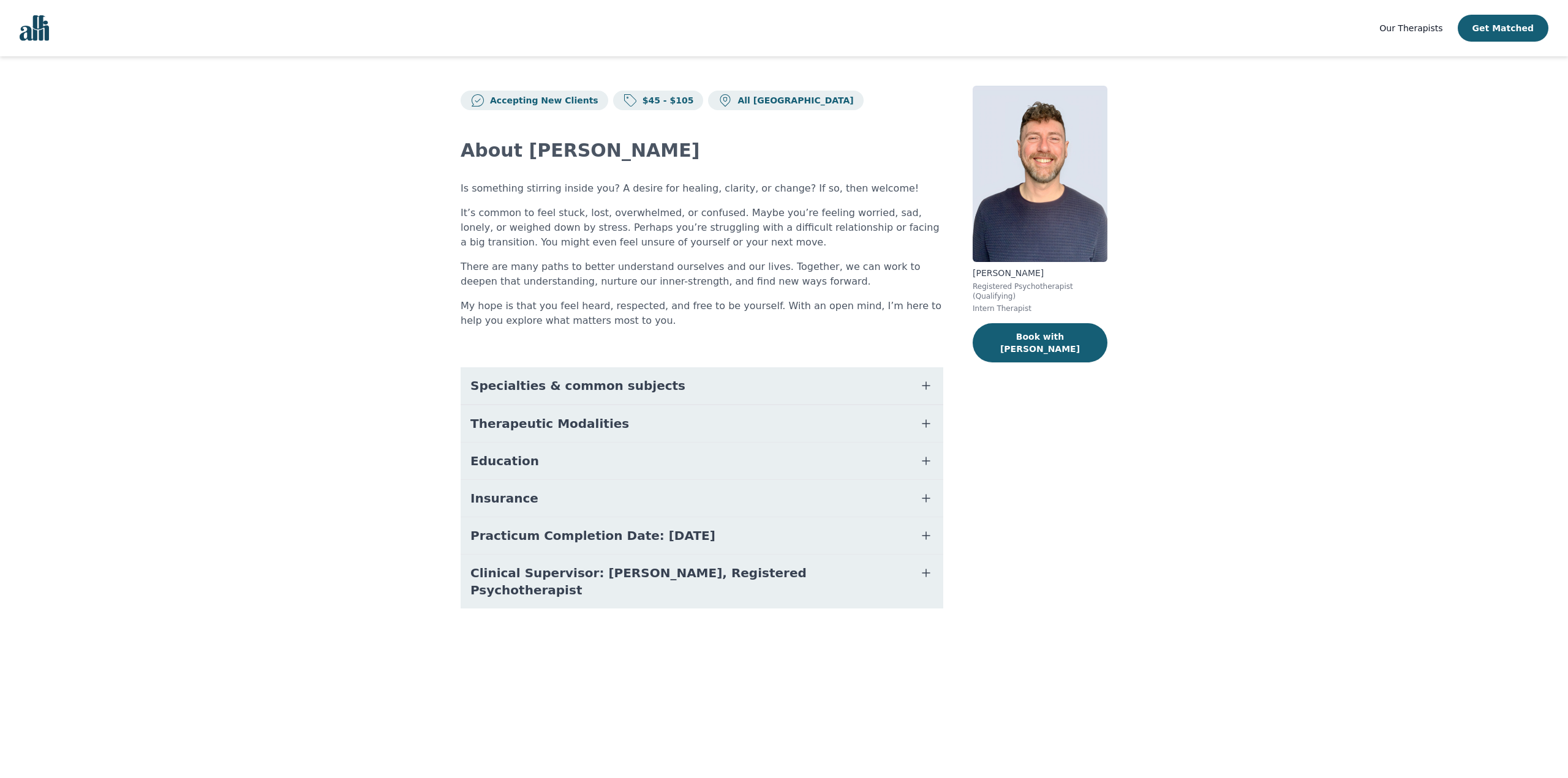
click at [515, 385] on span "Specialties & common subjects" at bounding box center [578, 386] width 215 height 17
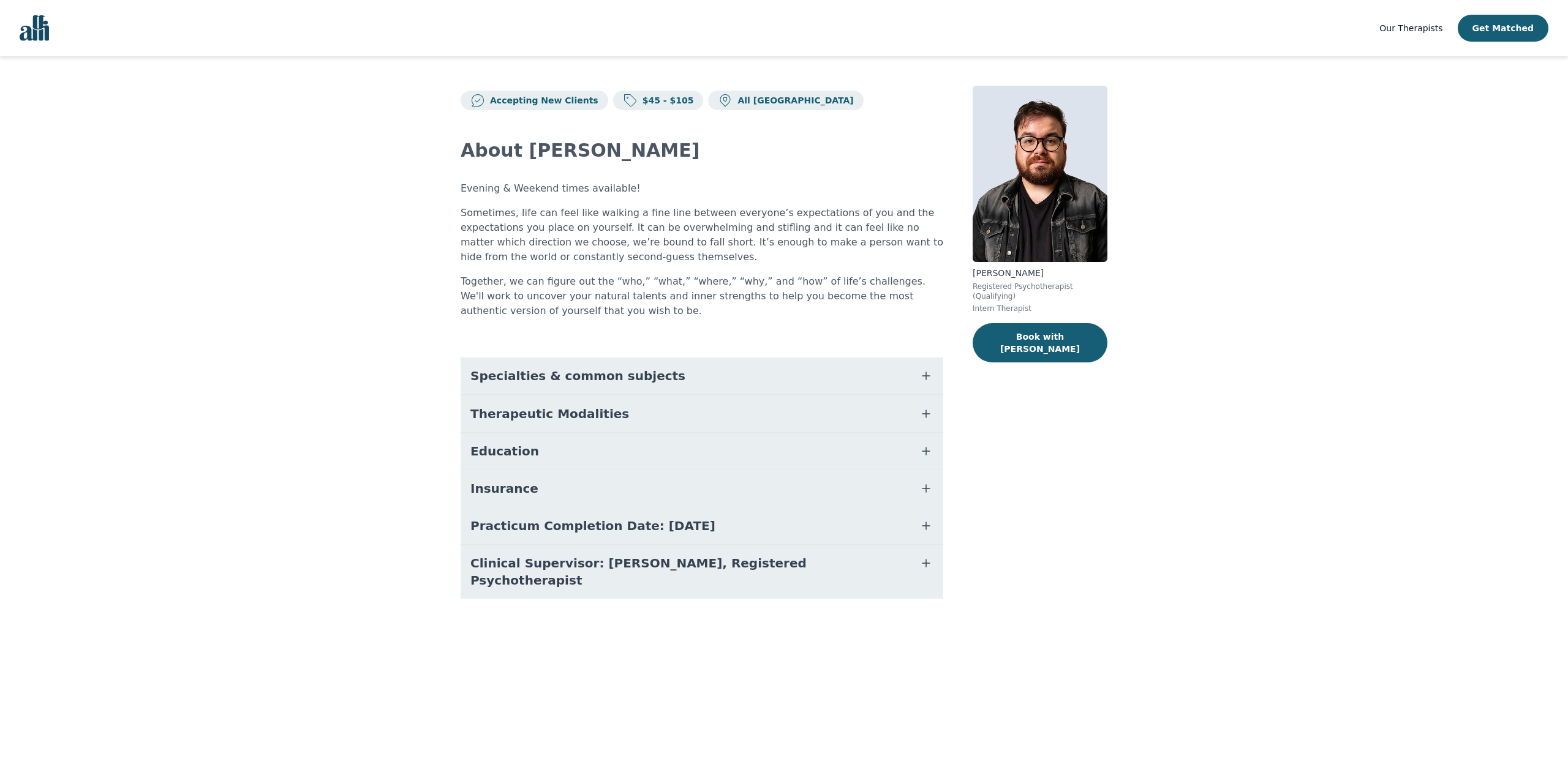
click at [550, 372] on span "Specialties & common subjects" at bounding box center [578, 376] width 215 height 17
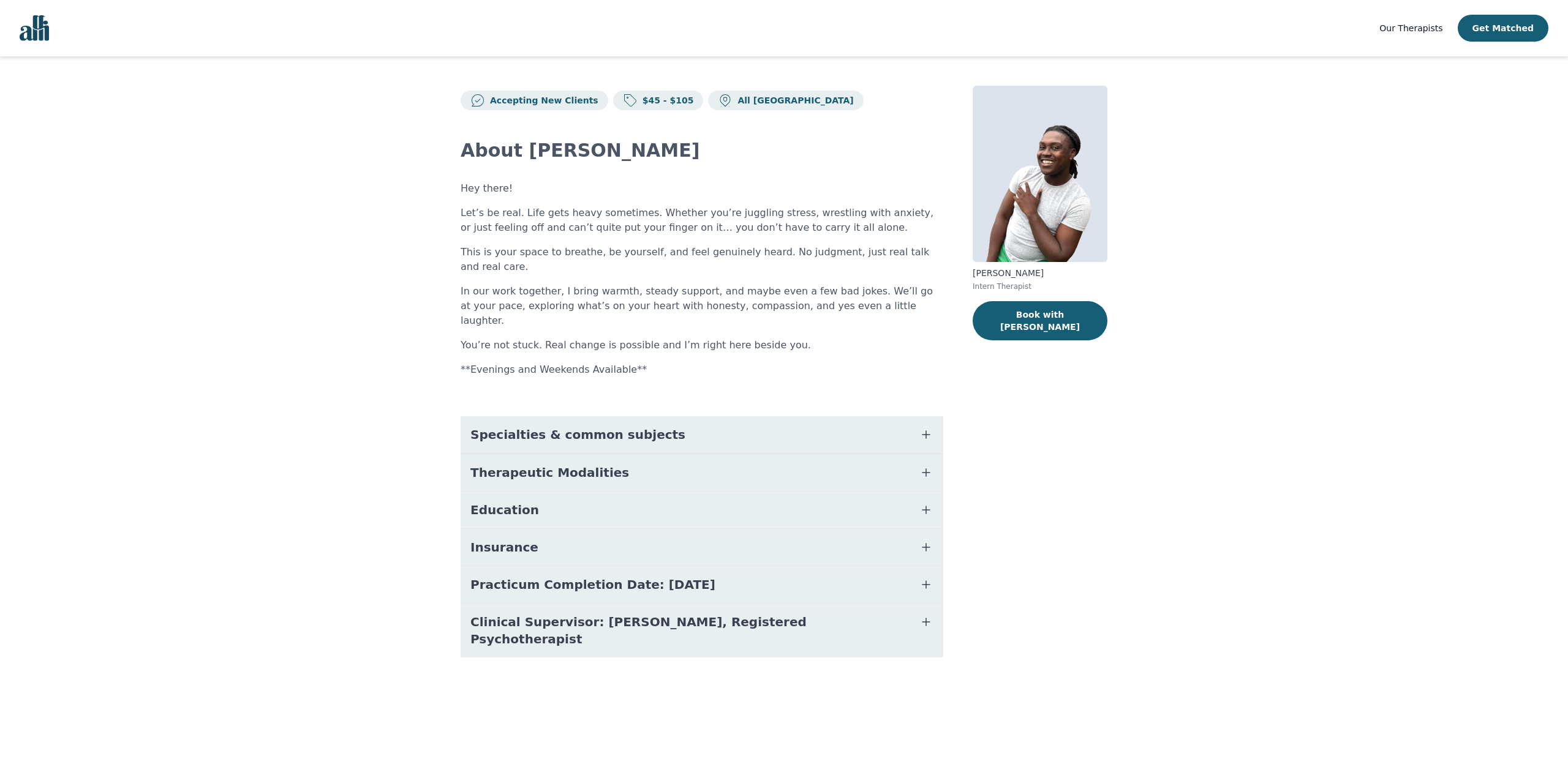
click at [528, 426] on span "Specialties & common subjects" at bounding box center [578, 435] width 215 height 17
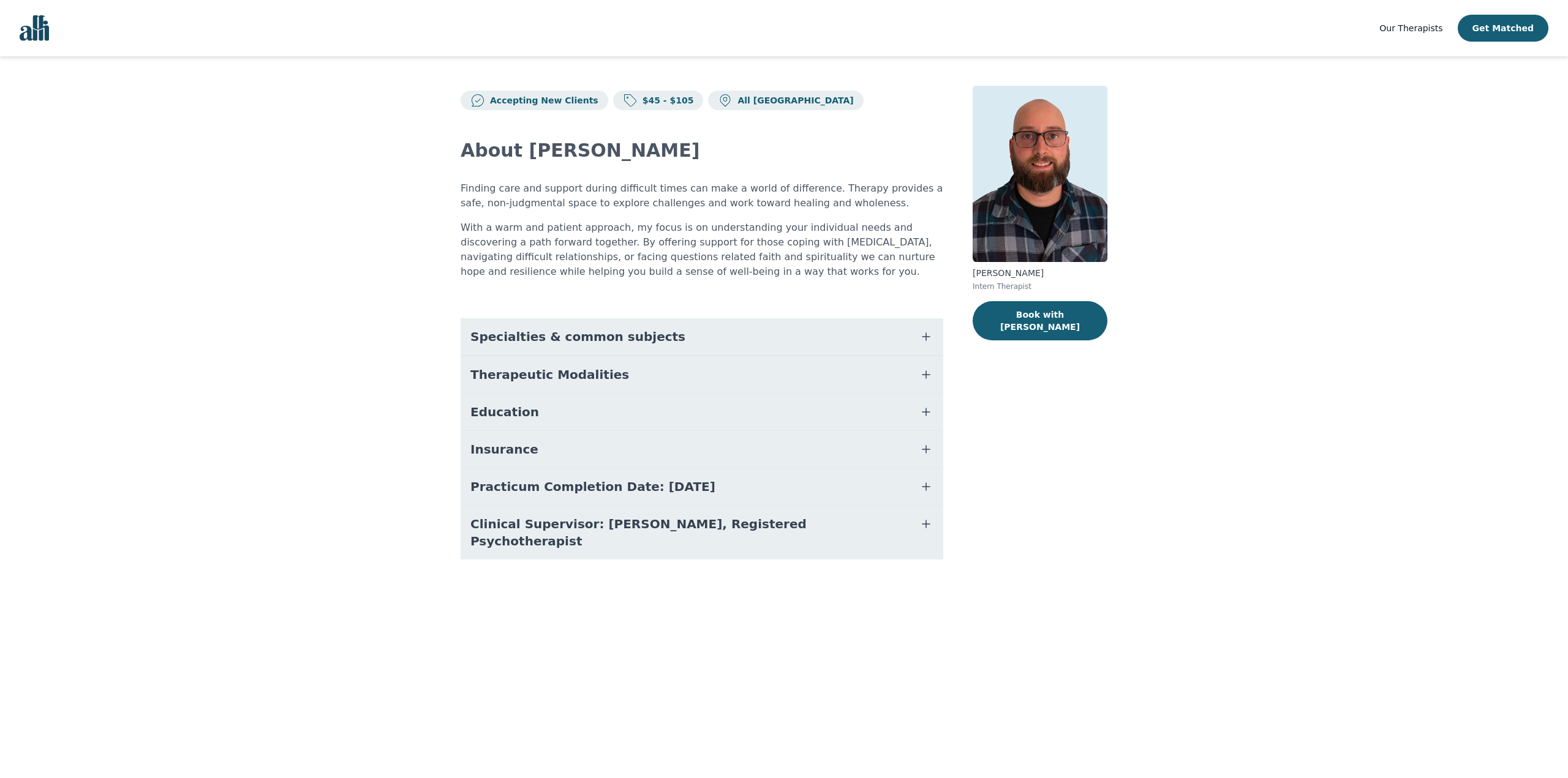
click at [499, 329] on span "Specialties & common subjects" at bounding box center [578, 337] width 215 height 17
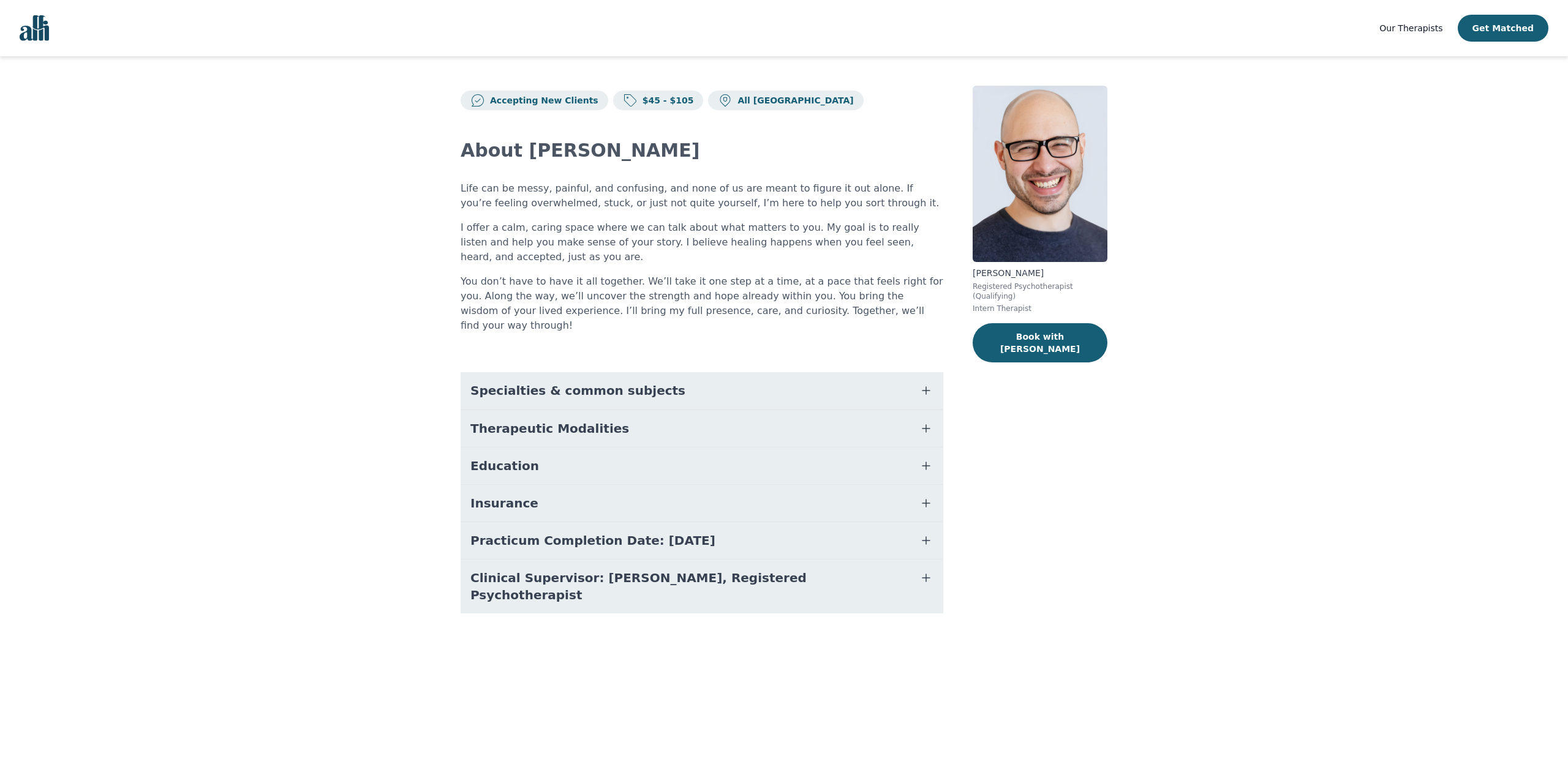
click at [491, 382] on span "Specialties & common subjects" at bounding box center [578, 390] width 215 height 17
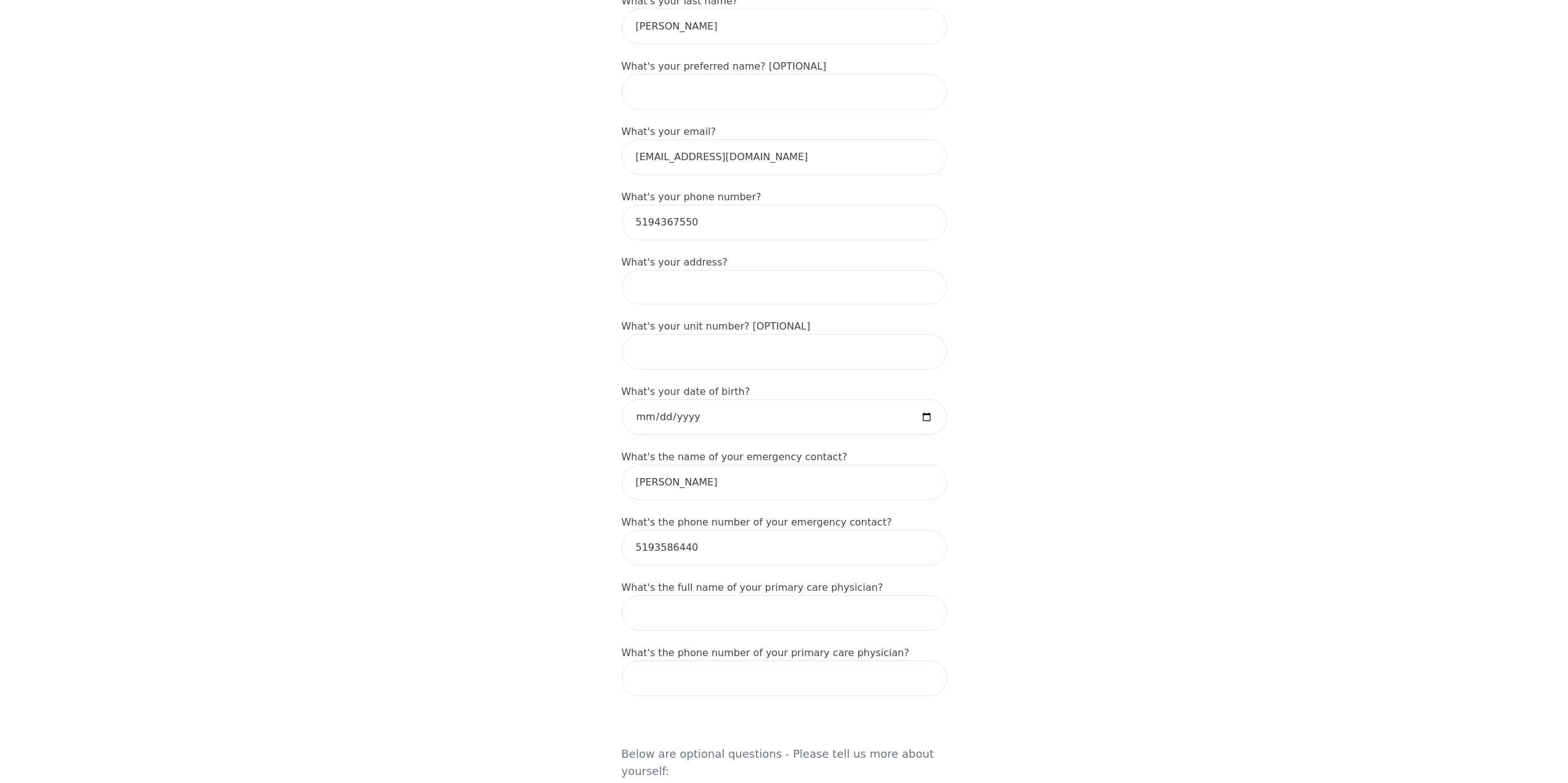
scroll to position [308, 0]
click at [691, 265] on input at bounding box center [784, 282] width 325 height 35
type input "[STREET_ADDRESS][PERSON_NAME]"
type input "[PERSON_NAME]"
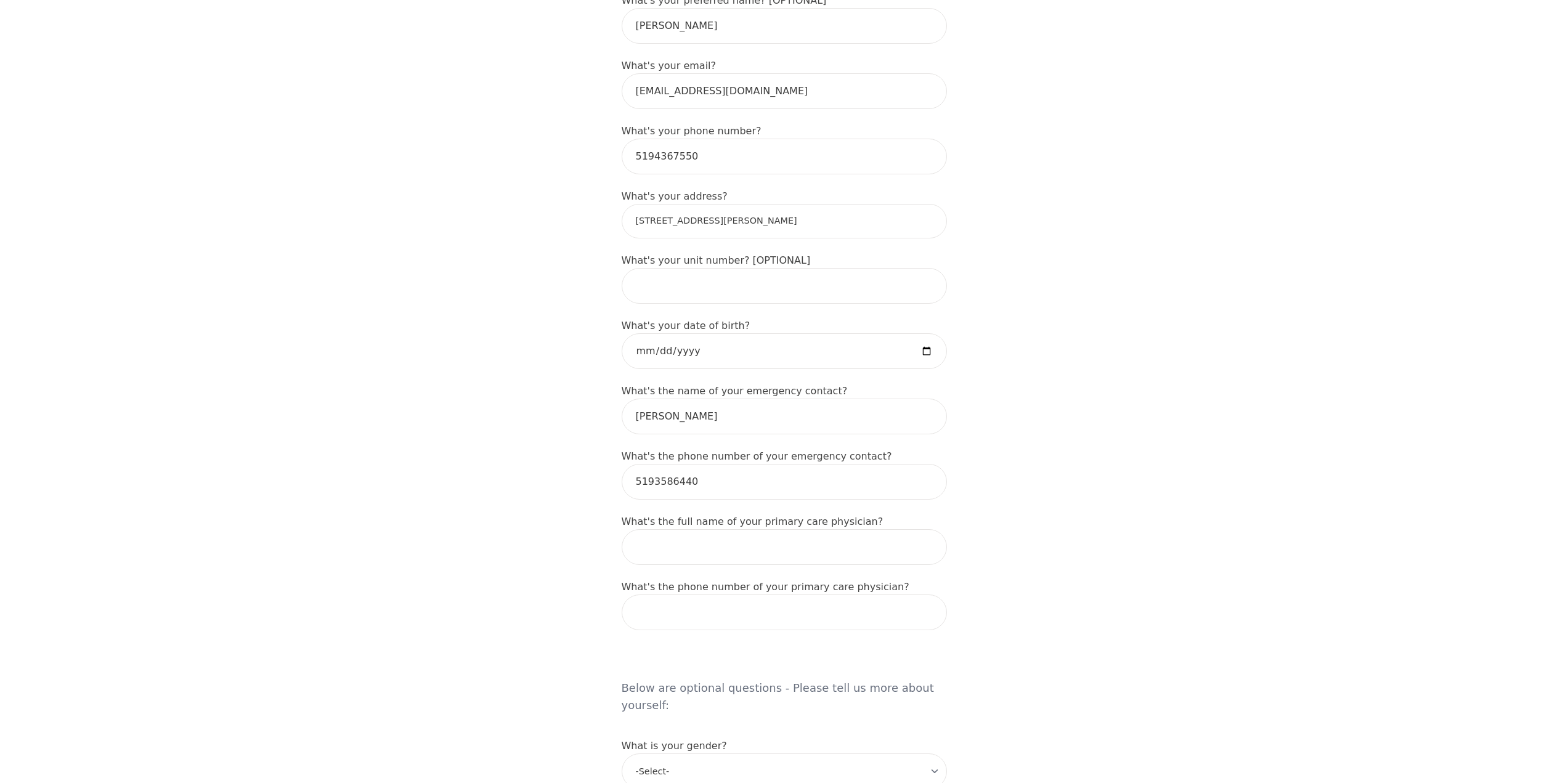
scroll to position [369, 0]
click at [655, 333] on input "date" at bounding box center [784, 350] width 325 height 35
click at [668, 333] on input "date" at bounding box center [784, 350] width 325 height 35
type input "[DATE]"
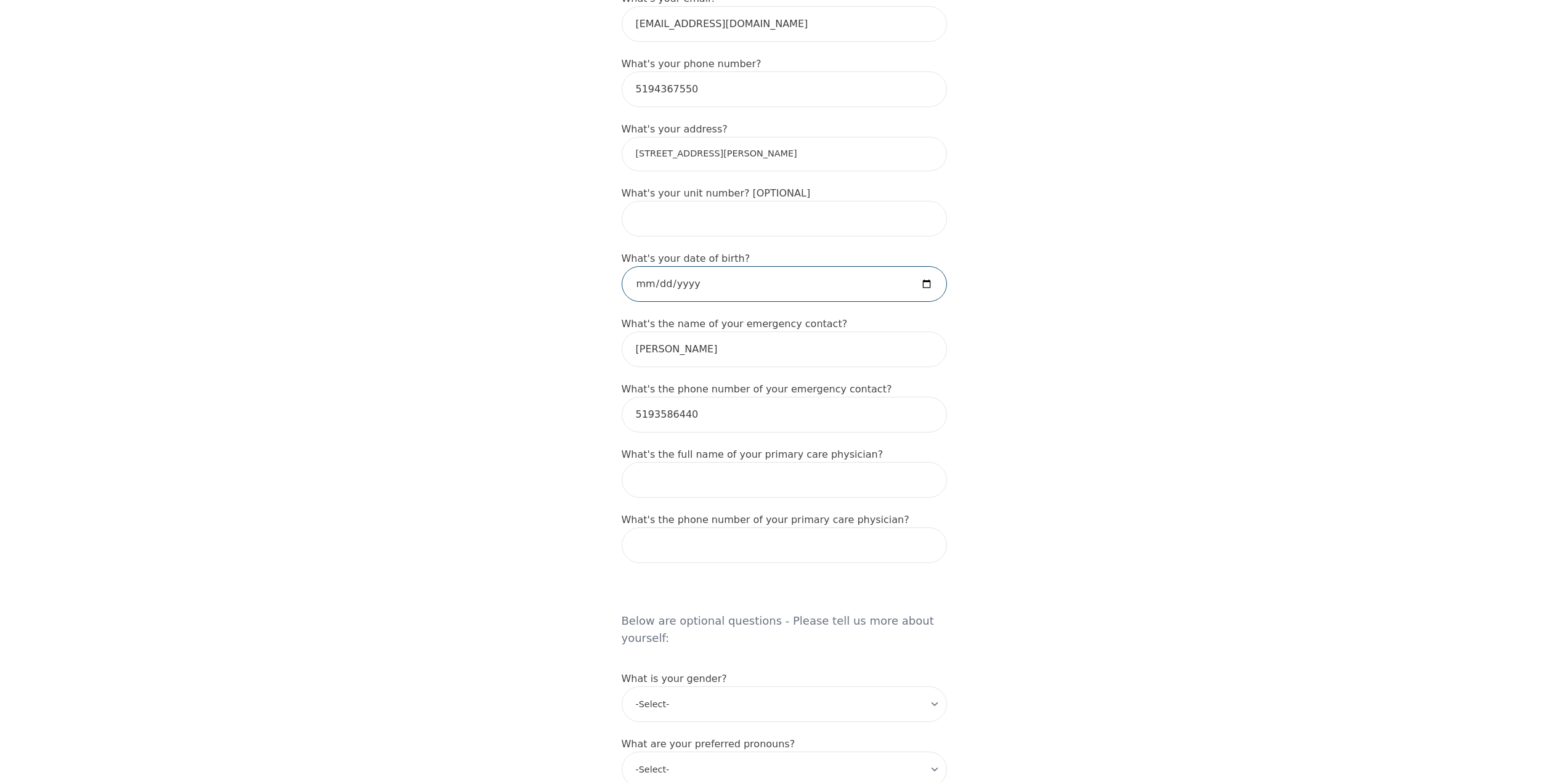
scroll to position [493, 0]
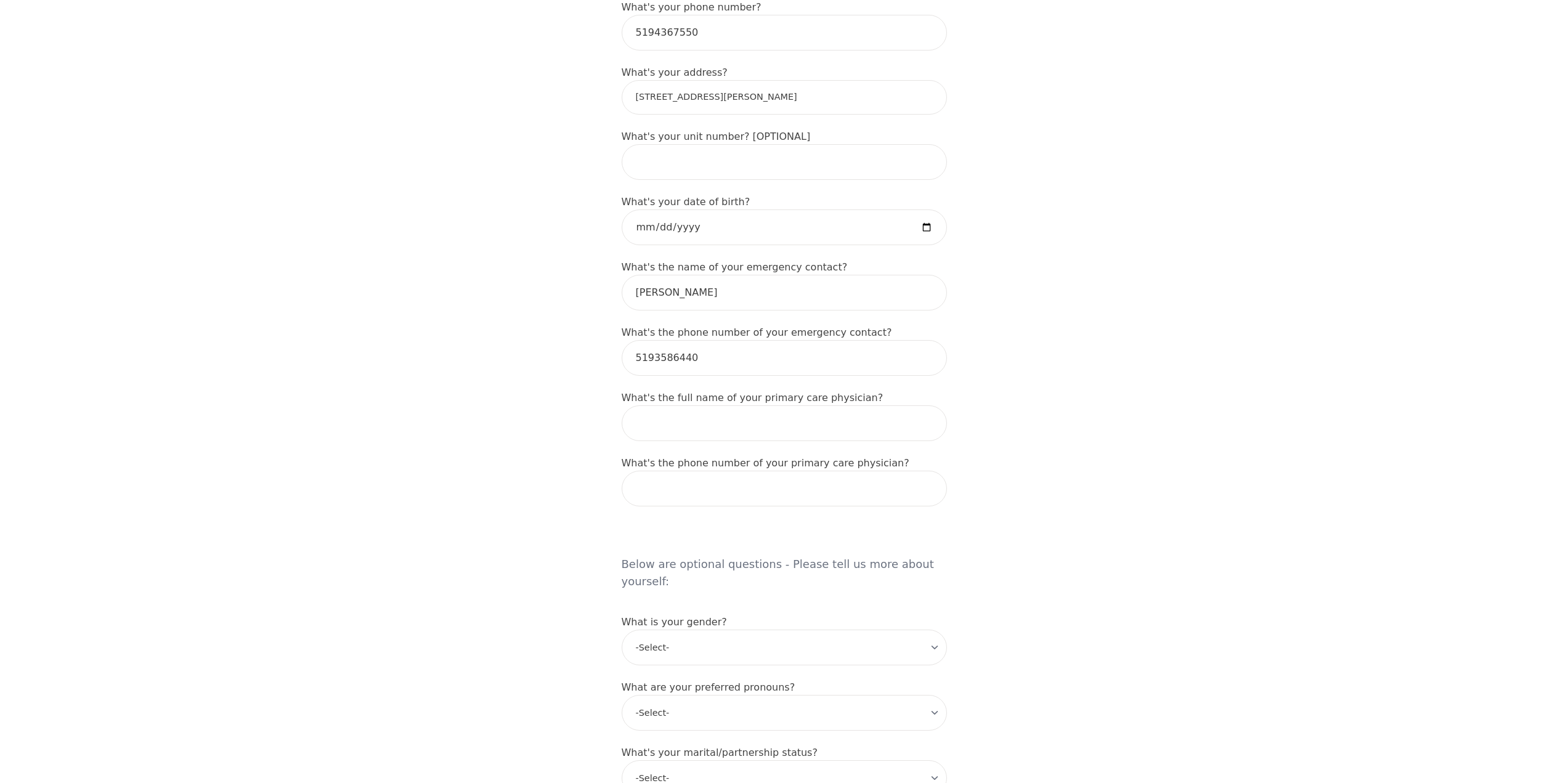
click at [520, 444] on div "Intake Assessment for [PERSON_NAME] Part 1 of 2: Tell Us About Yourself Please …" at bounding box center [784, 486] width 1568 height 1859
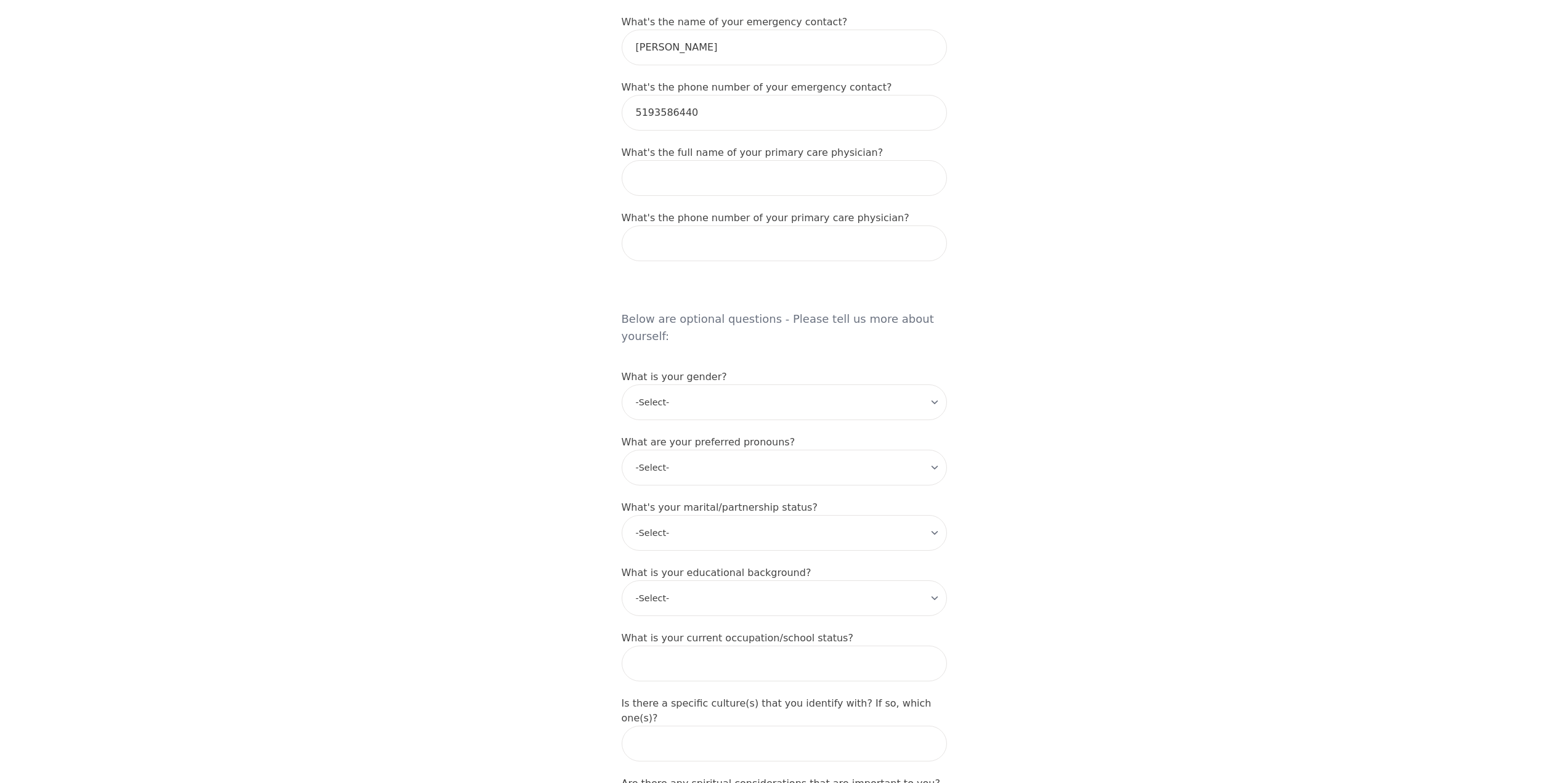
scroll to position [740, 0]
click at [657, 383] on select "-Select- [DEMOGRAPHIC_DATA] [DEMOGRAPHIC_DATA] [DEMOGRAPHIC_DATA] [DEMOGRAPHIC_…" at bounding box center [784, 401] width 325 height 35
select select "[DEMOGRAPHIC_DATA]"
click at [621, 383] on select "-Select- [DEMOGRAPHIC_DATA] [DEMOGRAPHIC_DATA] [DEMOGRAPHIC_DATA] [DEMOGRAPHIC_…" at bounding box center [784, 401] width 325 height 35
click at [689, 383] on select "-Select- [DEMOGRAPHIC_DATA] [DEMOGRAPHIC_DATA] [DEMOGRAPHIC_DATA] [DEMOGRAPHIC_…" at bounding box center [784, 401] width 325 height 35
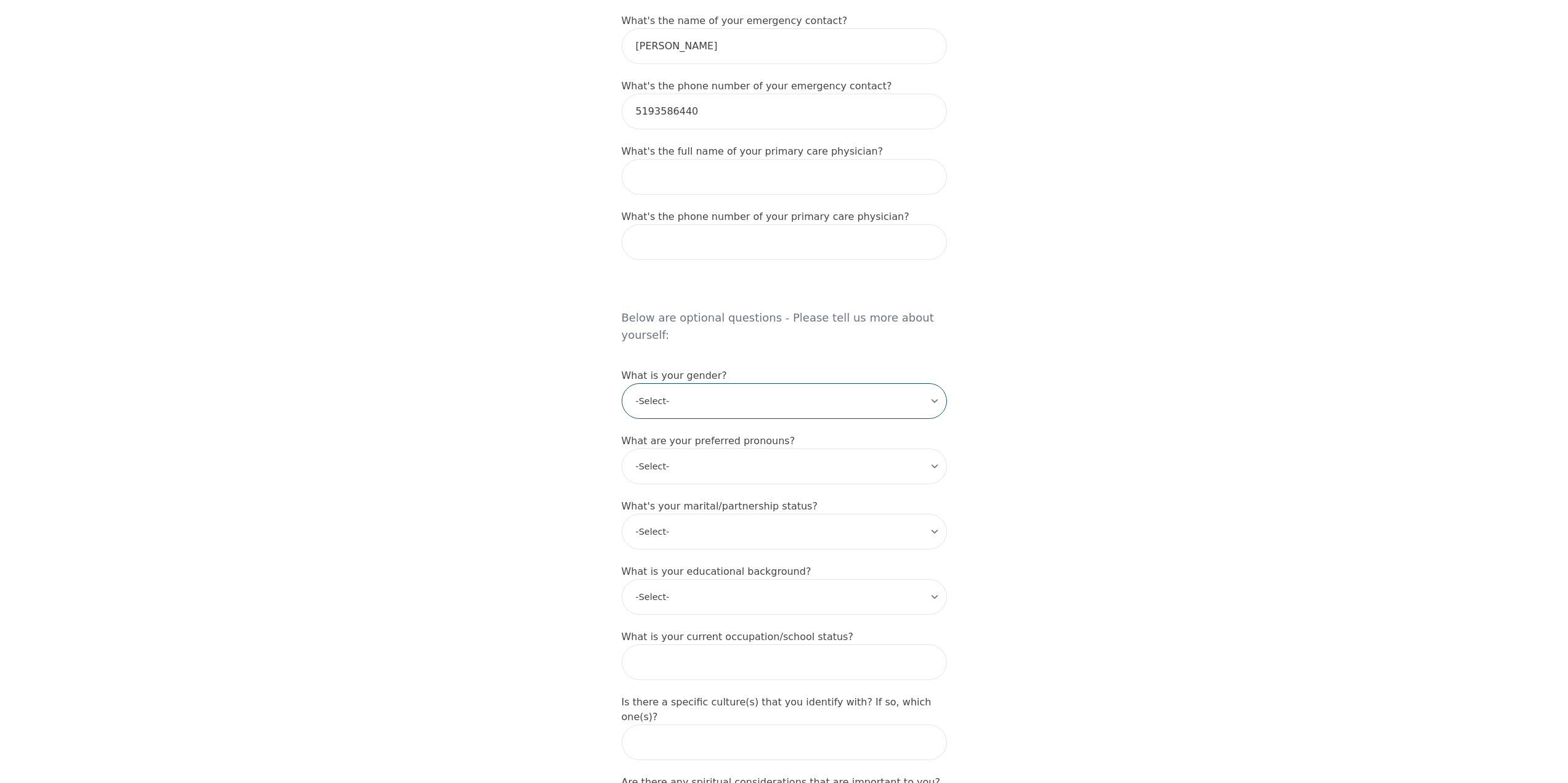
click at [692, 383] on select "-Select- [DEMOGRAPHIC_DATA] [DEMOGRAPHIC_DATA] [DEMOGRAPHIC_DATA] [DEMOGRAPHIC_…" at bounding box center [784, 401] width 325 height 35
click at [494, 425] on div "Intake Assessment for [PERSON_NAME] Part 1 of 2: Tell Us About Yourself Please …" at bounding box center [784, 239] width 1568 height 1859
click at [645, 448] on select "-Select- he/him she/her they/them ze/zir xe/xem ey/em ve/ver tey/ter e/e per/pe…" at bounding box center [784, 466] width 325 height 35
select select "he/him"
click at [621, 448] on select "-Select- he/him she/her they/them ze/zir xe/xem ey/em ve/ver tey/ter e/e per/pe…" at bounding box center [784, 466] width 325 height 35
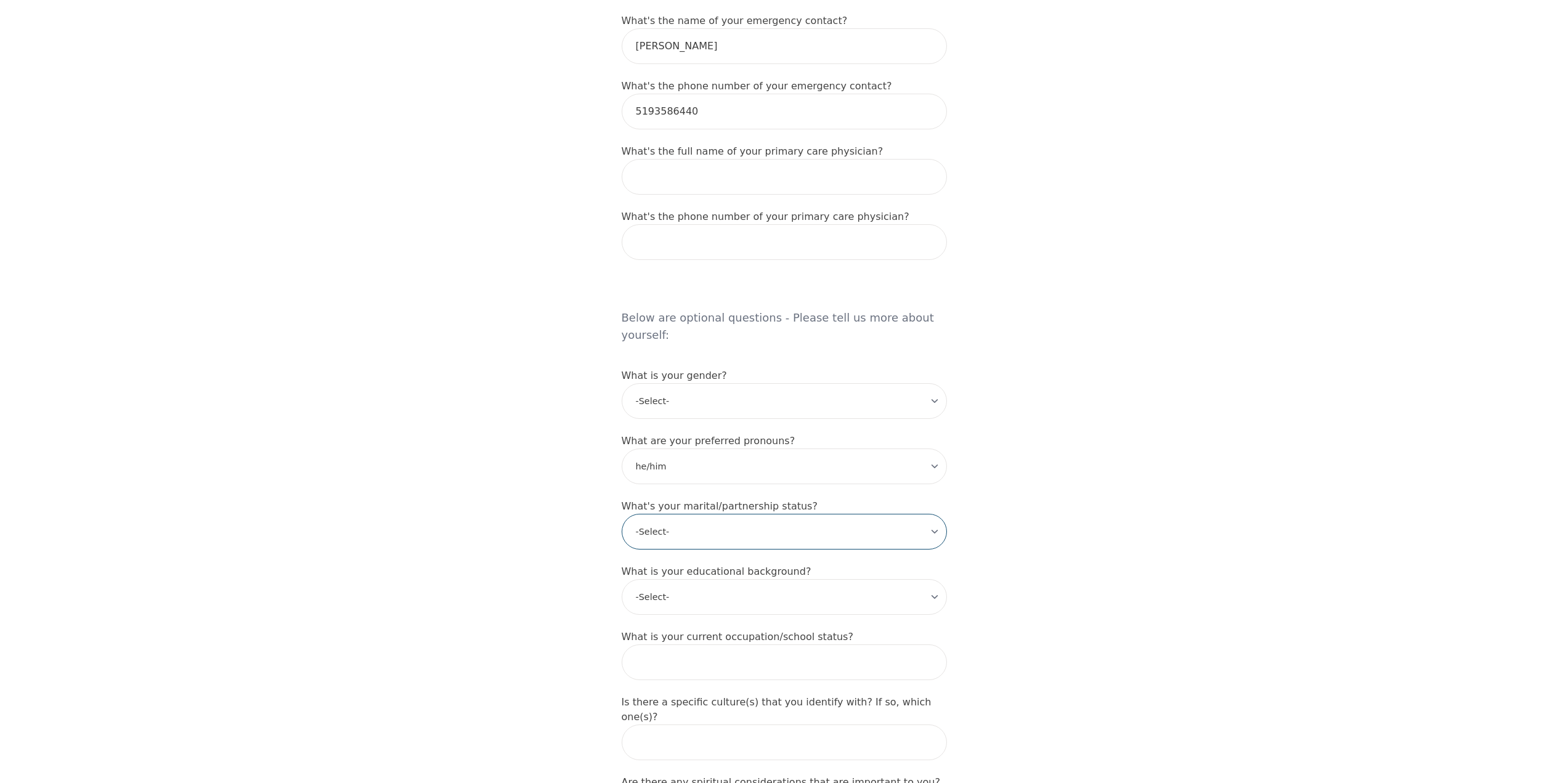
click at [643, 514] on select "-Select- Single Partnered Married Common Law Widowed Separated Divorced" at bounding box center [784, 531] width 325 height 35
select select "Single"
click at [621, 514] on select "-Select- Single Partnered Married Common Law Widowed Separated Divorced" at bounding box center [784, 531] width 325 height 35
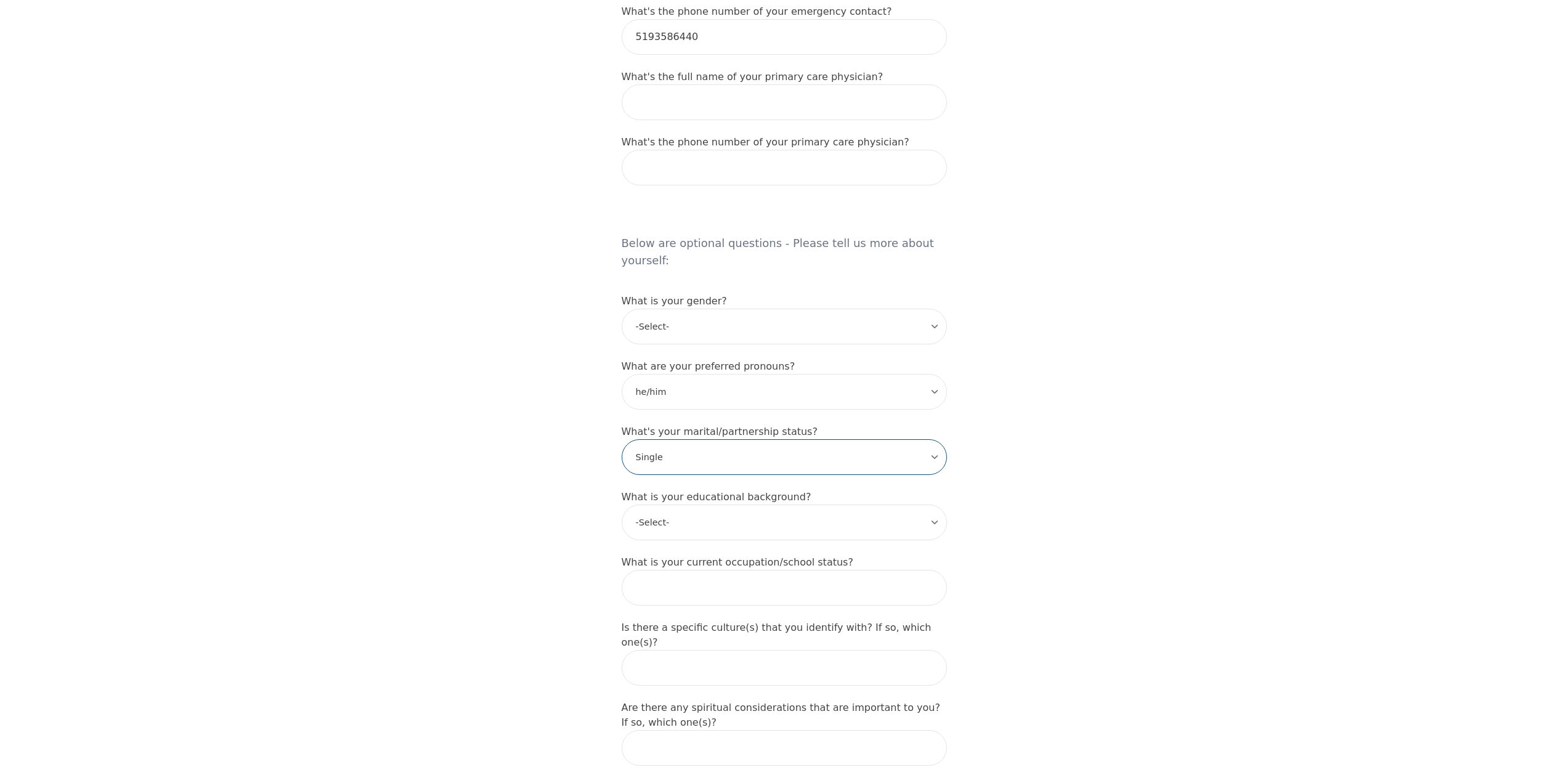
scroll to position [863, 0]
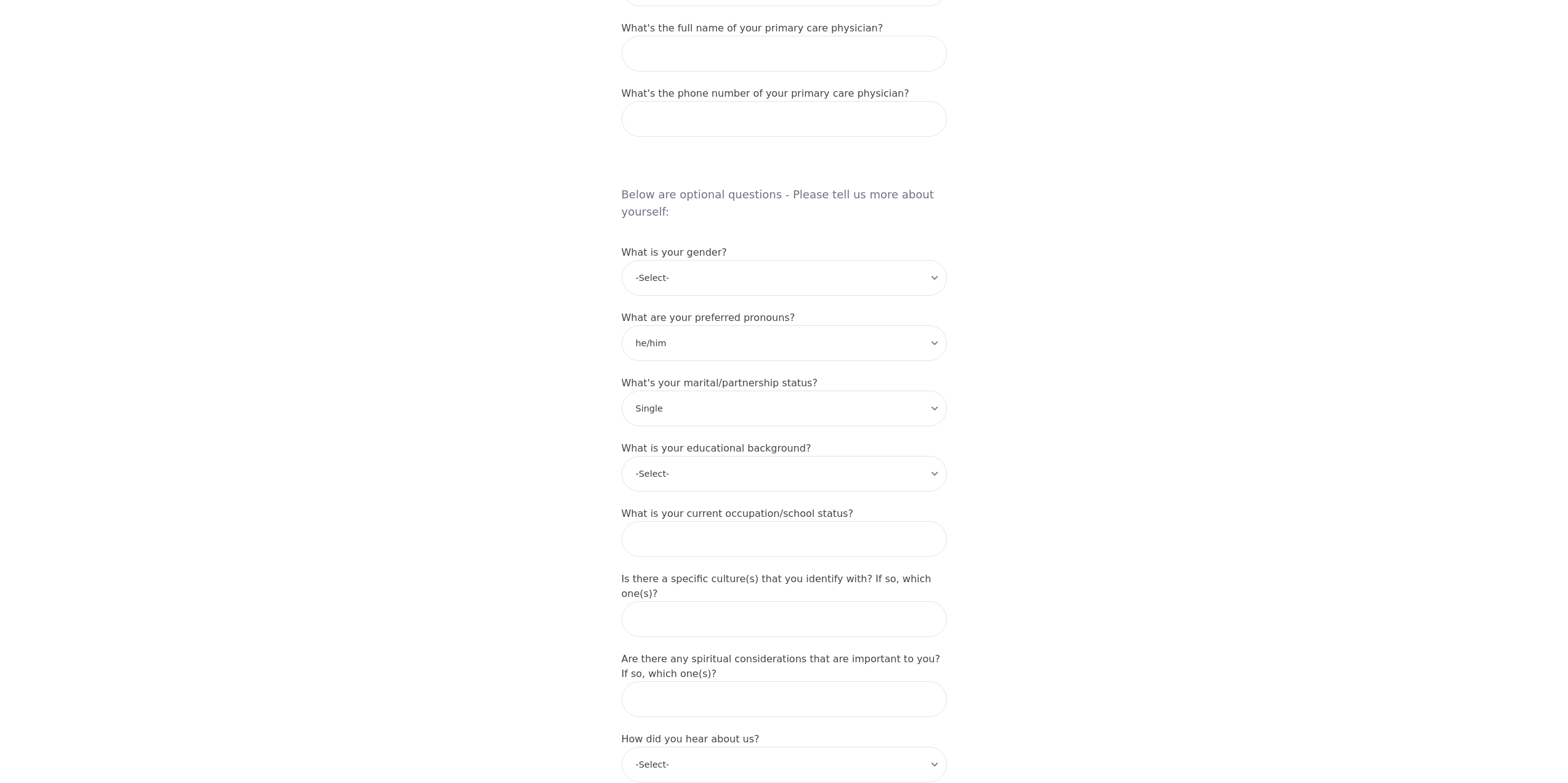
click at [667, 442] on form "What's your first name? (This will be the name on your insurance receipt) [PERS…" at bounding box center [784, 200] width 325 height 1692
click at [669, 456] on select "-Select- Less than high school High school Associate degree Bachelor degree Mas…" at bounding box center [784, 473] width 325 height 35
select select "High school"
click at [621, 456] on select "-Select- Less than high school High school Associate degree Bachelor degree Mas…" at bounding box center [784, 473] width 325 height 35
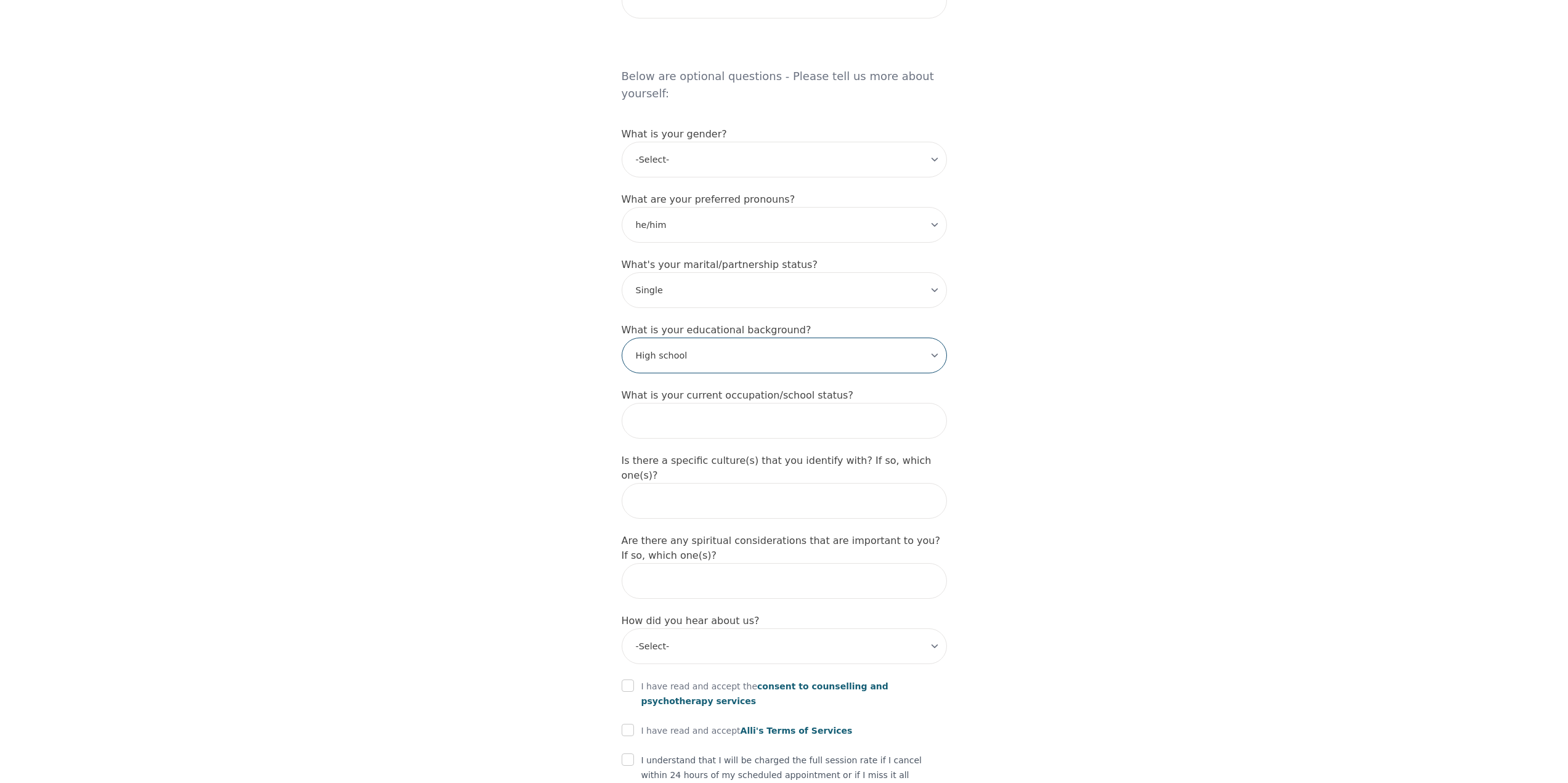
scroll to position [985, 0]
click at [673, 398] on input "text" at bounding box center [784, 416] width 325 height 35
type input "Employed"
click at [657, 558] on input "text" at bounding box center [784, 575] width 325 height 35
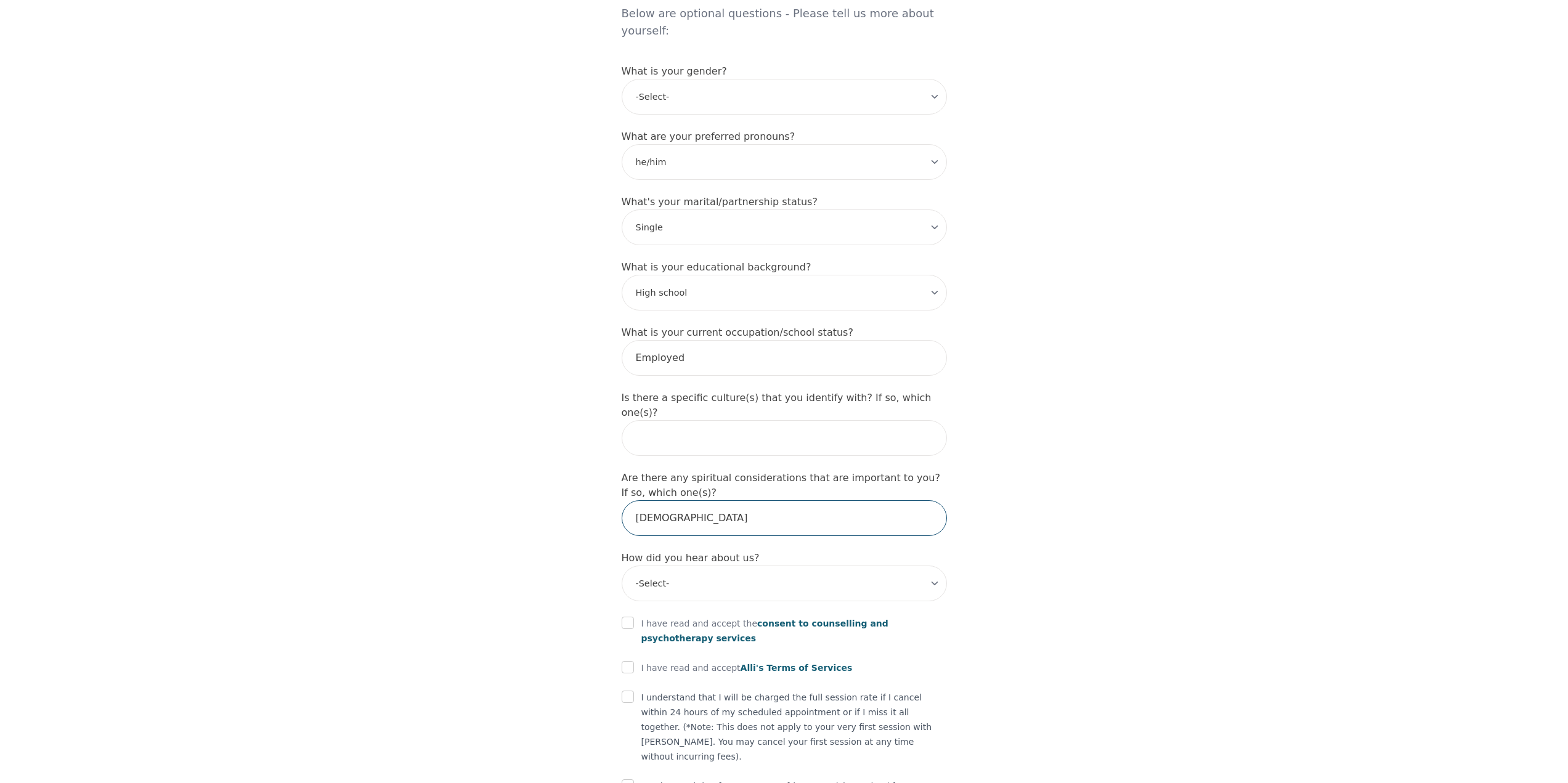
scroll to position [1062, 0]
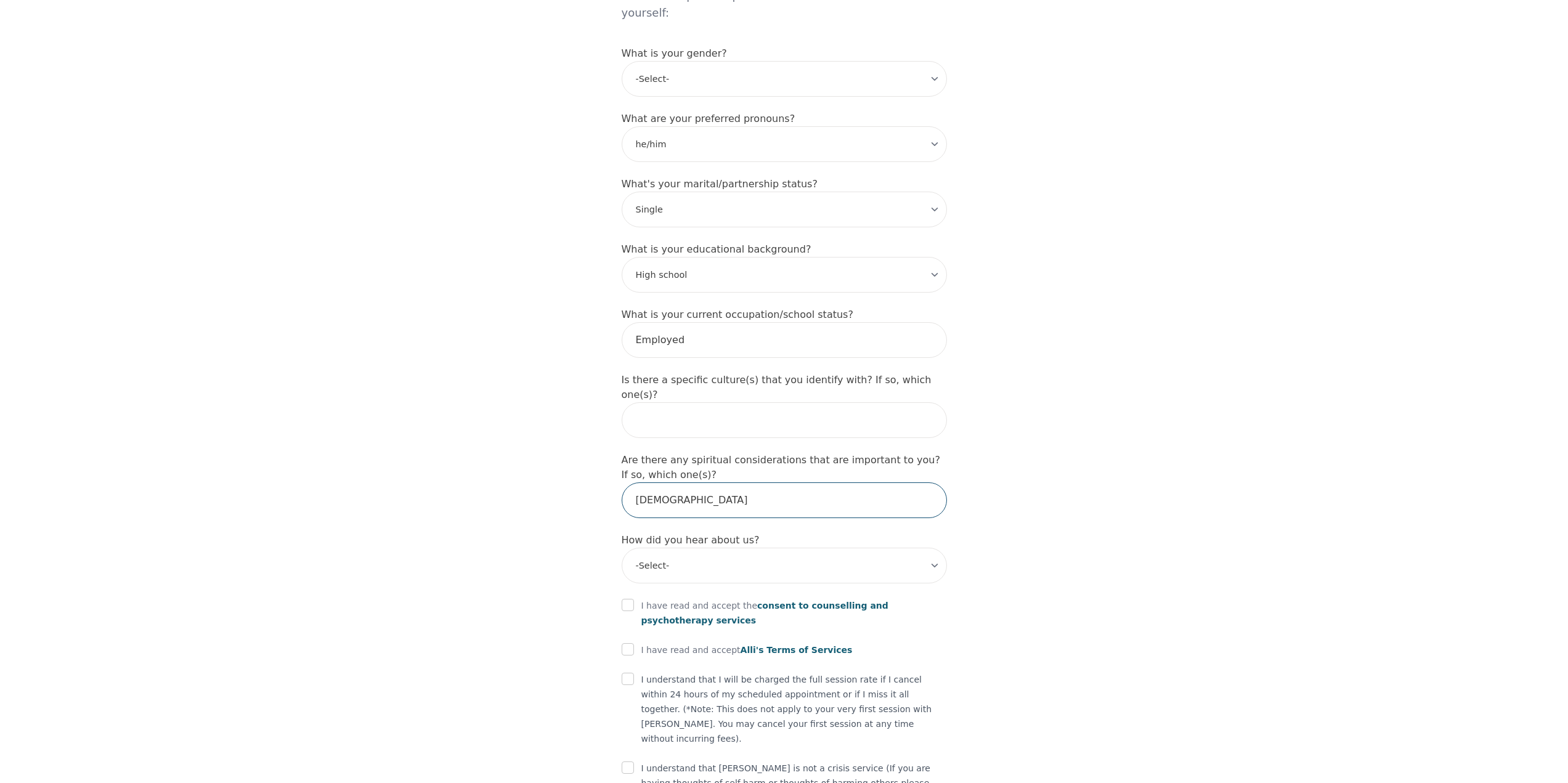
type input "Agnostic"
click at [667, 548] on select "-Select- Physician/Specialist Friend Facebook Instagram Google Search Google Ad…" at bounding box center [784, 565] width 325 height 35
select select "Facebook"
click at [621, 548] on select "-Select- Physician/Specialist Friend Facebook Instagram Google Search Google Ad…" at bounding box center [784, 565] width 325 height 35
click at [623, 599] on input "checkbox" at bounding box center [627, 605] width 12 height 12
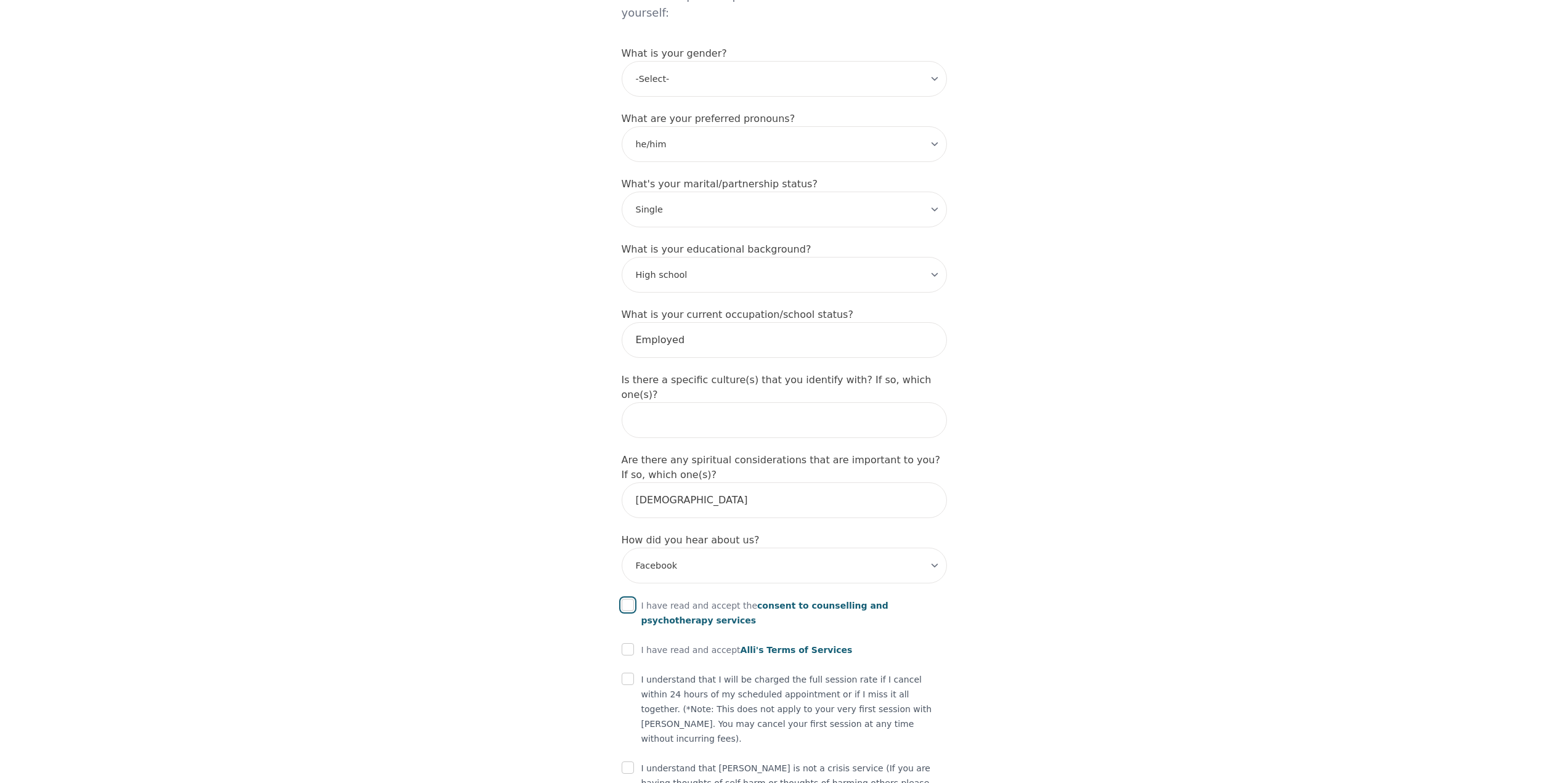
checkbox input "true"
click at [628, 578] on form "What's your first name? (This will be the name on your insurance receipt) Andy …" at bounding box center [784, 1] width 325 height 1692
click at [632, 643] on input "checkbox" at bounding box center [627, 649] width 12 height 12
checkbox input "true"
click at [629, 673] on input "checkbox" at bounding box center [627, 679] width 12 height 12
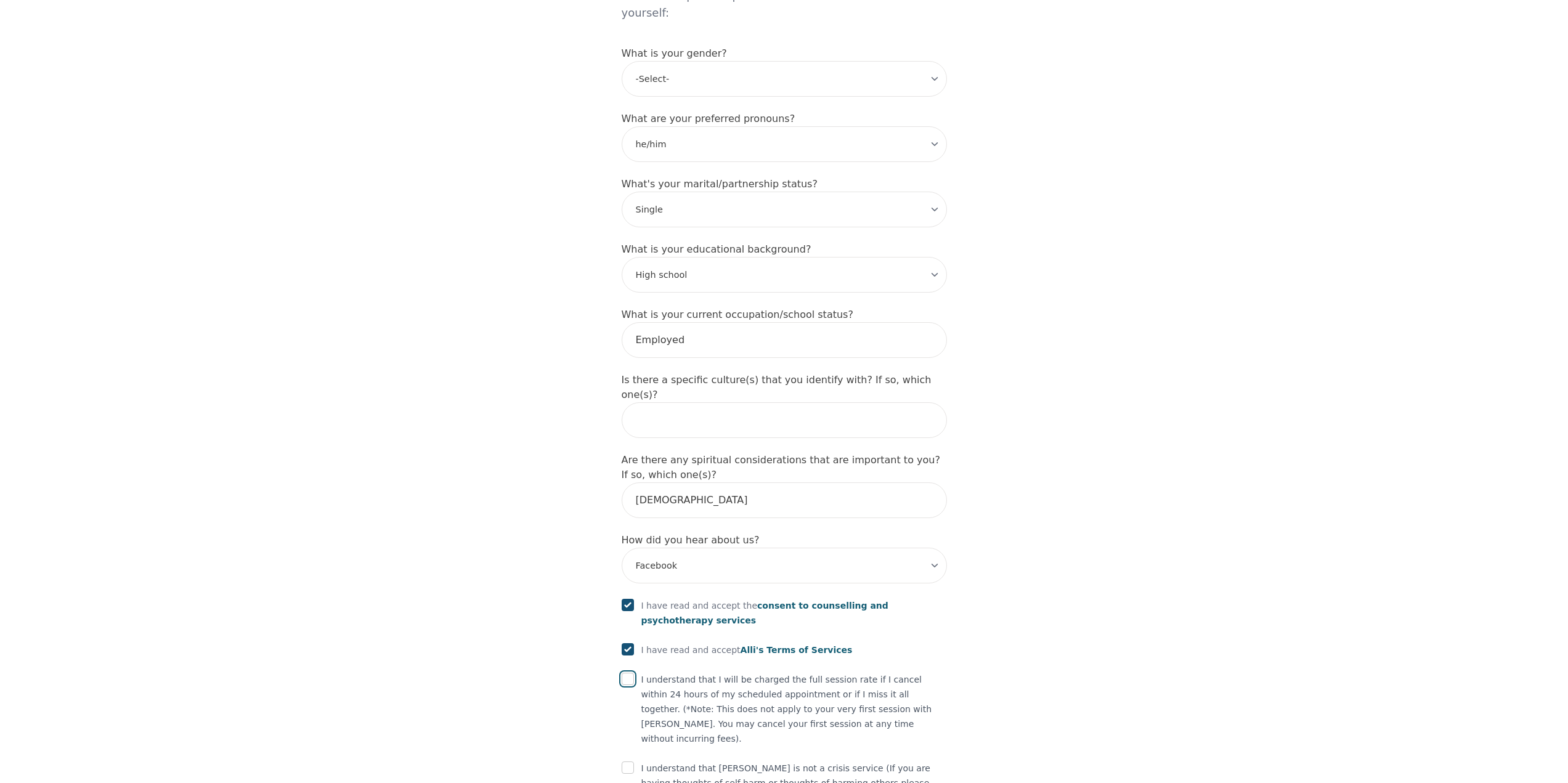
checkbox input "true"
click at [623, 762] on input "checkbox" at bounding box center [627, 768] width 12 height 12
checkbox input "true"
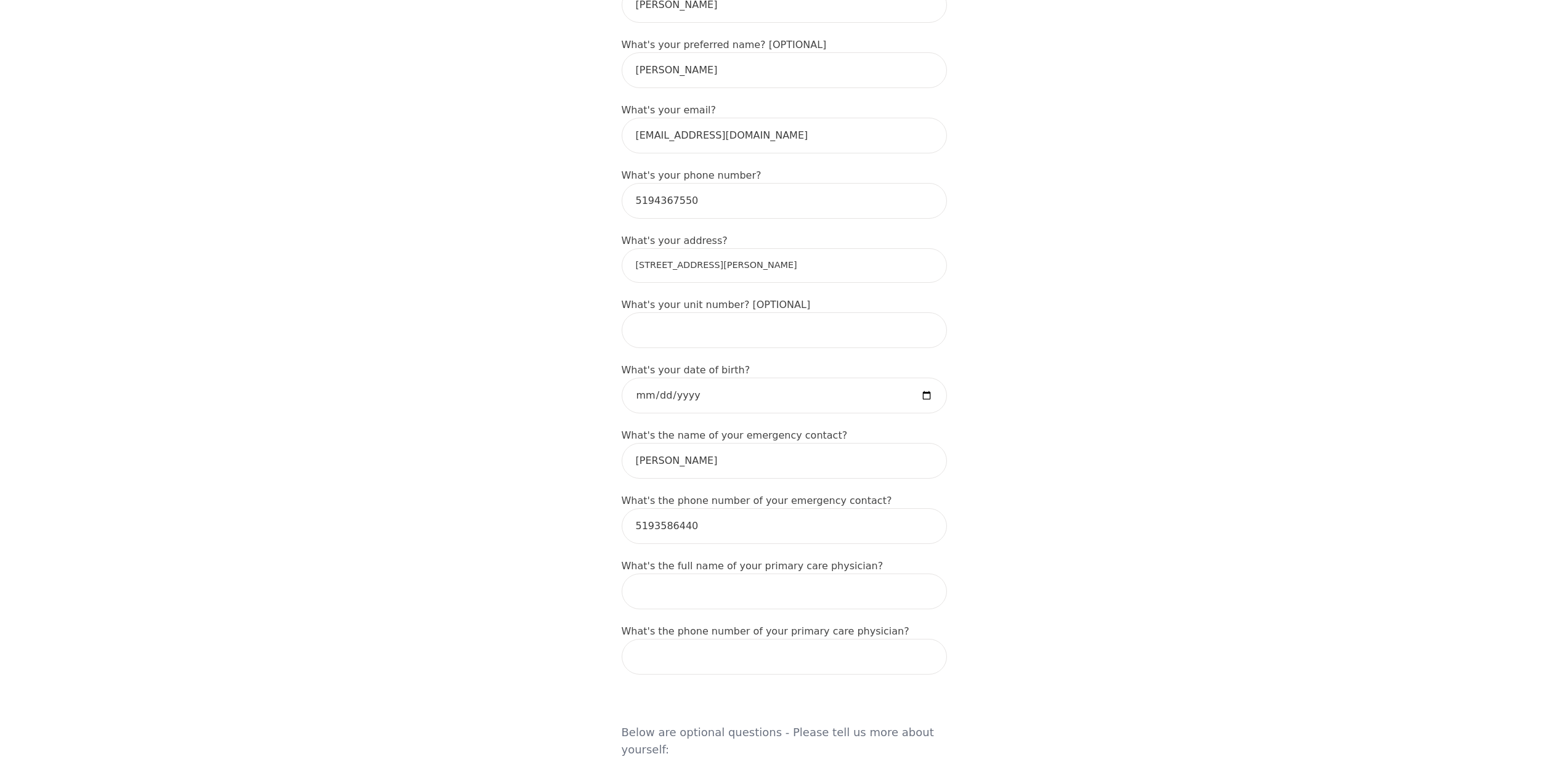
scroll to position [322, 0]
click at [766, 251] on input "56 Massey Drive" at bounding box center [784, 268] width 325 height 35
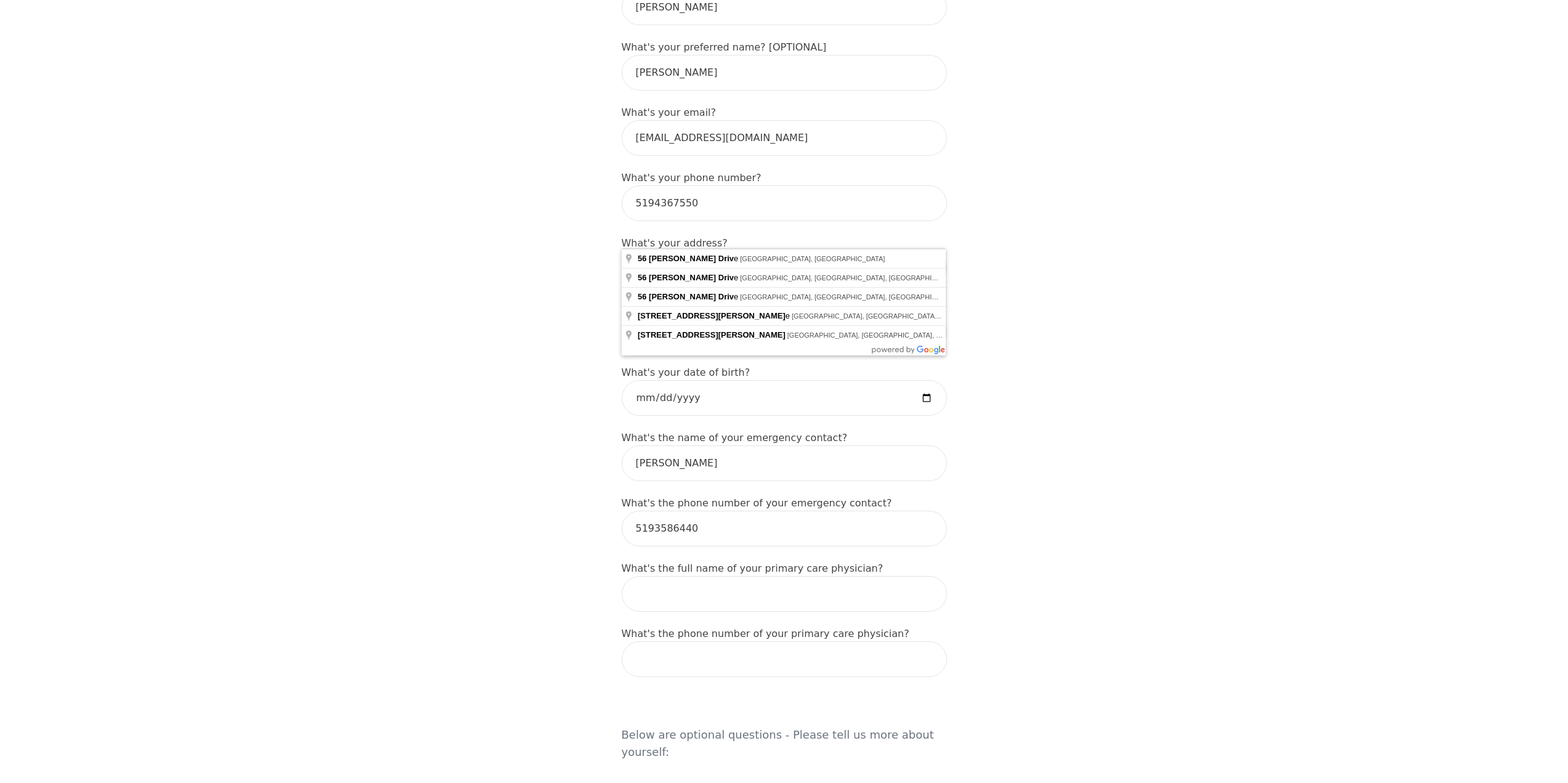
click at [1179, 359] on div "Intake Assessment for Andy Coutts Part 1 of 2: Tell Us About Yourself Please co…" at bounding box center [784, 680] width 1568 height 1906
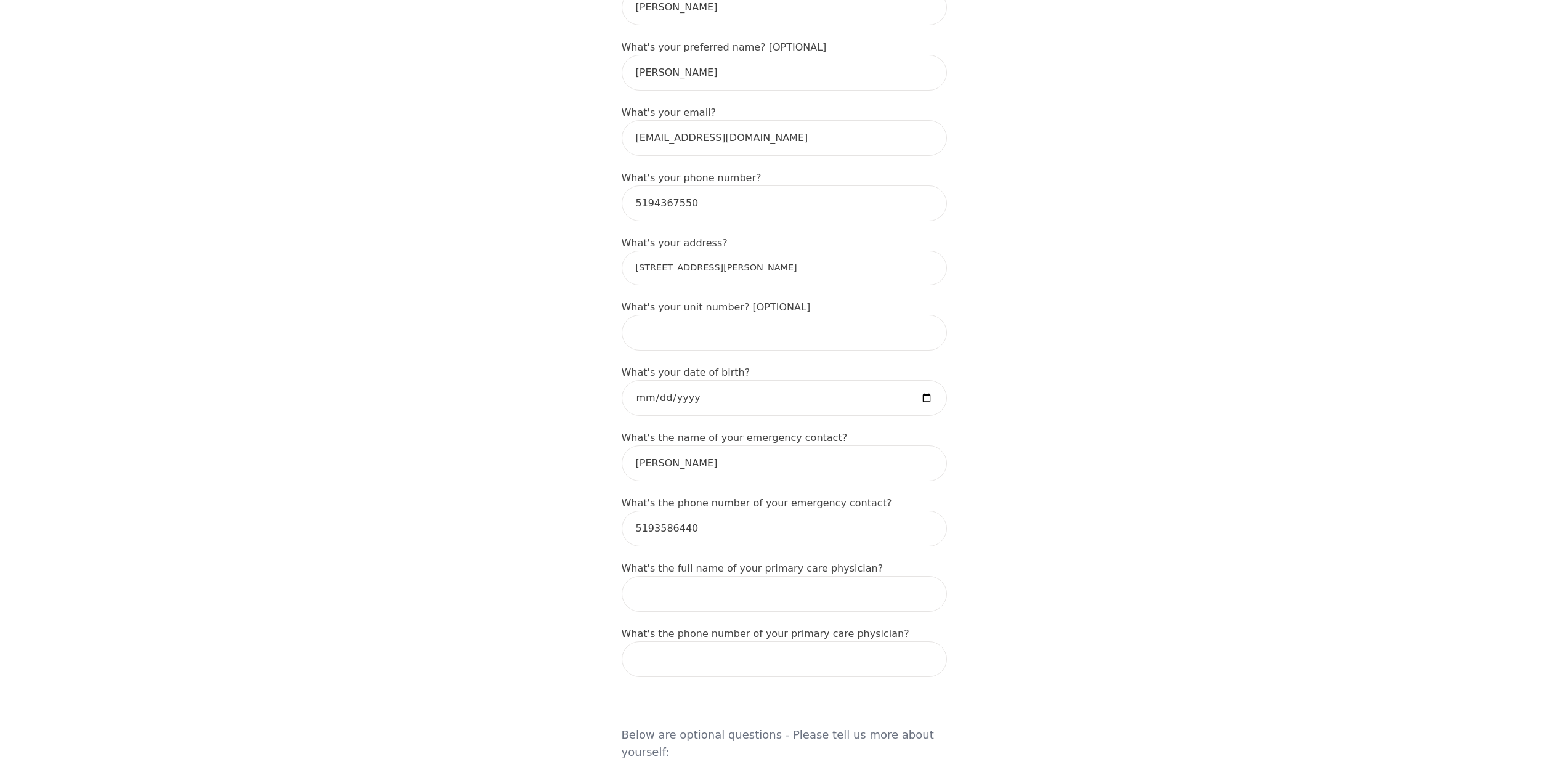
click at [754, 251] on input "56 Massey Driv" at bounding box center [784, 268] width 325 height 35
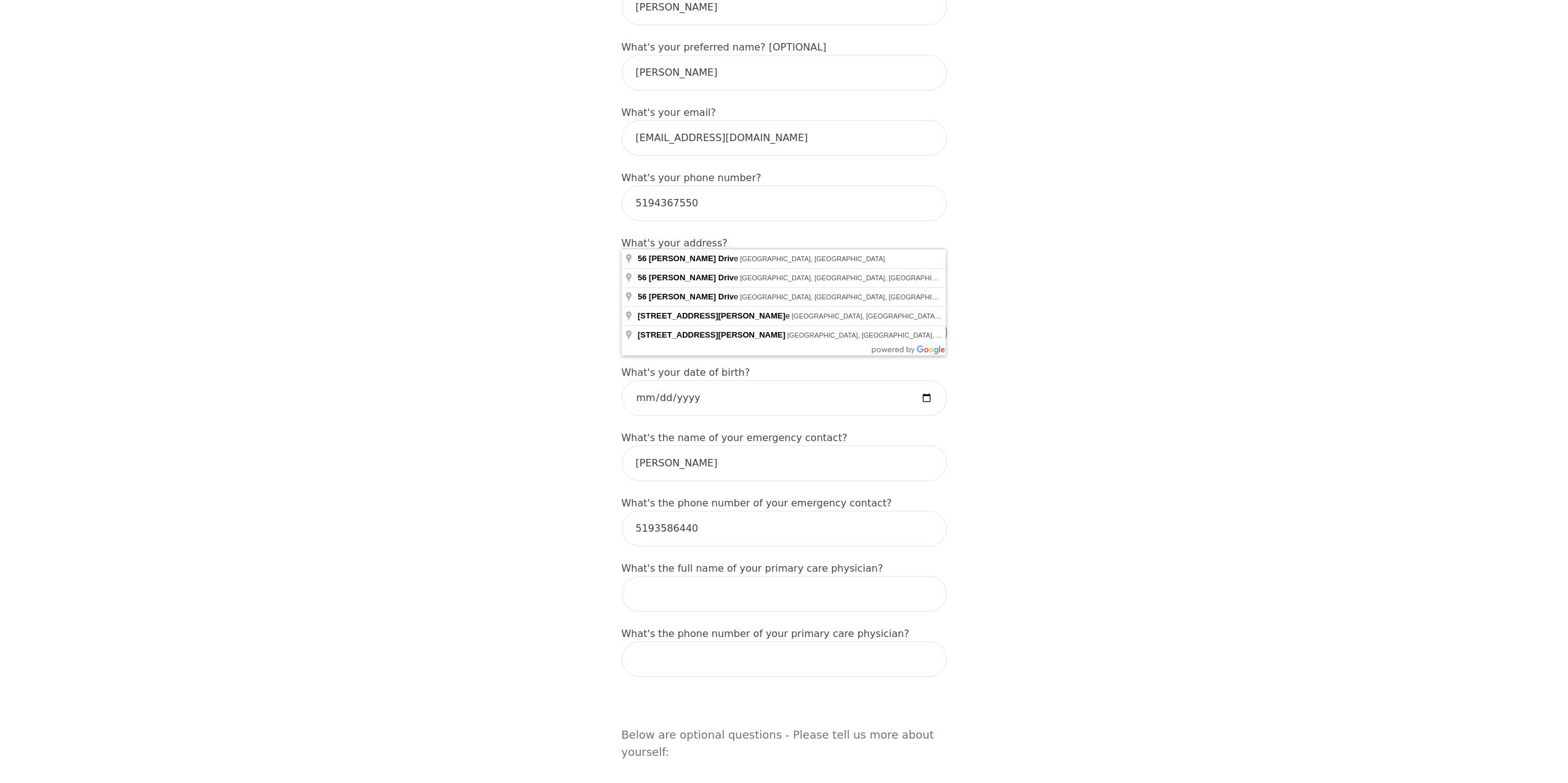
type input "56 Massey Dr, Tilbury, ON N0P 2L0, Canada"
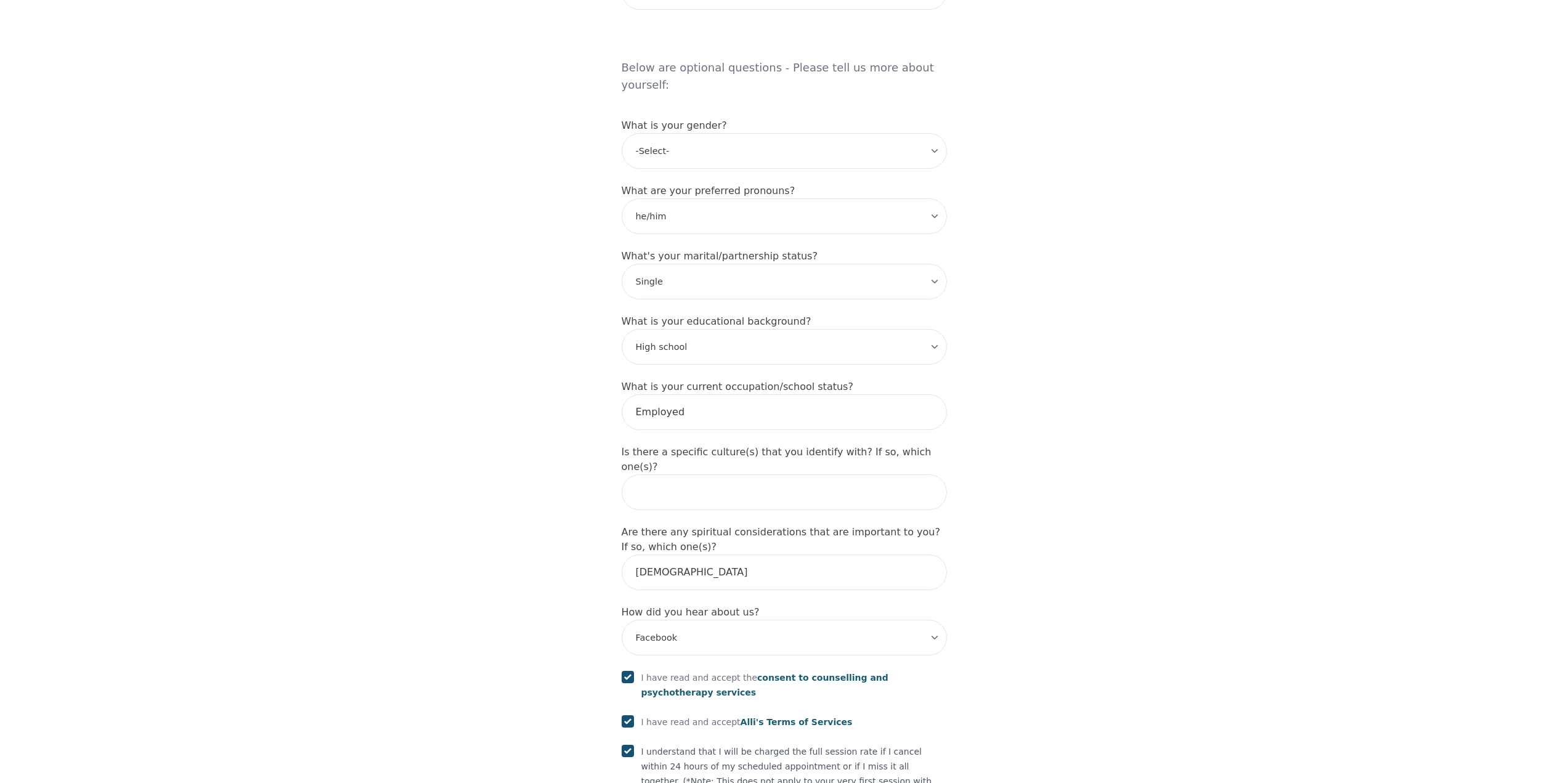
scroll to position [1108, 0]
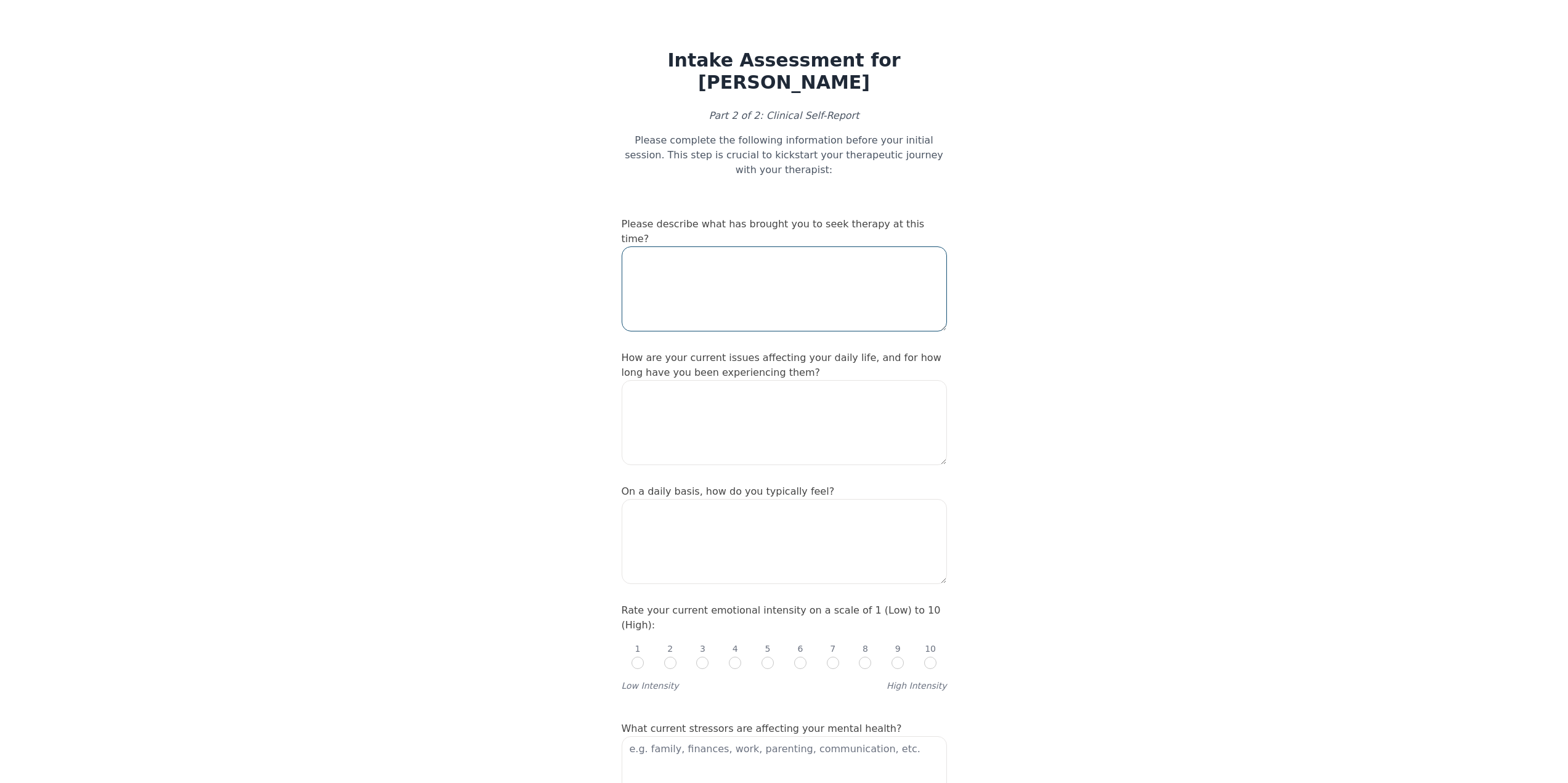
click at [735, 247] on textarea at bounding box center [784, 289] width 325 height 85
type textarea "F"
type textarea "L"
type textarea "N"
type textarea "I felt like I needed help navigating through my negative emotions and thoughts,…"
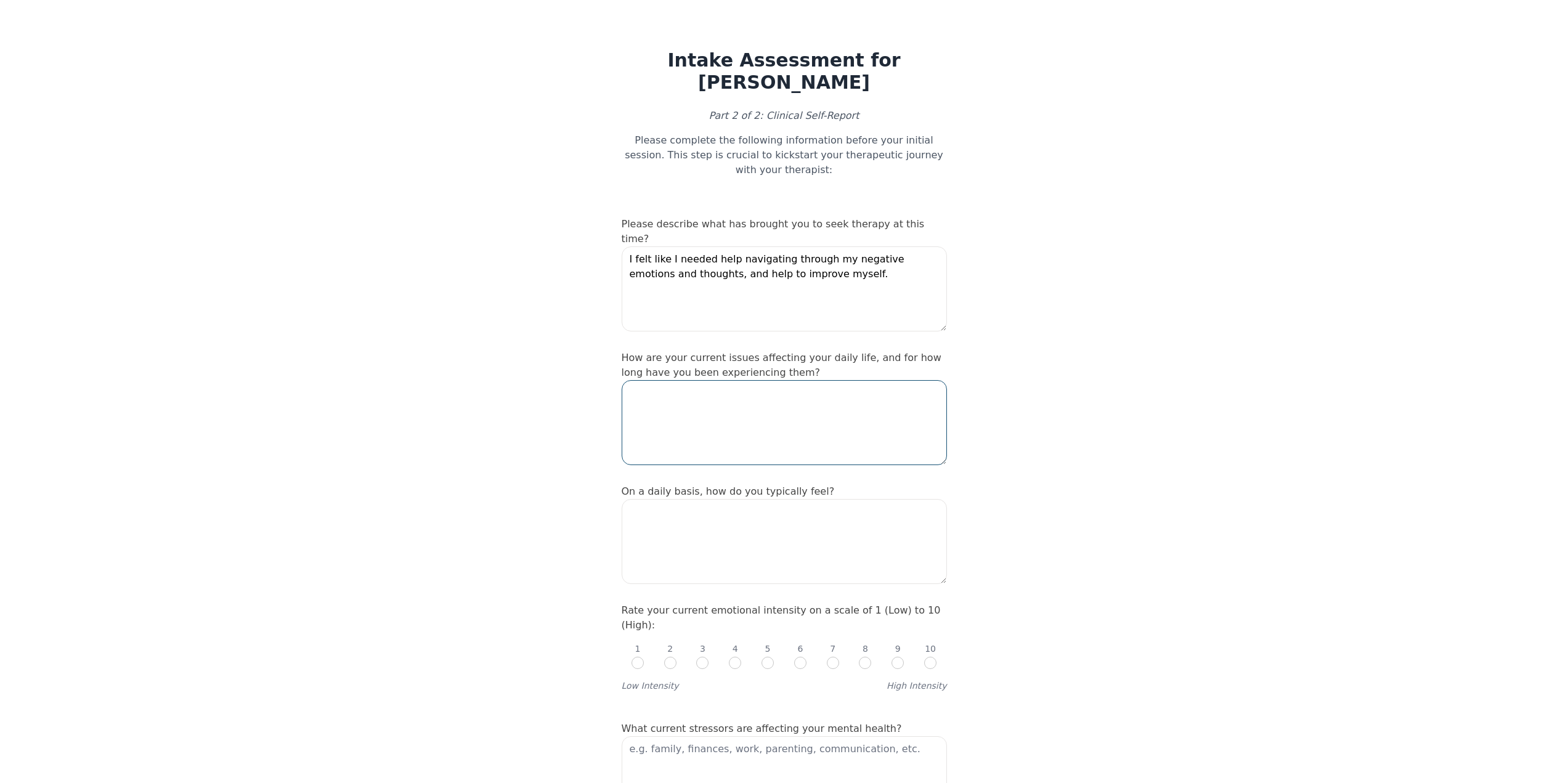
click at [750, 380] on textarea at bounding box center [784, 422] width 325 height 85
type textarea "I think my current issues stop me from forming connections or connecting with t…"
click at [814, 247] on textarea "I felt like I needed help navigating through my negative emotions and thoughts,…" at bounding box center [784, 289] width 325 height 85
type textarea "I felt like I needed help navigating through my negative emotions and thoughts,…"
click at [829, 380] on textarea "I think my current issues stop me from forming connections or connecting with t…" at bounding box center [784, 422] width 325 height 85
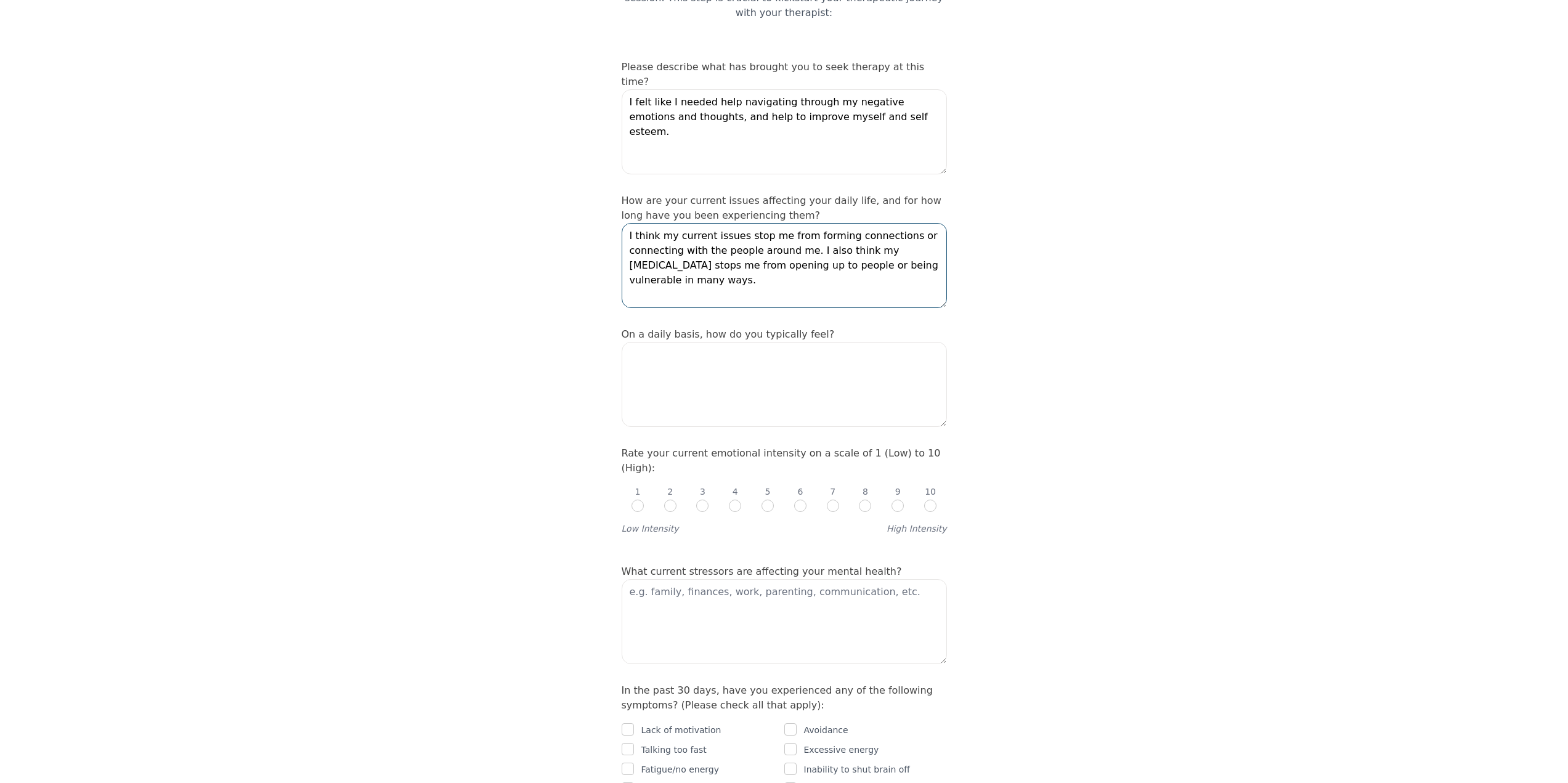
scroll to position [185, 0]
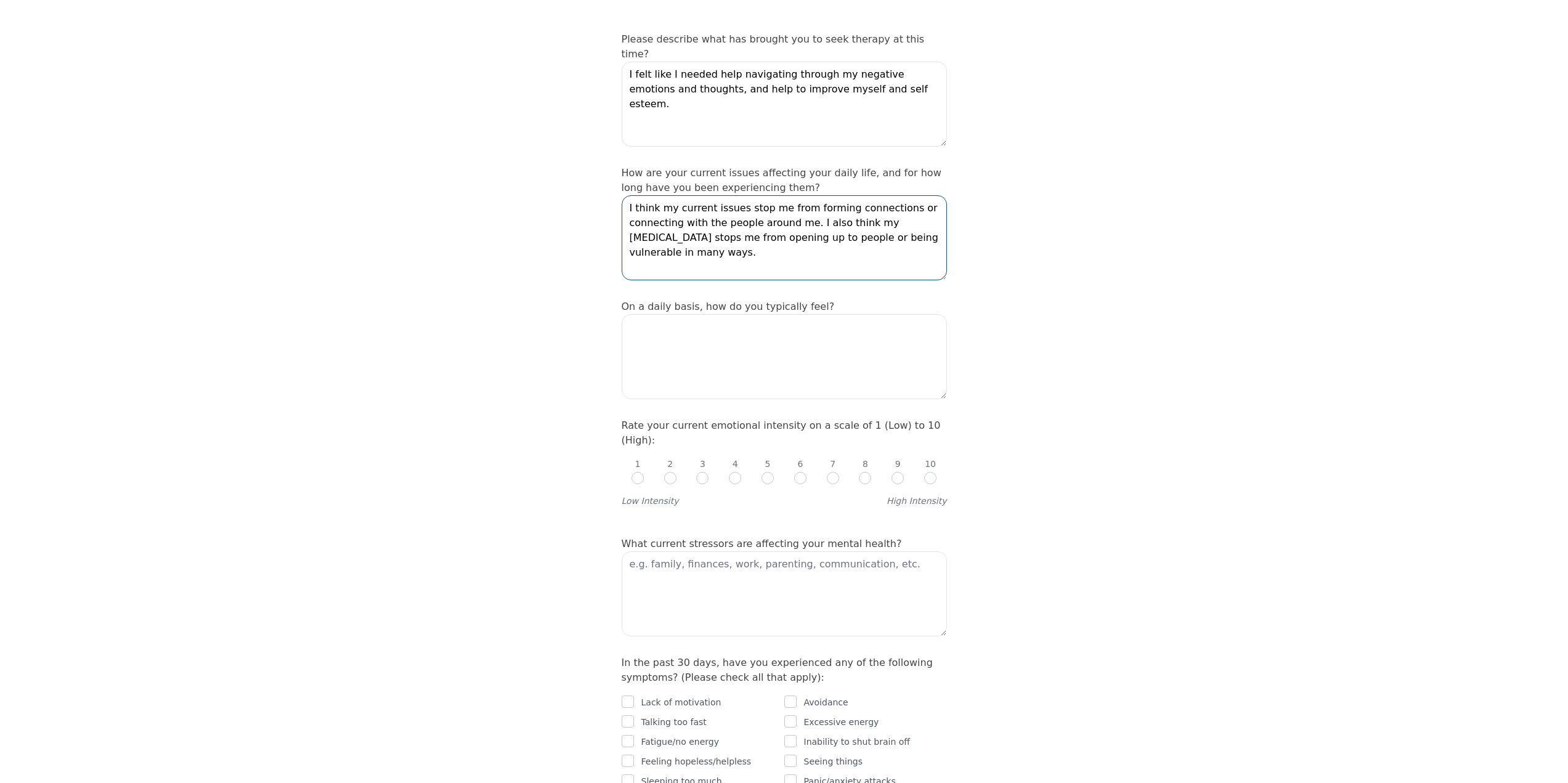
type textarea "I think my current issues stop me from forming connections or connecting with t…"
click at [687, 314] on textarea at bounding box center [784, 356] width 325 height 85
click at [777, 314] on textarea "I would say my predominant" at bounding box center [784, 356] width 325 height 85
click at [891, 314] on textarea "I would say my predominant feeling every day is boredom." at bounding box center [784, 356] width 325 height 85
type textarea "I"
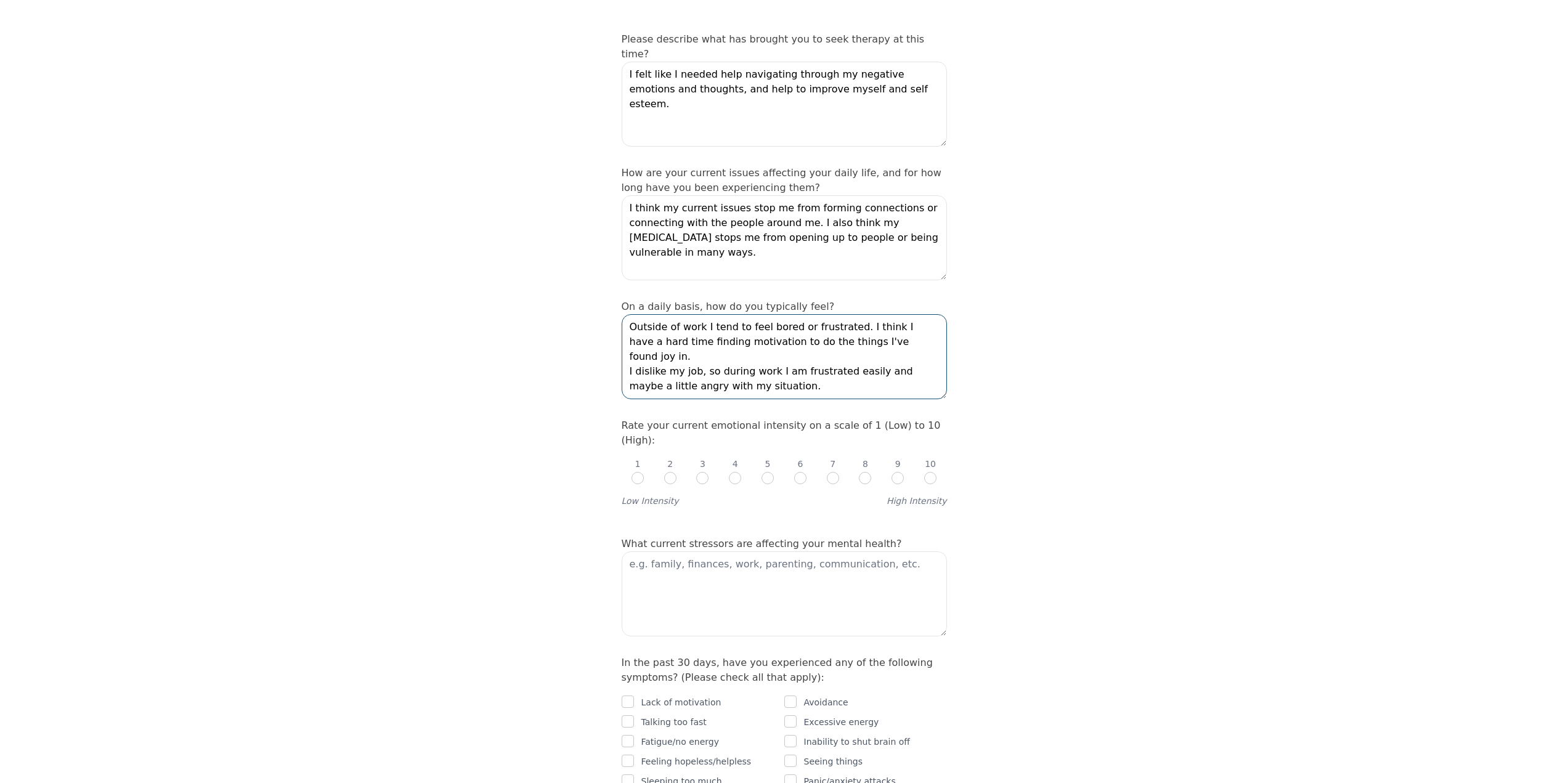
type textarea "Outside of work I tend to feel bored or frustrated. I think I have a hard time …"
click at [703, 472] on input "radio" at bounding box center [702, 478] width 12 height 12
radio input "true"
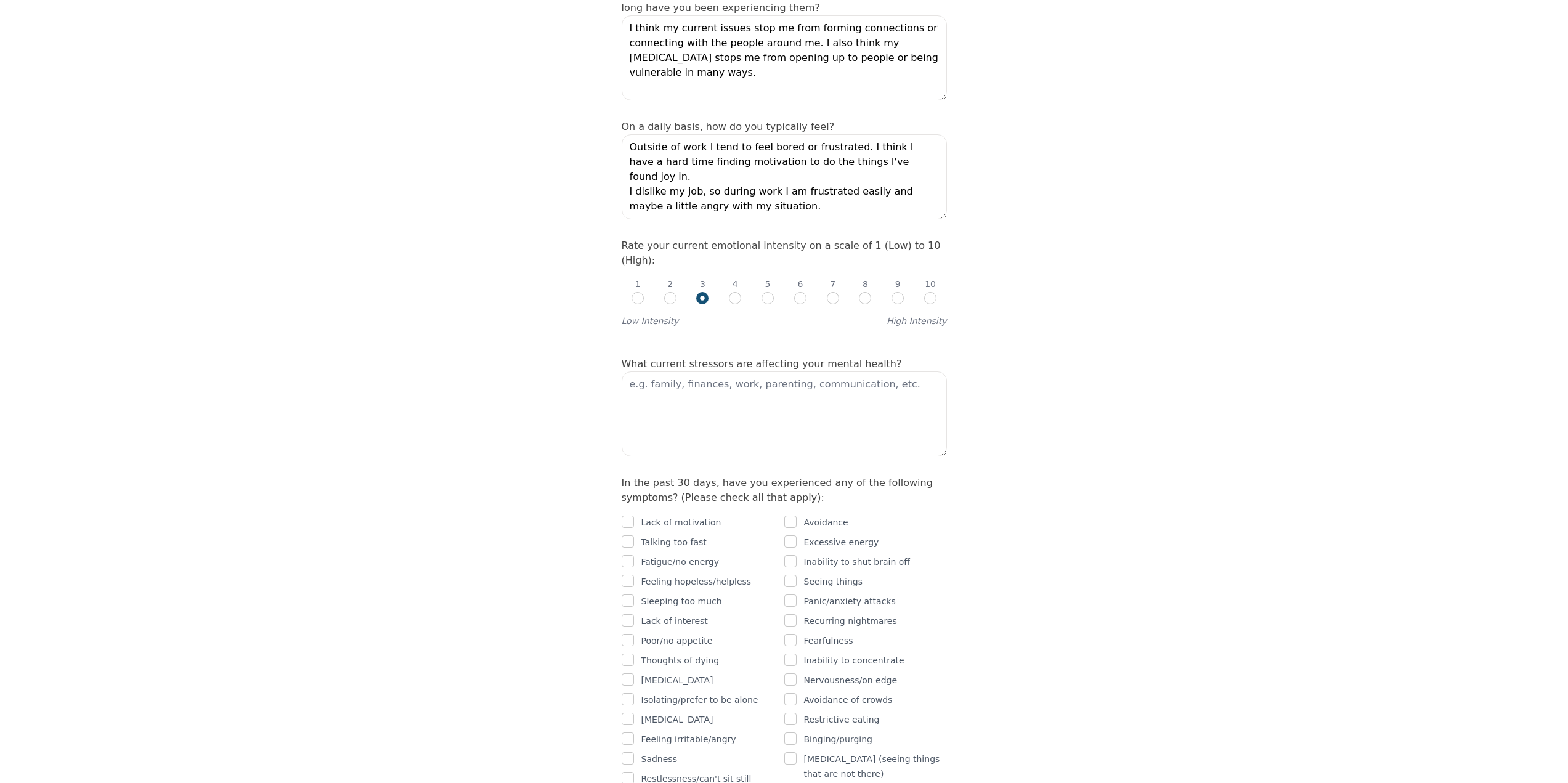
scroll to position [369, 0]
click at [740, 367] on textarea at bounding box center [784, 409] width 325 height 85
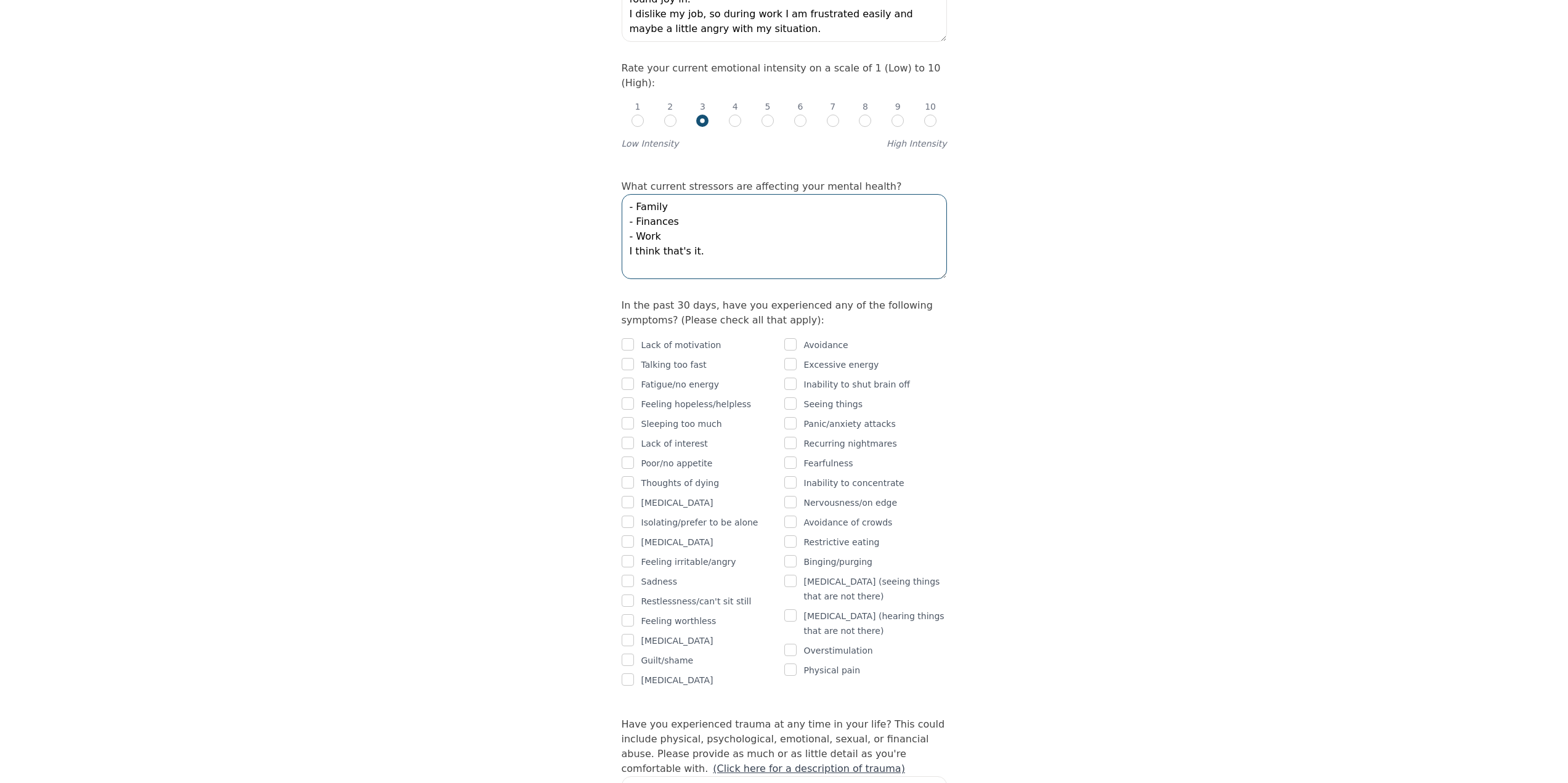
scroll to position [555, 0]
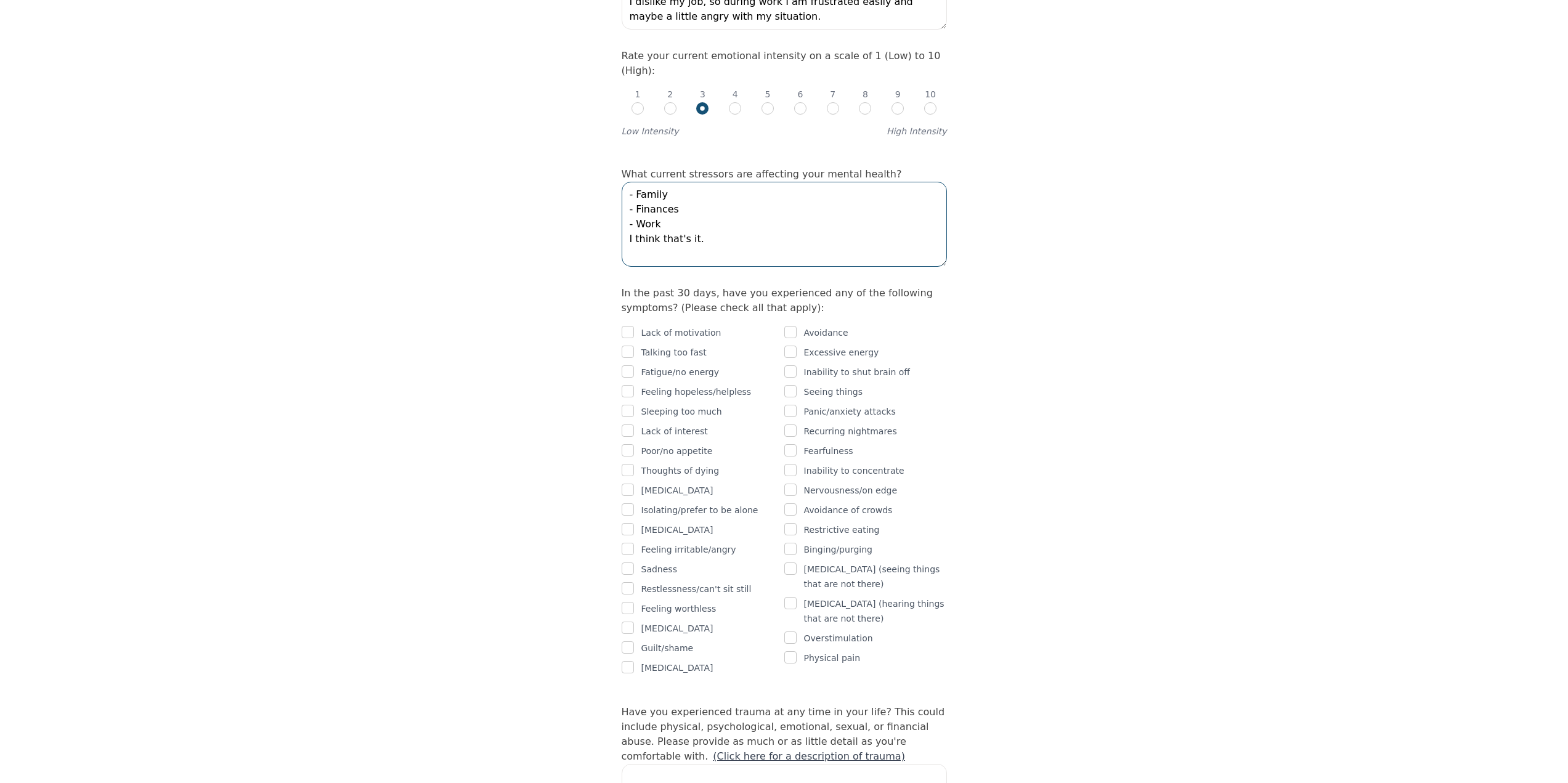
type textarea "- Family - Finances - Work I think that's it."
click at [630, 326] on input "checkbox" at bounding box center [627, 332] width 12 height 12
checkbox input "true"
click at [793, 326] on input "checkbox" at bounding box center [790, 332] width 12 height 12
checkbox input "true"
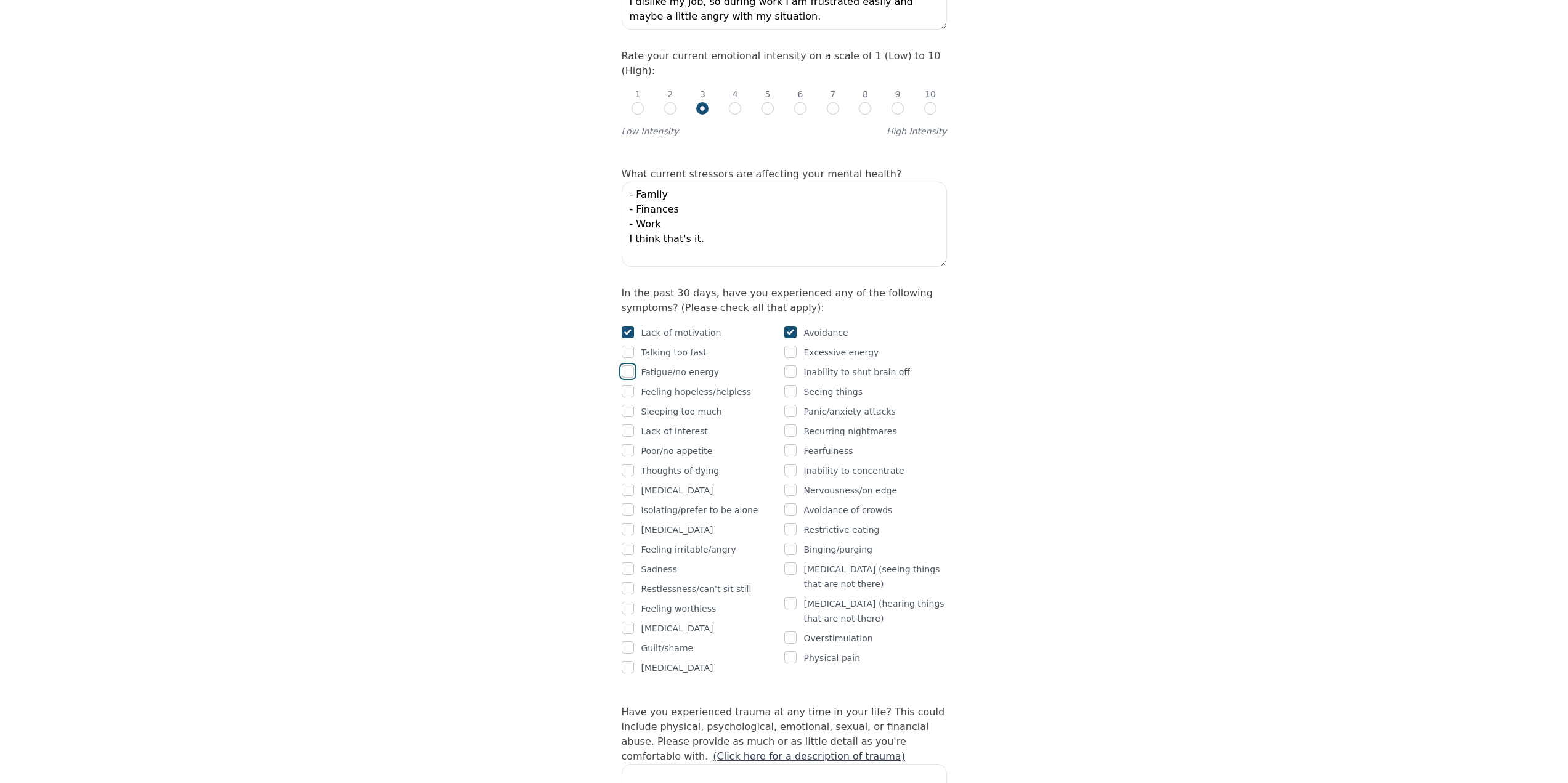
click at [628, 365] on input "checkbox" at bounding box center [627, 371] width 12 height 12
checkbox input "true"
click at [786, 385] on input "checkbox" at bounding box center [790, 391] width 12 height 12
checkbox input "true"
click at [629, 424] on input "checkbox" at bounding box center [627, 430] width 12 height 12
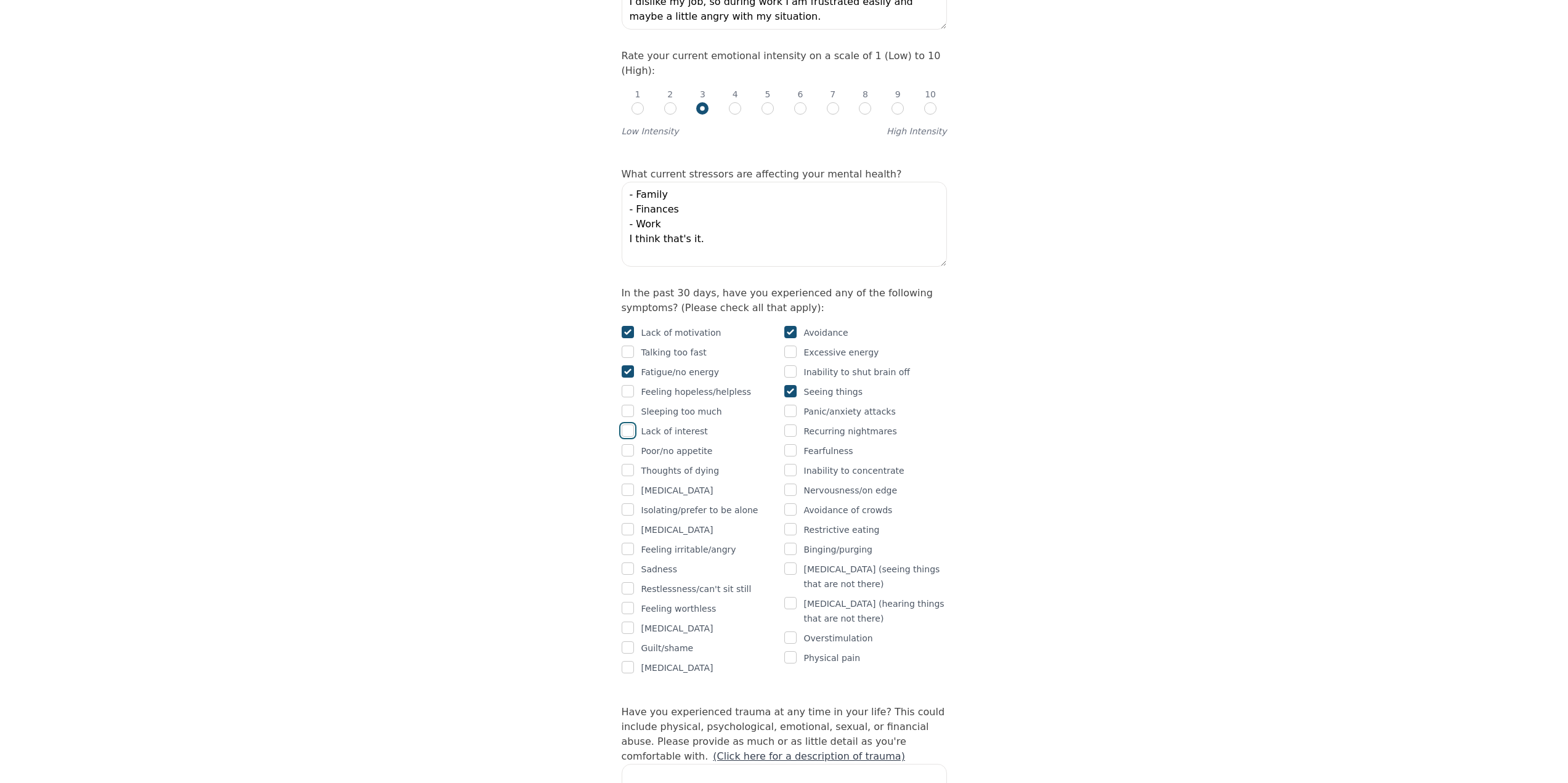
checkbox input "true"
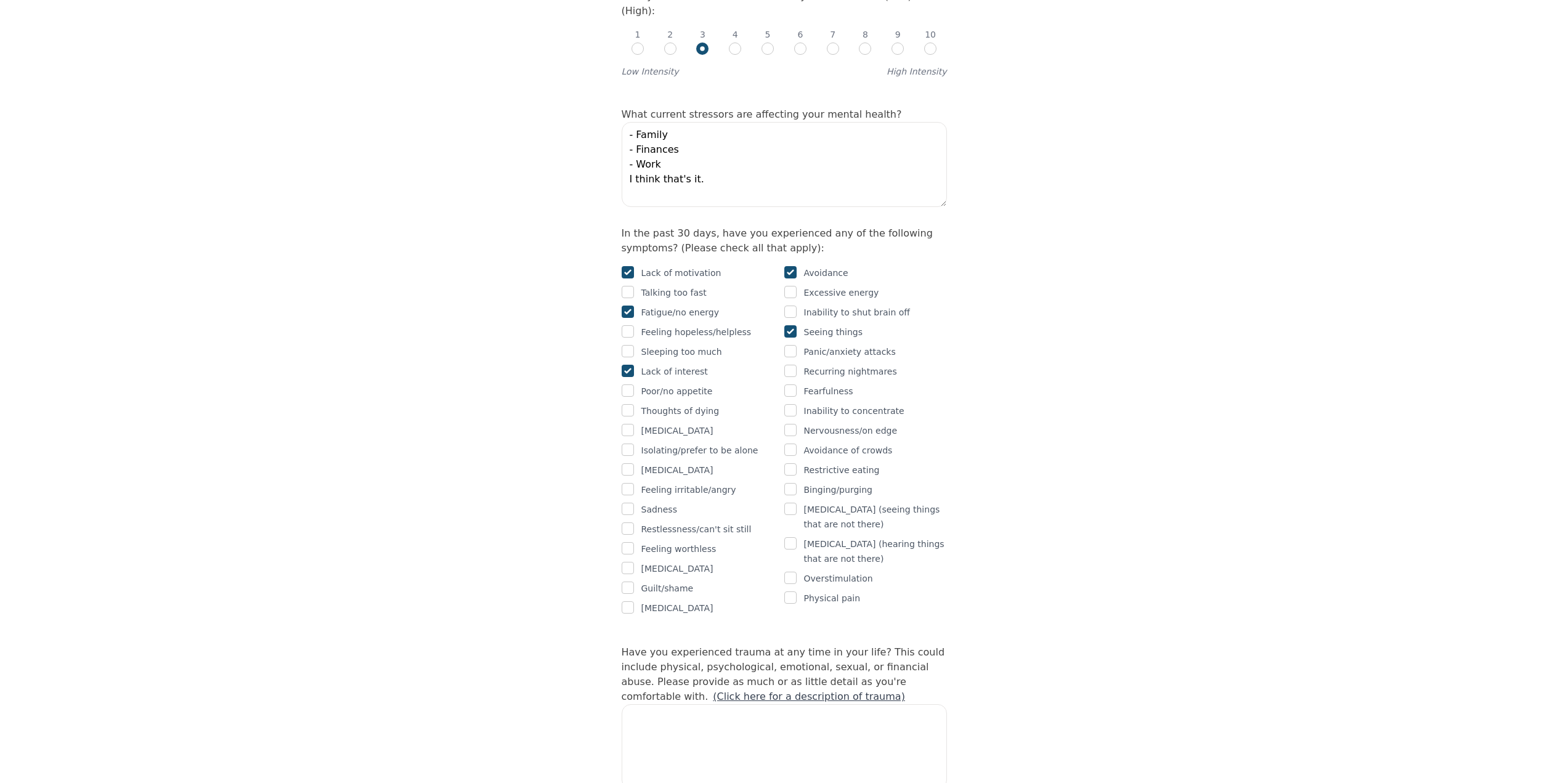
scroll to position [616, 0]
click at [629, 402] on input "checkbox" at bounding box center [627, 408] width 12 height 12
checkbox input "true"
click at [627, 441] on div at bounding box center [627, 448] width 12 height 15
click at [627, 442] on input "checkbox" at bounding box center [627, 448] width 12 height 12
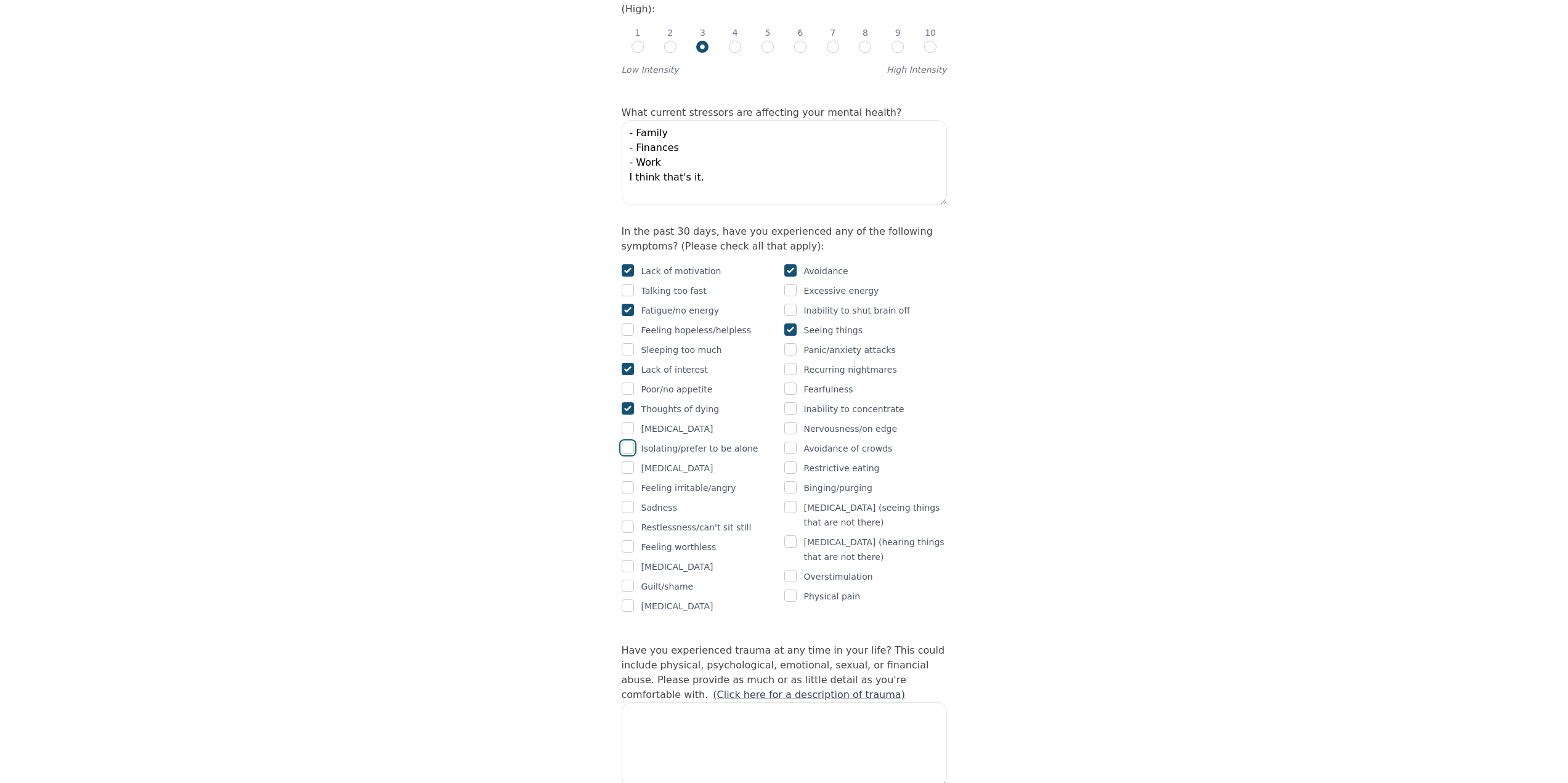
checkbox input "true"
click at [791, 442] on input "checkbox" at bounding box center [790, 448] width 12 height 12
checkbox input "true"
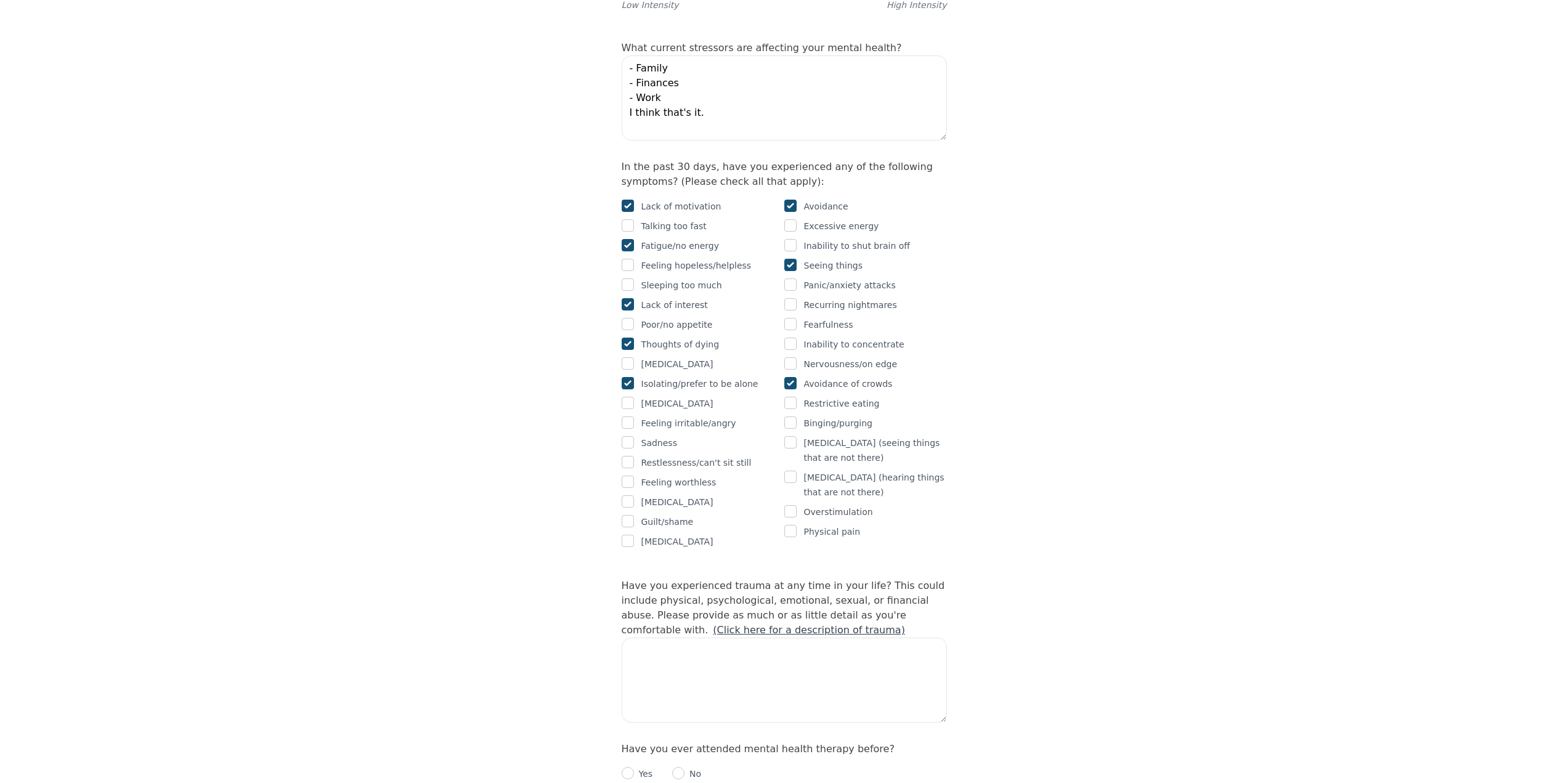
scroll to position [677, 0]
click at [629, 420] on input "checkbox" at bounding box center [627, 426] width 12 height 12
checkbox input "true"
click at [629, 439] on input "checkbox" at bounding box center [627, 445] width 12 height 12
checkbox input "true"
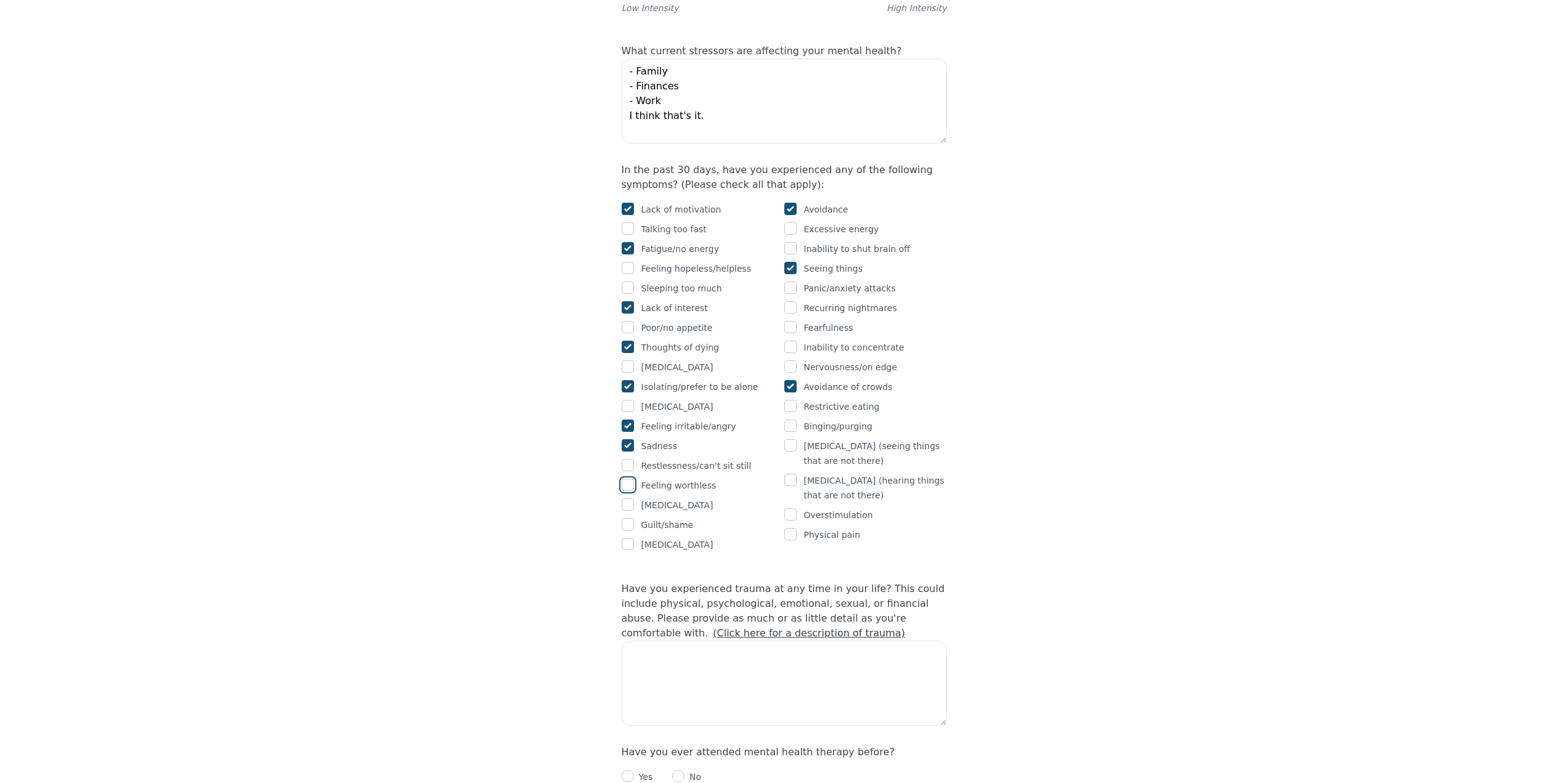
click at [628, 478] on input "checkbox" at bounding box center [627, 484] width 12 height 12
checkbox input "true"
click at [629, 518] on input "checkbox" at bounding box center [627, 524] width 12 height 12
checkbox input "true"
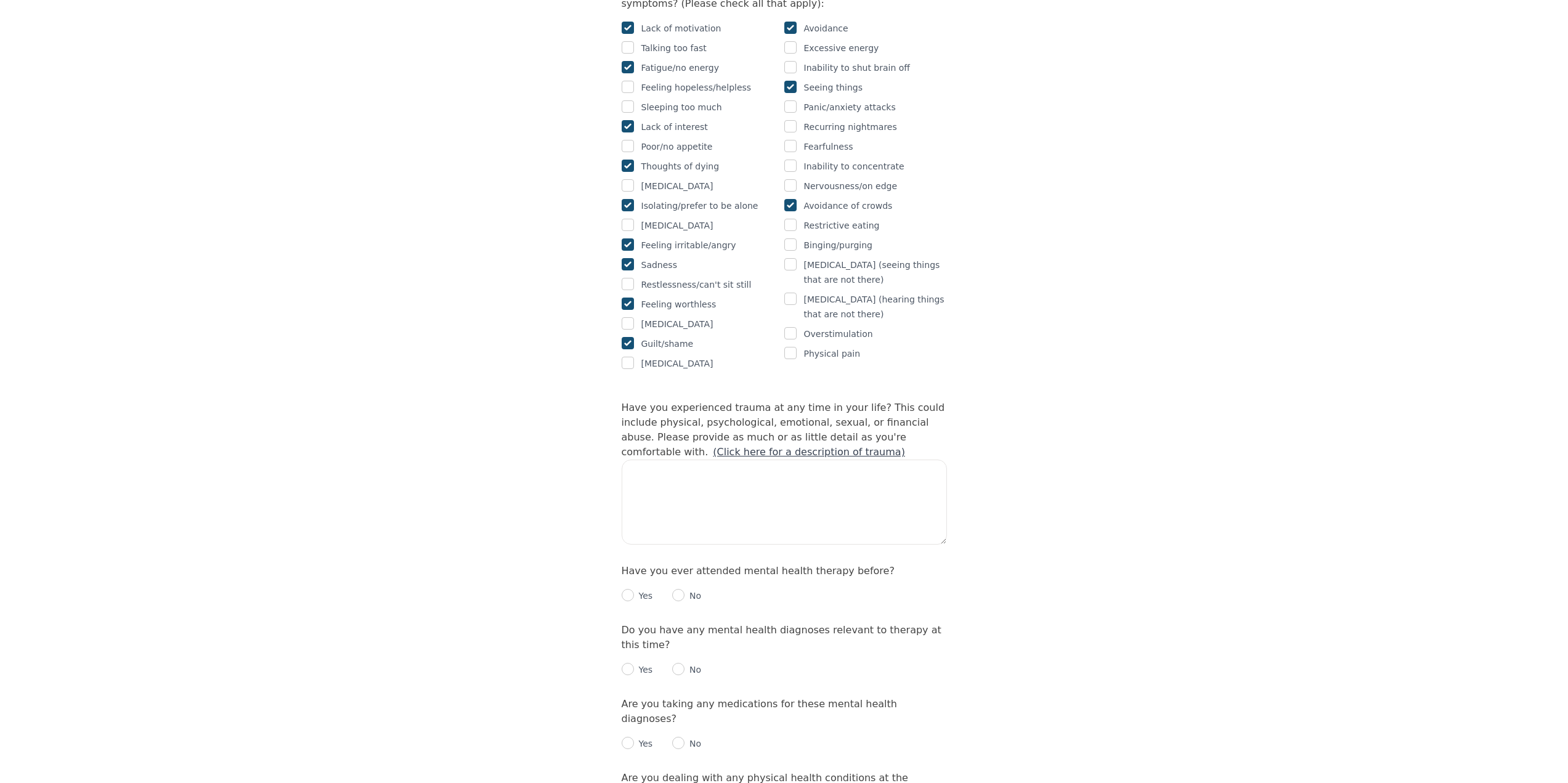
scroll to position [863, 0]
click at [661, 456] on textarea at bounding box center [784, 498] width 325 height 85
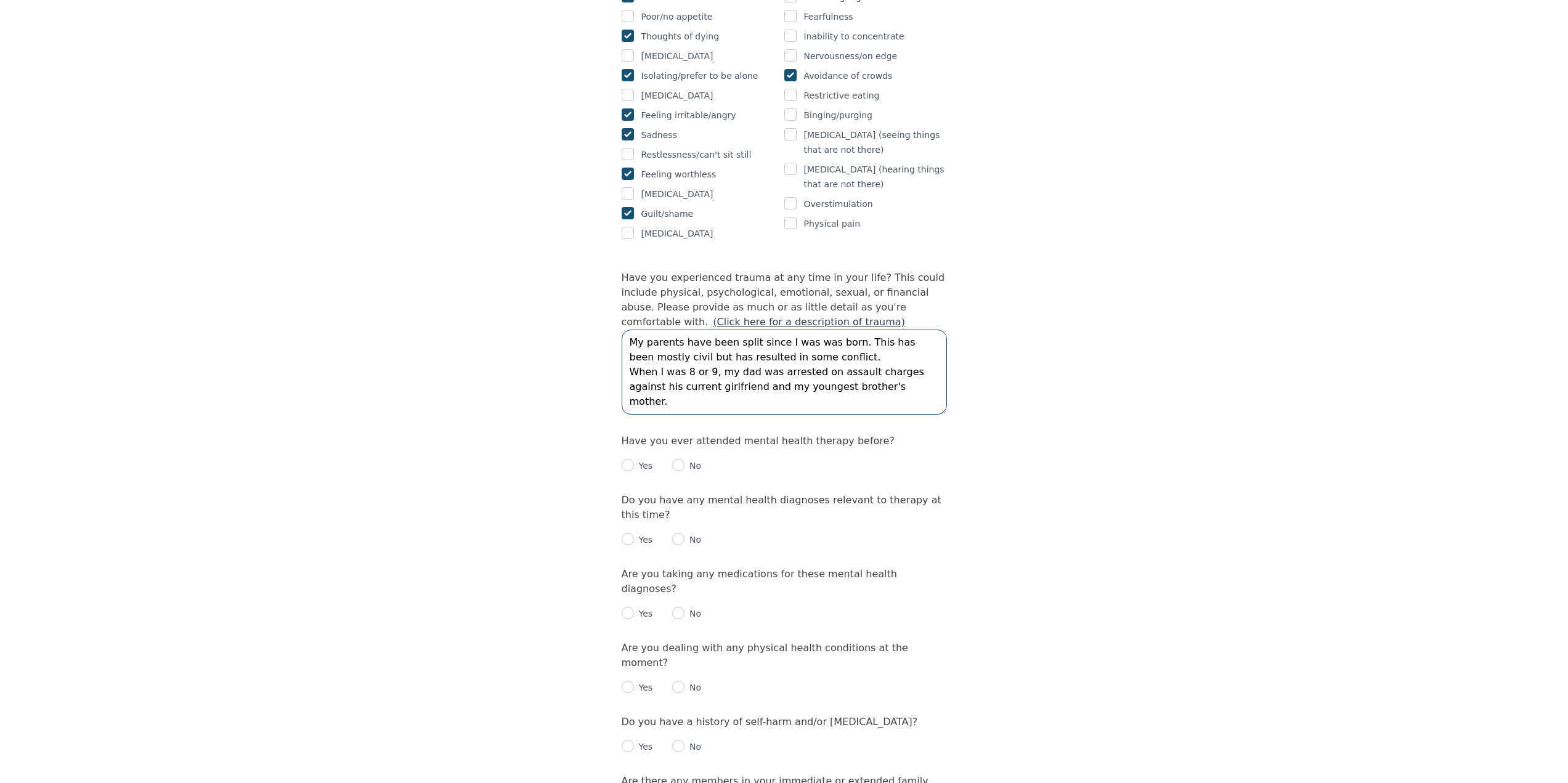
scroll to position [985, 0]
click at [705, 333] on textarea "My parents have been split since I was was born. This has been mostly civil but…" at bounding box center [784, 375] width 325 height 85
click at [927, 333] on textarea "My parents have been split since I was was born. This has been mostly civil but…" at bounding box center [784, 375] width 325 height 85
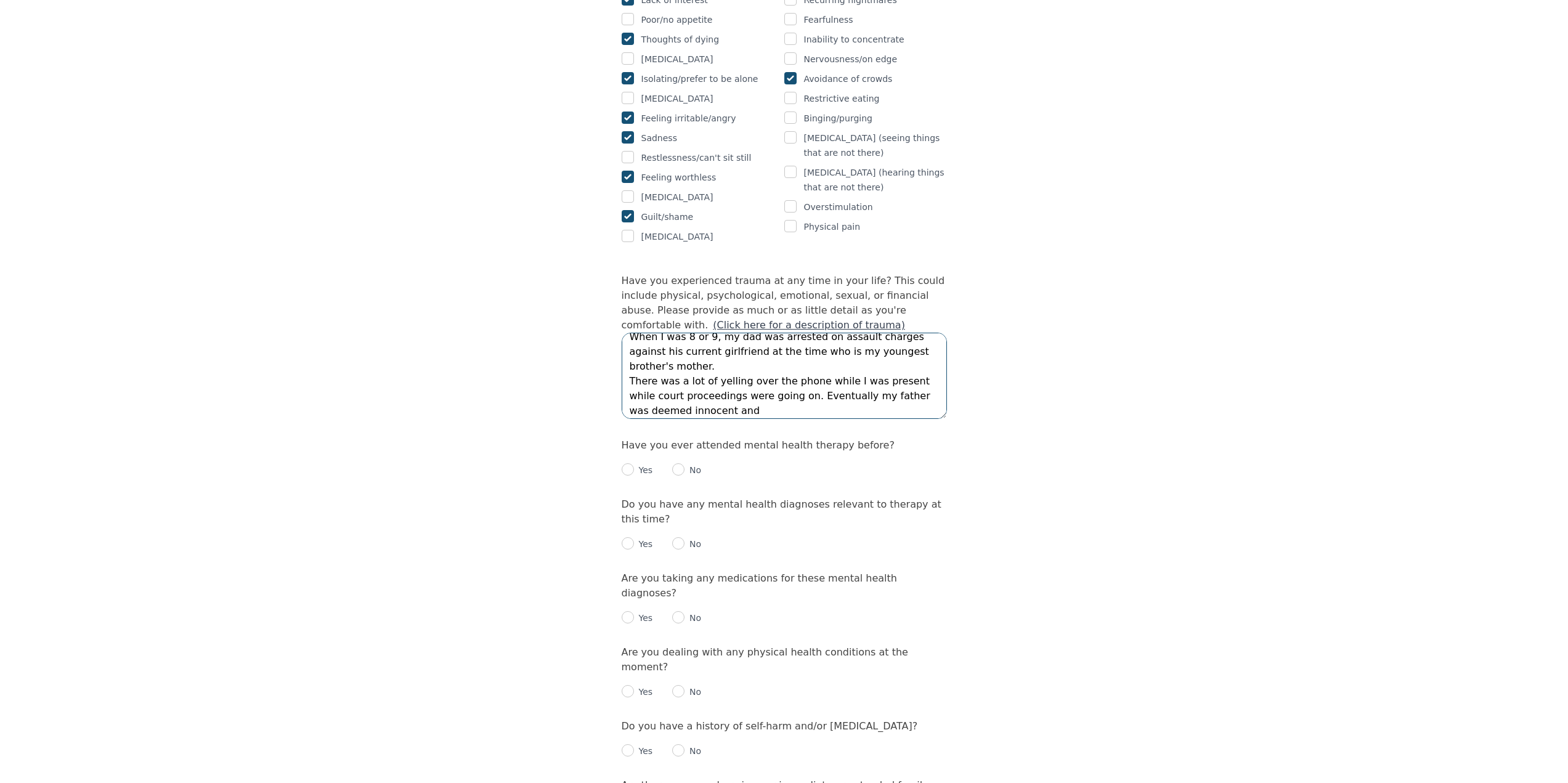
scroll to position [0, 0]
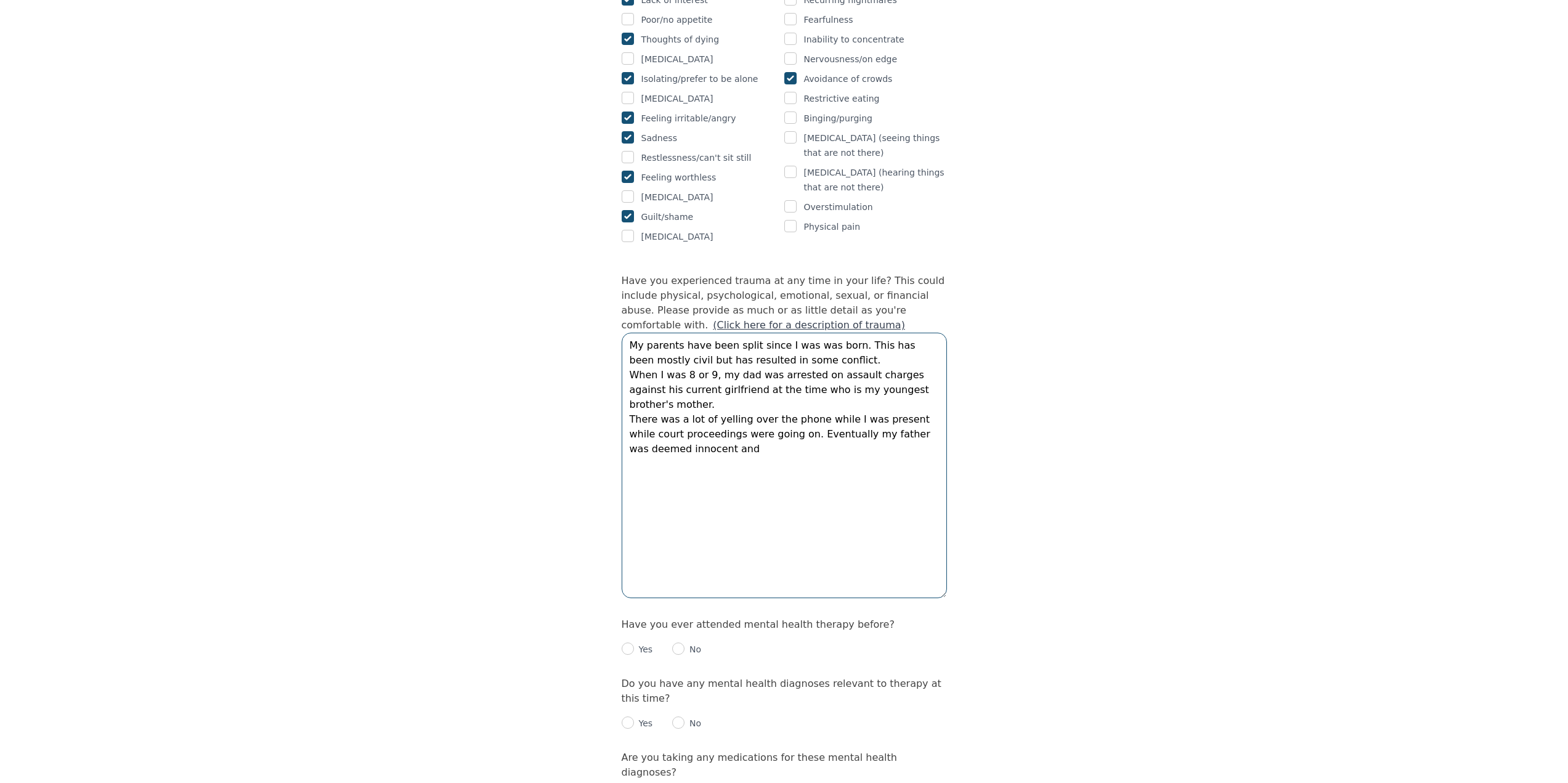
drag, startPoint x: 944, startPoint y: 345, endPoint x: 1022, endPoint y: 526, distance: 197.1
click at [1022, 526] on div "Intake Assessment for Andy Coutts Part 2 of 2: Clinical Self-Report Please comp…" at bounding box center [784, 295] width 1568 height 2463
click at [702, 371] on textarea "My parents have been split since I was was born. This has been mostly civil but…" at bounding box center [784, 466] width 325 height 266
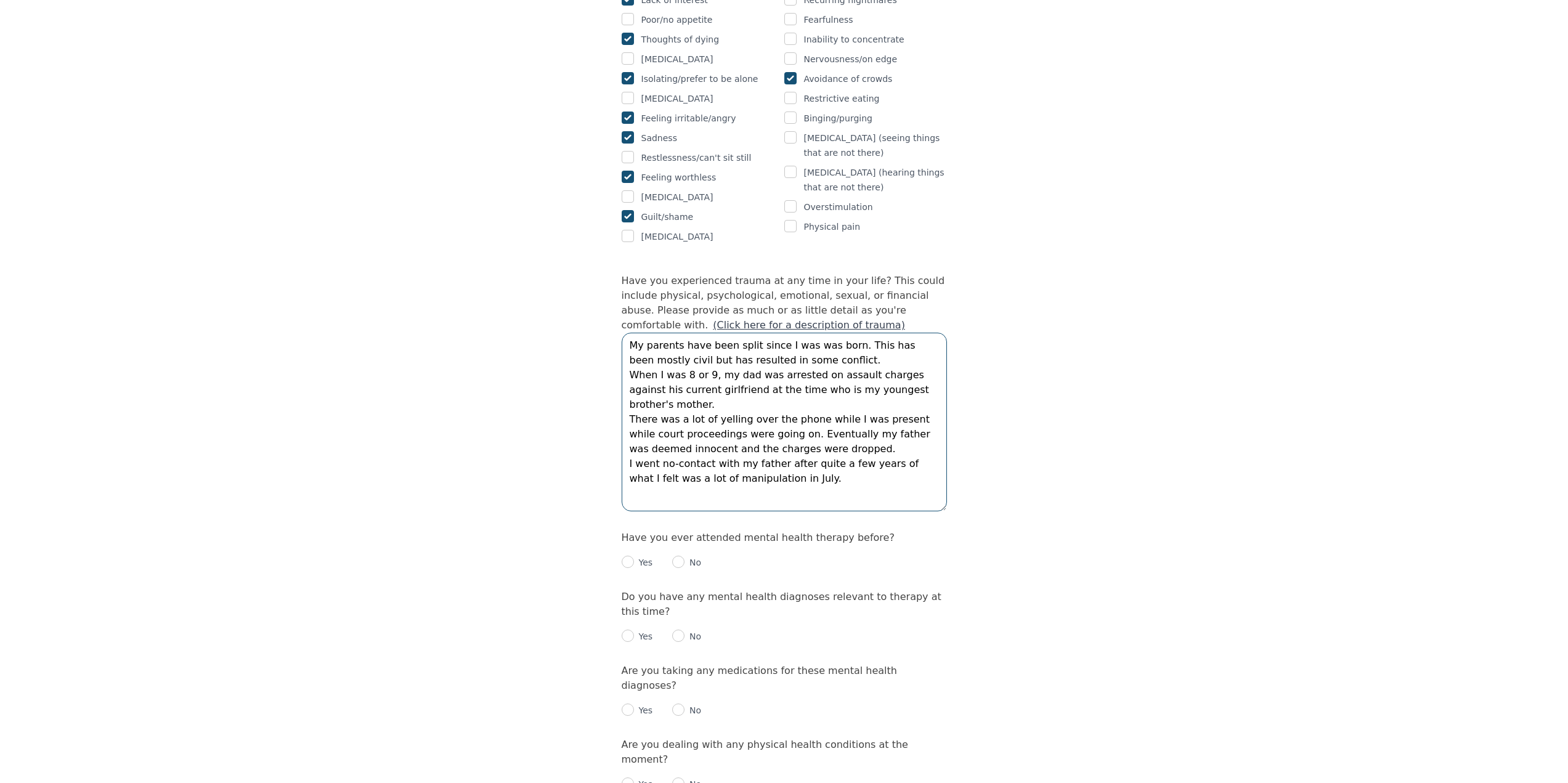
drag, startPoint x: 943, startPoint y: 524, endPoint x: 929, endPoint y: 437, distance: 88.1
click at [929, 437] on textarea "My parents have been split since I was was born. This has been mostly civil but…" at bounding box center [784, 422] width 325 height 178
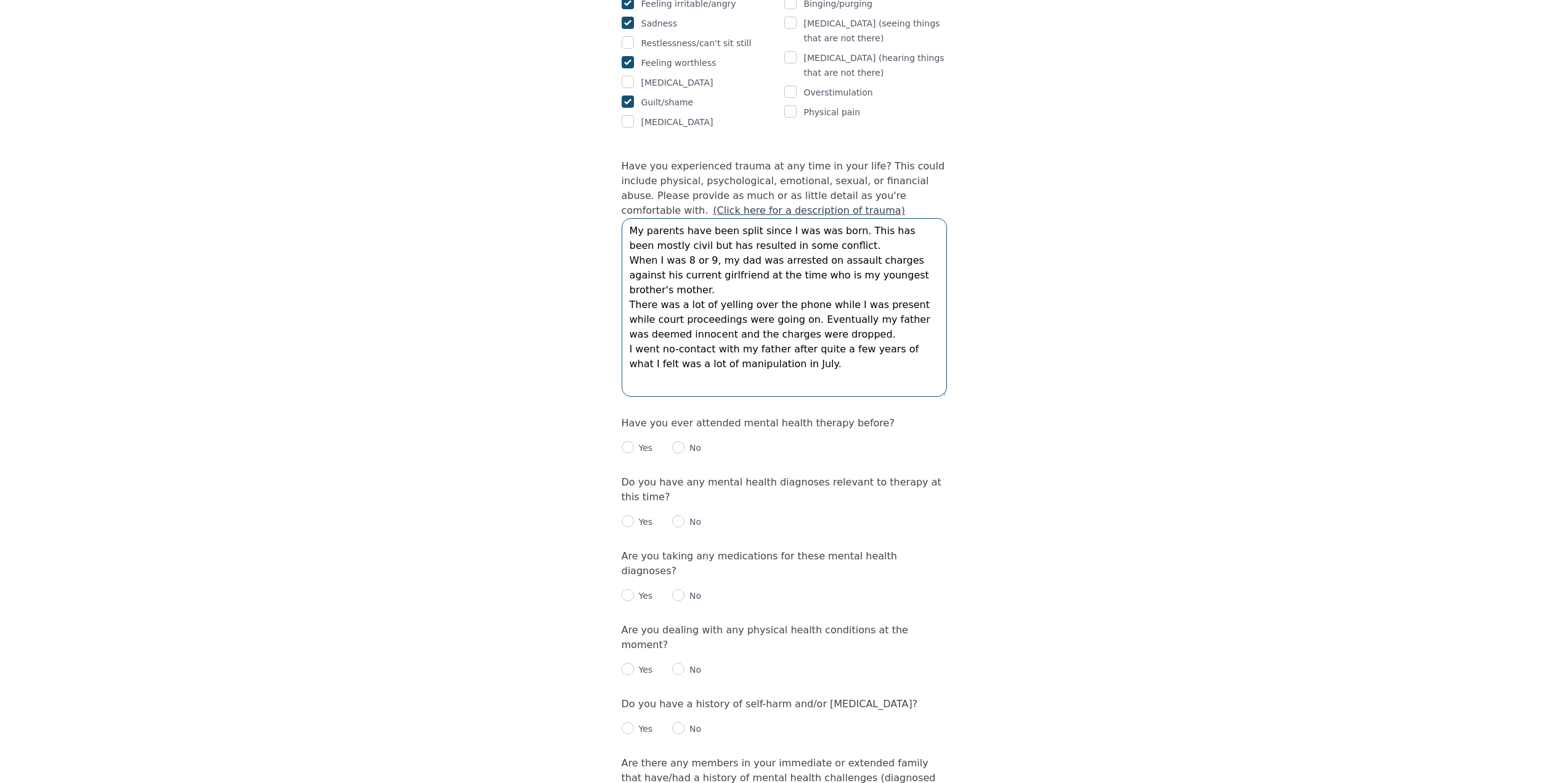
scroll to position [1109, 0]
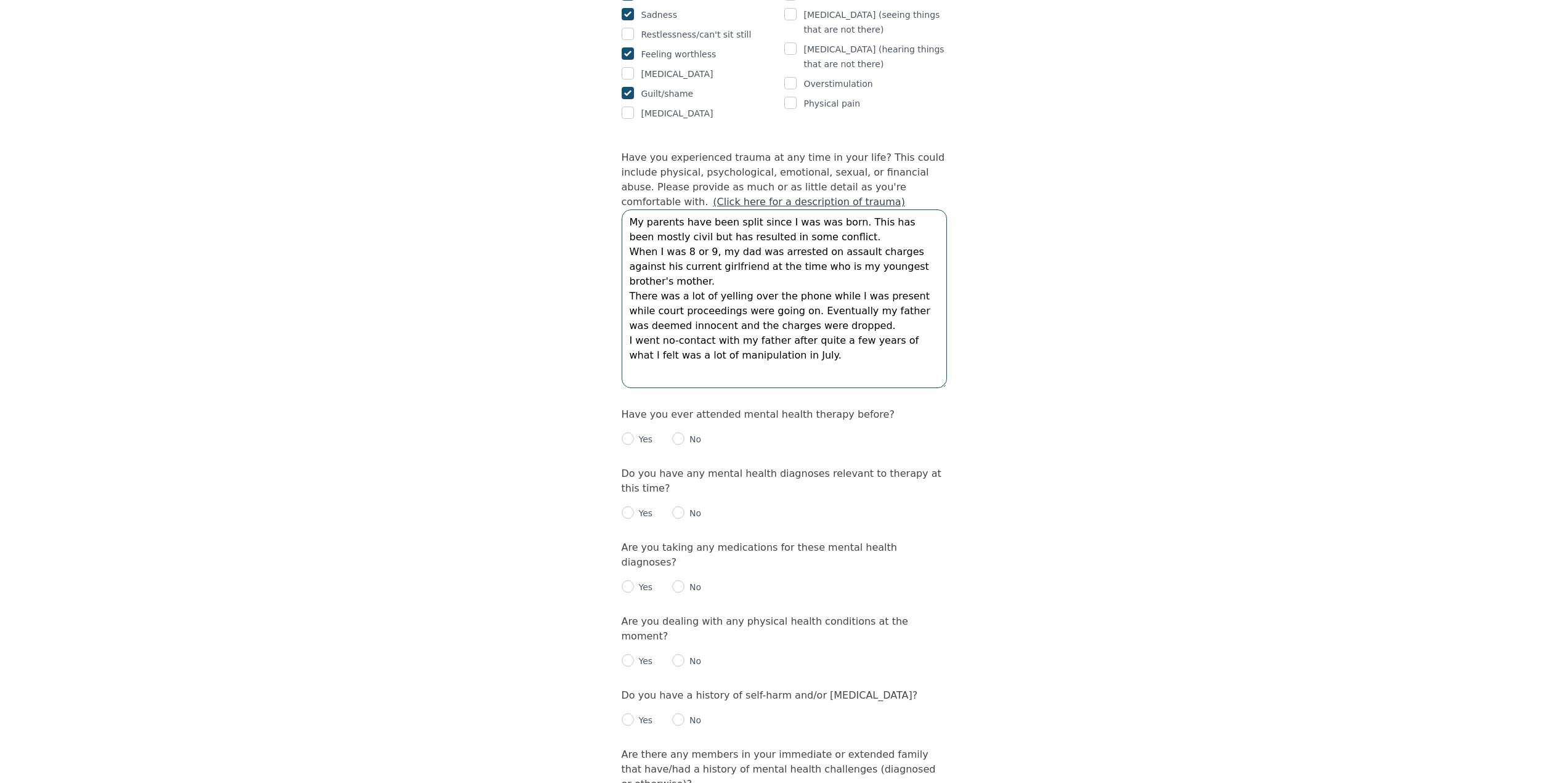
type textarea "My parents have been split since I was was born. This has been mostly civil but…"
click at [675, 432] on input "radio" at bounding box center [678, 438] width 12 height 12
radio input "true"
click at [672, 506] on input "radio" at bounding box center [678, 512] width 12 height 12
radio input "true"
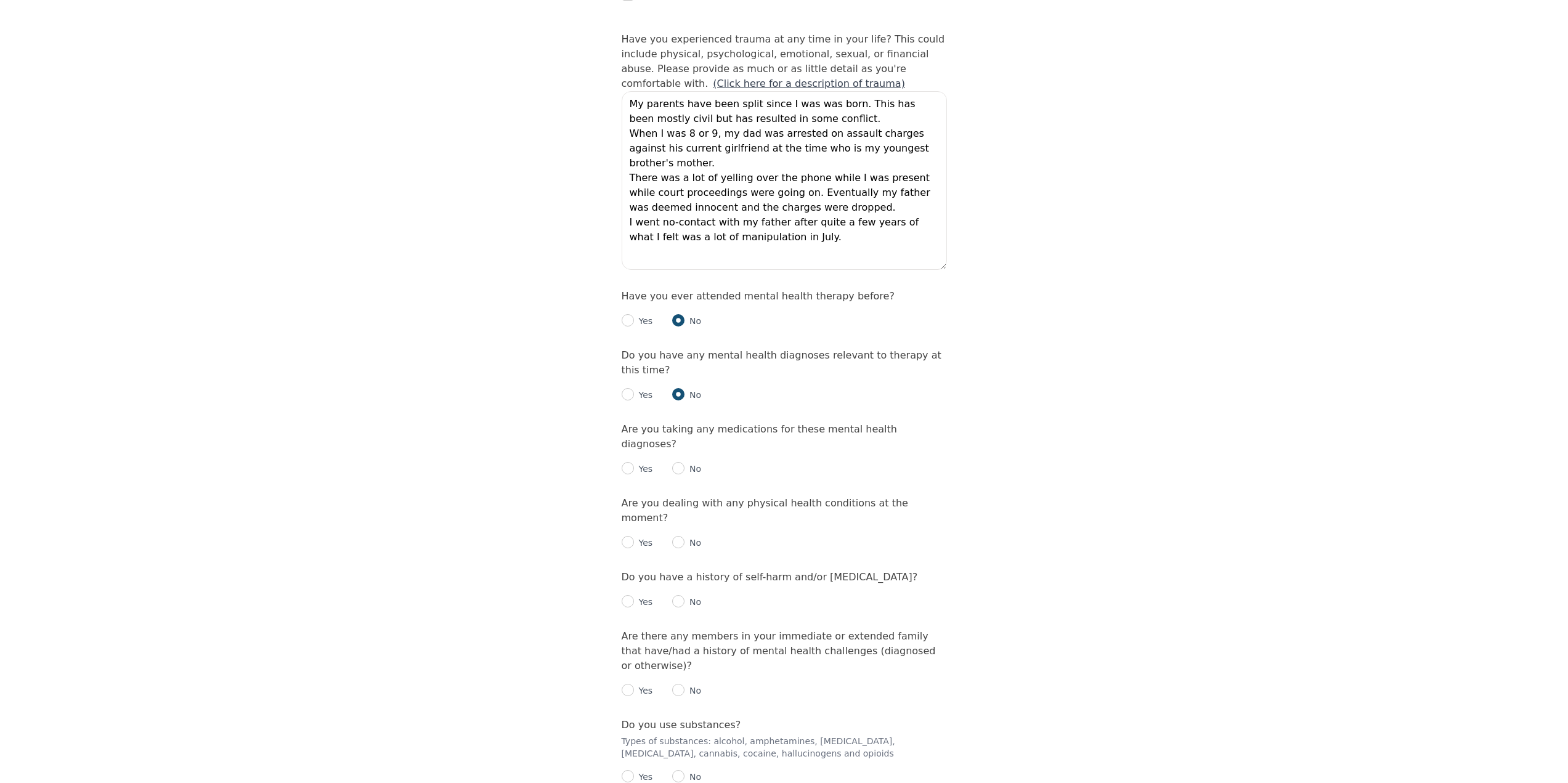
scroll to position [1232, 0]
click at [681, 457] on input "radio" at bounding box center [678, 463] width 12 height 12
radio input "true"
click at [679, 531] on input "radio" at bounding box center [678, 537] width 12 height 12
radio input "true"
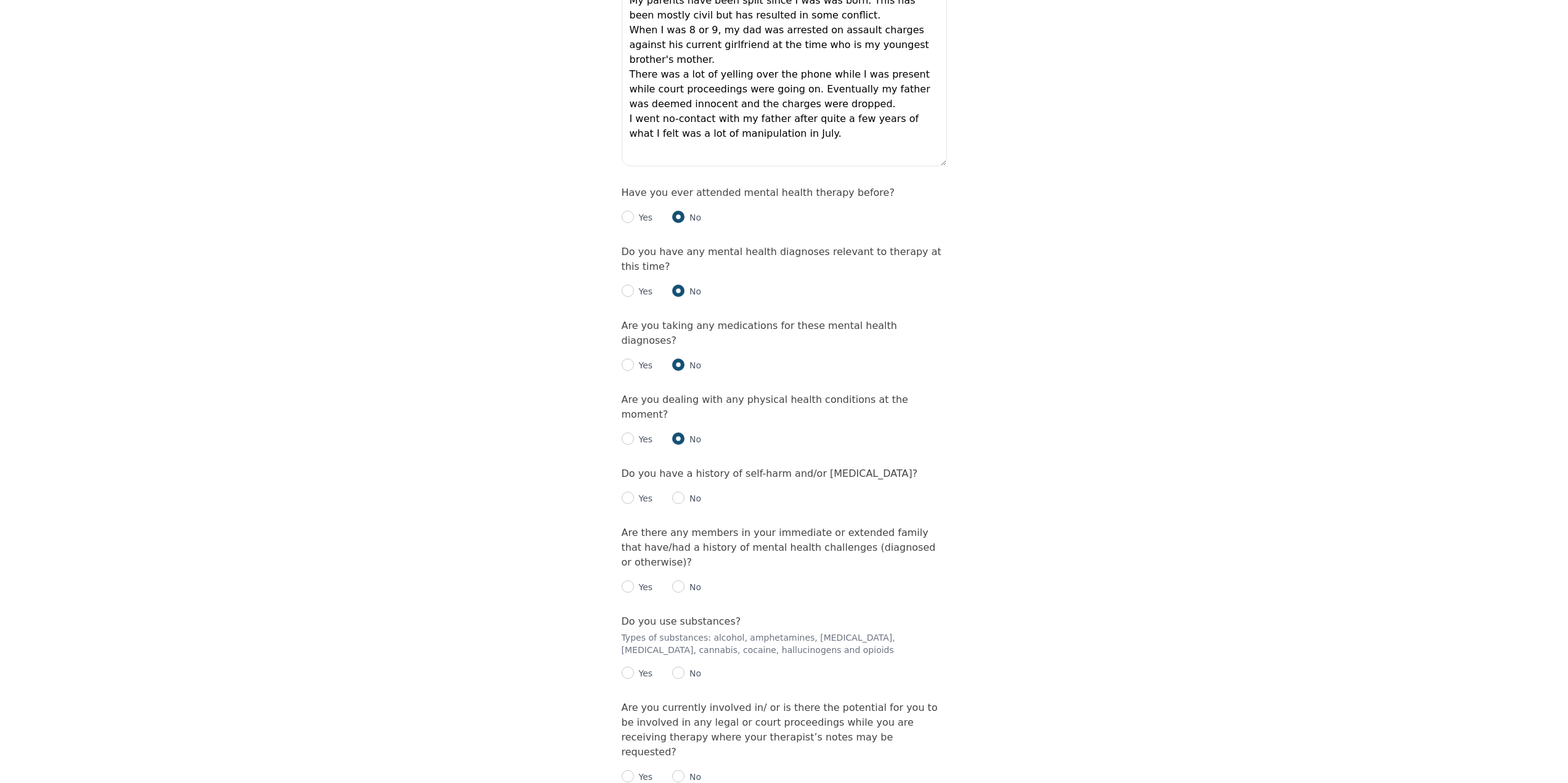
scroll to position [1356, 0]
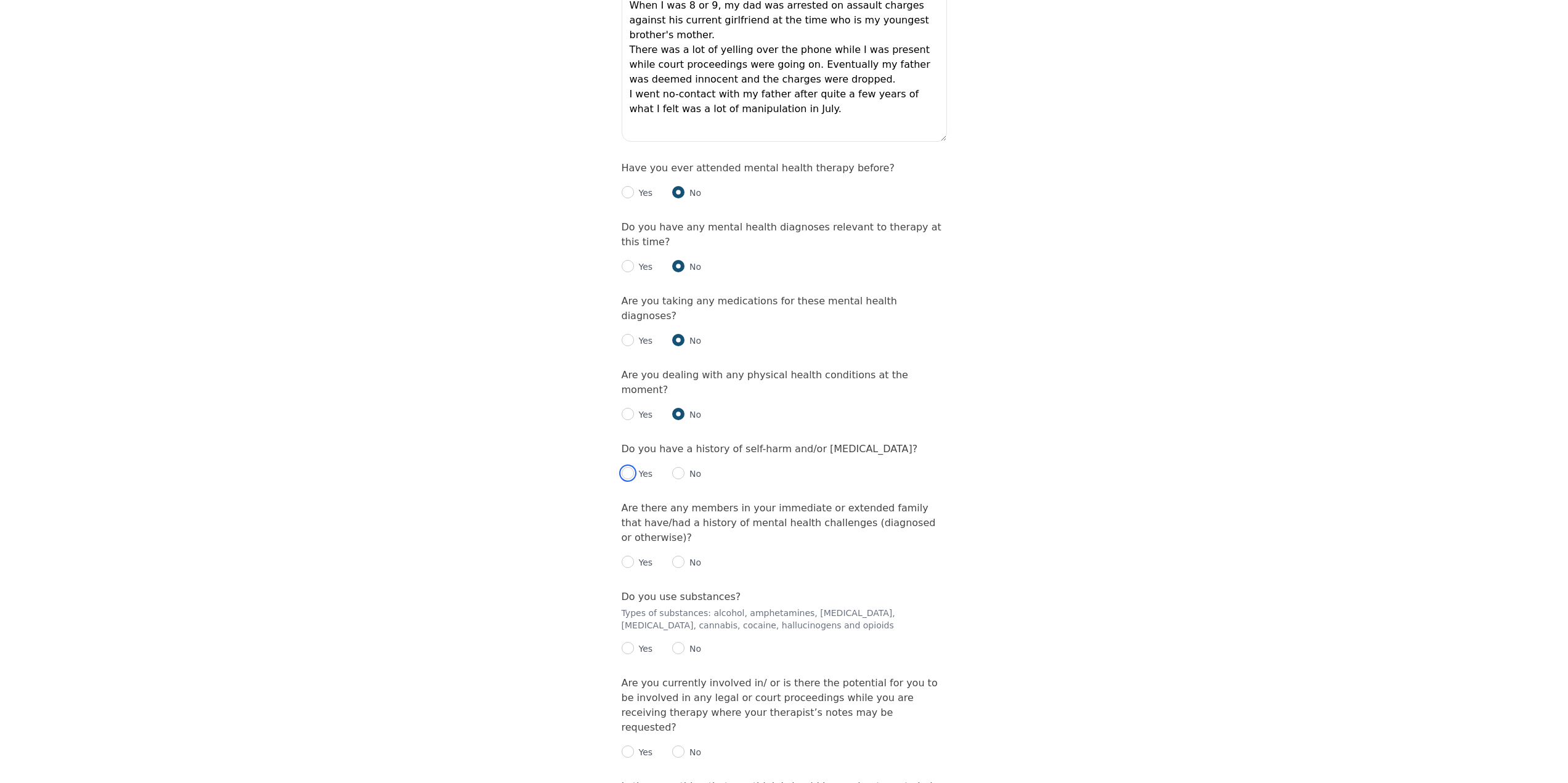
click at [627, 467] on input "radio" at bounding box center [627, 473] width 12 height 12
radio input "true"
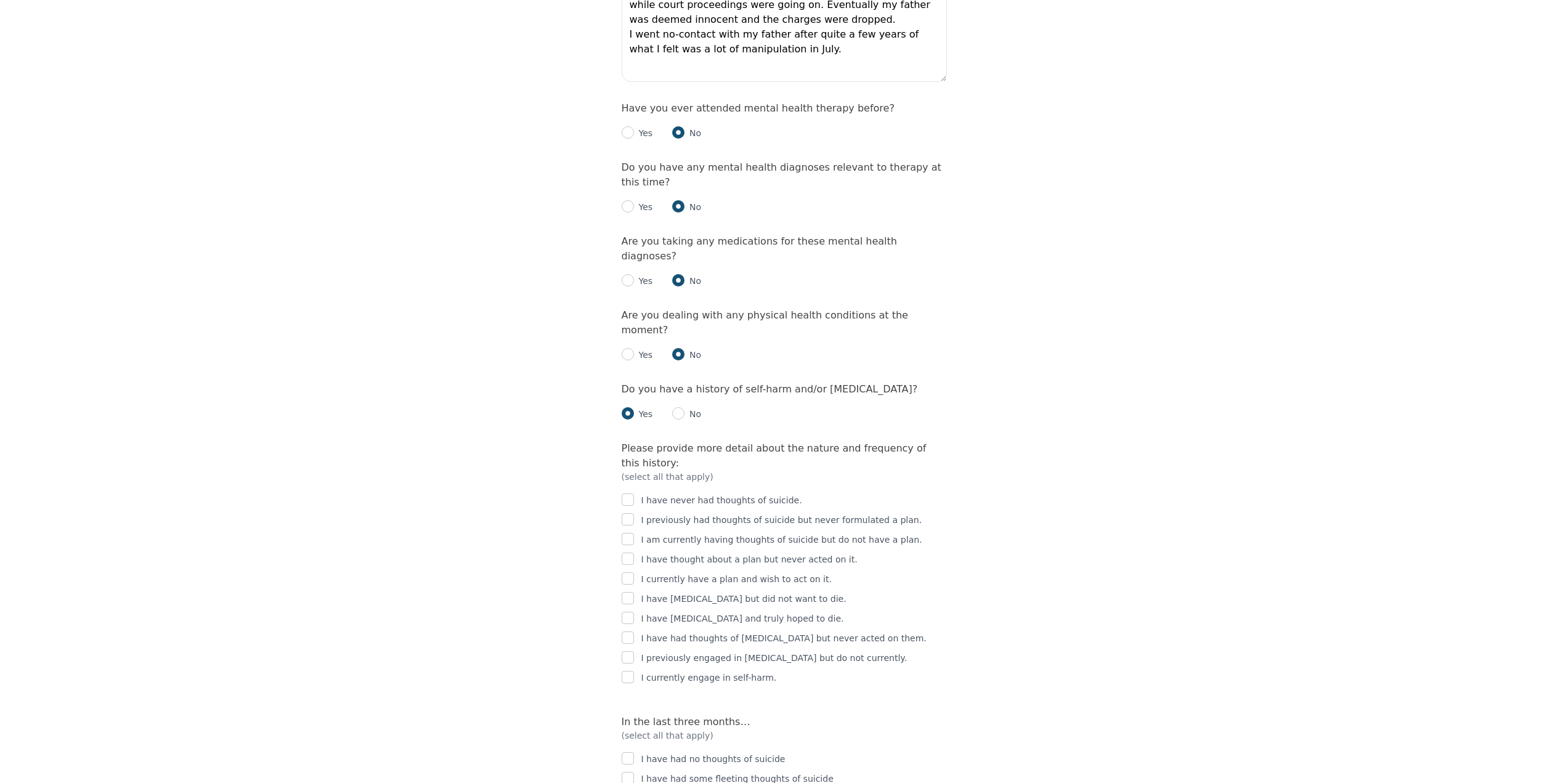
scroll to position [1417, 0]
click at [629, 492] on input "checkbox" at bounding box center [627, 498] width 12 height 12
checkbox input "true"
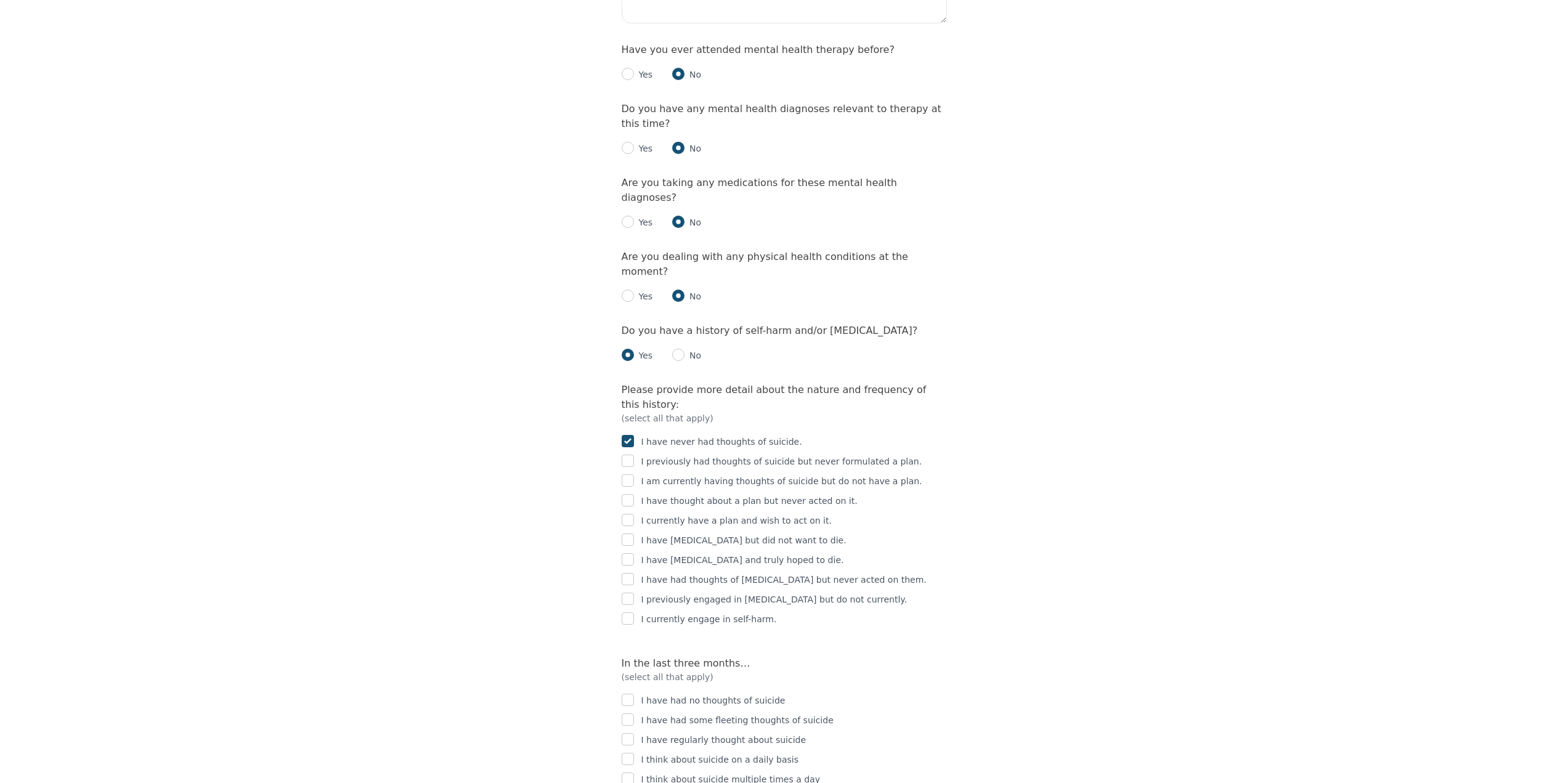
scroll to position [1478, 0]
click at [628, 489] on input "checkbox" at bounding box center [627, 495] width 12 height 12
checkbox input "true"
click at [625, 430] on input "checkbox" at bounding box center [627, 436] width 12 height 12
checkbox input "false"
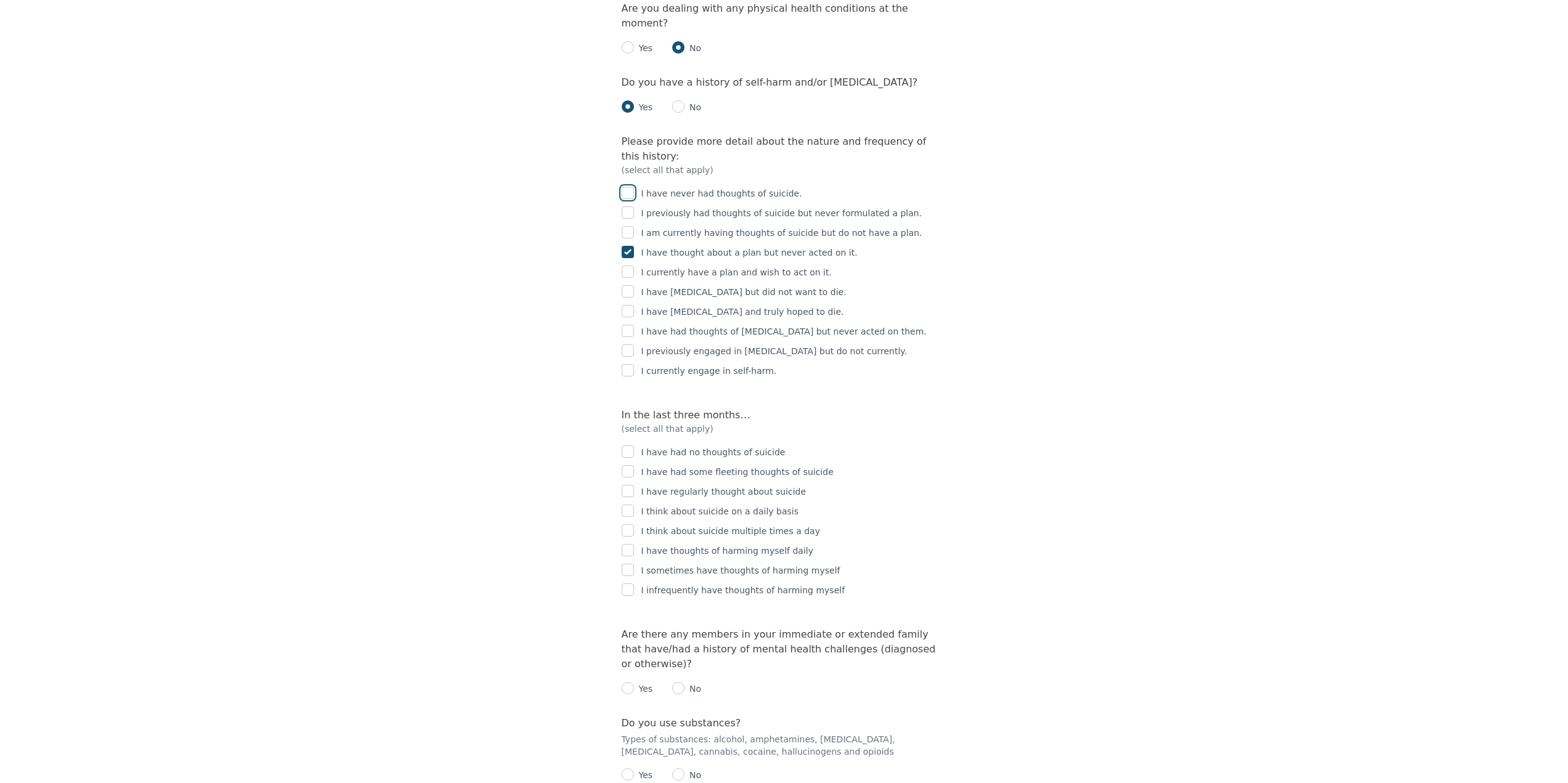
scroll to position [1725, 0]
click at [628, 462] on input "checkbox" at bounding box center [627, 468] width 12 height 12
checkbox input "true"
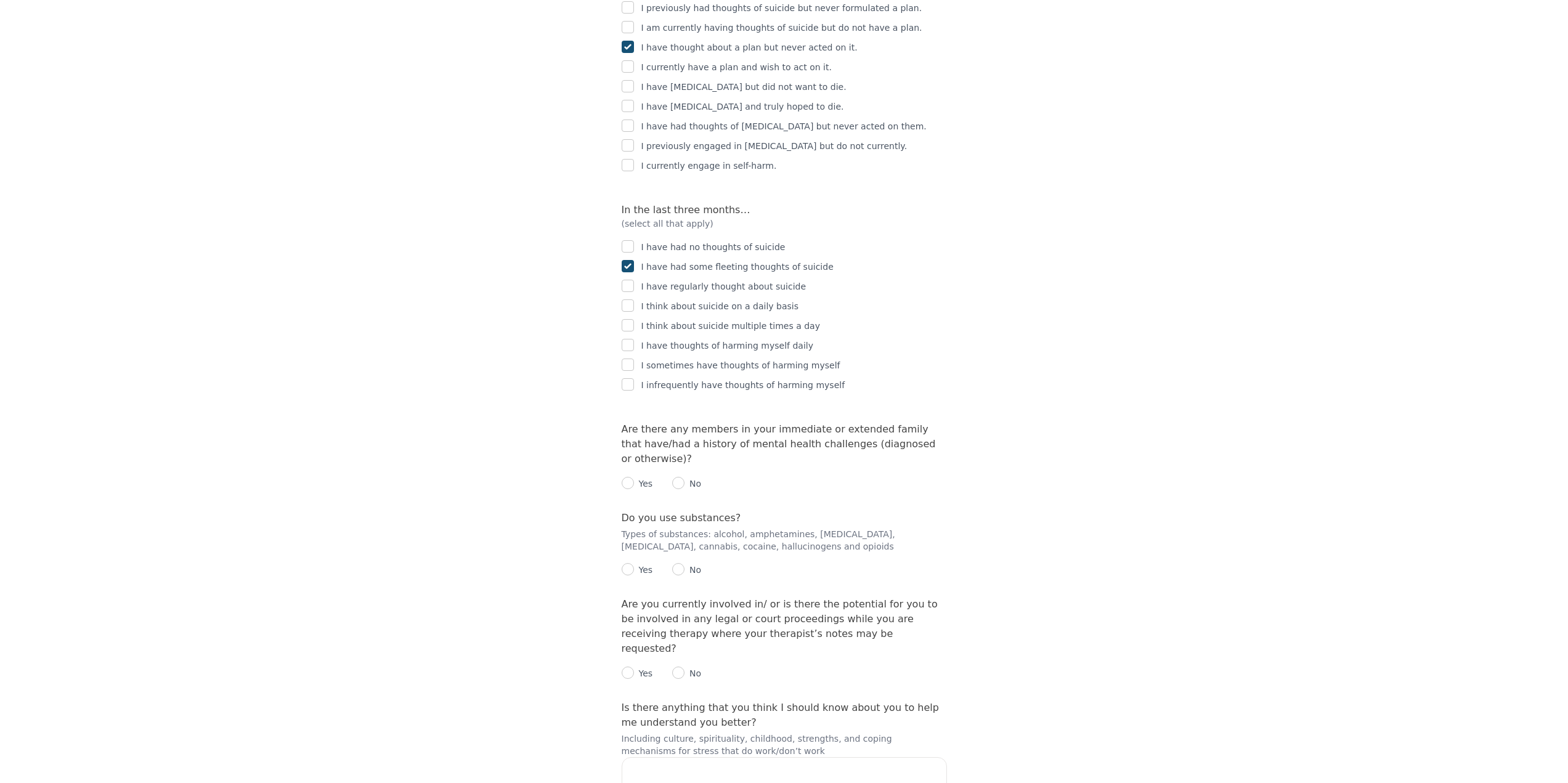
scroll to position [1972, 0]
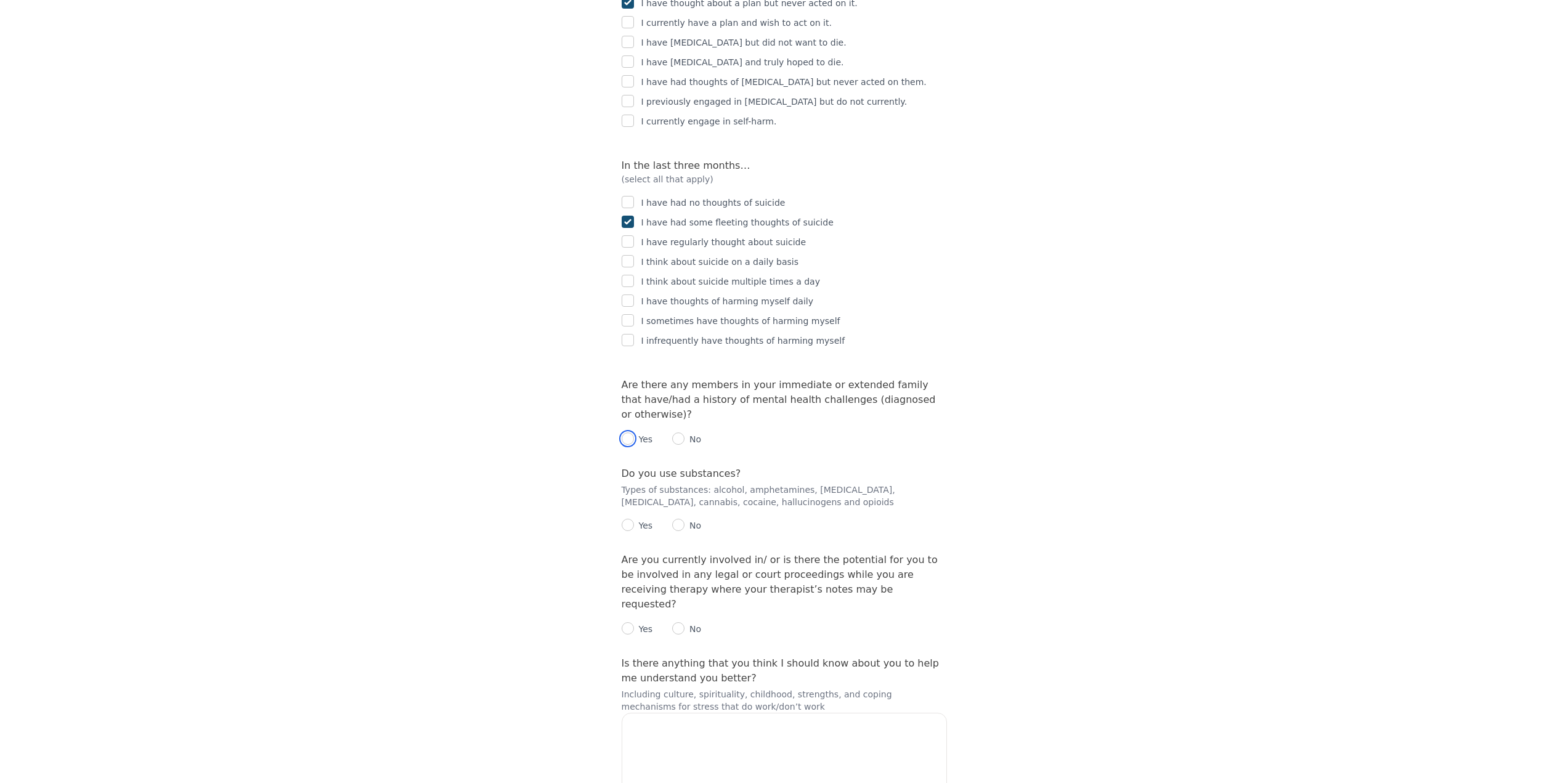
click at [623, 432] on input "radio" at bounding box center [627, 438] width 12 height 12
radio input "true"
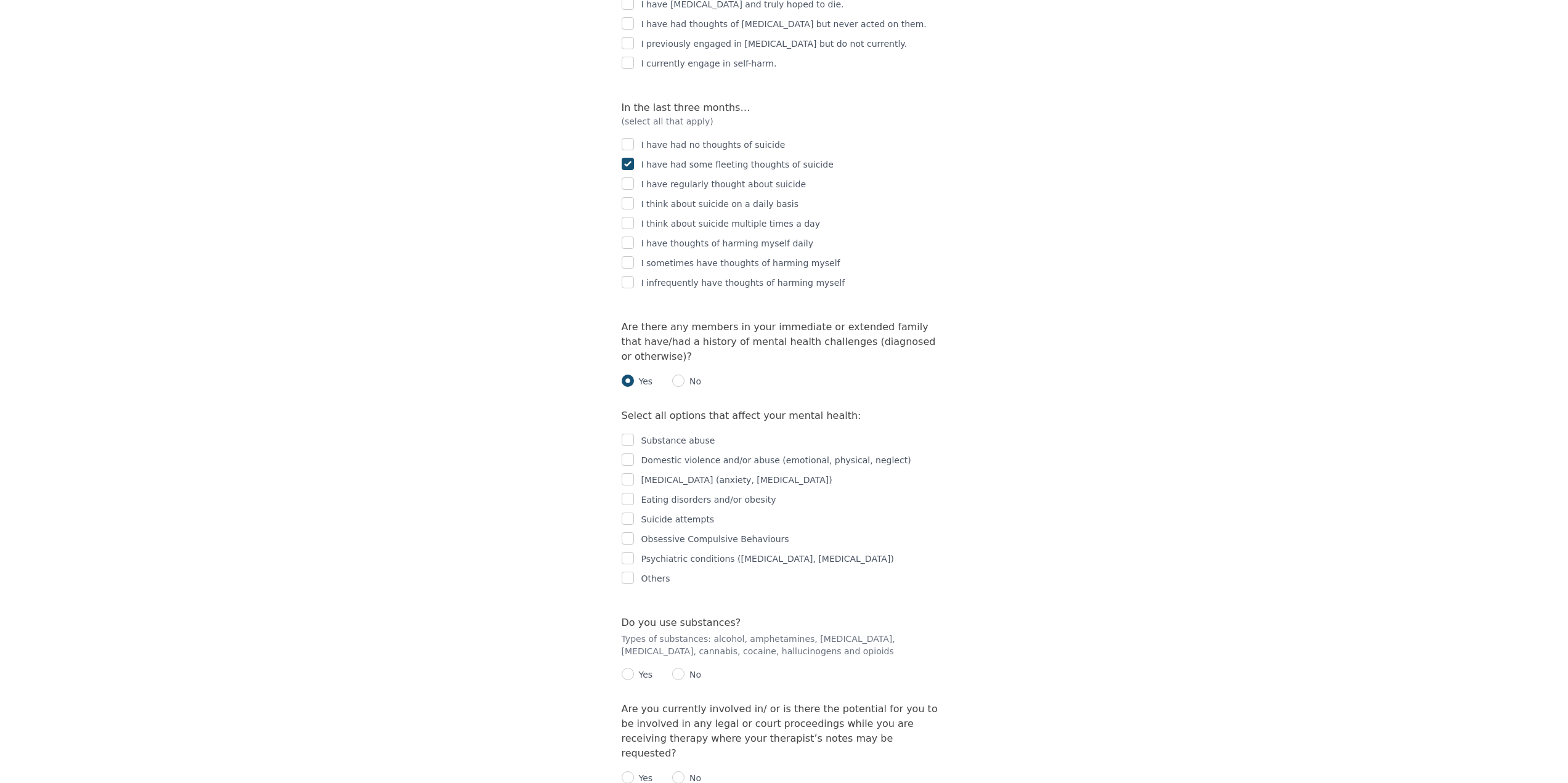
scroll to position [2033, 0]
click at [622, 509] on input "checkbox" at bounding box center [627, 515] width 12 height 12
checkbox input "true"
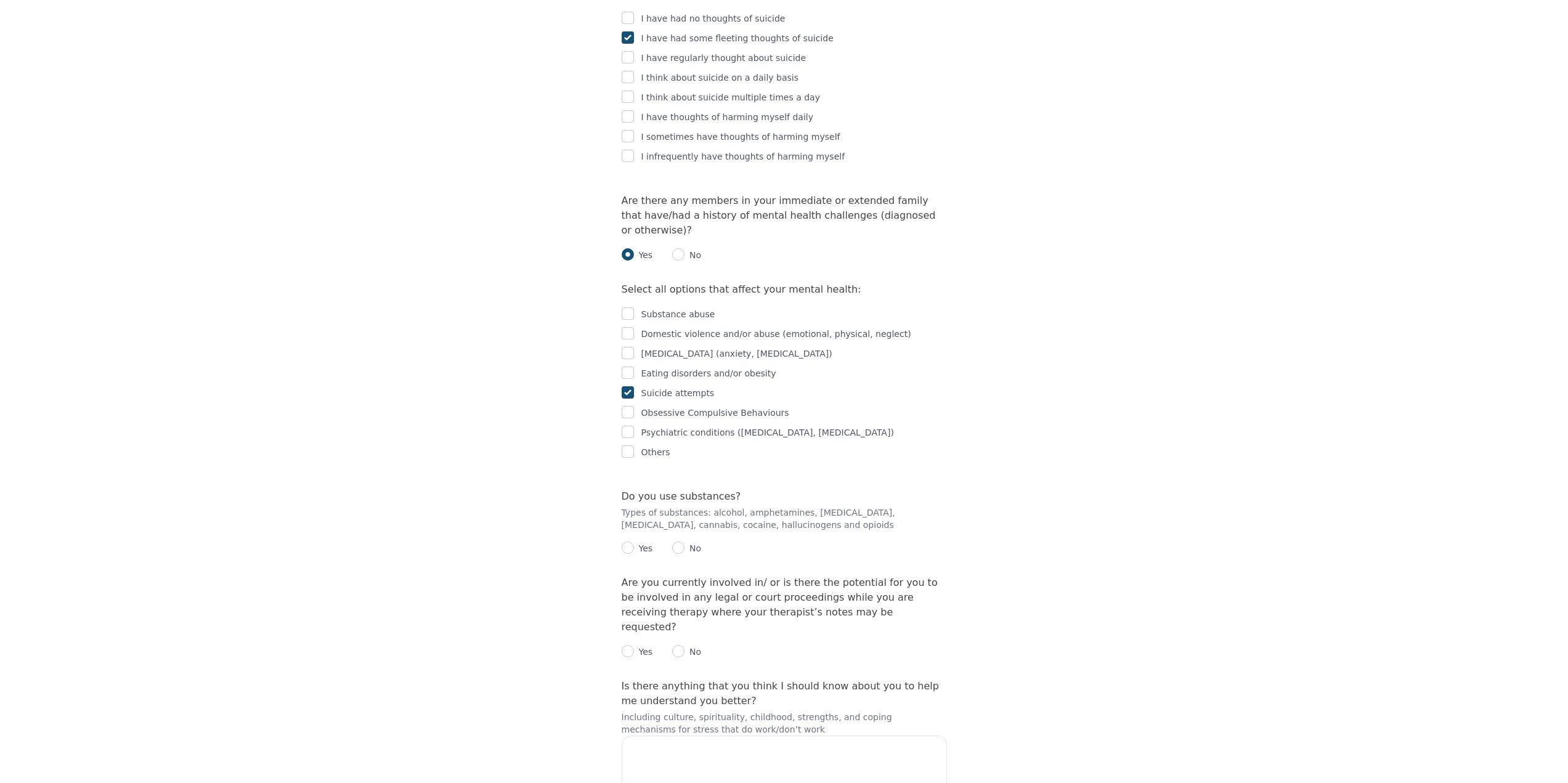
scroll to position [2156, 0]
click at [679, 541] on input "radio" at bounding box center [678, 547] width 12 height 12
radio input "true"
click at [621, 540] on div "Yes" at bounding box center [637, 548] width 31 height 15
click at [628, 541] on input "radio" at bounding box center [627, 547] width 12 height 12
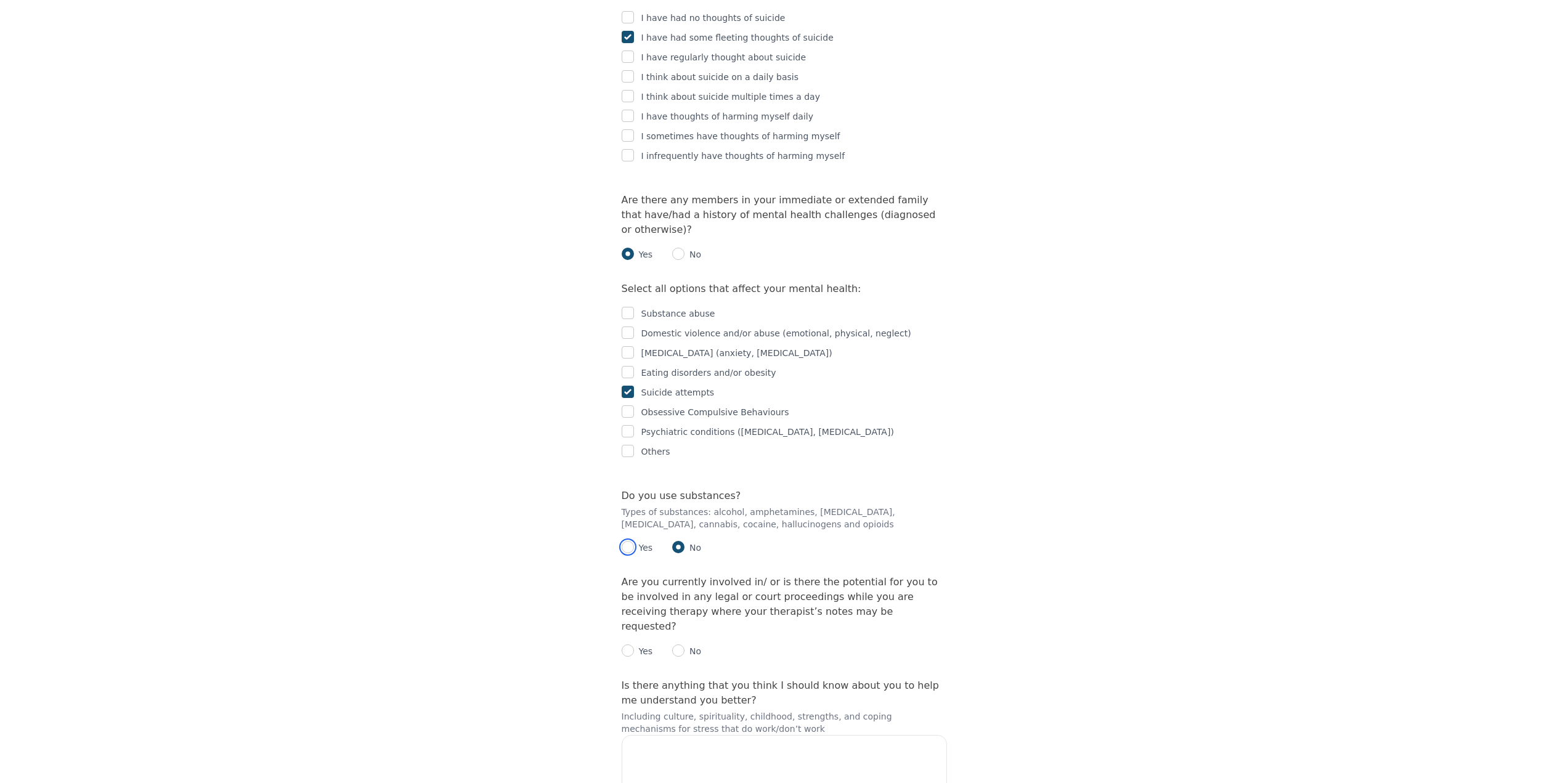
radio input "true"
radio input "false"
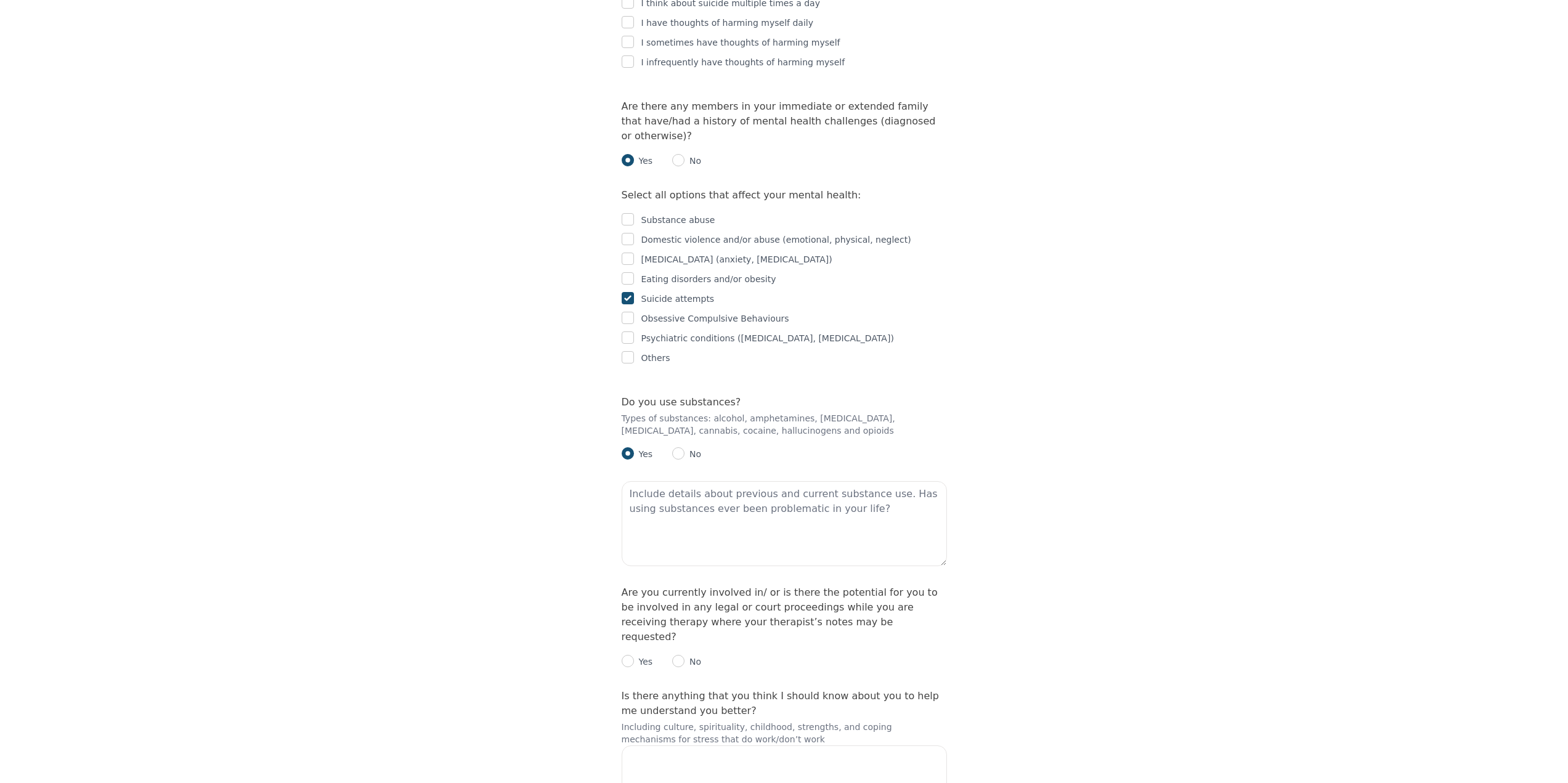
scroll to position [2280, 0]
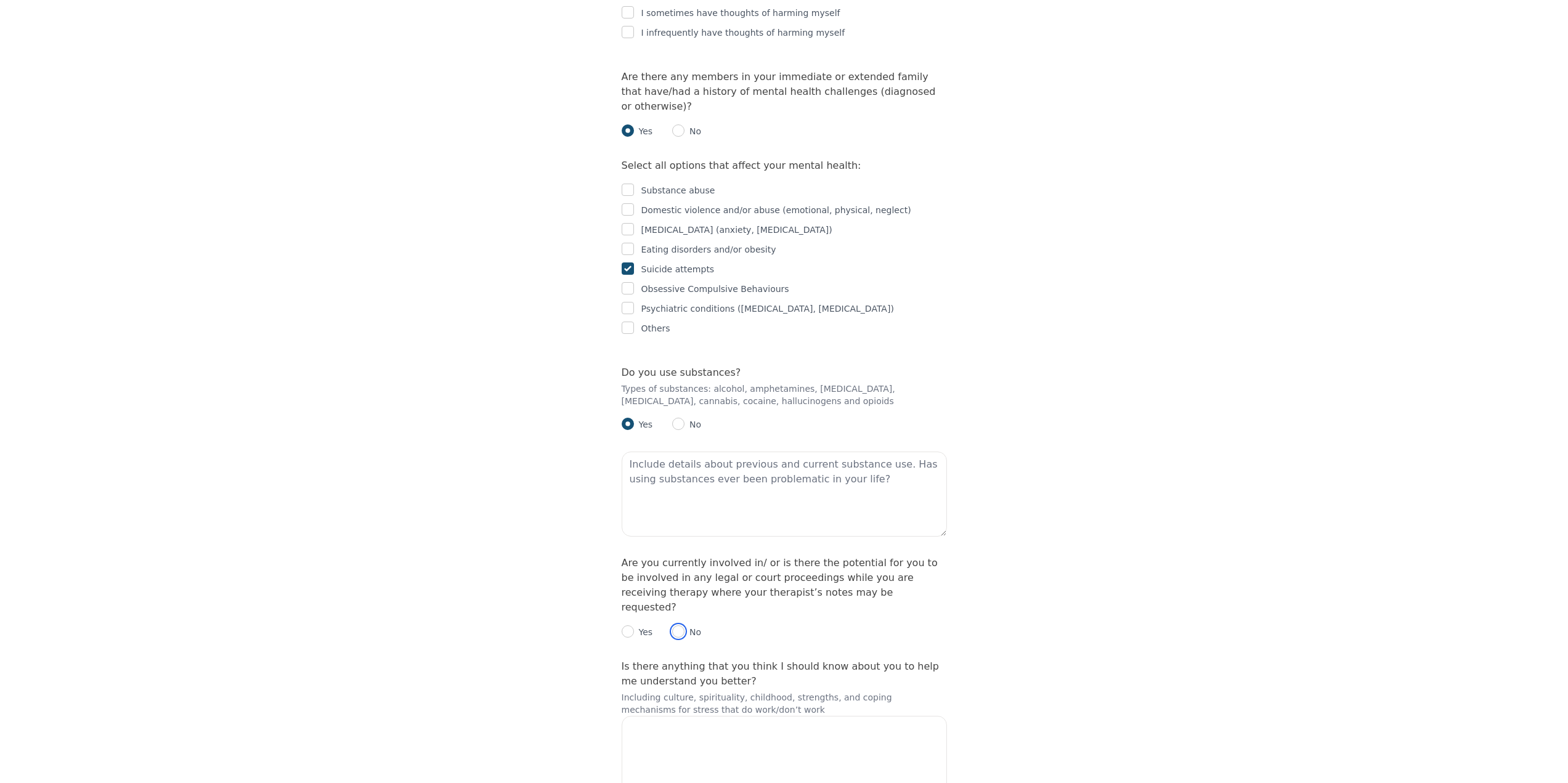
click at [680, 625] on input "radio" at bounding box center [678, 631] width 12 height 12
radio input "true"
click at [700, 452] on textarea at bounding box center [784, 494] width 325 height 85
drag, startPoint x: 850, startPoint y: 349, endPoint x: 641, endPoint y: 328, distance: 210.1
click at [641, 452] on textarea at bounding box center [784, 494] width 325 height 85
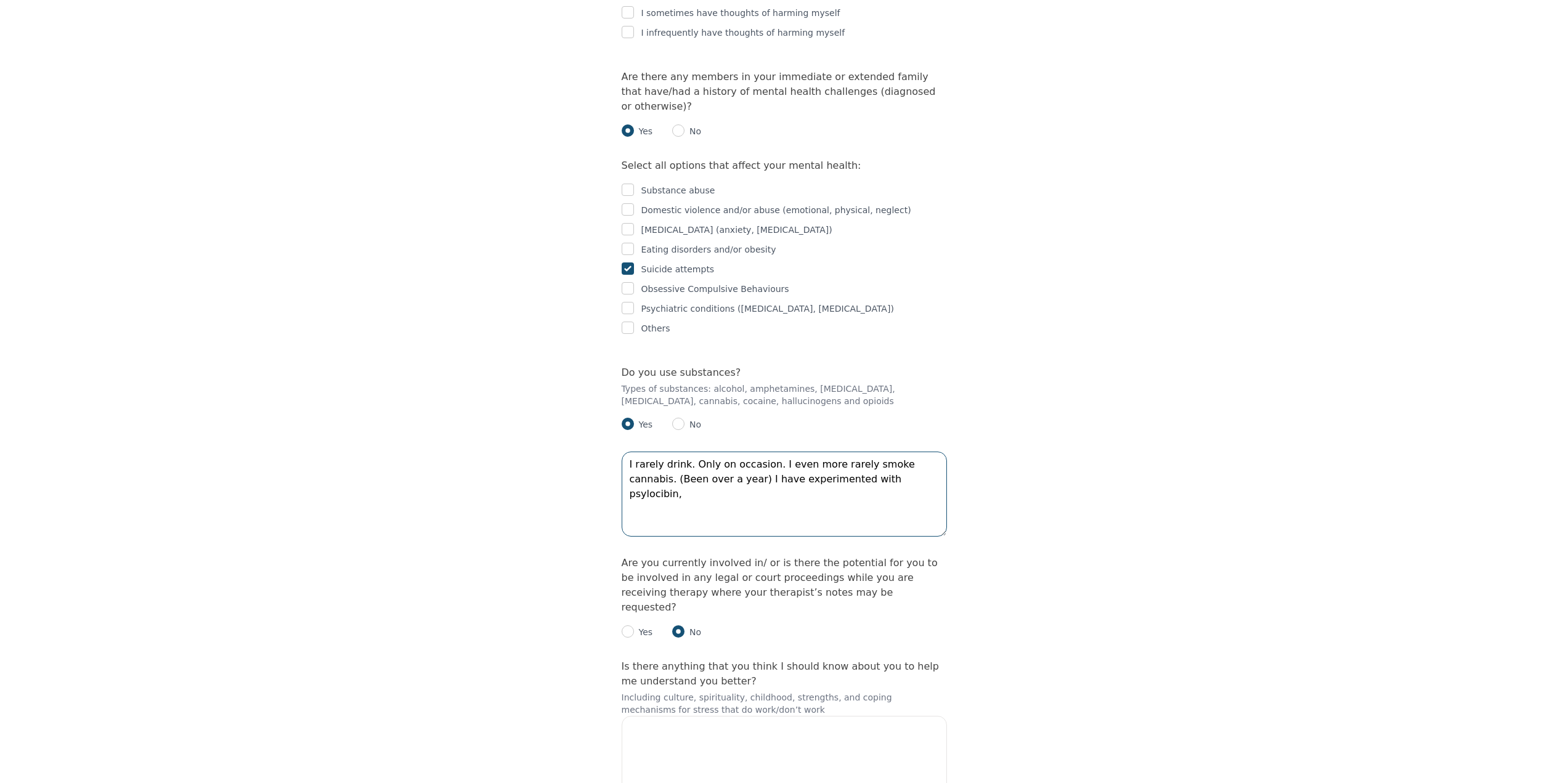
click at [896, 452] on textarea "I rarely drink. Only on occasion. I even more rarely smoke cannabis. (Been over…" at bounding box center [784, 494] width 325 height 85
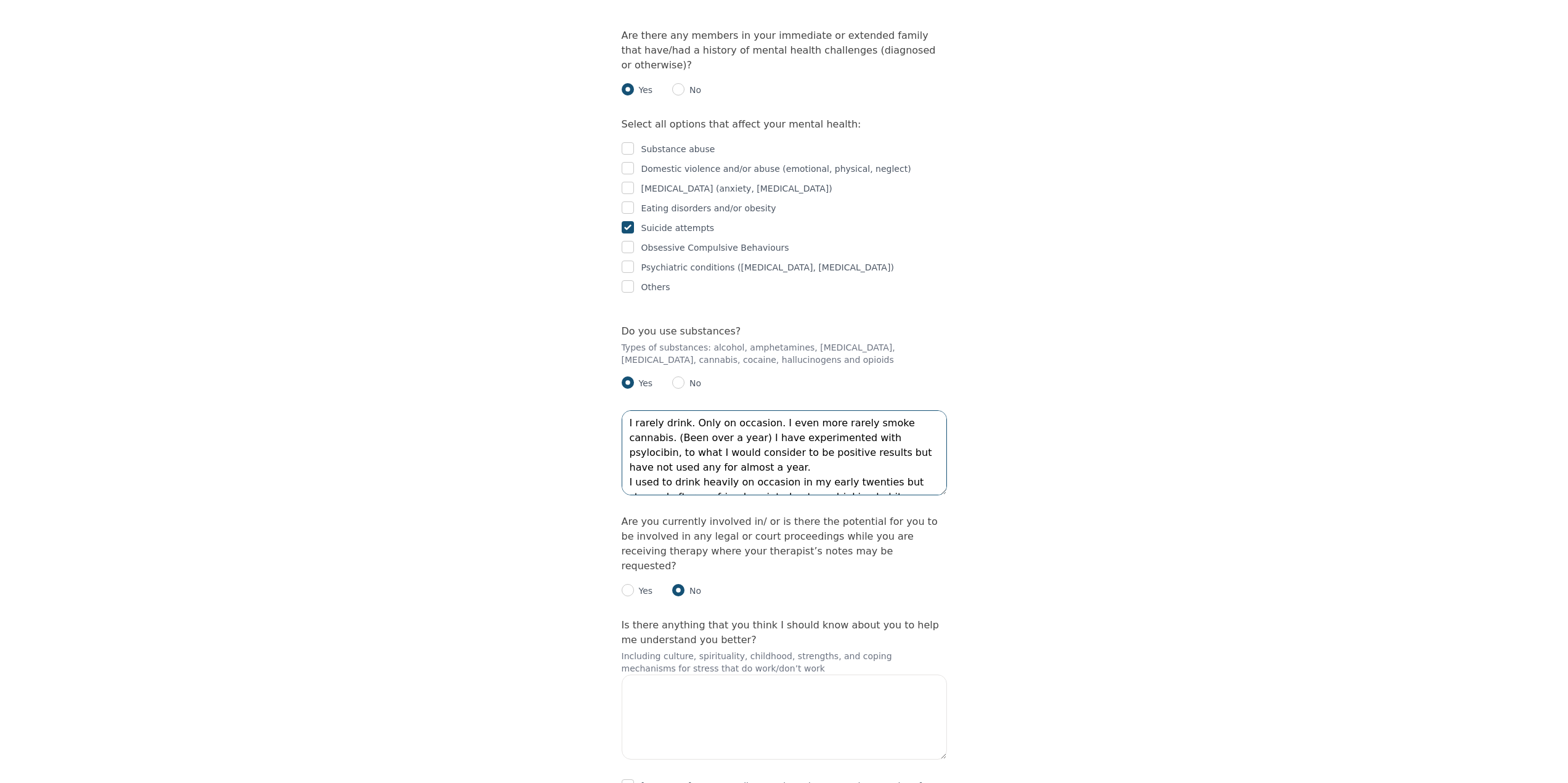
scroll to position [2322, 0]
type textarea "I rarely drink. Only on occasion. I even more rarely smoke cannabis. (Been over…"
click at [623, 778] on input "checkbox" at bounding box center [627, 784] width 12 height 12
checkbox input "true"
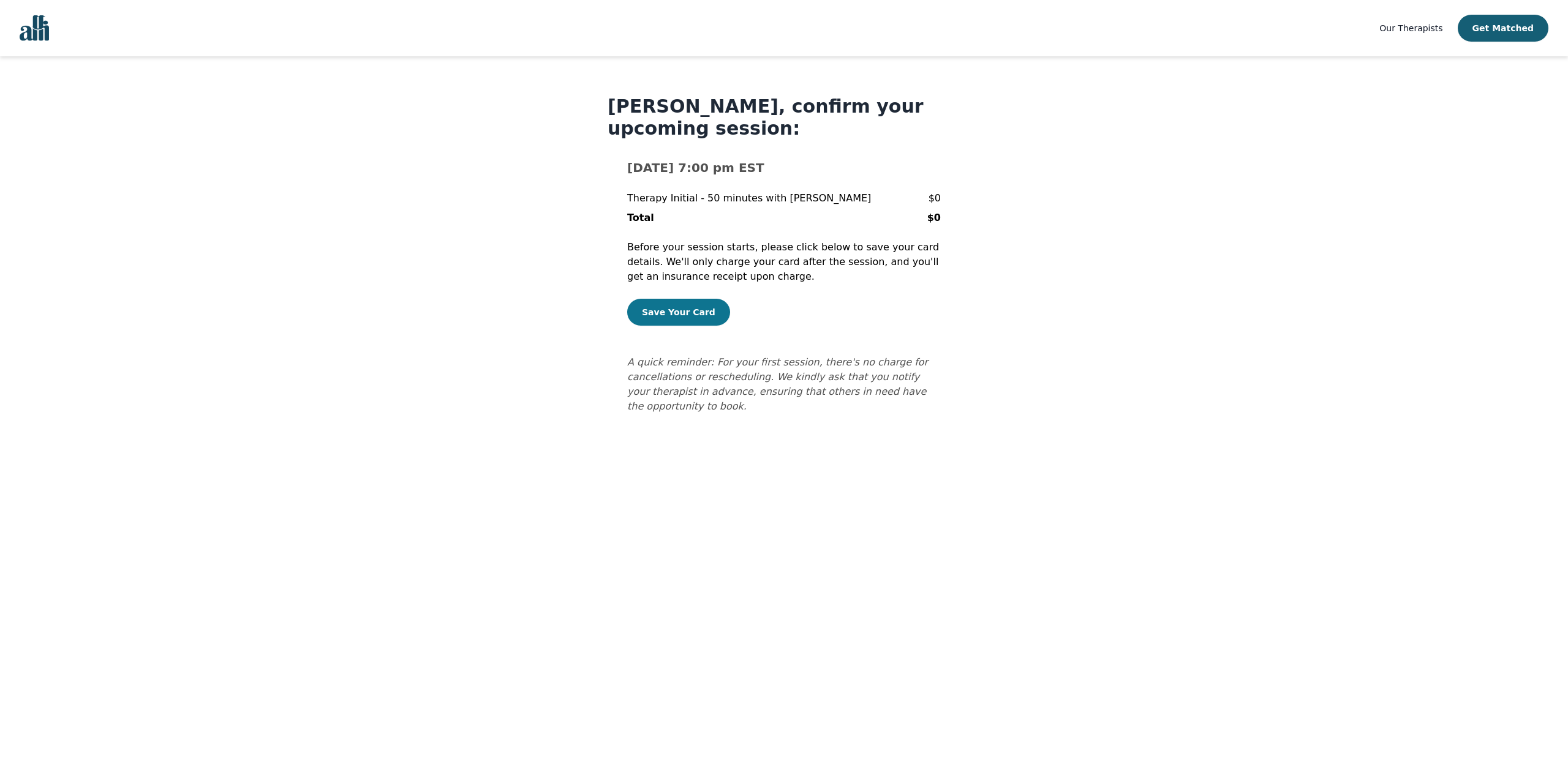
click at [659, 312] on button "Save Your Card" at bounding box center [678, 312] width 103 height 27
